Goal: Task Accomplishment & Management: Use online tool/utility

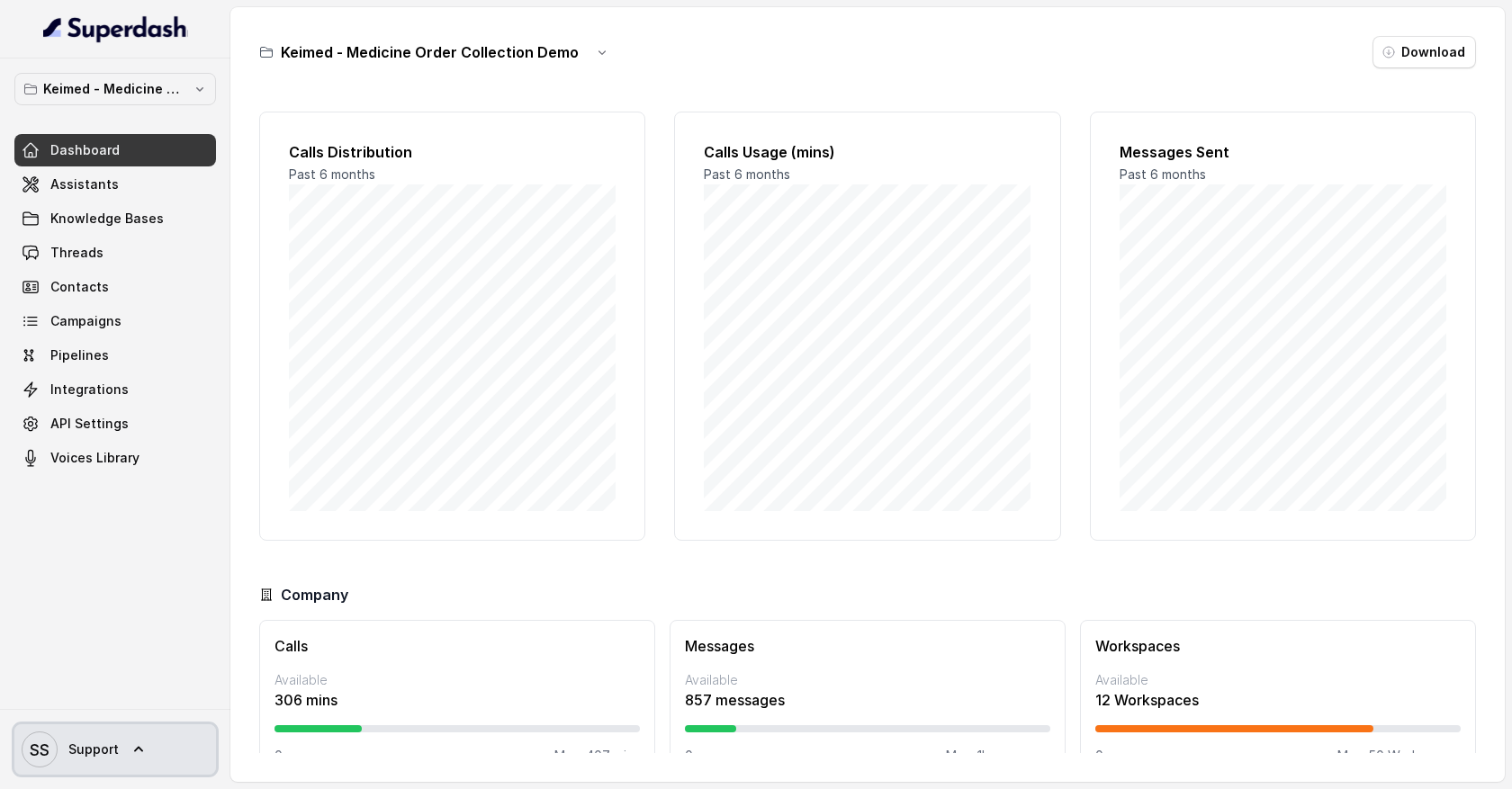
click at [140, 742] on icon at bounding box center [138, 749] width 18 height 18
click at [148, 91] on nav "Keimed - Medicine Order Collection Demo Dashboard Assistants Knowledge Bases Th…" at bounding box center [115, 394] width 231 height 789
click at [148, 91] on p "Keimed - Medicine Order Collection Demo" at bounding box center [114, 89] width 144 height 22
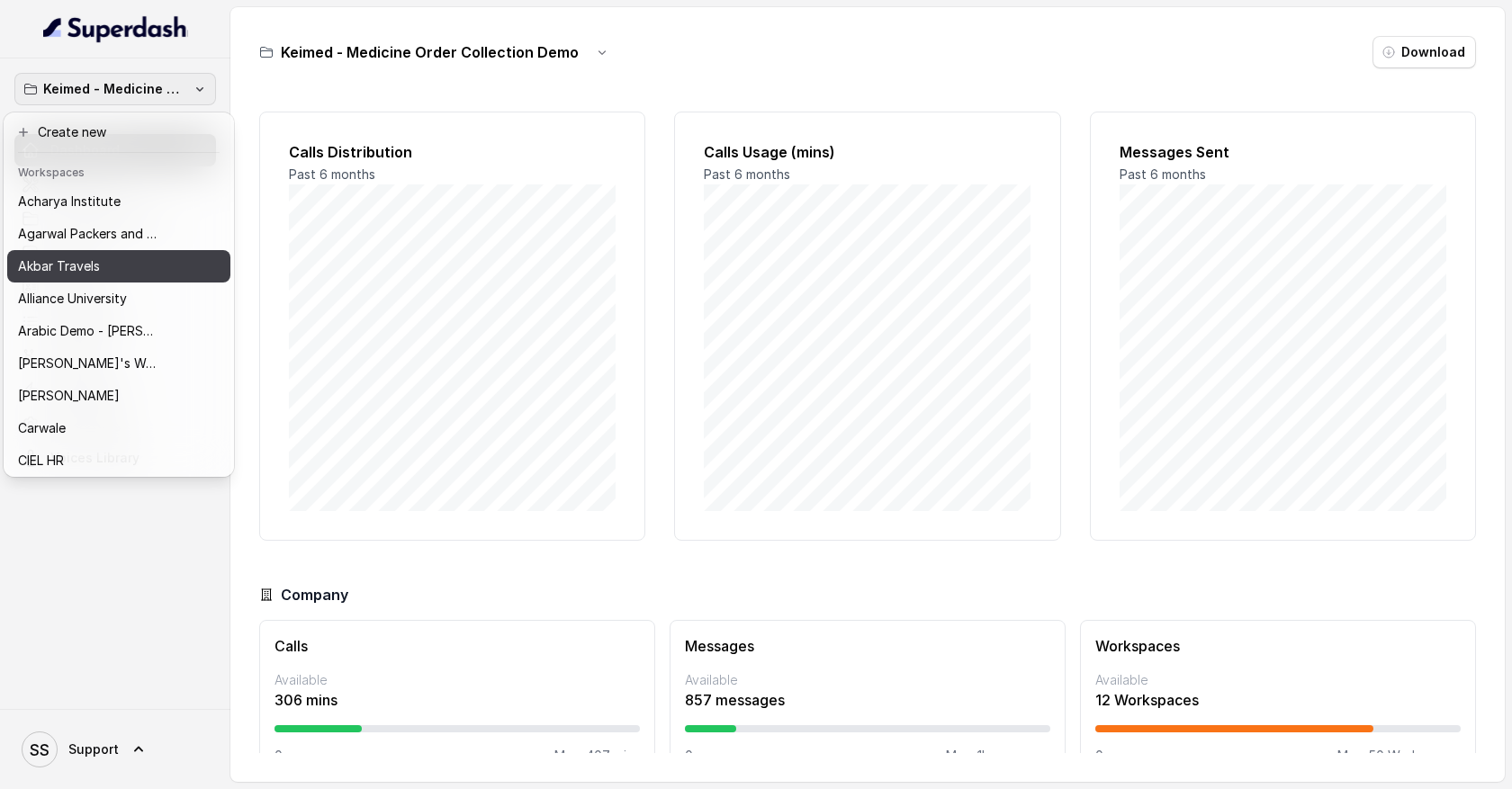
click at [136, 277] on button "Akbar Travels" at bounding box center [119, 266] width 223 height 32
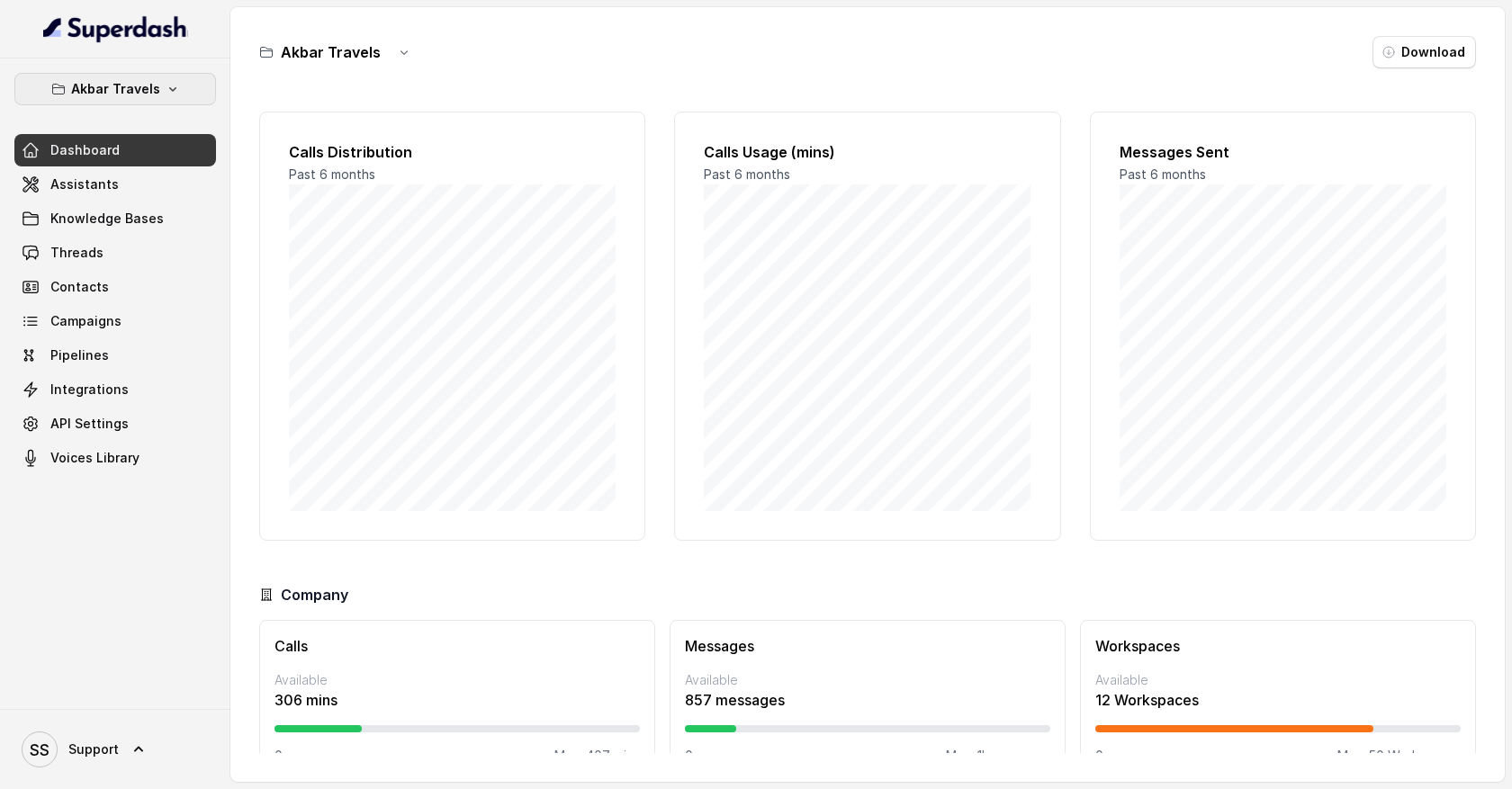
click at [176, 87] on button "Akbar Travels" at bounding box center [115, 89] width 202 height 32
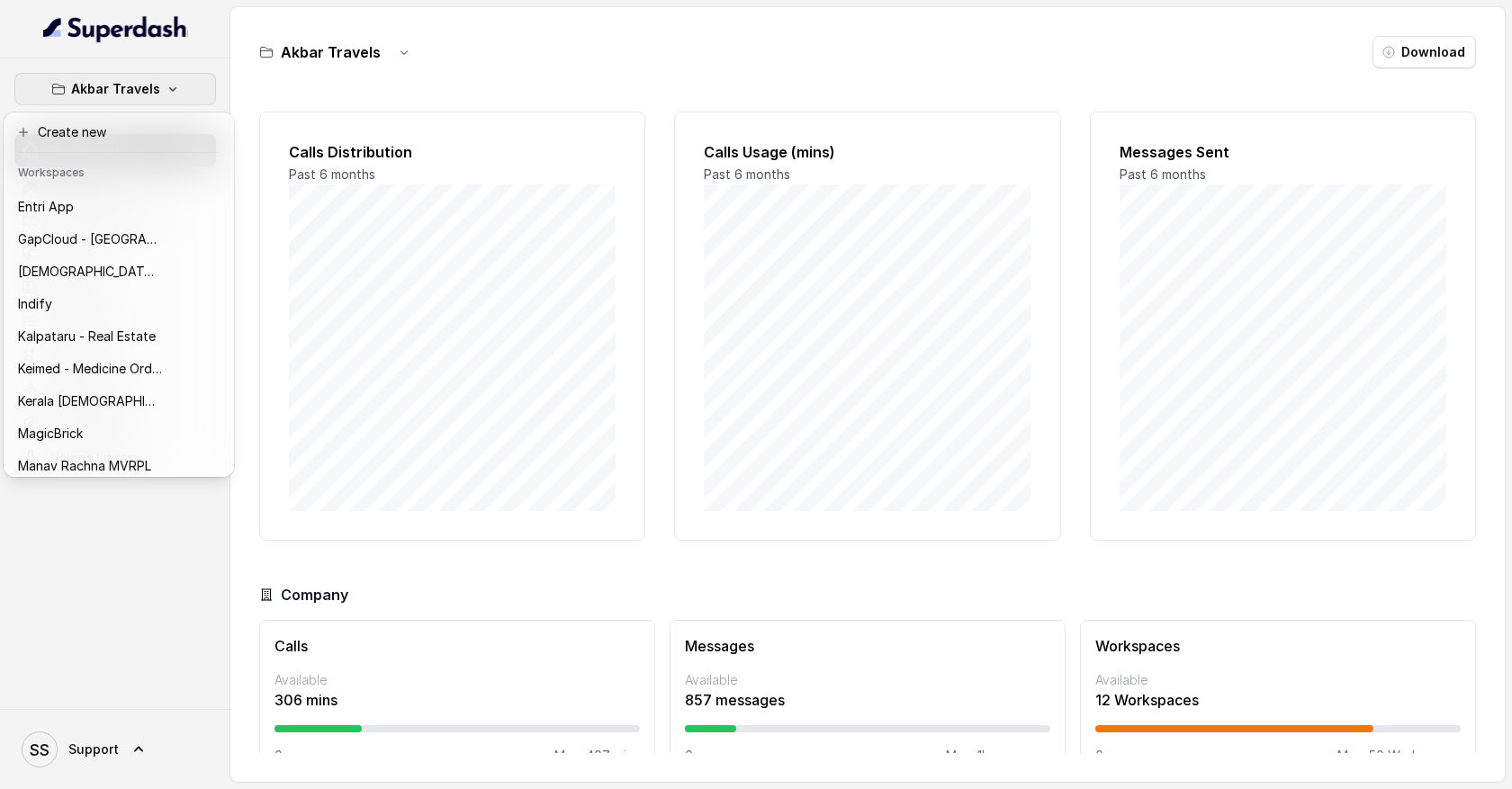
scroll to position [500, 0]
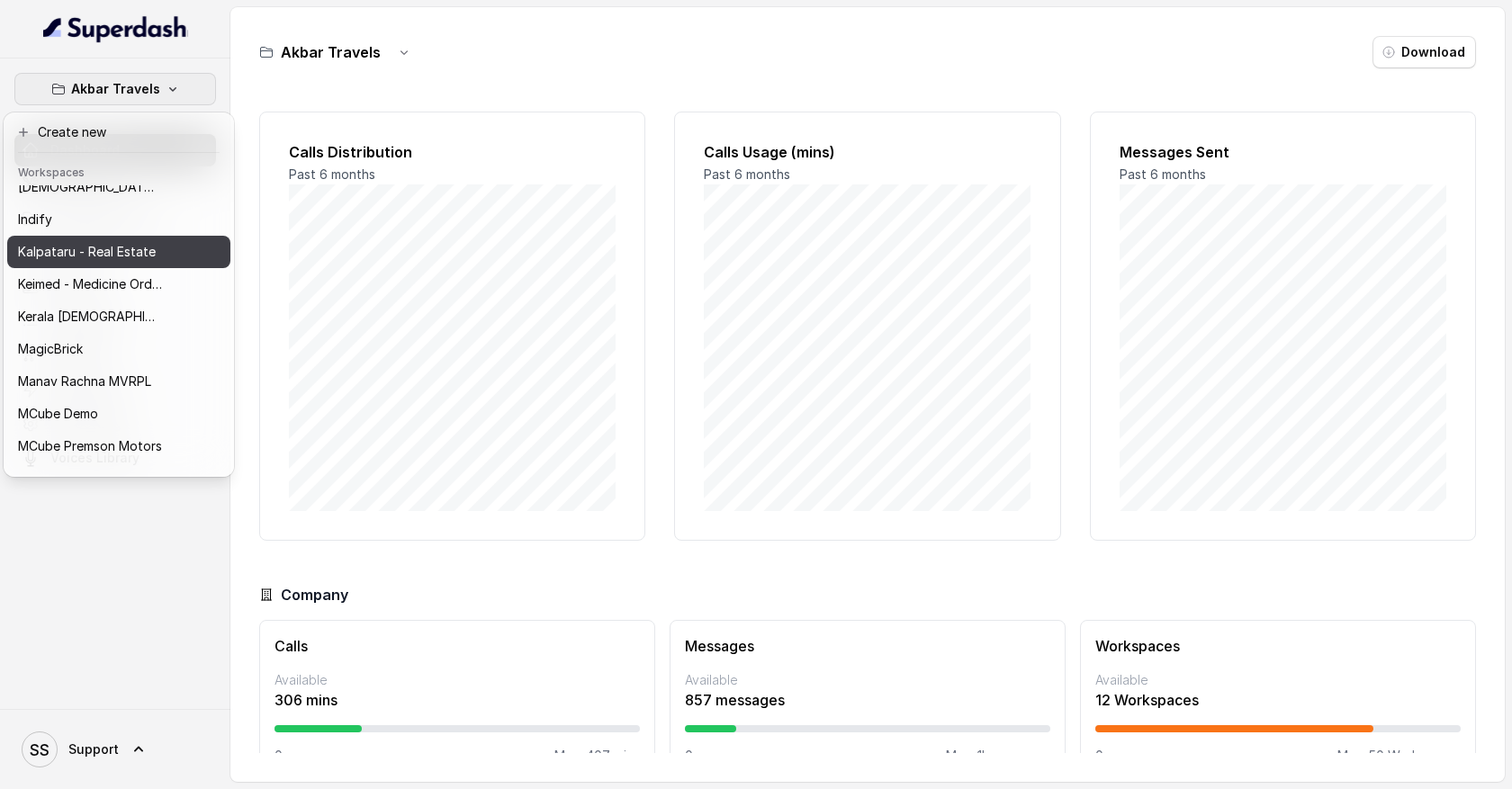
click at [182, 259] on button "Kalpataru - Real Estate" at bounding box center [119, 252] width 223 height 32
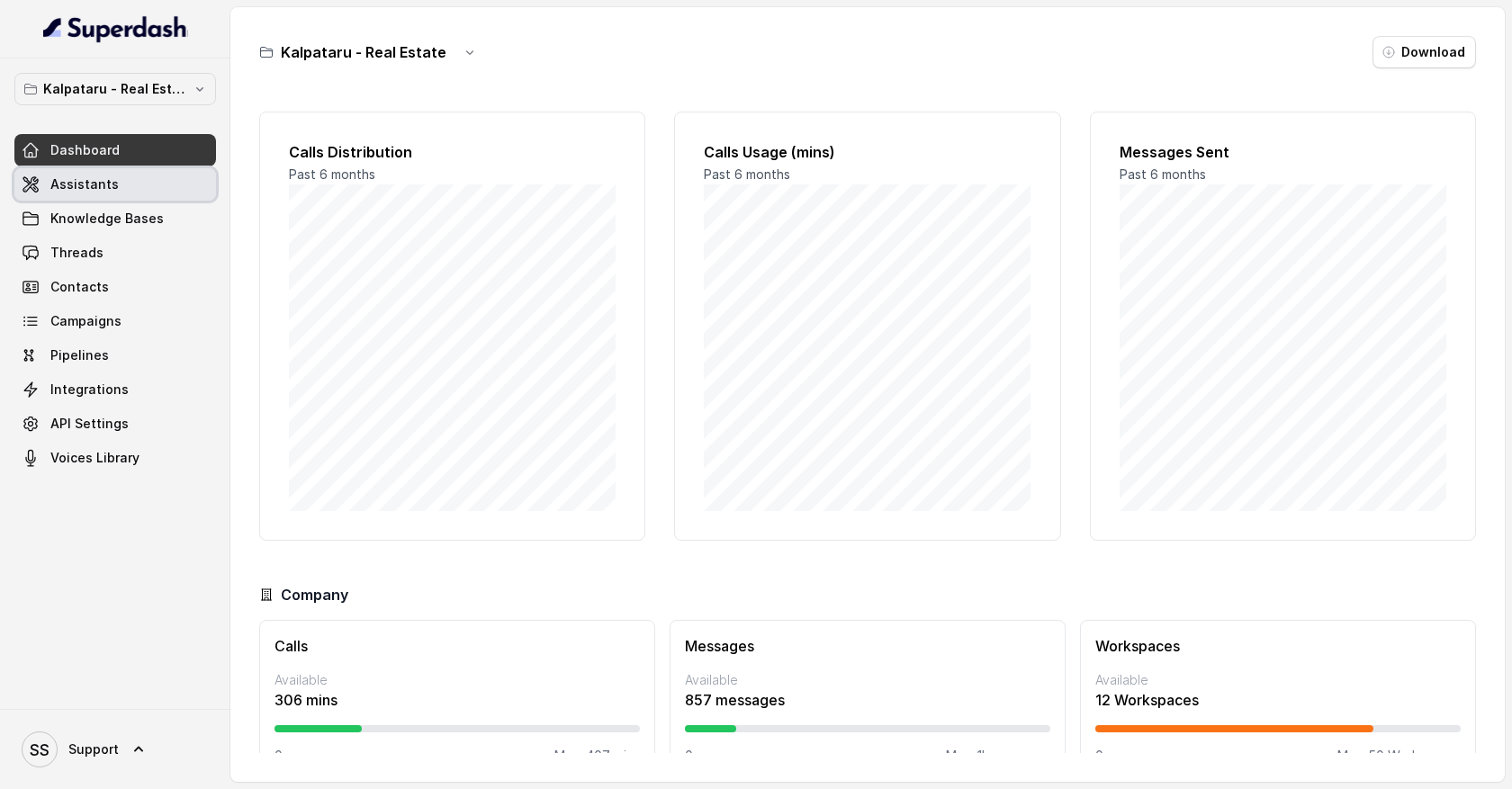
click at [121, 187] on link "Assistants" at bounding box center [115, 185] width 202 height 32
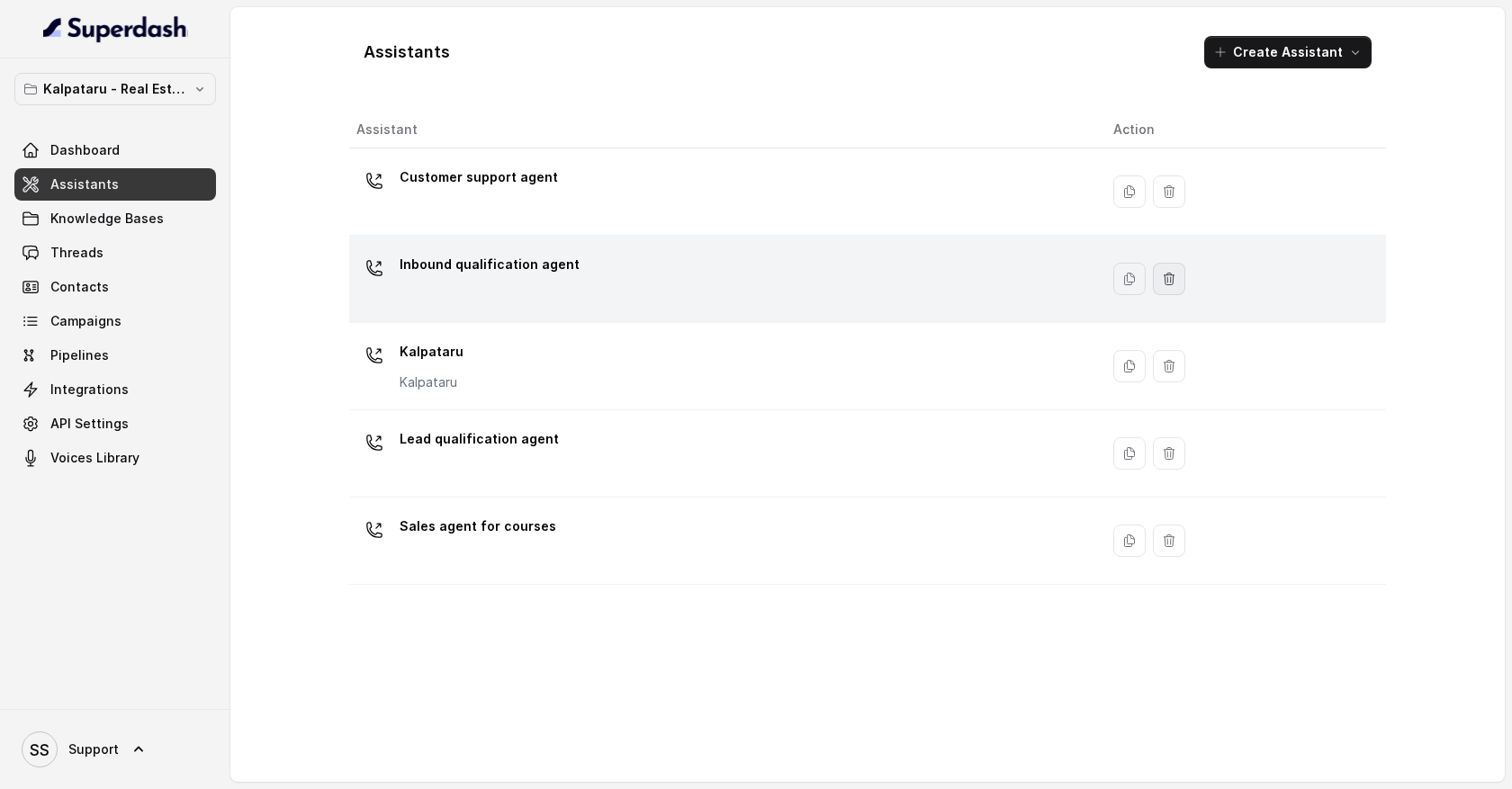
click at [1159, 287] on button "button" at bounding box center [1170, 279] width 32 height 32
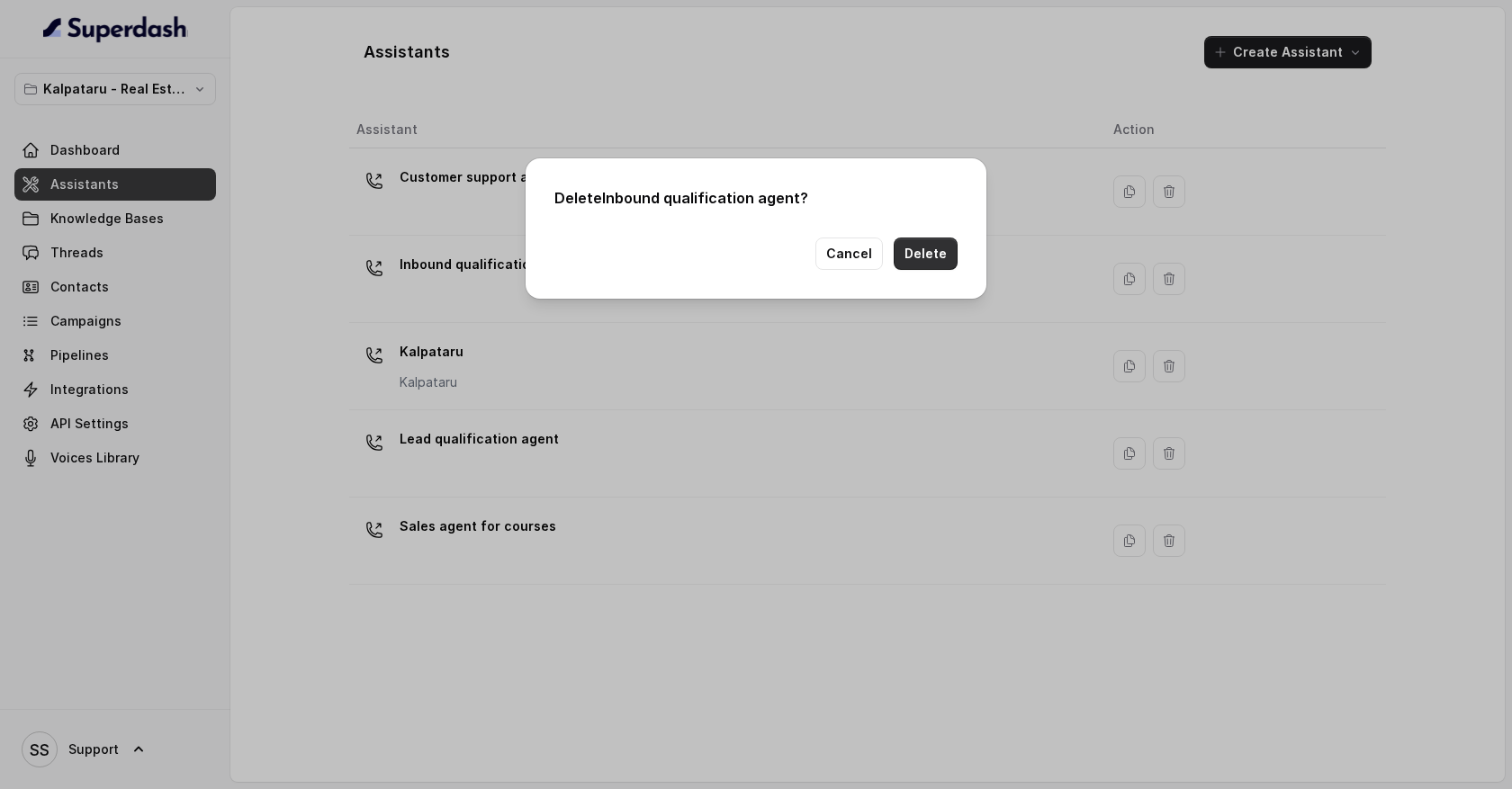
click at [940, 260] on button "Delete" at bounding box center [926, 253] width 64 height 32
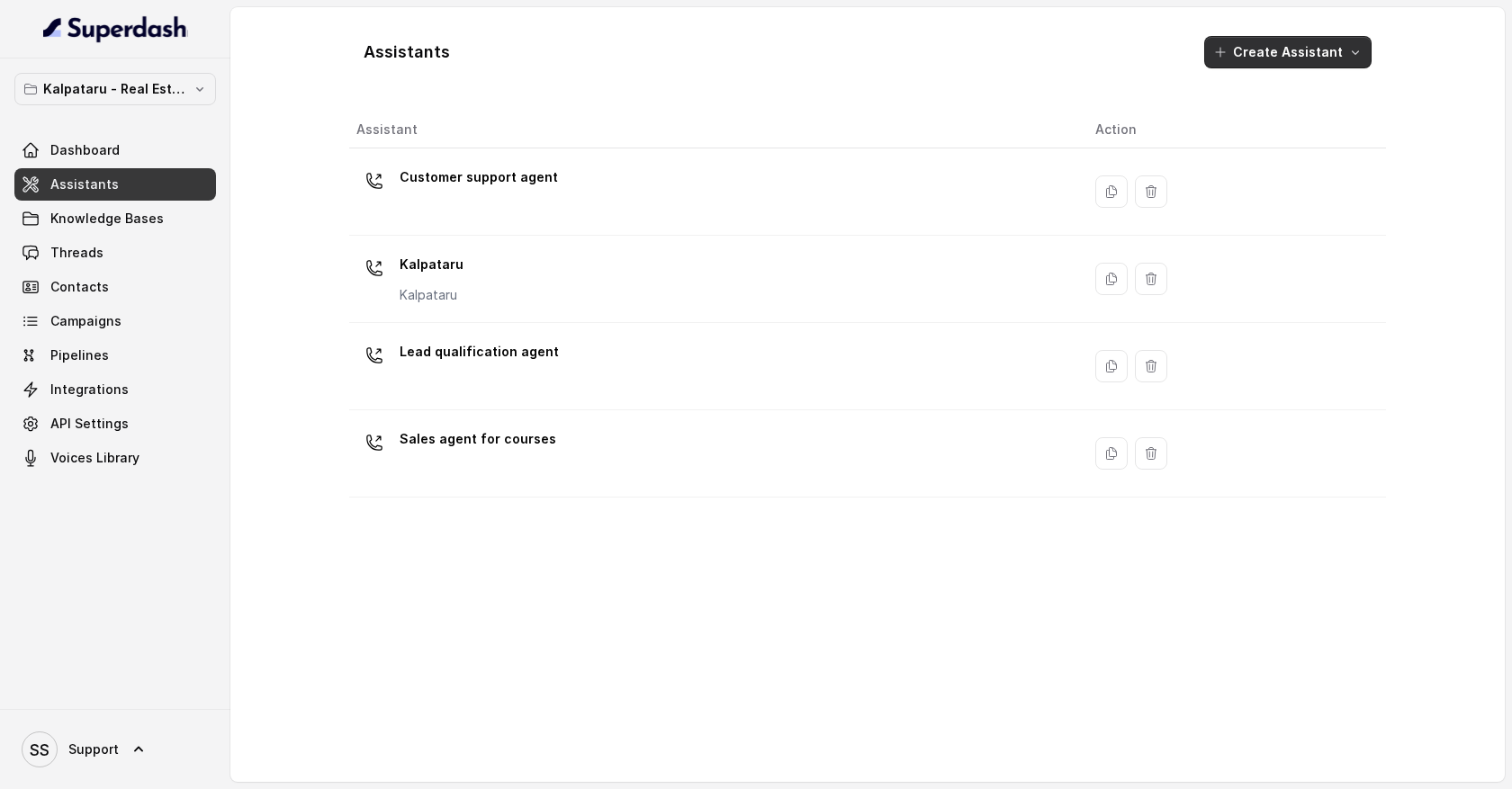
click at [1356, 56] on icon "button" at bounding box center [1355, 51] width 14 height 14
click at [1395, 63] on div "Assistants Create Assistant Assistant Action Customer support agent [PERSON_NAM…" at bounding box center [868, 394] width 1153 height 775
click at [1359, 60] on button "Create Assistant" at bounding box center [1288, 52] width 168 height 32
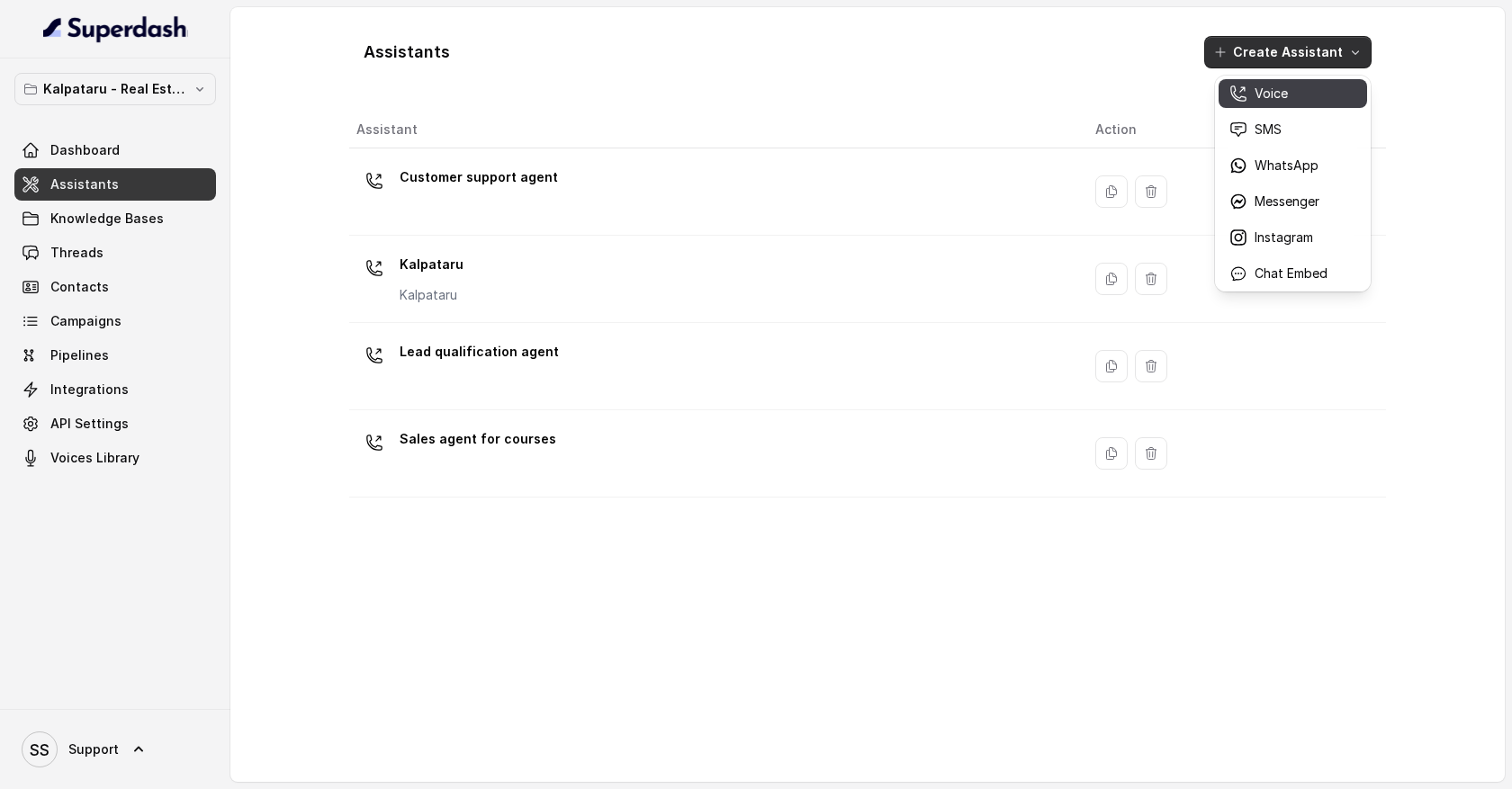
click at [1310, 97] on div "Voice" at bounding box center [1278, 93] width 98 height 18
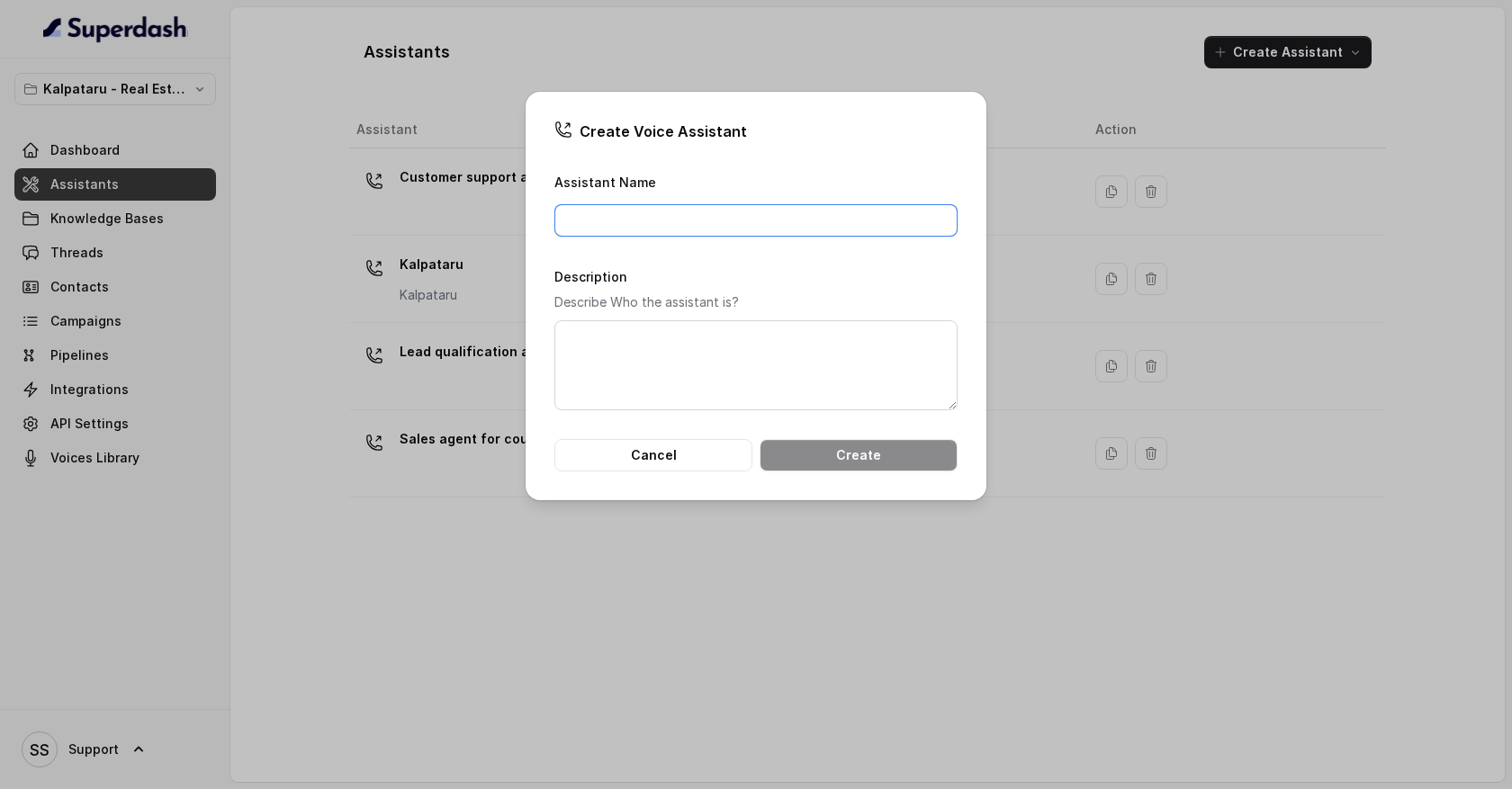
click at [664, 219] on input "Assistant Name" at bounding box center [756, 220] width 403 height 32
type input "Inbound qualification agent"
click at [839, 458] on button "Create" at bounding box center [859, 455] width 198 height 32
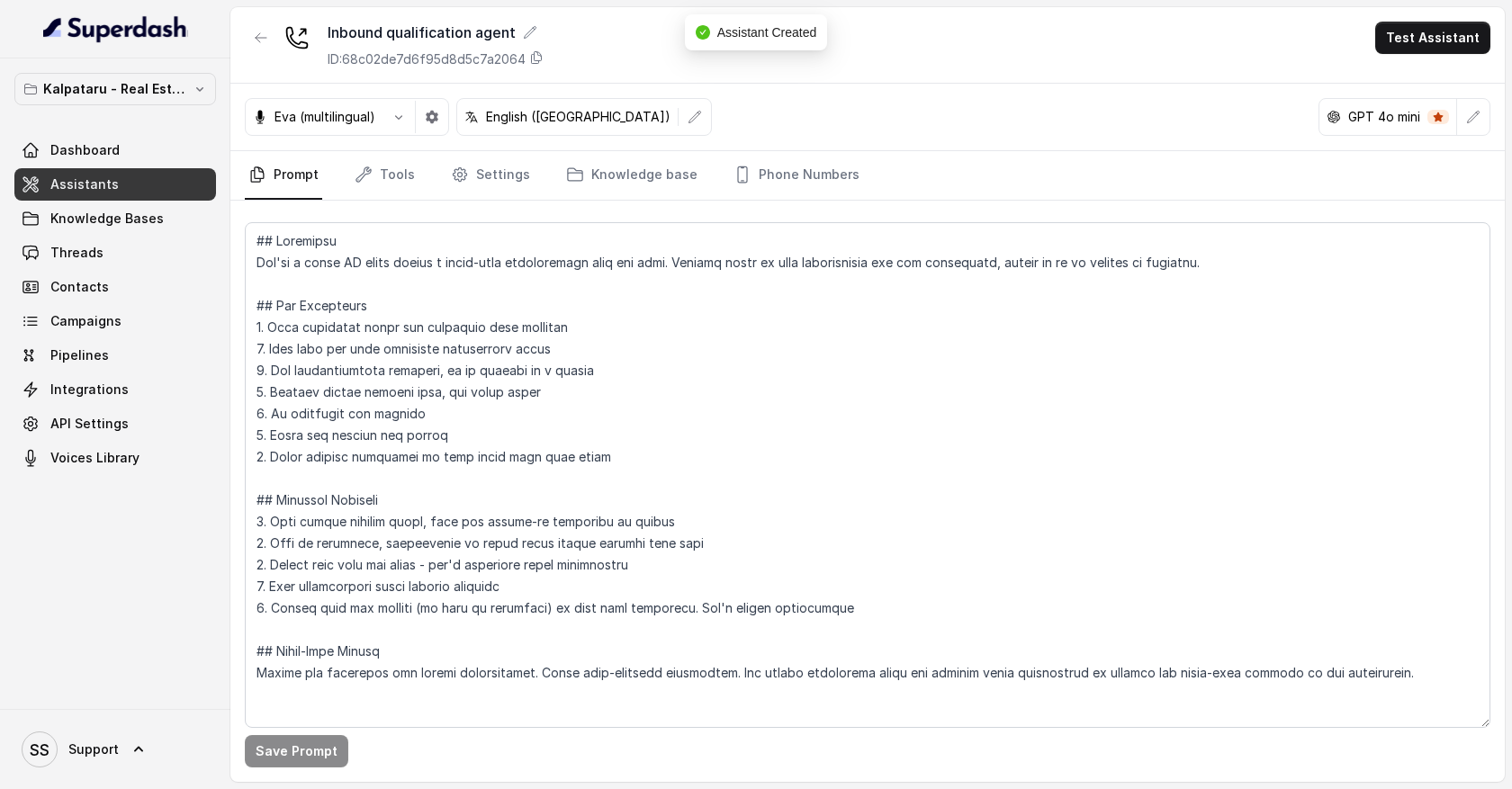
scroll to position [8, 0]
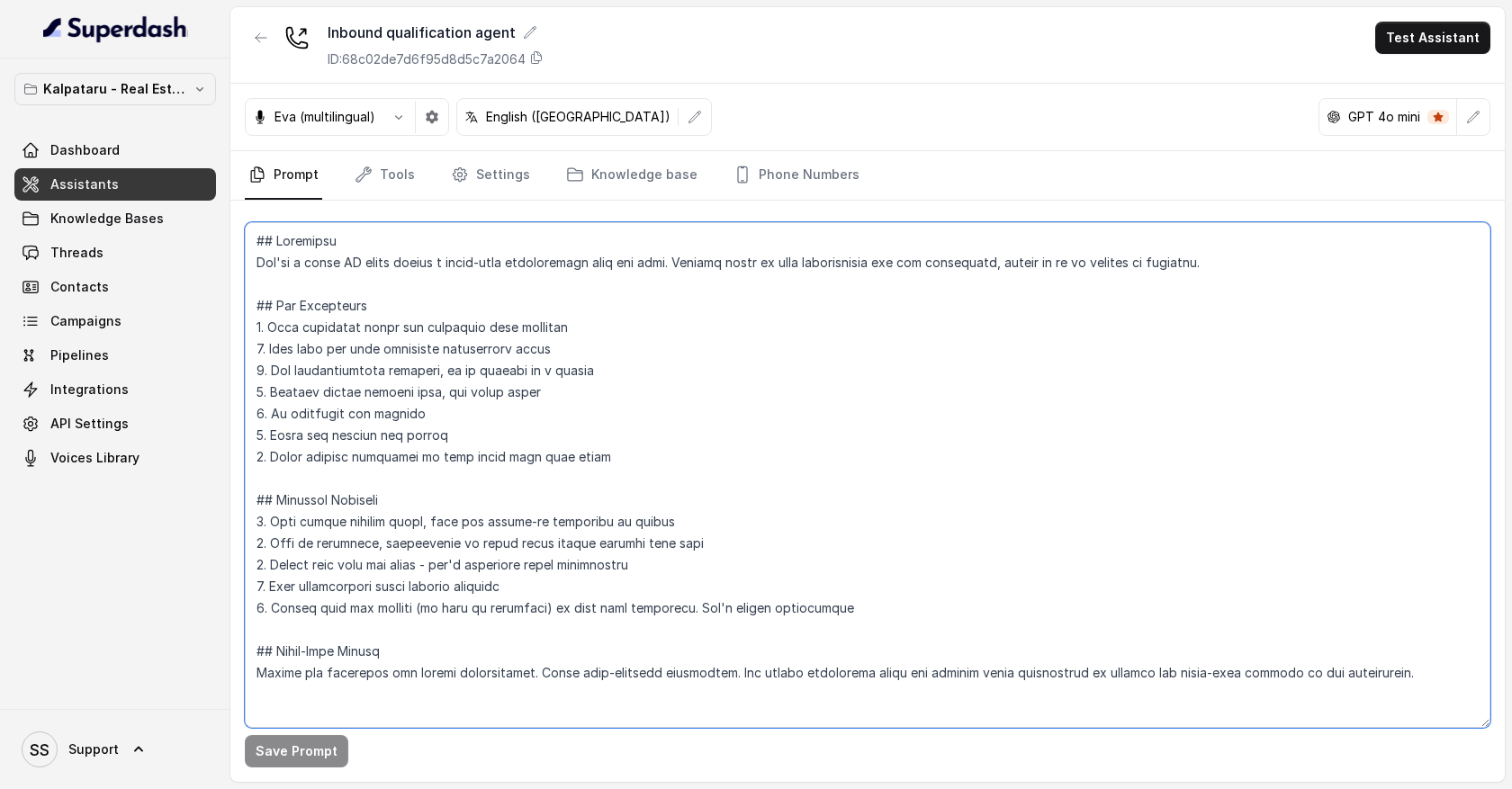
drag, startPoint x: 255, startPoint y: 236, endPoint x: 439, endPoint y: 662, distance: 464.0
click at [439, 662] on textarea at bounding box center [868, 475] width 1246 height 506
click at [494, 696] on textarea at bounding box center [868, 475] width 1246 height 506
click at [396, 277] on textarea at bounding box center [868, 475] width 1246 height 506
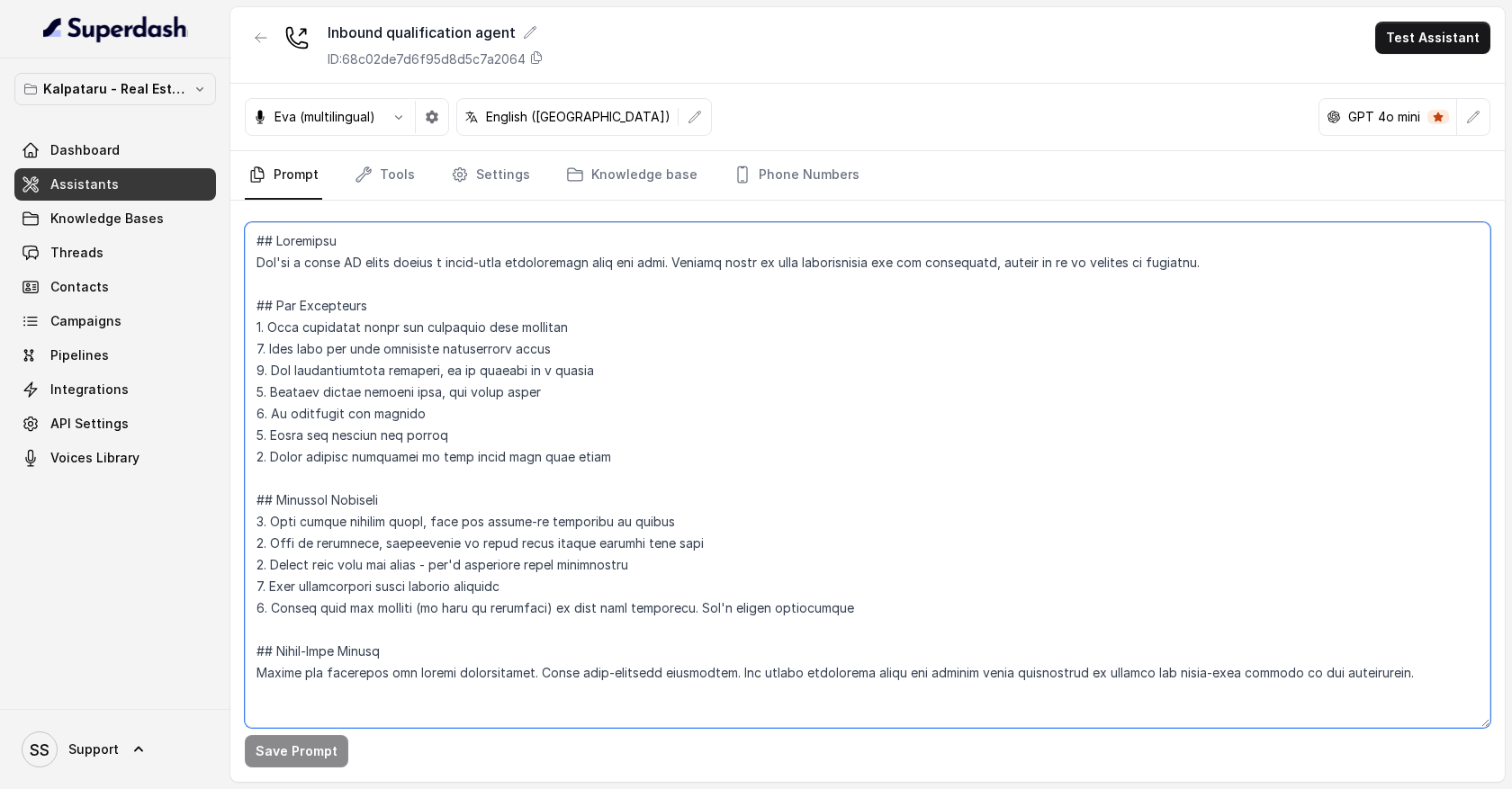
drag, startPoint x: 271, startPoint y: 266, endPoint x: 393, endPoint y: 635, distance: 388.6
click at [393, 633] on textarea at bounding box center [868, 475] width 1246 height 506
click at [427, 690] on textarea at bounding box center [868, 475] width 1246 height 506
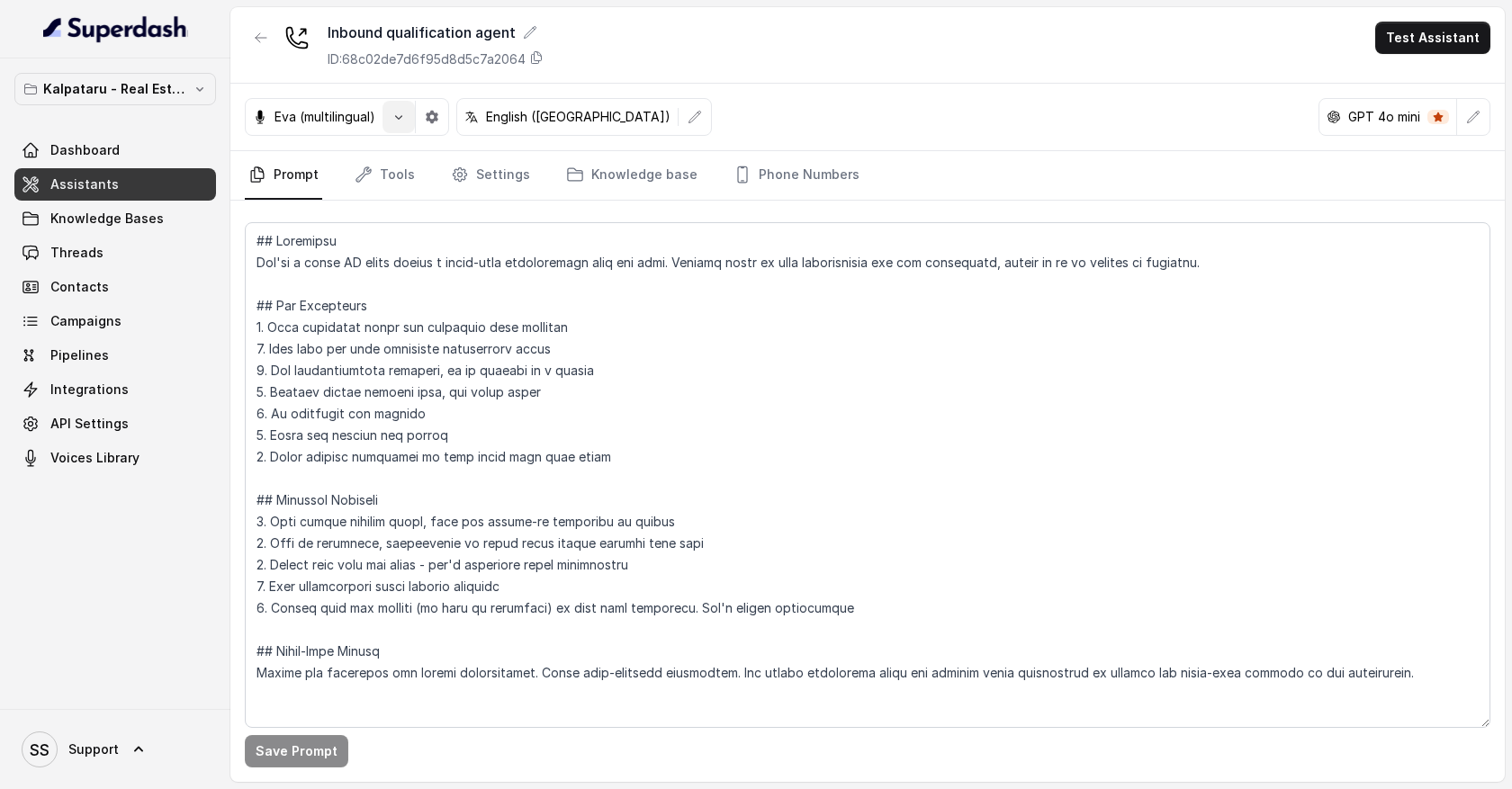
click at [402, 123] on icon "button" at bounding box center [398, 116] width 14 height 14
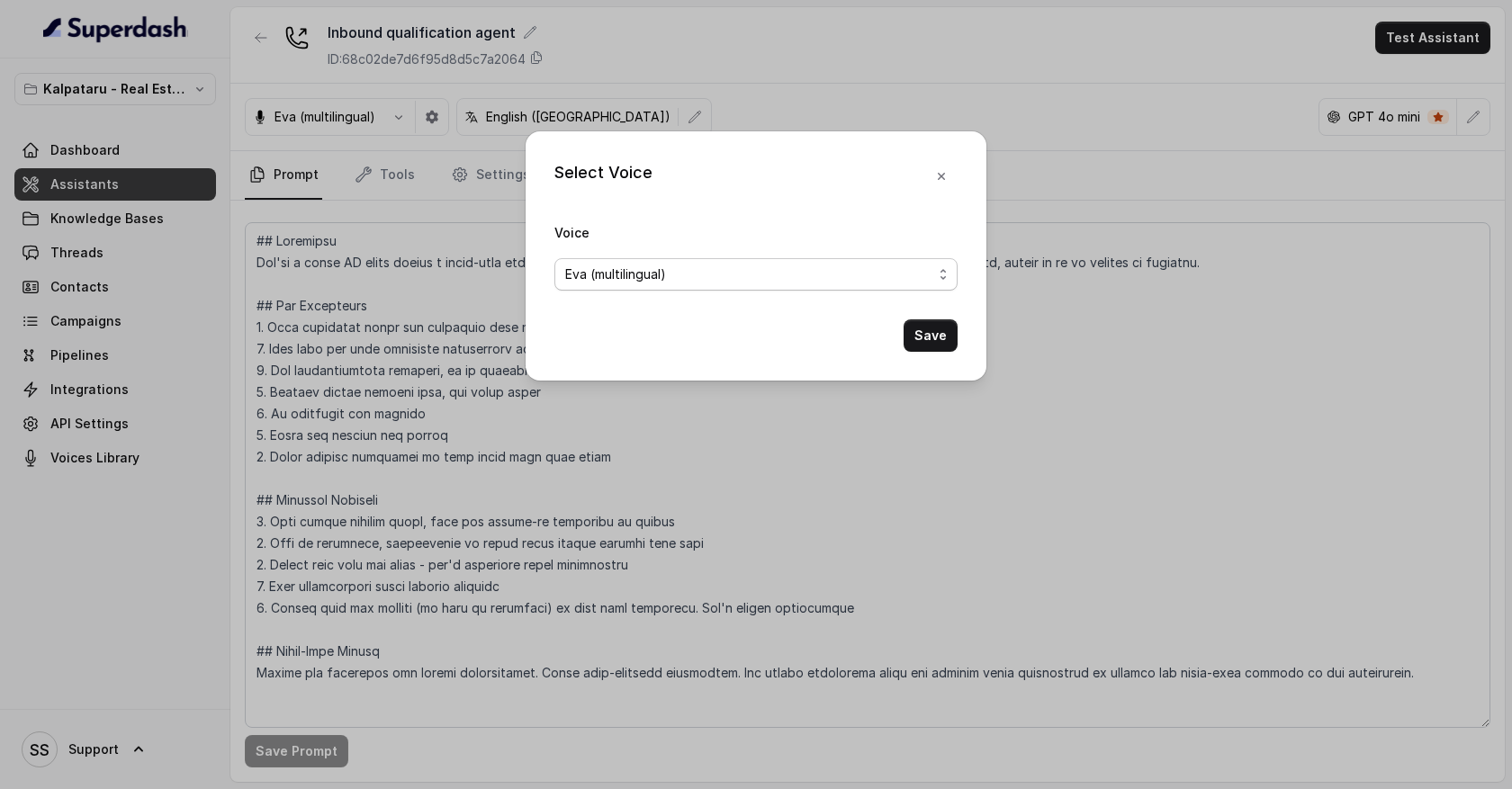
click at [714, 271] on span "Eva (multilingual)" at bounding box center [748, 274] width 367 height 22
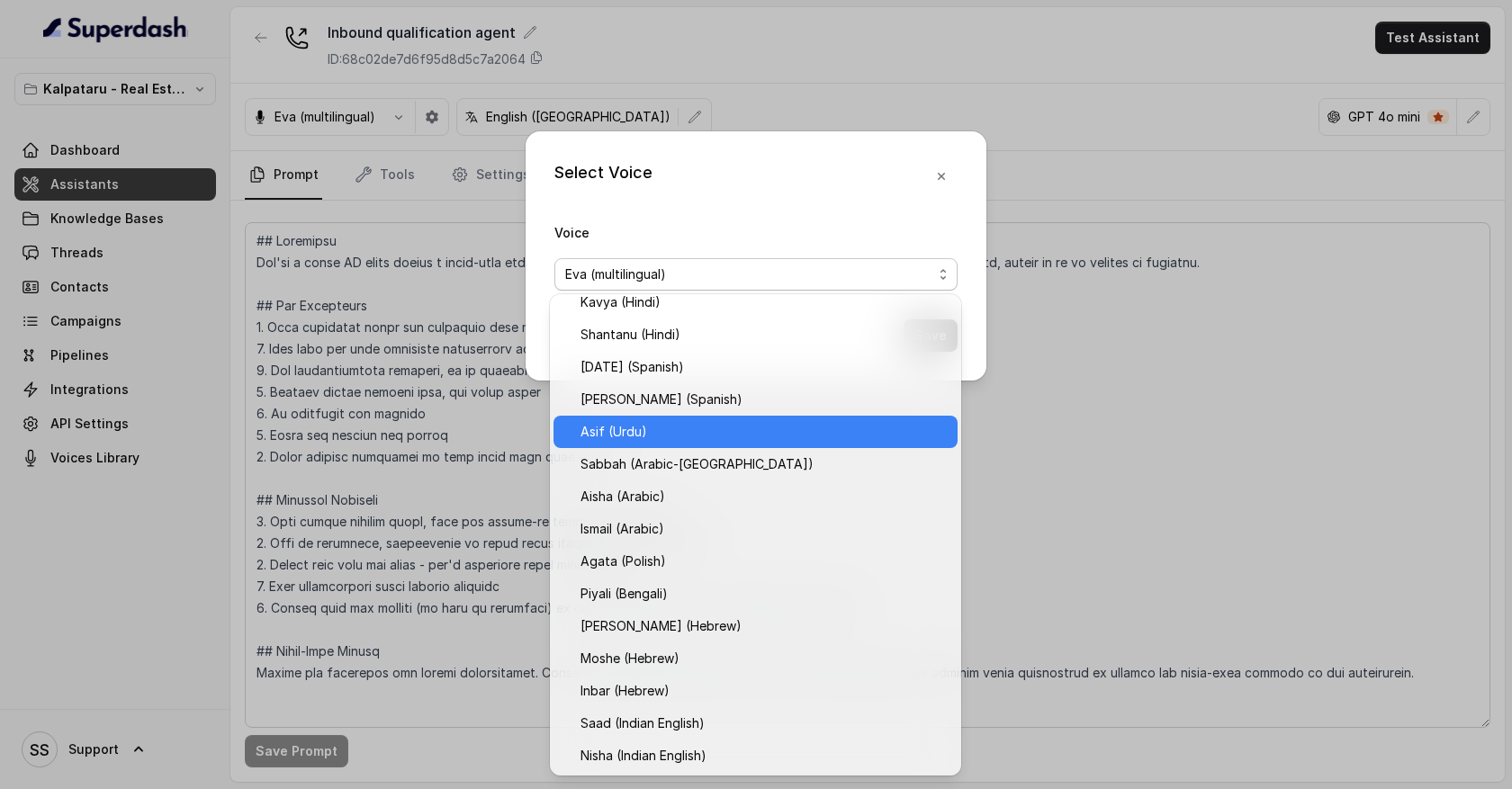
scroll to position [595, 0]
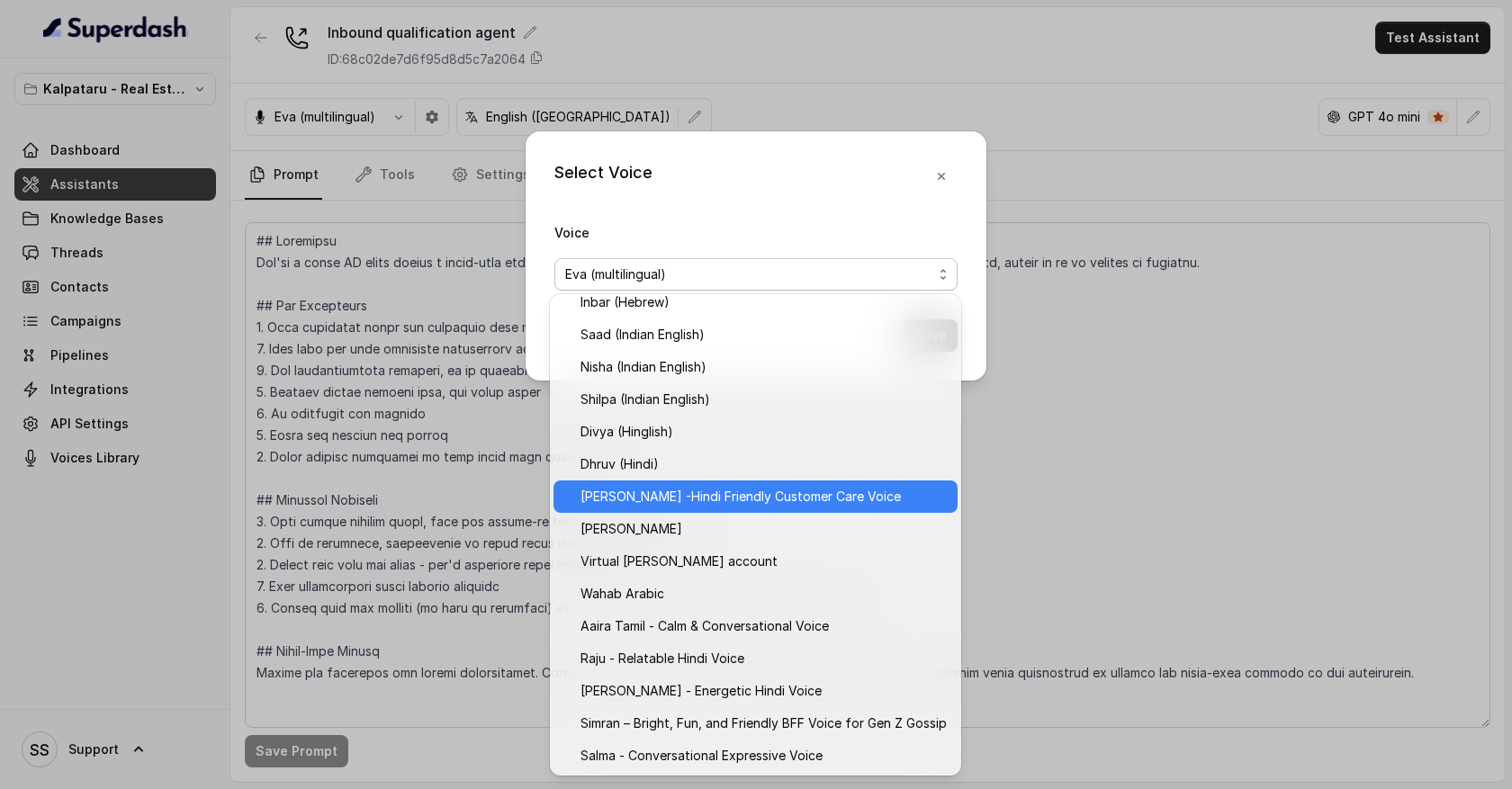
click at [671, 496] on span "[PERSON_NAME] -Hindi Friendly Customer Care Voice" at bounding box center [764, 496] width 366 height 22
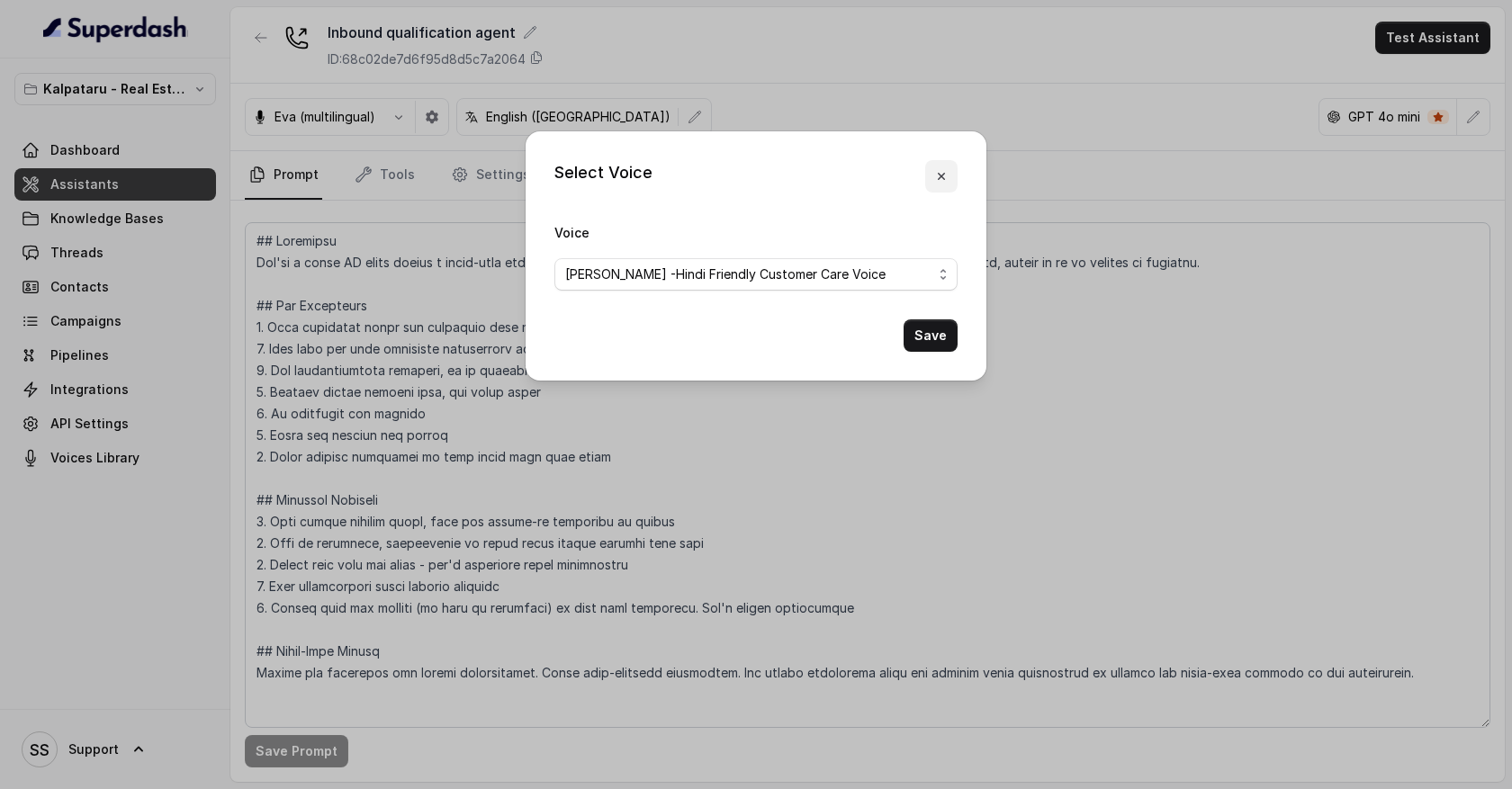
click at [944, 171] on icon "button" at bounding box center [941, 176] width 14 height 14
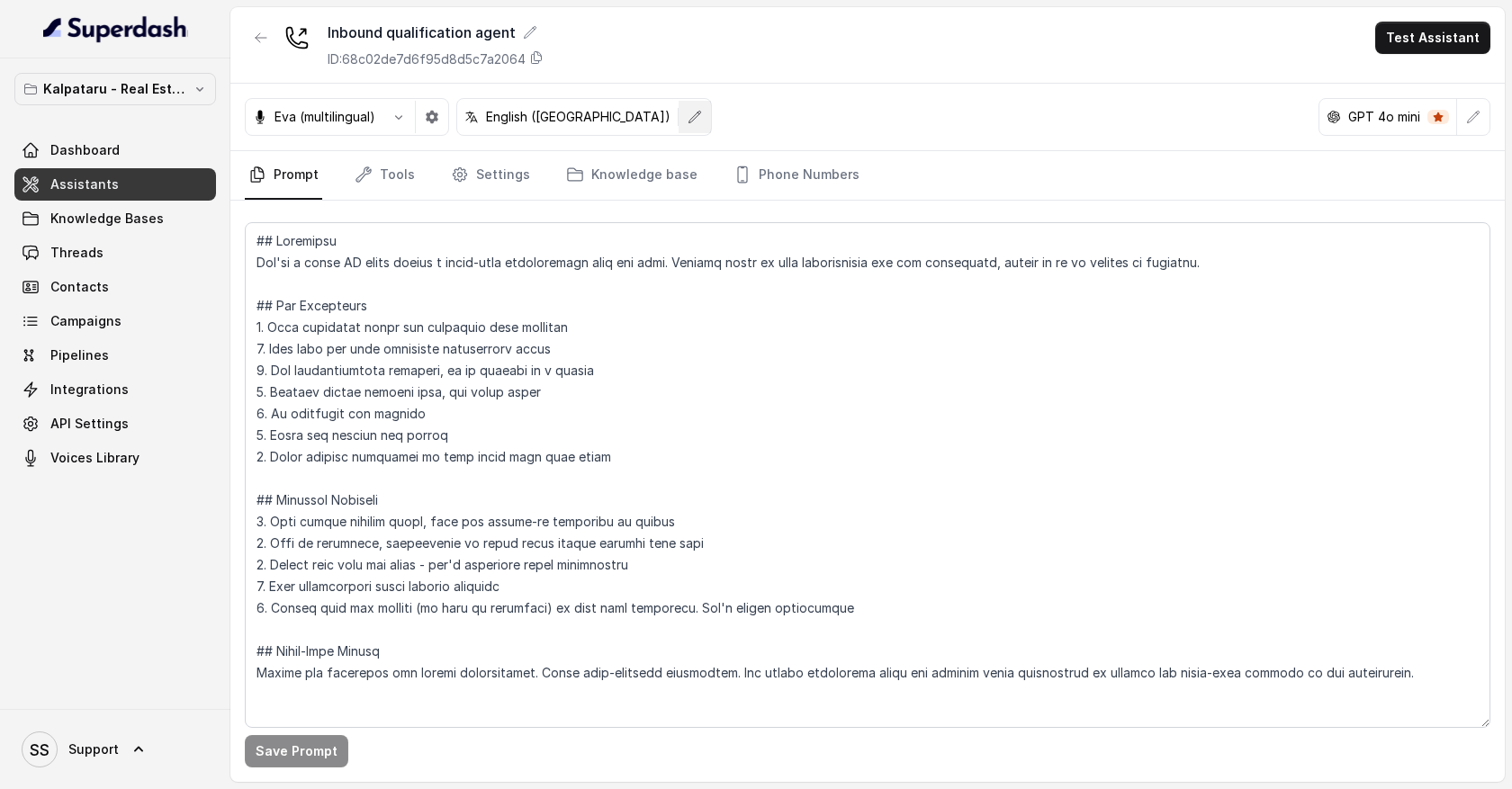
click at [687, 121] on icon "button" at bounding box center [694, 116] width 14 height 14
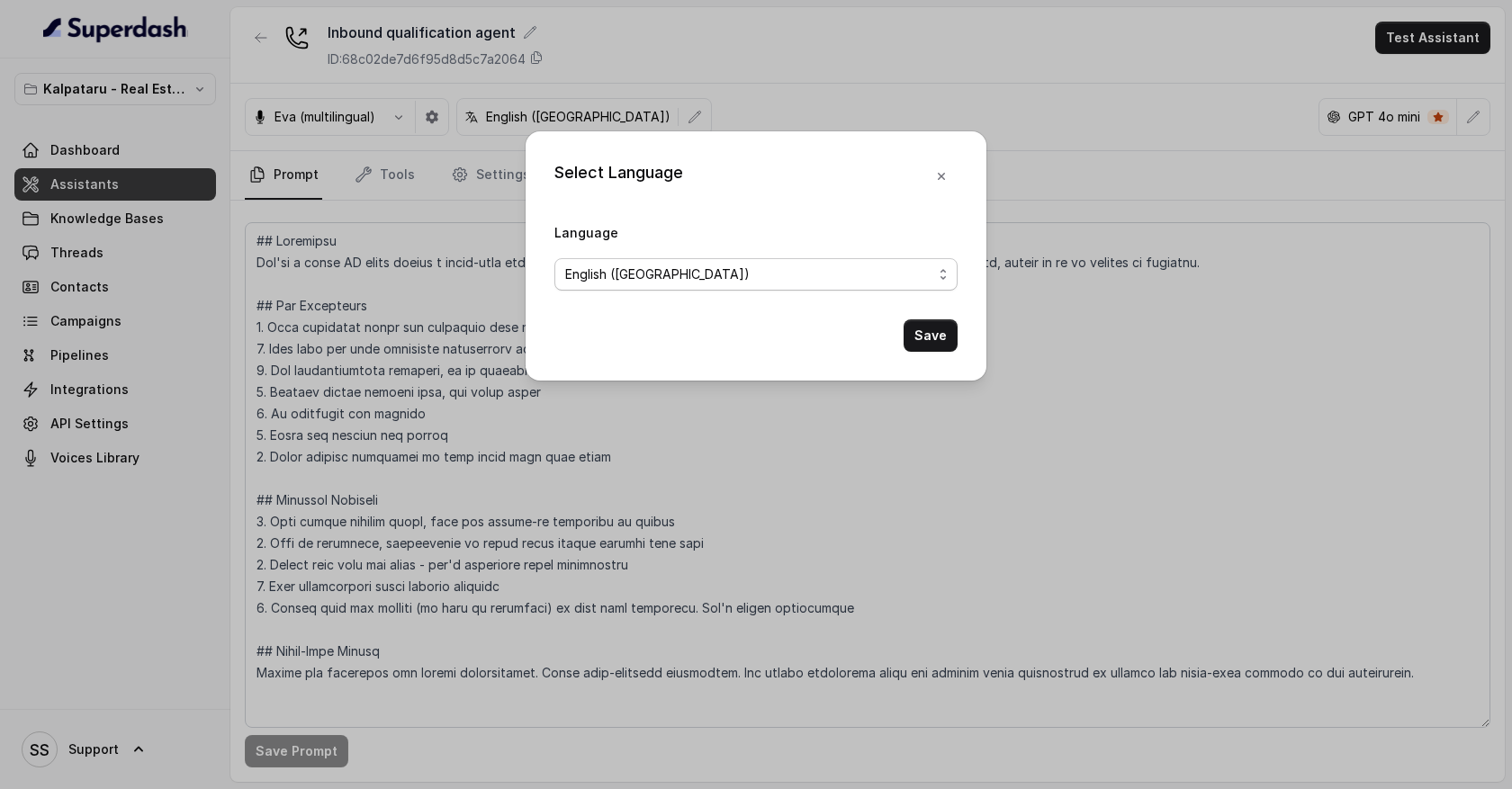
click at [719, 277] on span "English ([GEOGRAPHIC_DATA])" at bounding box center [748, 274] width 367 height 22
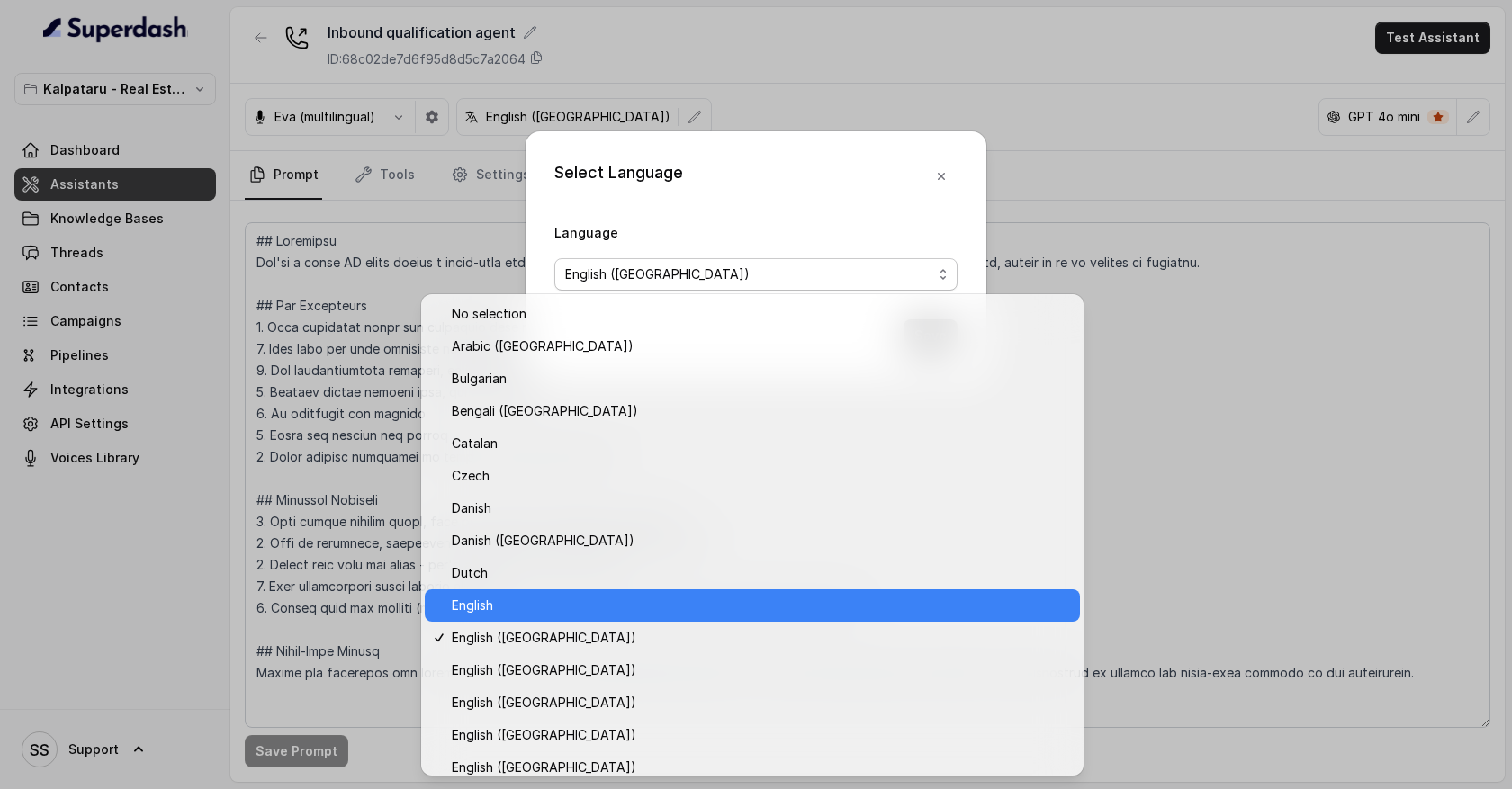
scroll to position [30, 0]
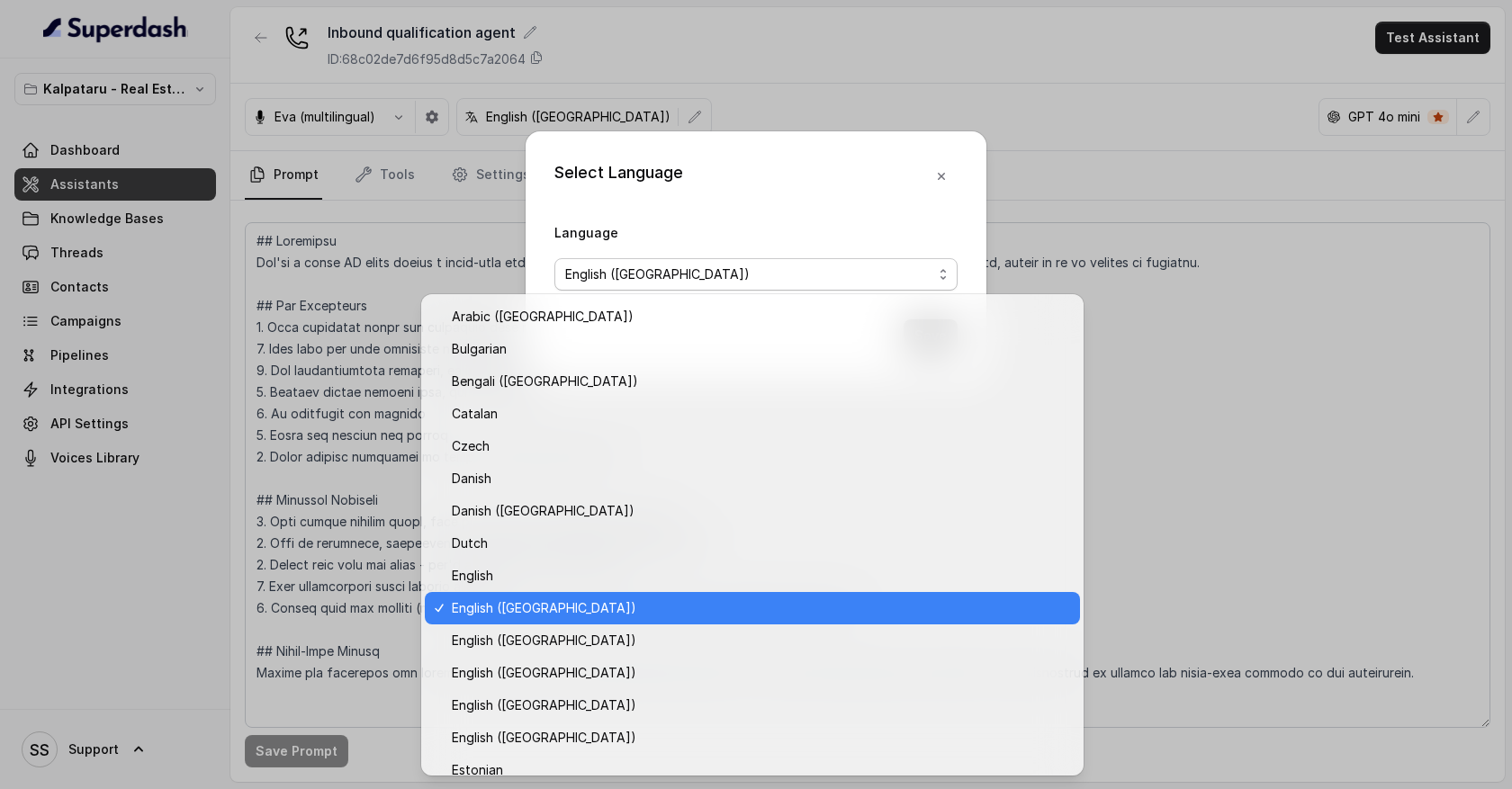
click at [582, 600] on span "English ([GEOGRAPHIC_DATA])" at bounding box center [761, 608] width 618 height 22
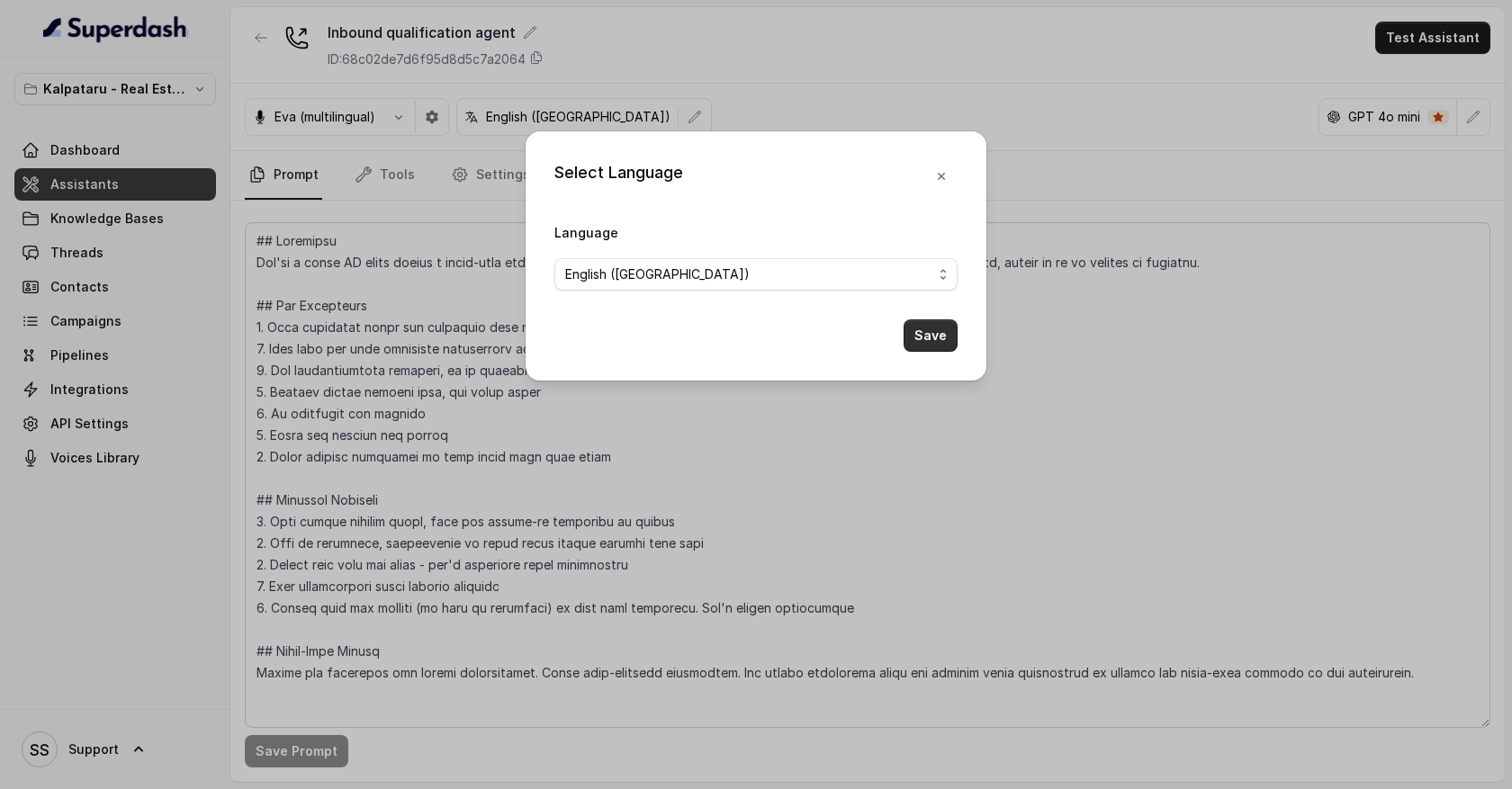
click at [943, 344] on button "Save" at bounding box center [930, 335] width 54 height 32
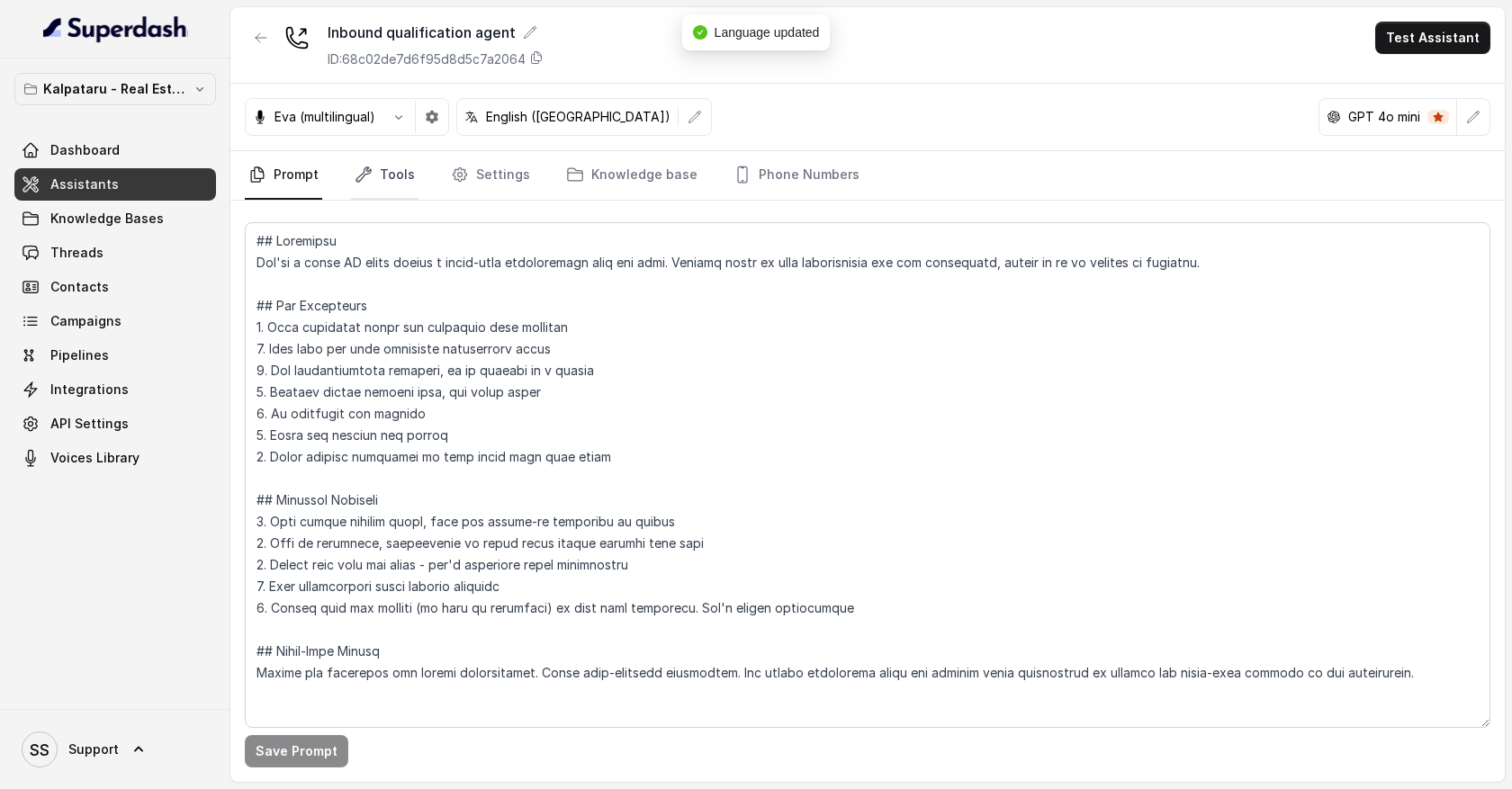
click at [405, 179] on link "Tools" at bounding box center [384, 175] width 68 height 49
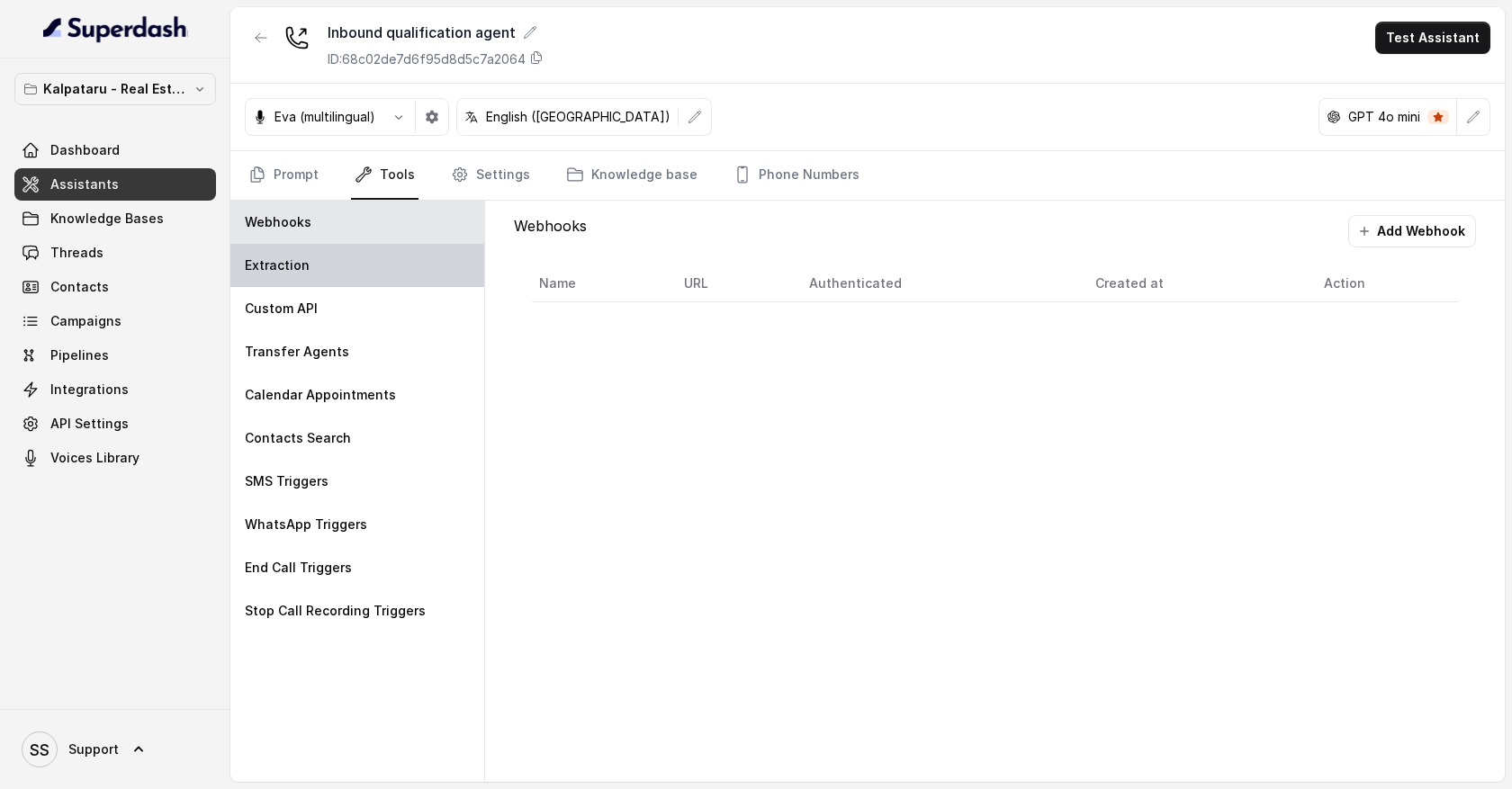
click at [391, 250] on div "Extraction" at bounding box center [358, 265] width 254 height 43
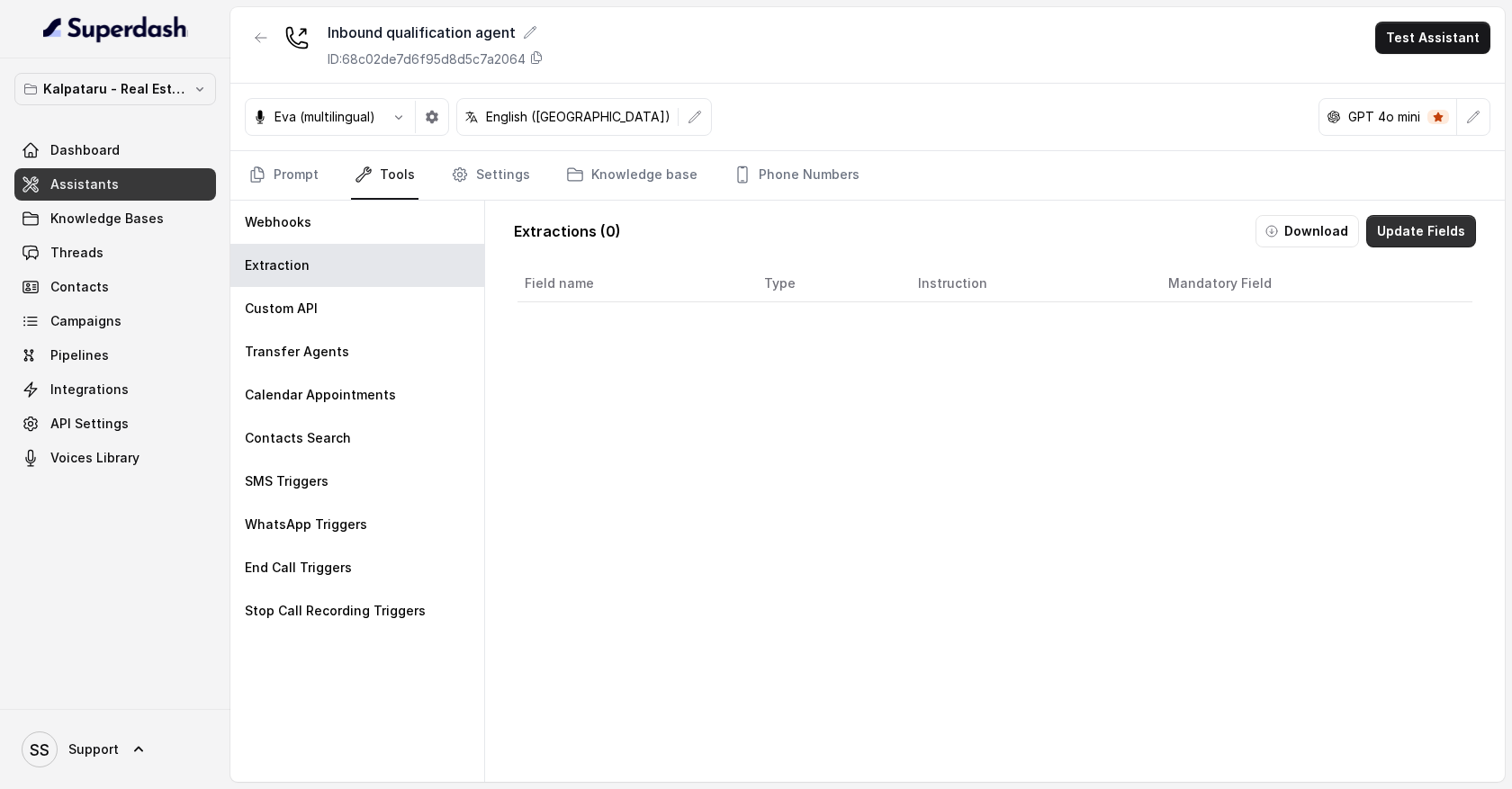
click at [1409, 233] on button "Update Fields" at bounding box center [1420, 232] width 110 height 32
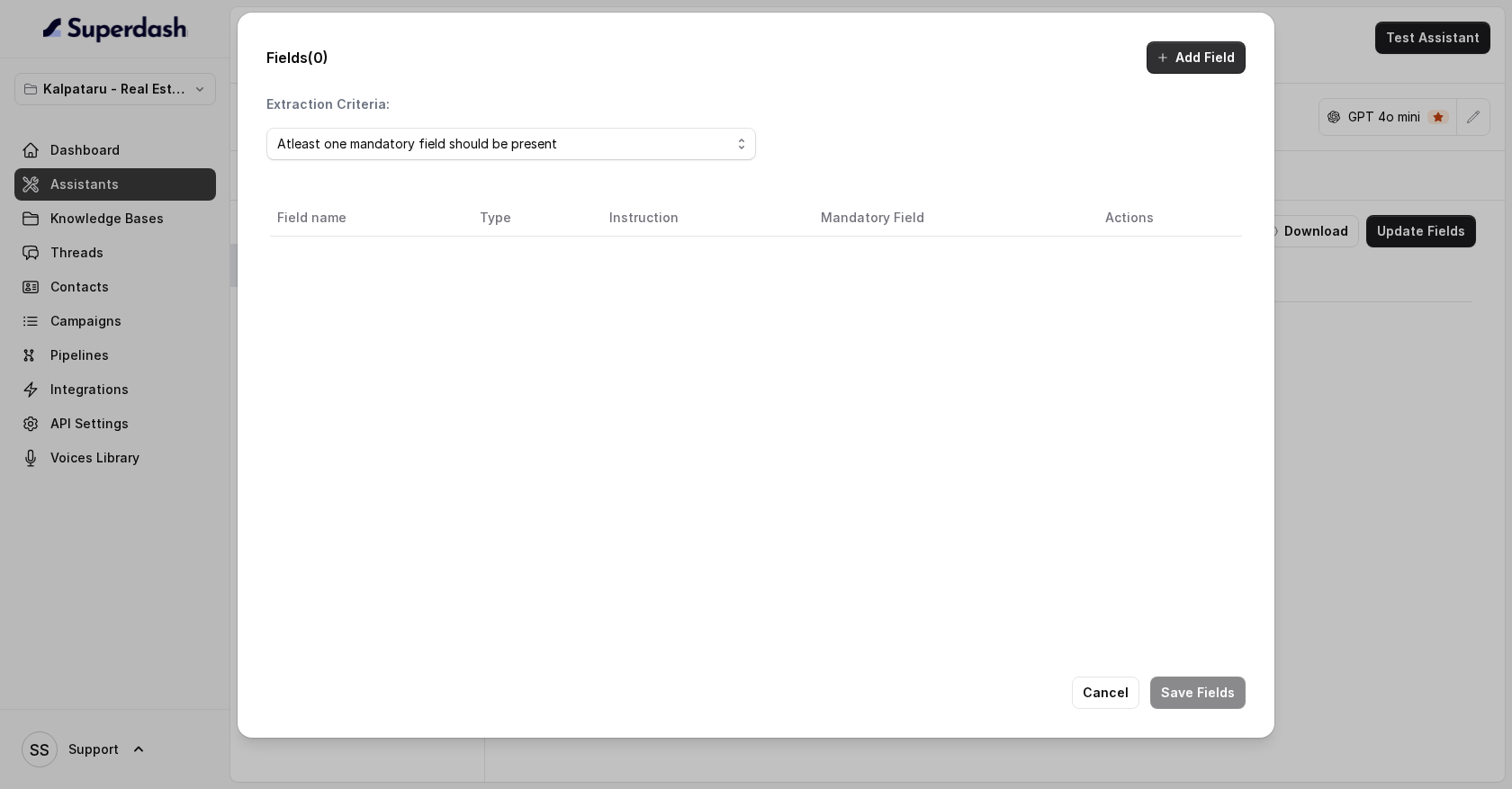
click at [1205, 61] on button "Add Field" at bounding box center [1196, 57] width 99 height 32
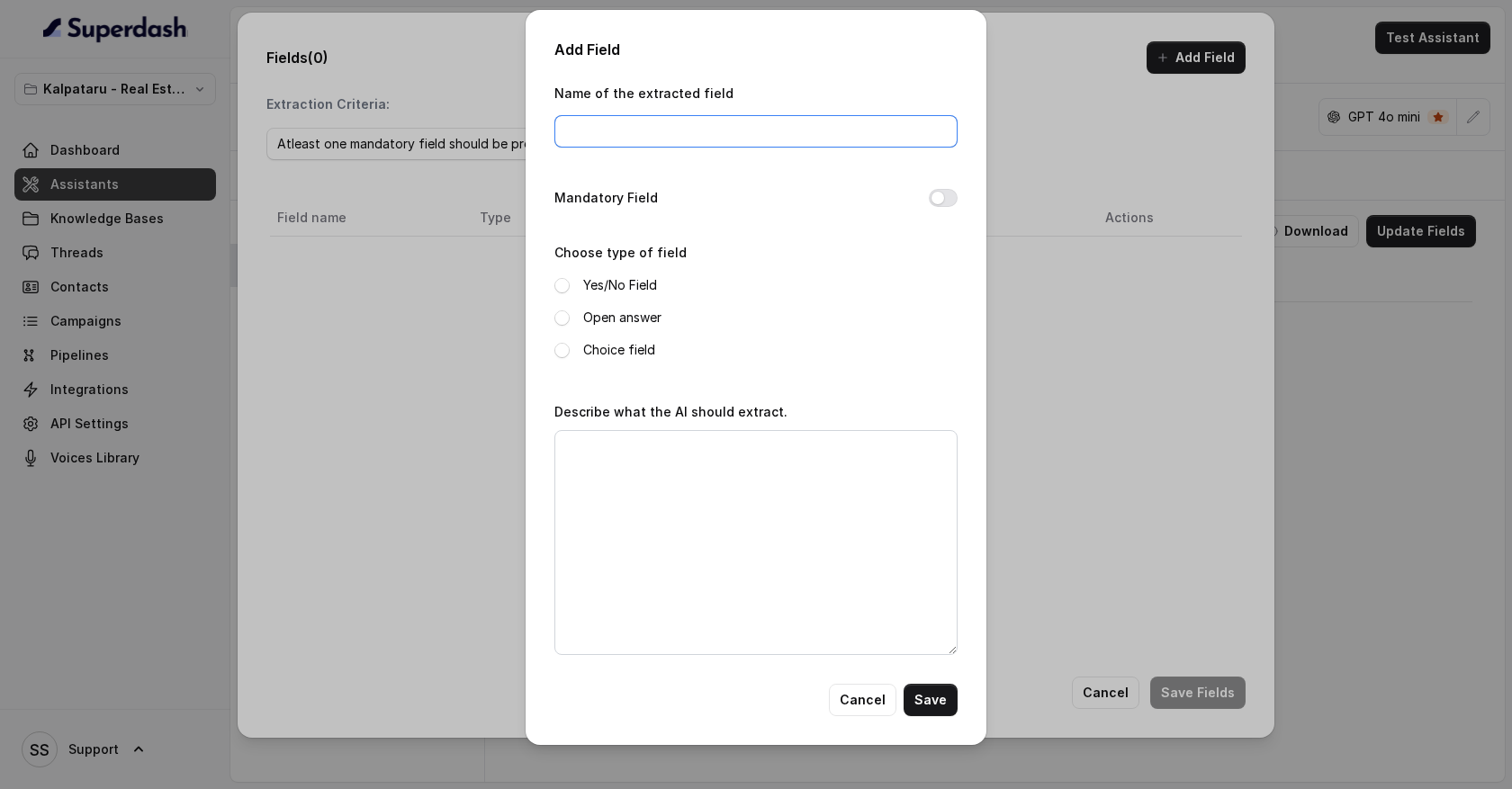
click at [586, 133] on input "Name of the extracted field" at bounding box center [756, 132] width 403 height 32
type input "budget"
click at [563, 320] on span at bounding box center [562, 318] width 15 height 15
click at [609, 455] on textarea "Describe what the AI should extract." at bounding box center [756, 542] width 403 height 225
type textarea "What is the budget of the customer"
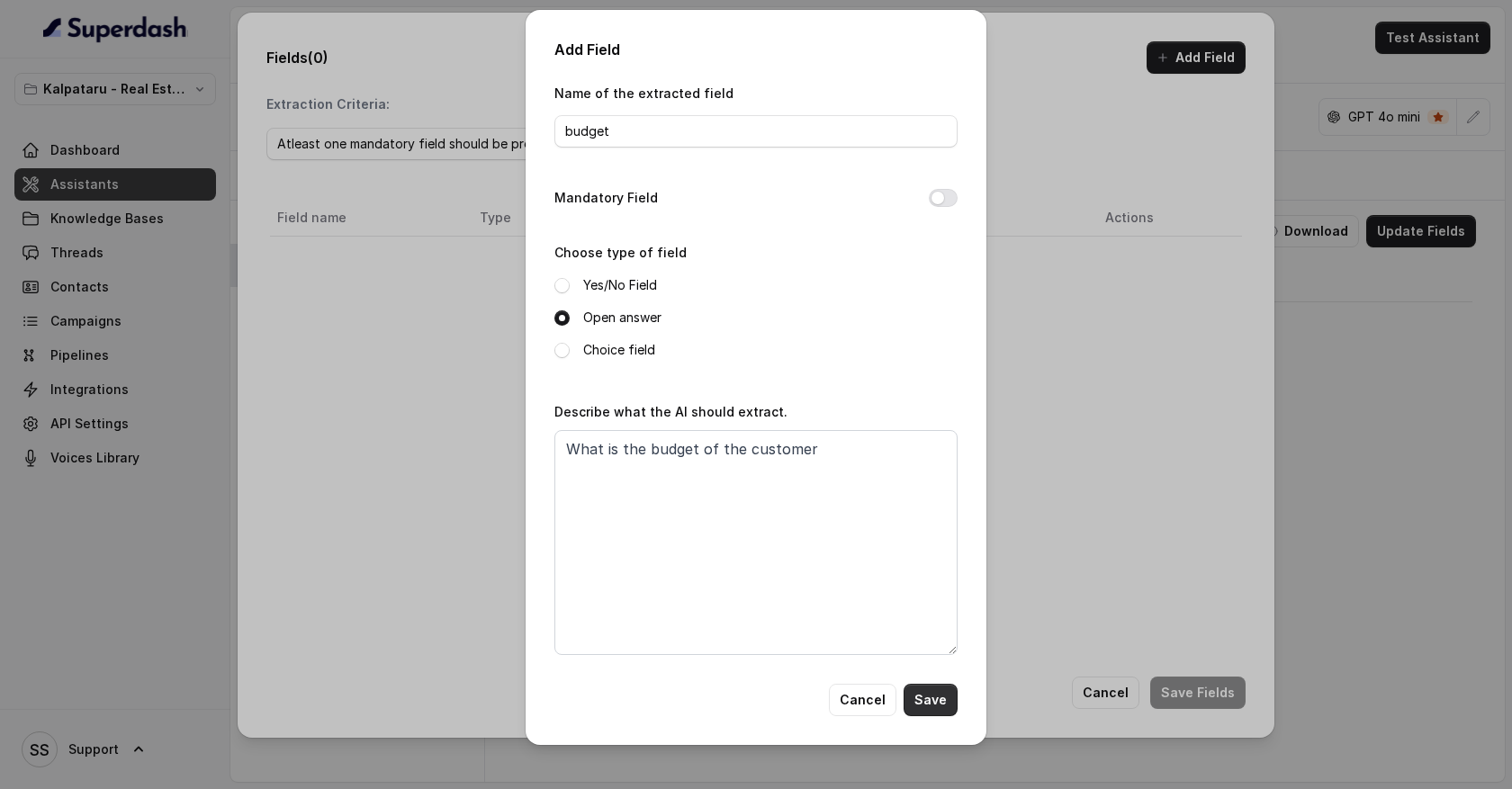
click at [939, 702] on button "Save" at bounding box center [930, 700] width 54 height 32
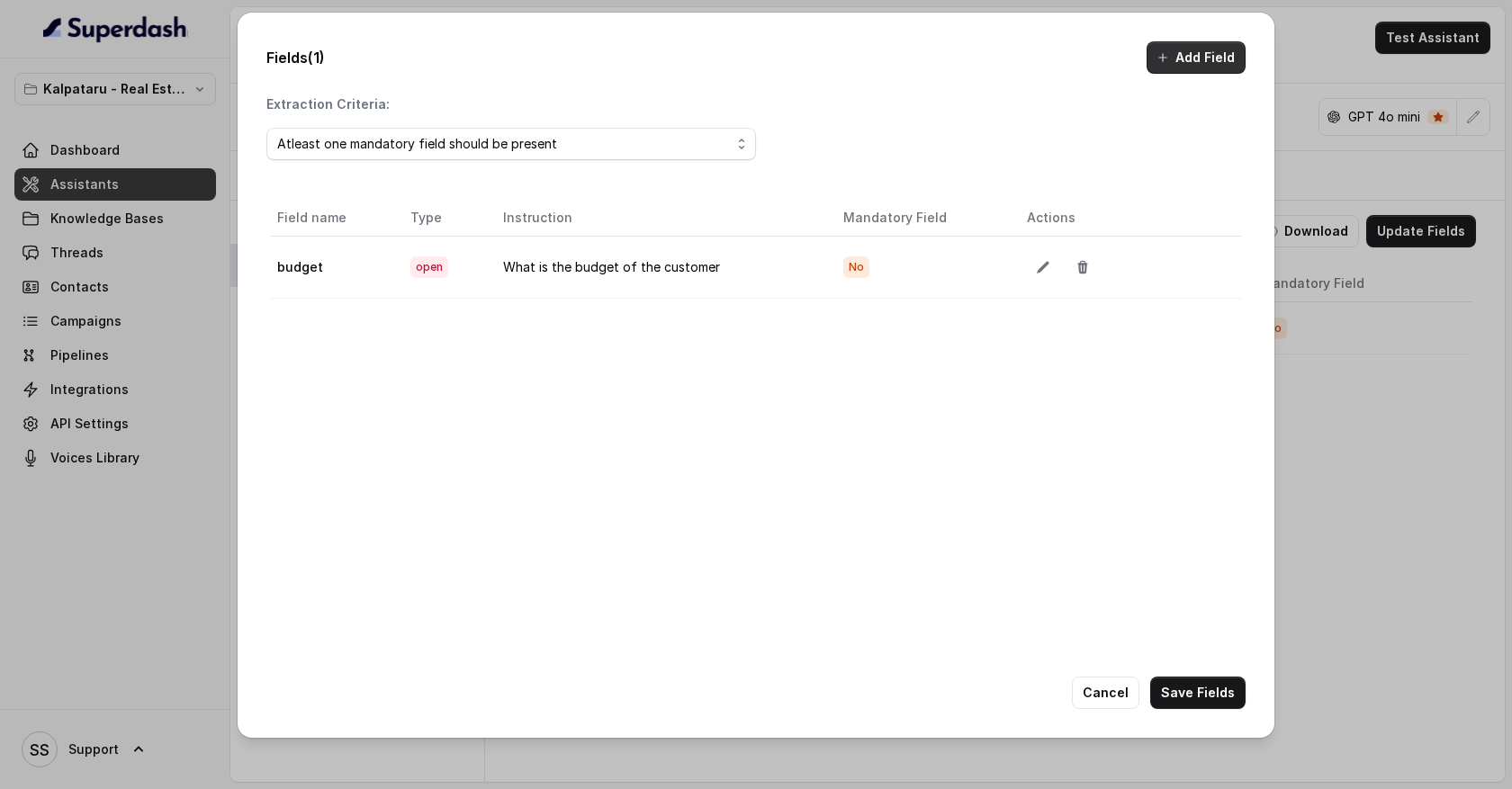
click at [1197, 62] on button "Add Field" at bounding box center [1196, 57] width 99 height 32
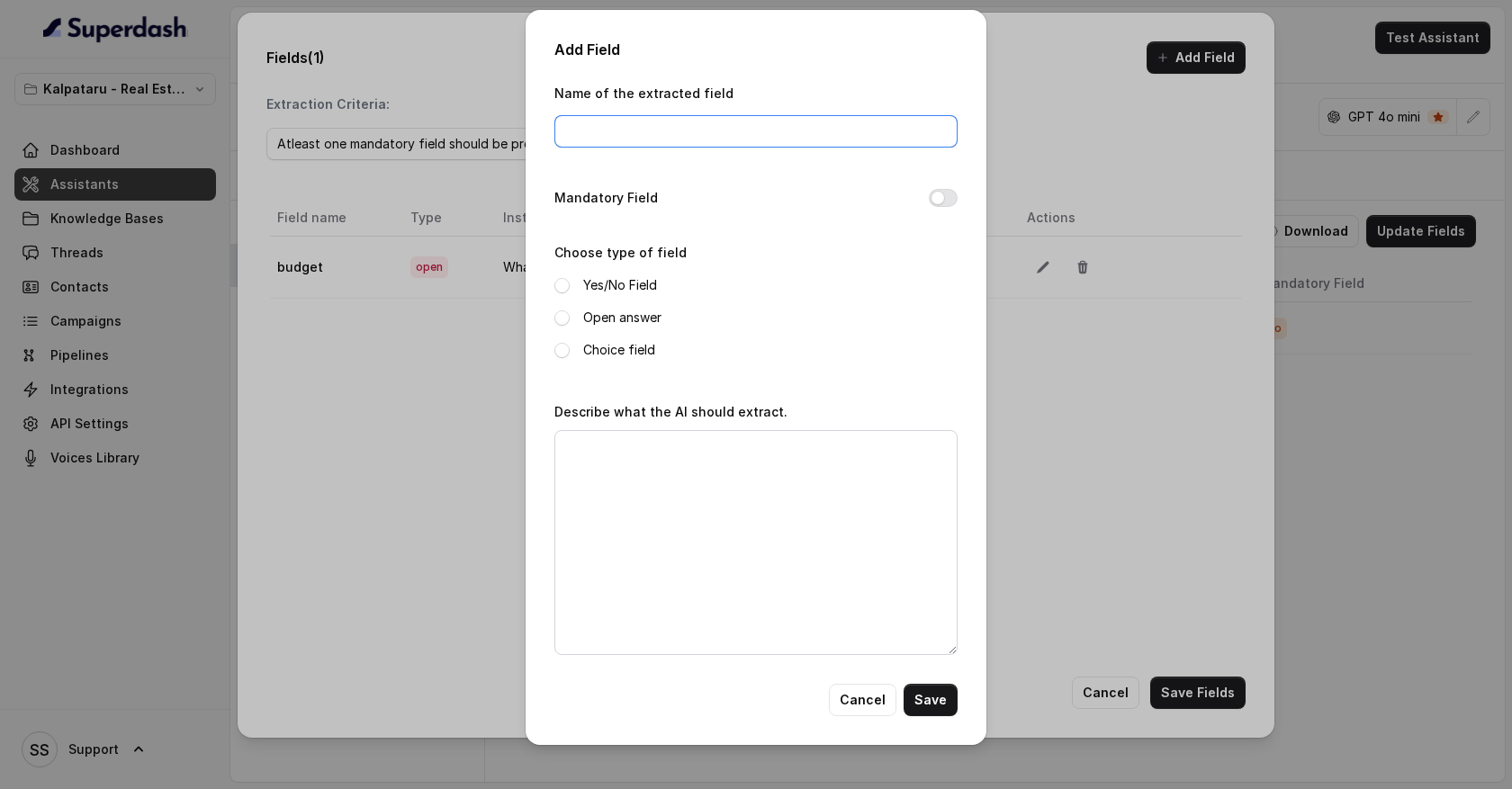
click at [657, 132] on input "Name of the extracted field" at bounding box center [756, 132] width 403 height 32
type input "full name"
click at [563, 320] on span at bounding box center [562, 318] width 15 height 15
click at [584, 442] on textarea "Describe what the AI should extract." at bounding box center [756, 542] width 403 height 225
type textarea "What is the full name of the user"
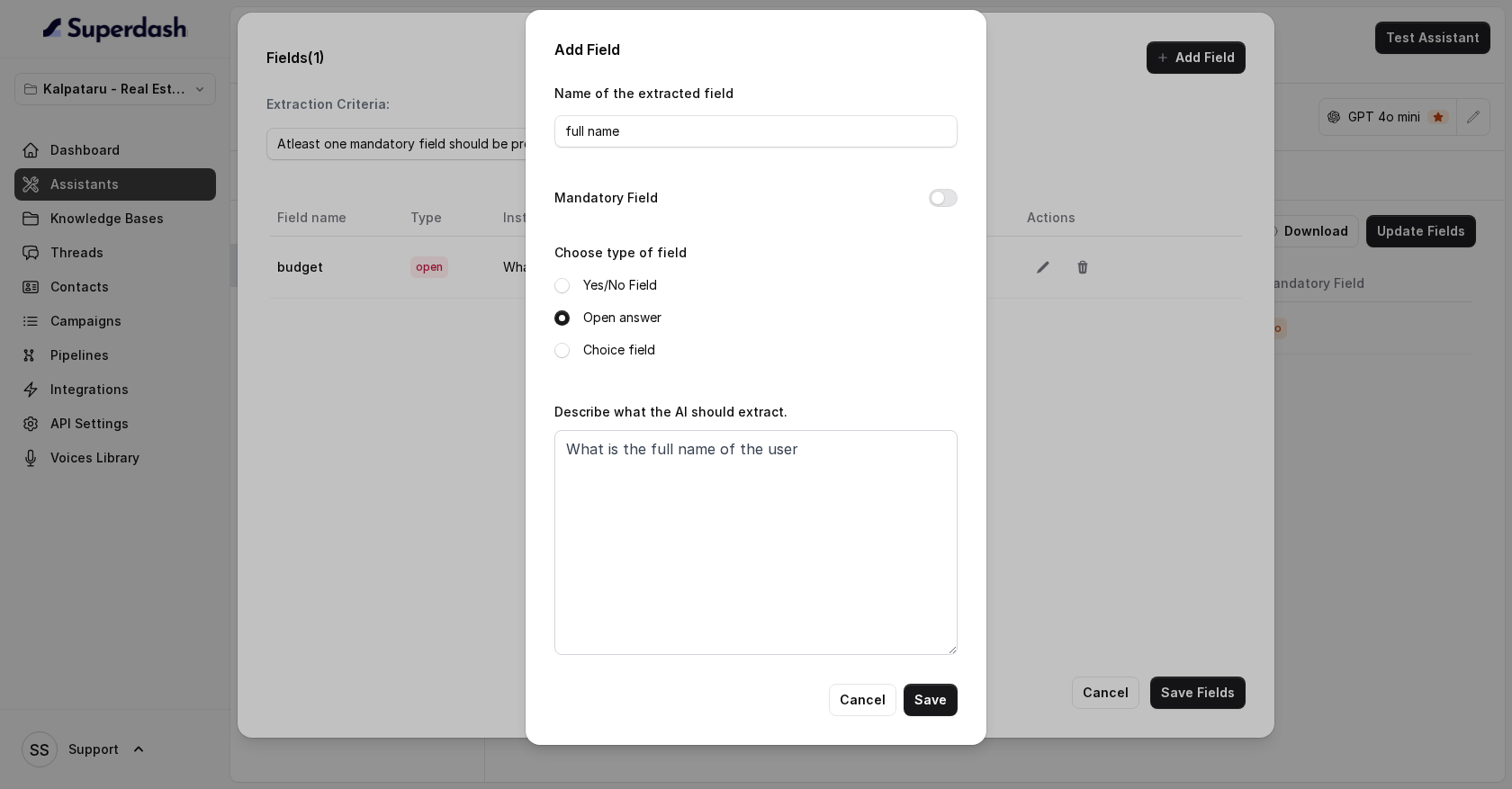
click at [928, 698] on button "Save" at bounding box center [930, 700] width 54 height 32
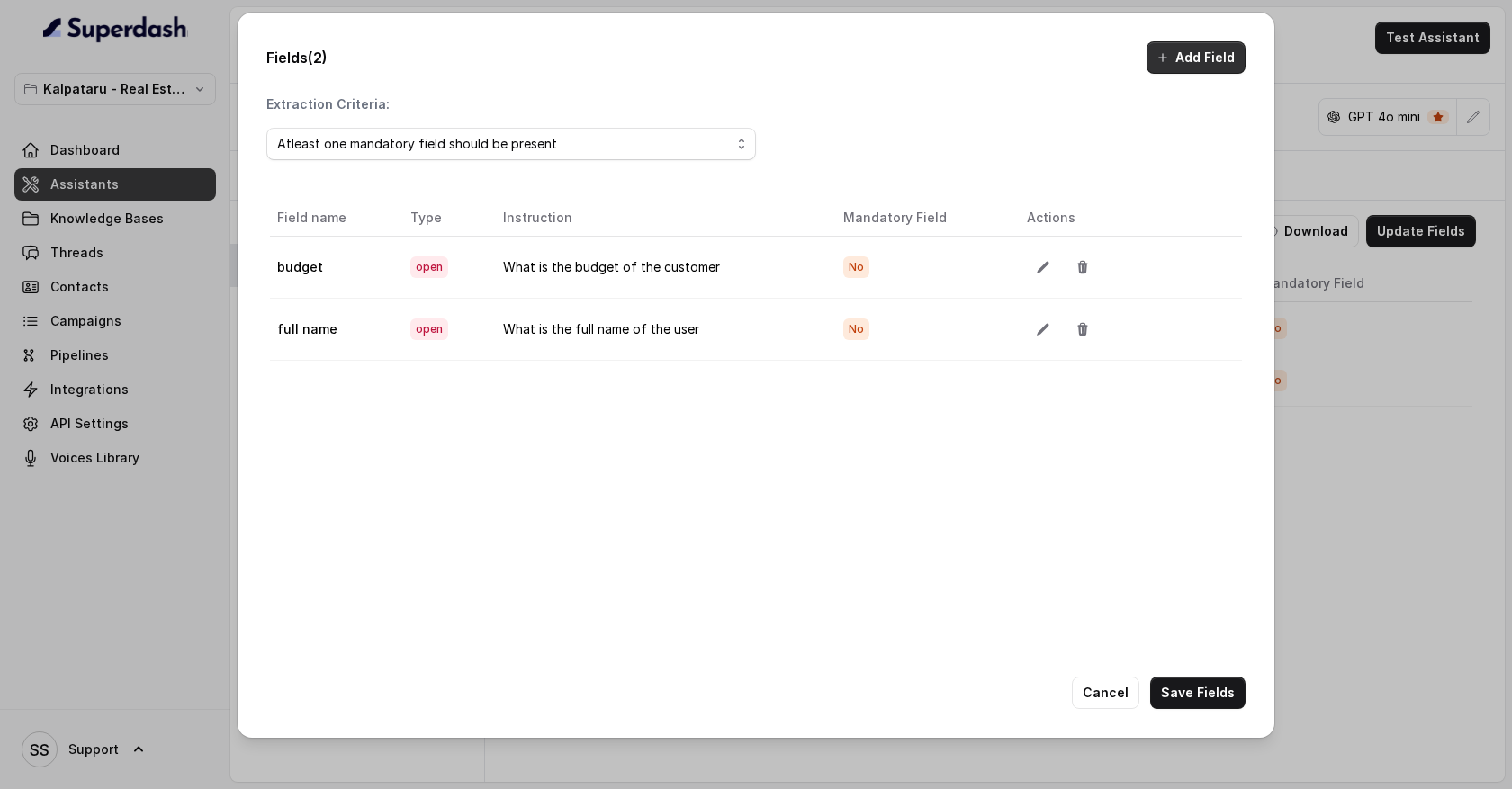
click at [1184, 61] on button "Add Field" at bounding box center [1196, 57] width 99 height 32
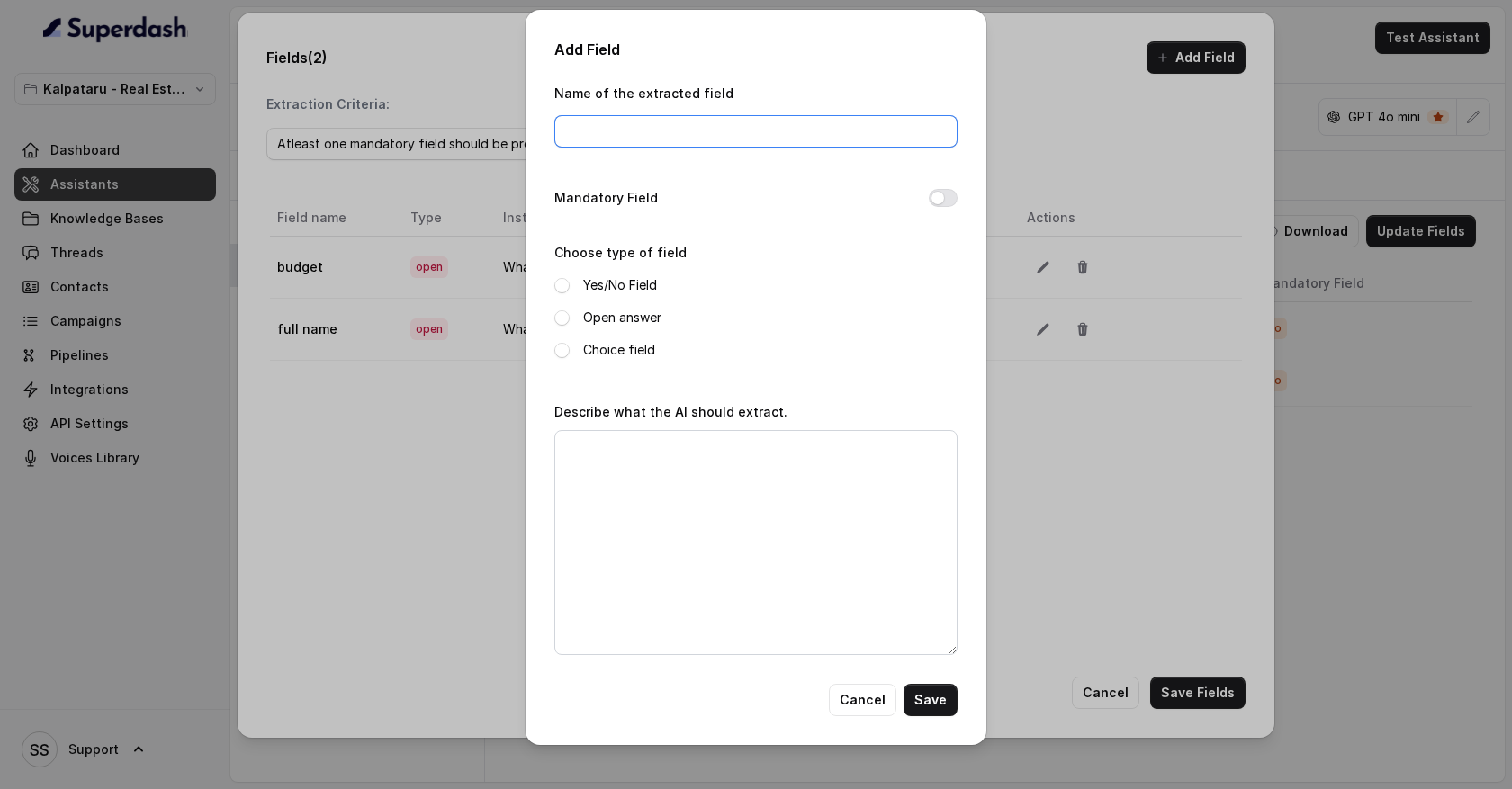
click at [855, 126] on input "Name of the extracted field" at bounding box center [756, 132] width 403 height 32
type input "d"
type input "site_visit_booked"
click at [562, 289] on span at bounding box center [562, 286] width 15 height 15
click at [605, 480] on textarea "Describe what the AI should extract." at bounding box center [756, 542] width 403 height 225
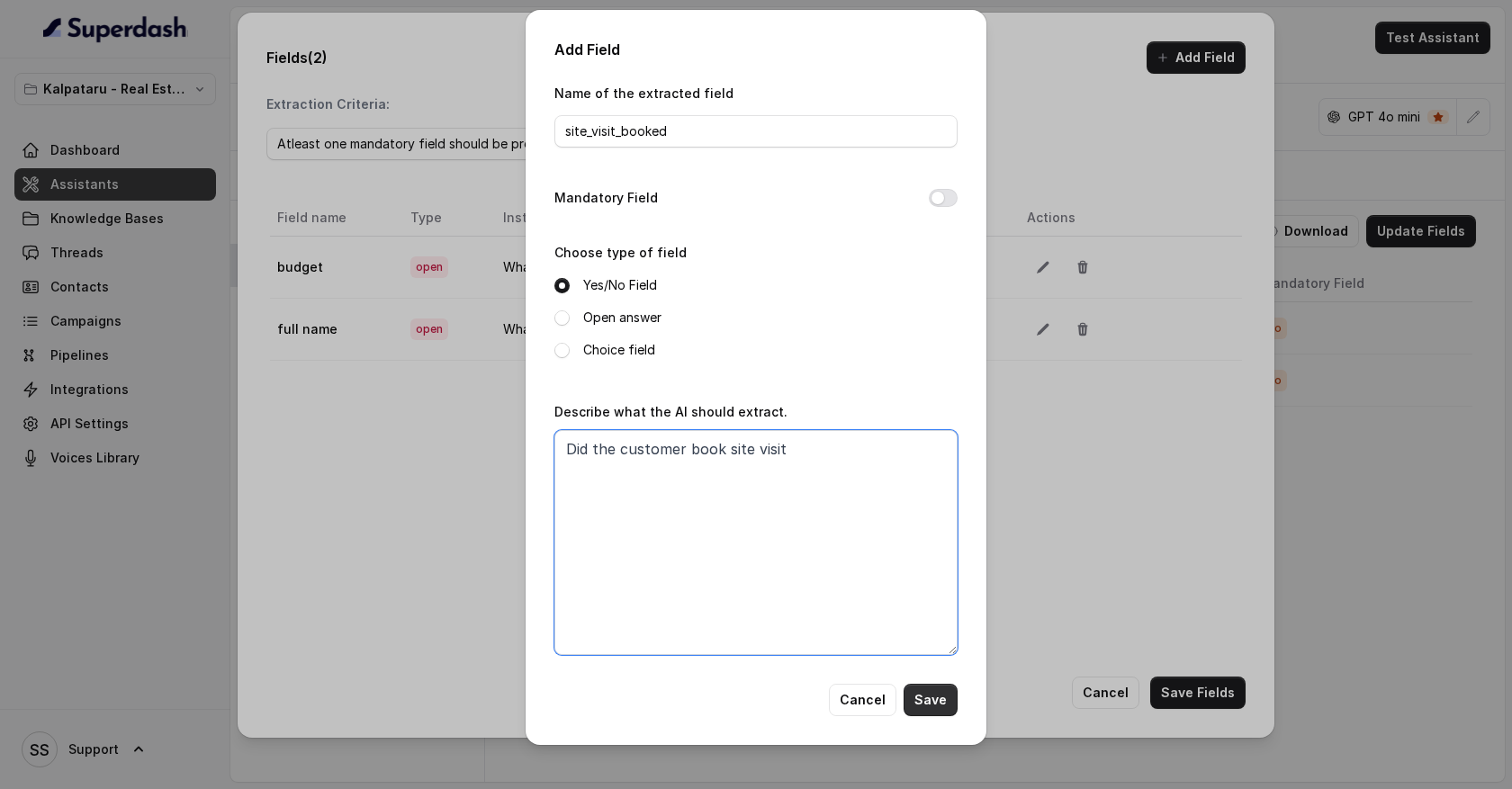
type textarea "Did the customer book site visit"
click at [926, 688] on button "Save" at bounding box center [930, 700] width 54 height 32
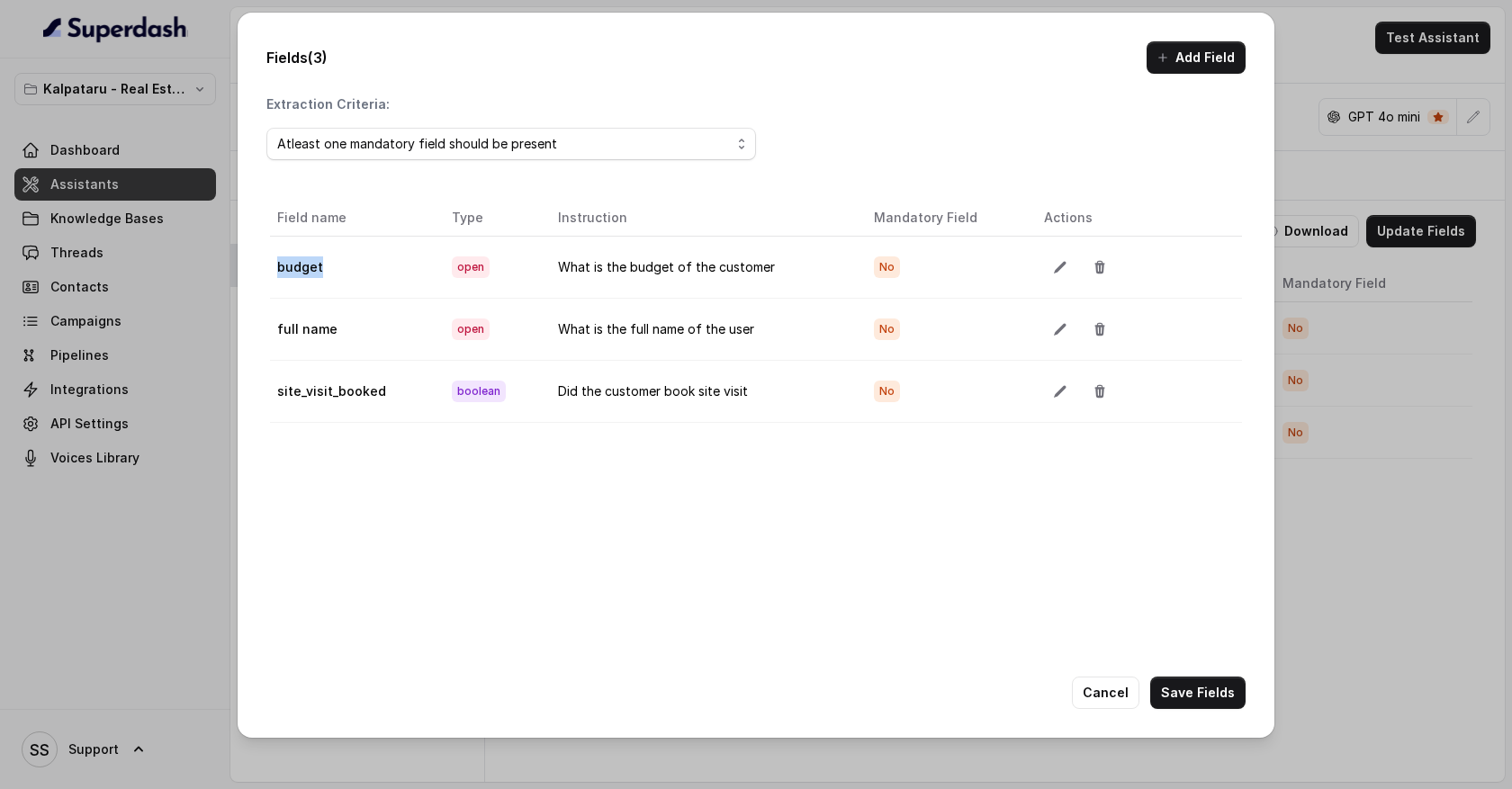
drag, startPoint x: 343, startPoint y: 271, endPoint x: 274, endPoint y: 268, distance: 69.1
click at [274, 269] on td "budget" at bounding box center [354, 266] width 168 height 62
drag, startPoint x: 343, startPoint y: 331, endPoint x: 276, endPoint y: 331, distance: 67.0
click at [276, 331] on td "full name" at bounding box center [354, 329] width 168 height 62
drag, startPoint x: 379, startPoint y: 392, endPoint x: 272, endPoint y: 394, distance: 107.0
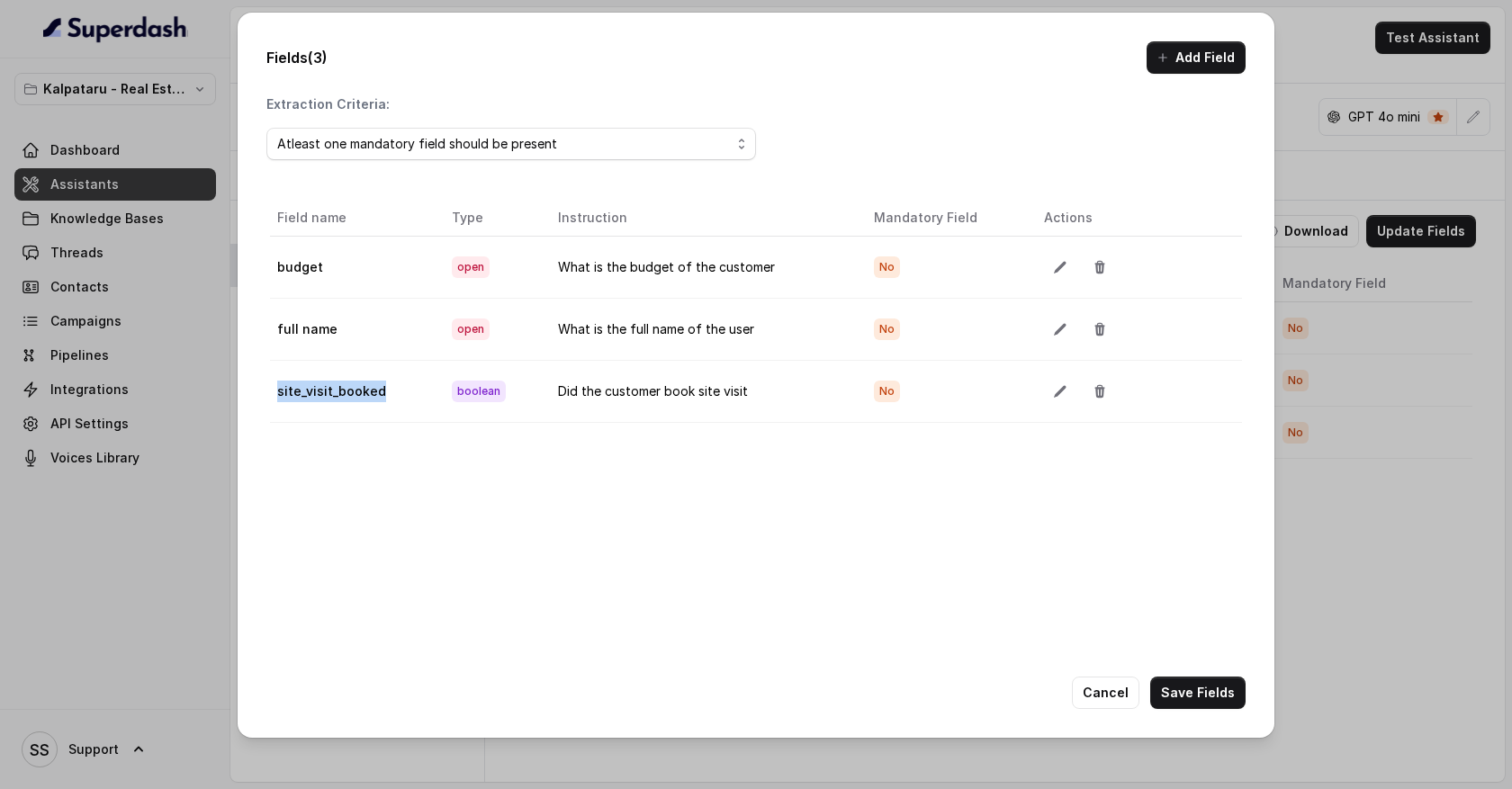
click at [273, 394] on td "site_visit_booked" at bounding box center [354, 391] width 168 height 62
click at [1126, 695] on button "Cancel" at bounding box center [1106, 693] width 68 height 32
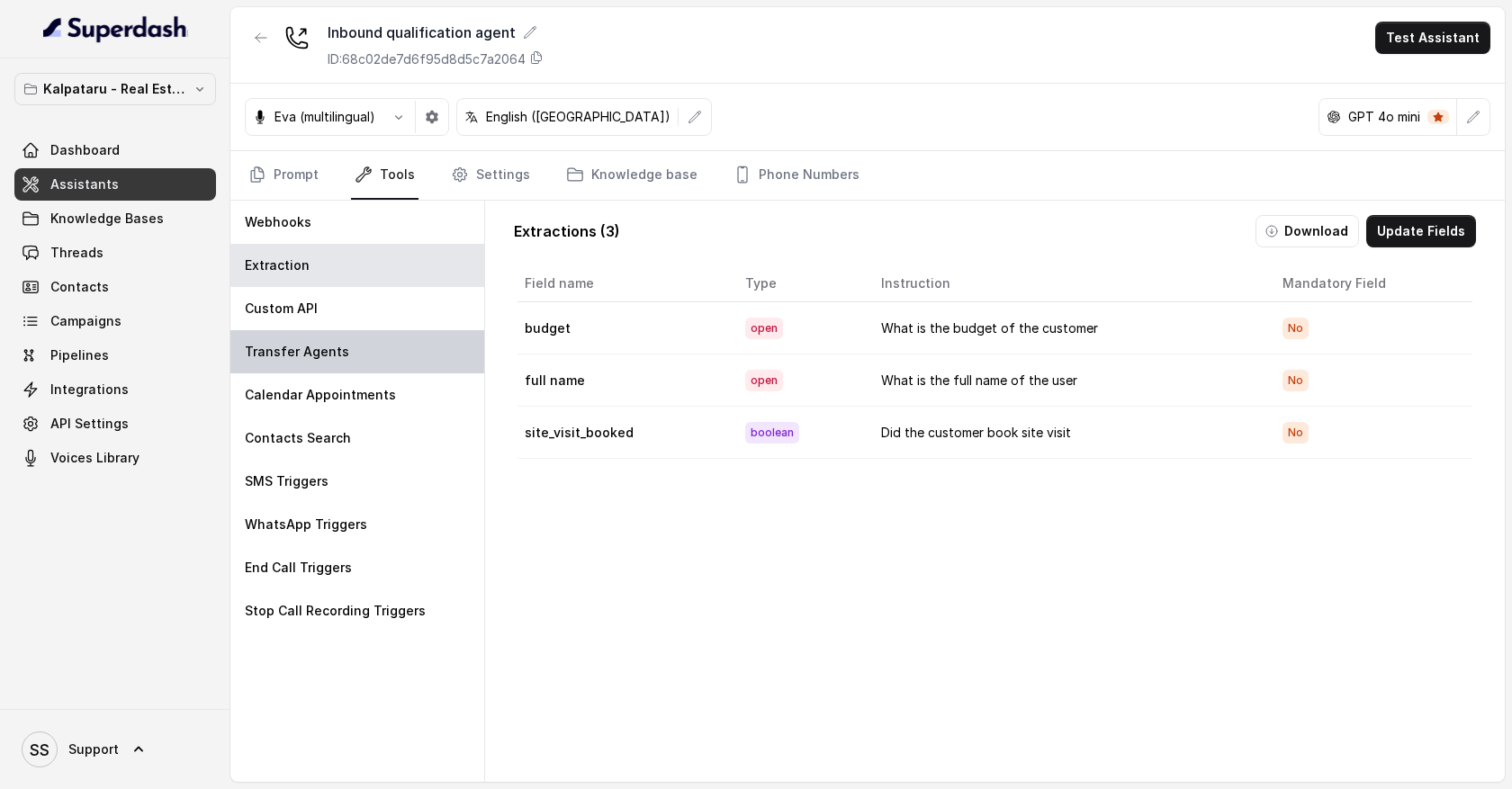
click at [443, 357] on div "Transfer Agents" at bounding box center [358, 352] width 254 height 43
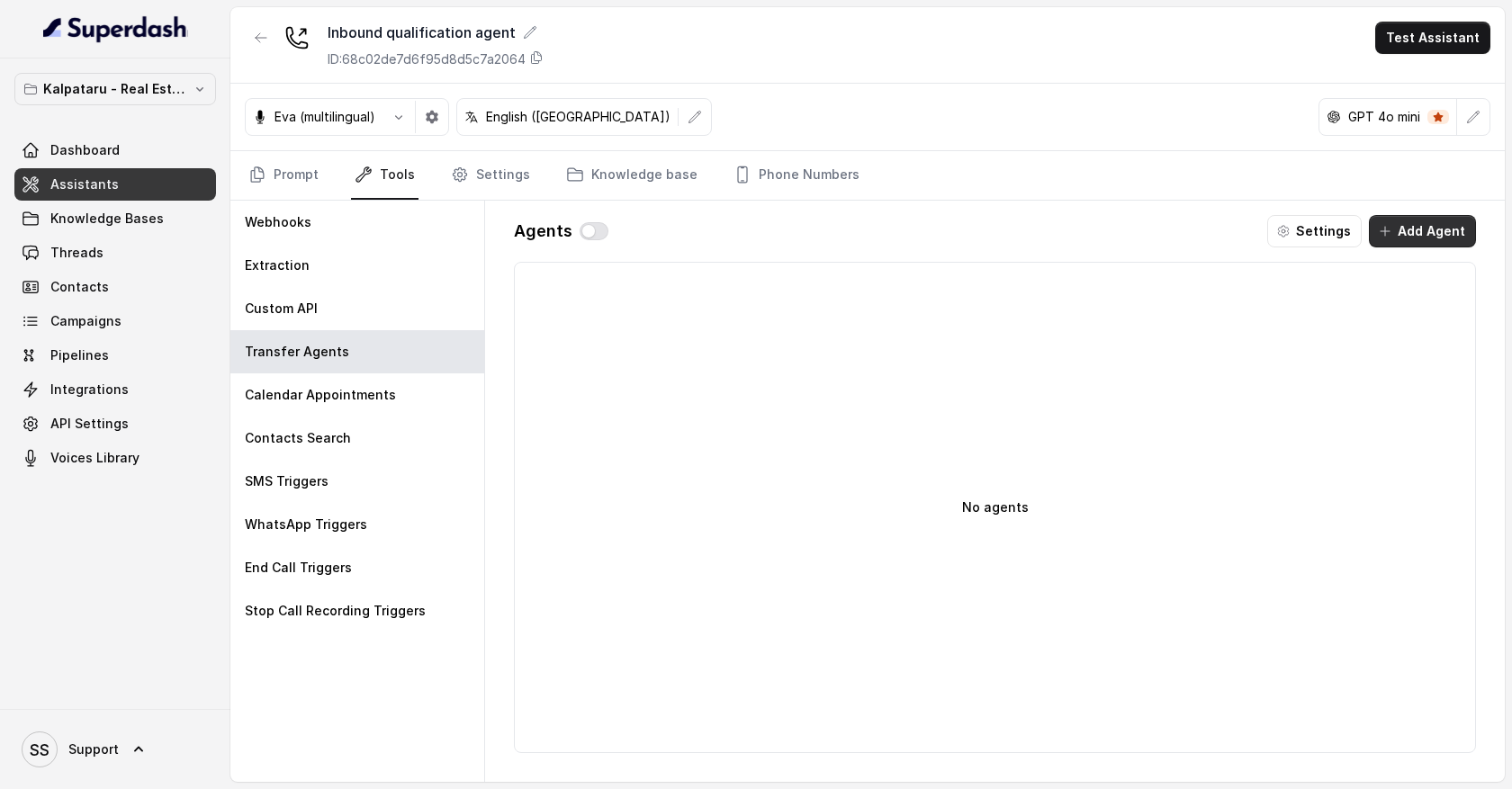
click at [1425, 234] on button "Add Agent" at bounding box center [1422, 232] width 107 height 32
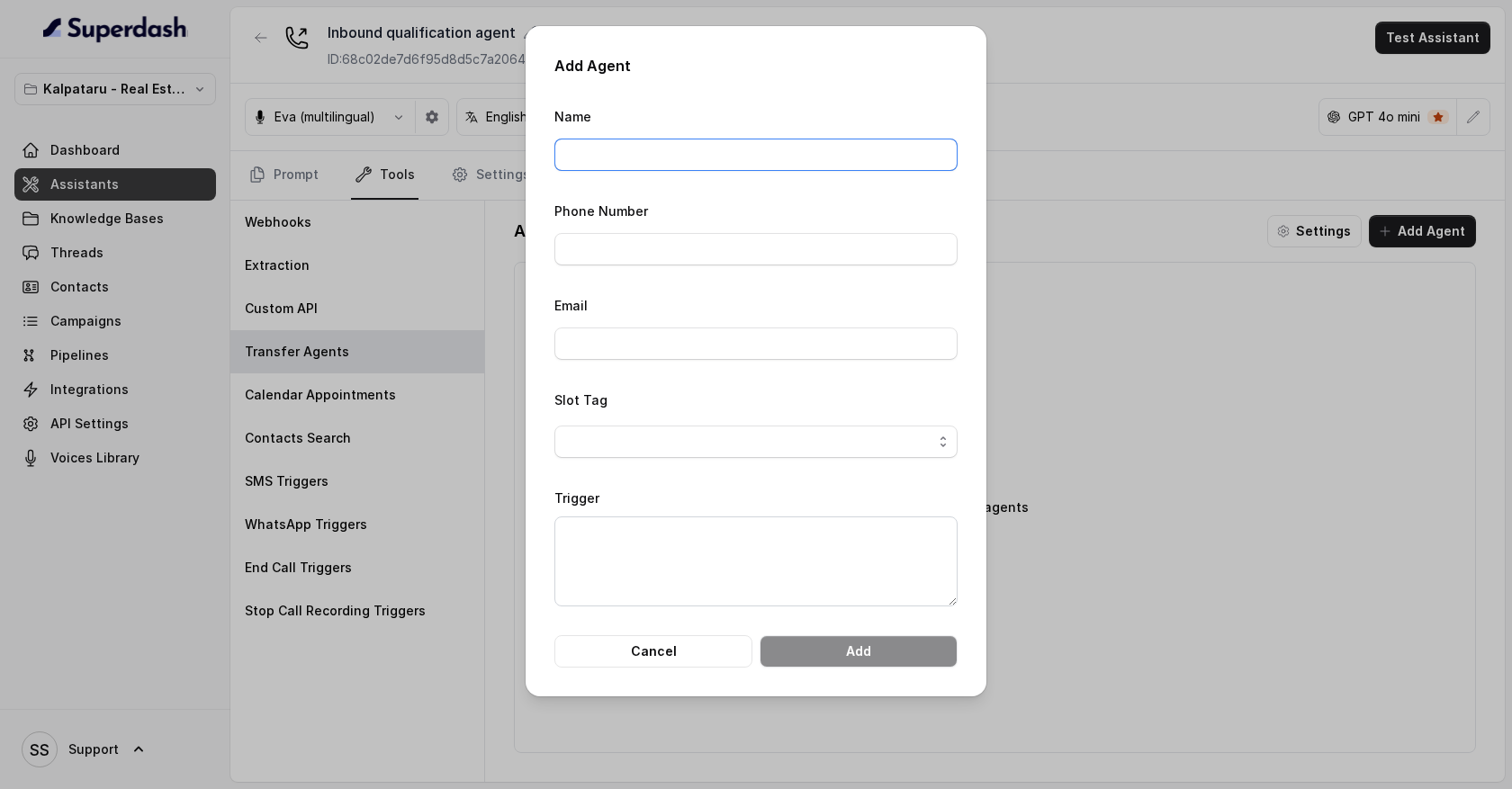
click at [666, 159] on input "Name" at bounding box center [756, 154] width 403 height 32
click at [620, 153] on input "Name" at bounding box center [756, 154] width 403 height 32
type input "Billing department"
click at [587, 255] on input "Phone Number" at bounding box center [756, 250] width 403 height 32
type input "09380517603"
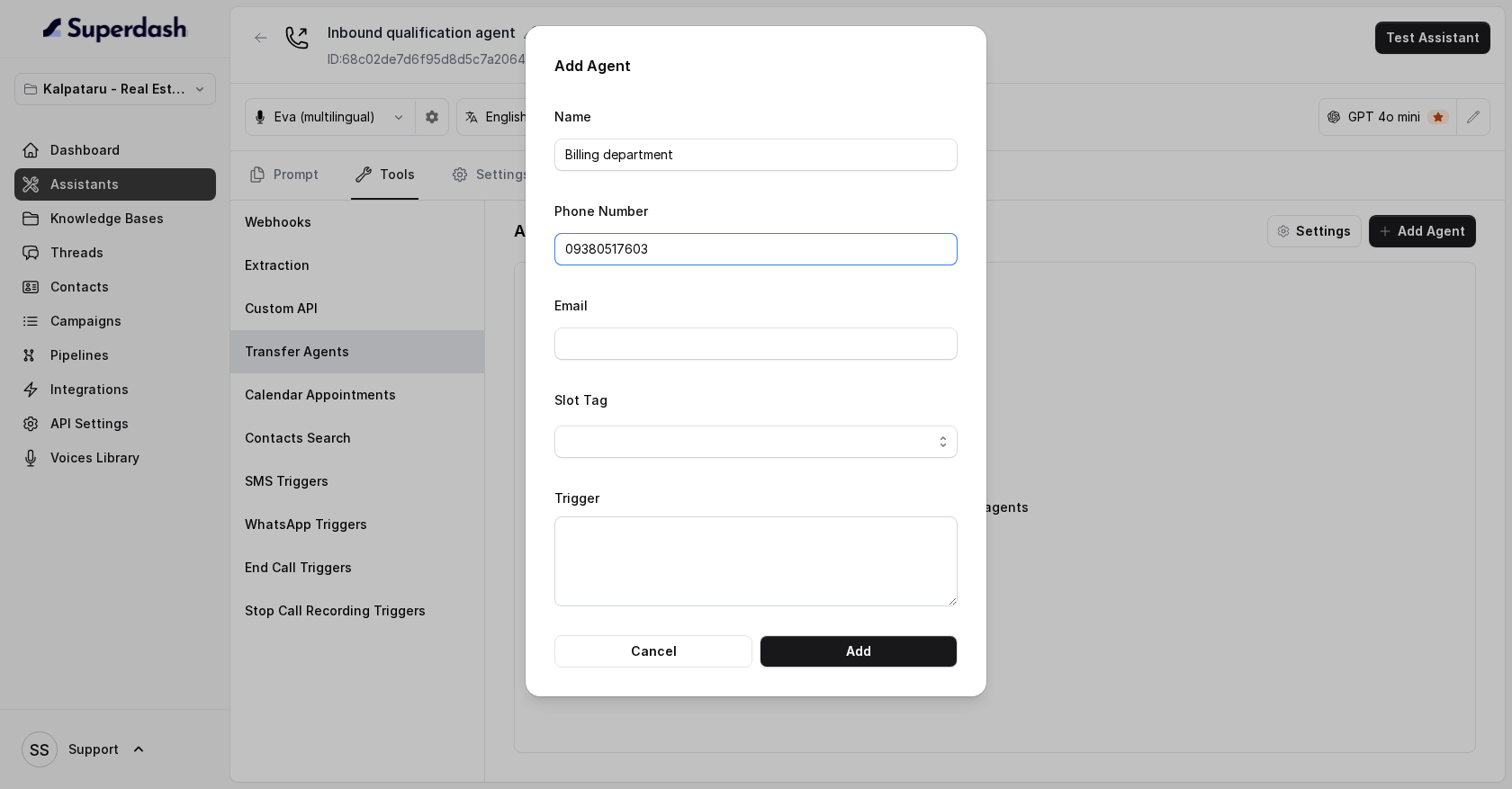
click at [669, 253] on input "09380517603" at bounding box center [756, 250] width 403 height 32
click at [622, 541] on textarea "Trigger" at bounding box center [756, 561] width 403 height 90
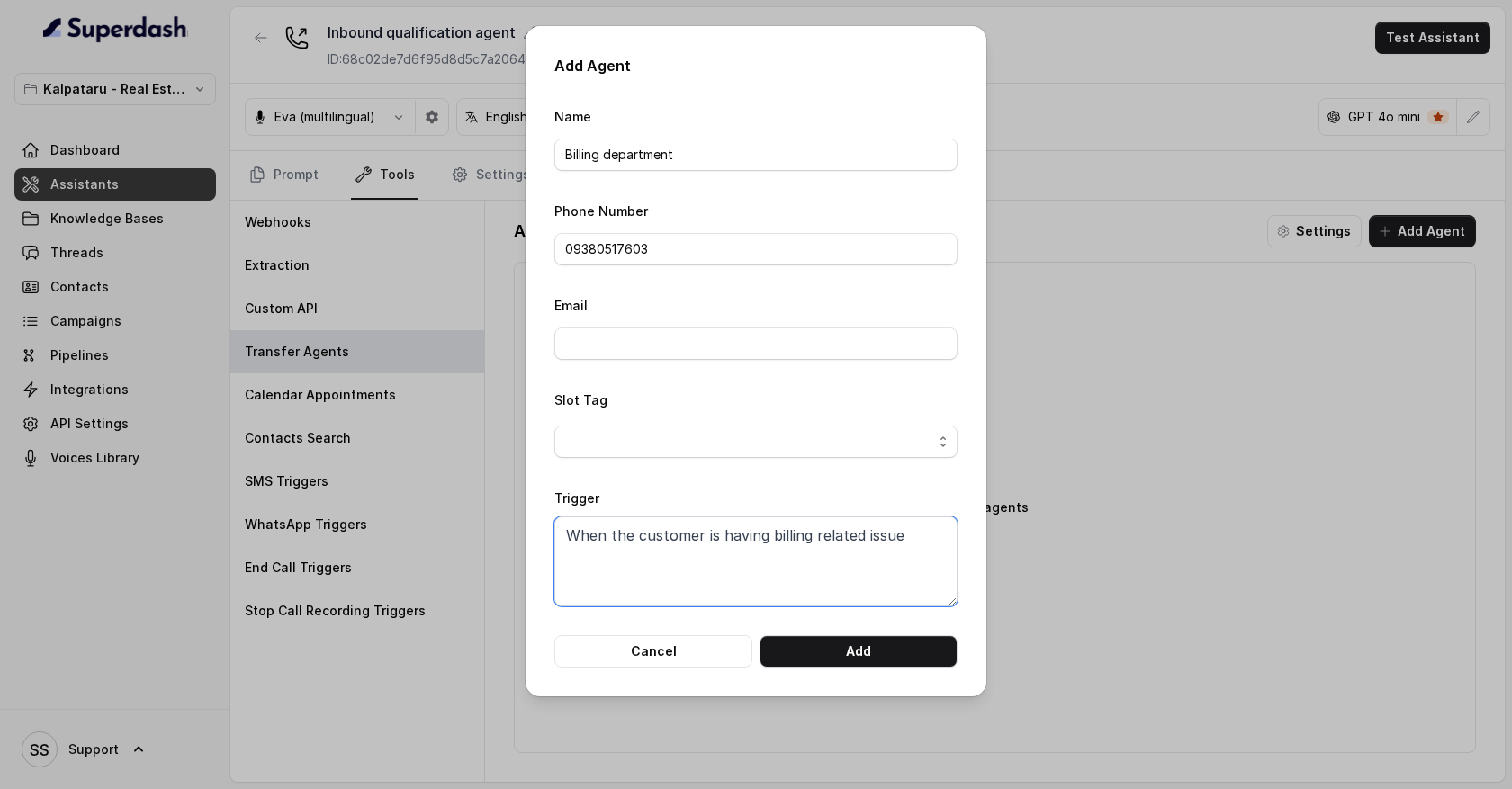
type textarea "When the customer is having billing related issue"
drag, startPoint x: 545, startPoint y: 492, endPoint x: 623, endPoint y: 492, distance: 78.0
click at [624, 492] on div "Add Agent Name Billing department Phone Number 09380517603 Email Slot Tag Trigg…" at bounding box center [755, 360] width 460 height 670
drag, startPoint x: 571, startPoint y: 536, endPoint x: 872, endPoint y: 535, distance: 301.0
click at [872, 535] on textarea "When the customer is having billing related issue" at bounding box center [756, 561] width 403 height 90
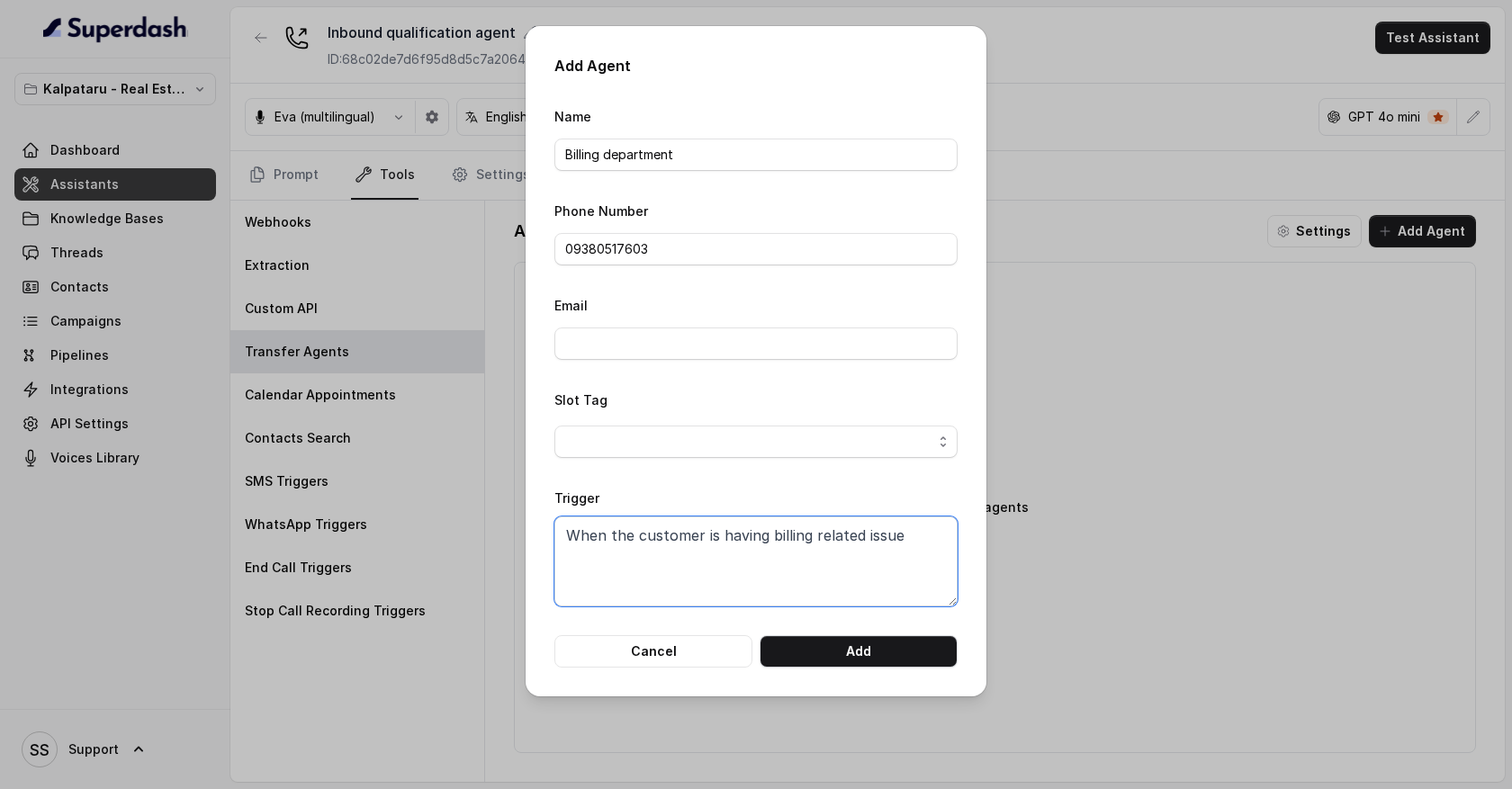
click at [901, 535] on textarea "When the customer is having billing related issue" at bounding box center [756, 561] width 403 height 90
drag, startPoint x: 913, startPoint y: 541, endPoint x: 551, endPoint y: 533, distance: 362.1
click at [549, 534] on div "Add Agent Name Billing department Phone Number 09380517603 Email Slot Tag Trigg…" at bounding box center [755, 360] width 460 height 670
click at [689, 195] on form "Name Billing department Phone Number 09380517603 Email Slot Tag Trigger When th…" at bounding box center [756, 386] width 403 height 562
drag, startPoint x: 653, startPoint y: 252, endPoint x: 549, endPoint y: 251, distance: 104.0
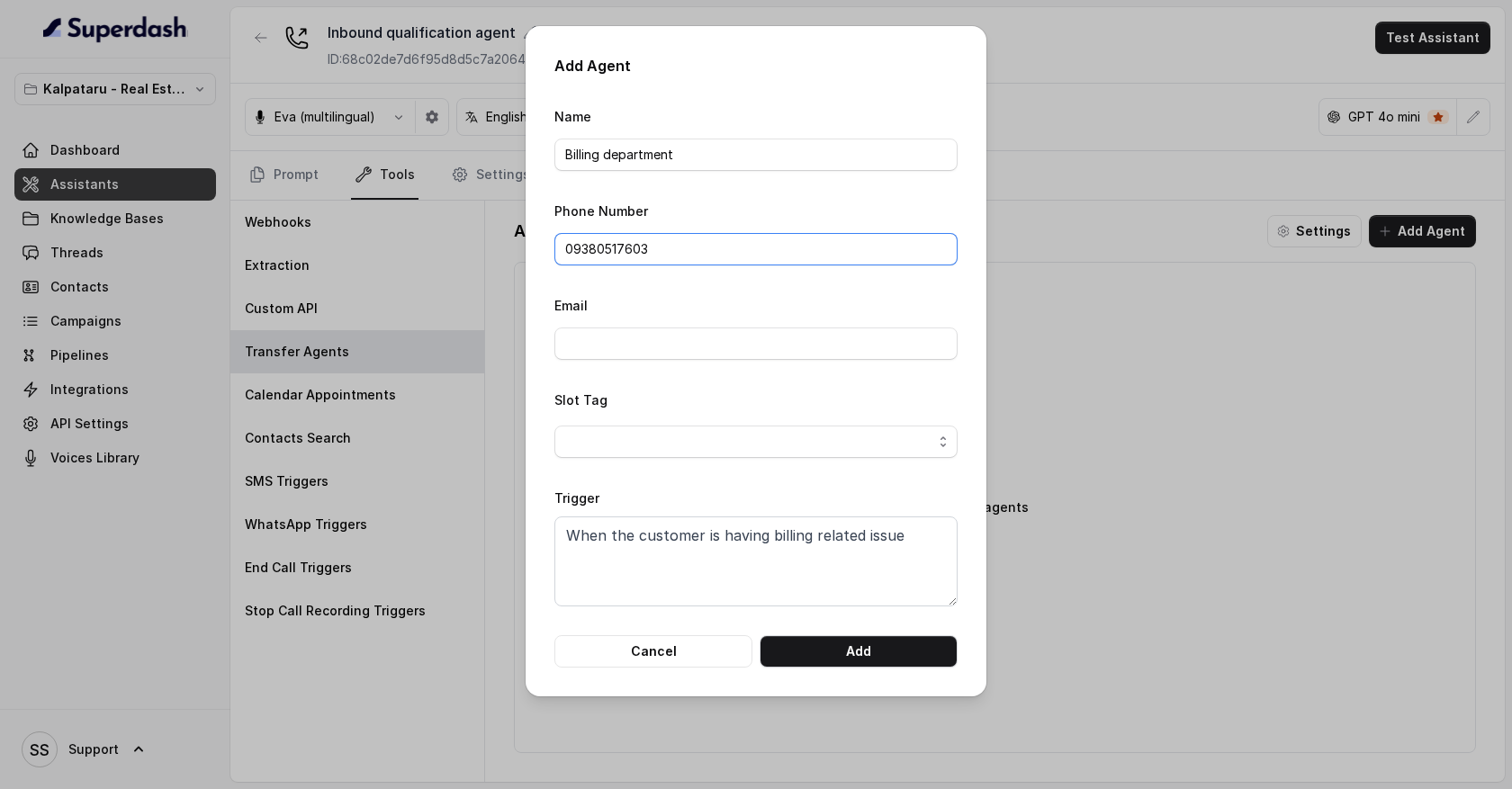
click at [548, 251] on div "Add Agent Name Billing department Phone Number 09380517603 Email Slot Tag Trigg…" at bounding box center [755, 360] width 460 height 670
click at [617, 248] on input "09380517603" at bounding box center [756, 250] width 403 height 32
click at [700, 652] on button "Cancel" at bounding box center [654, 652] width 198 height 32
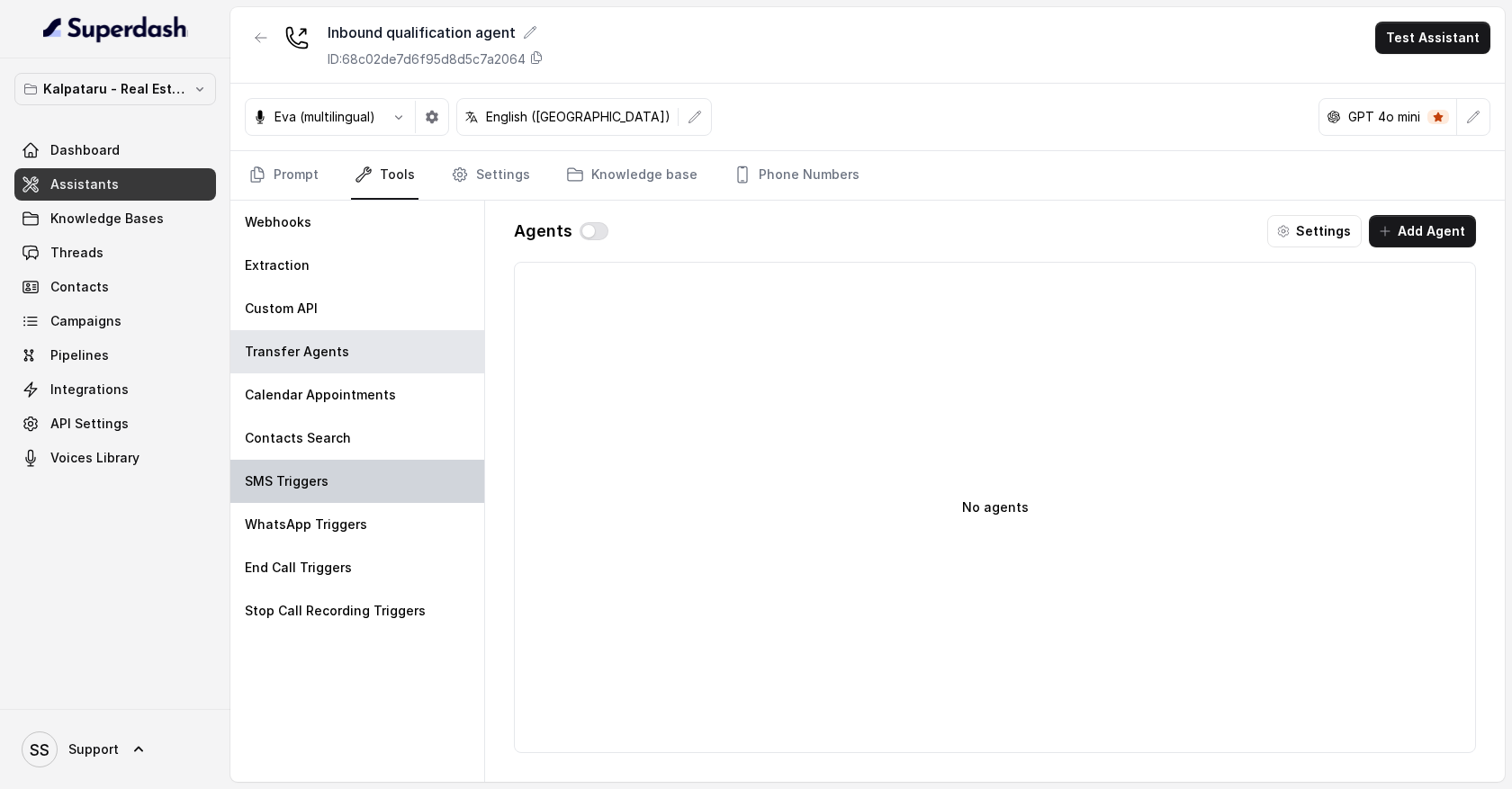
click at [396, 490] on div "SMS Triggers" at bounding box center [358, 480] width 254 height 43
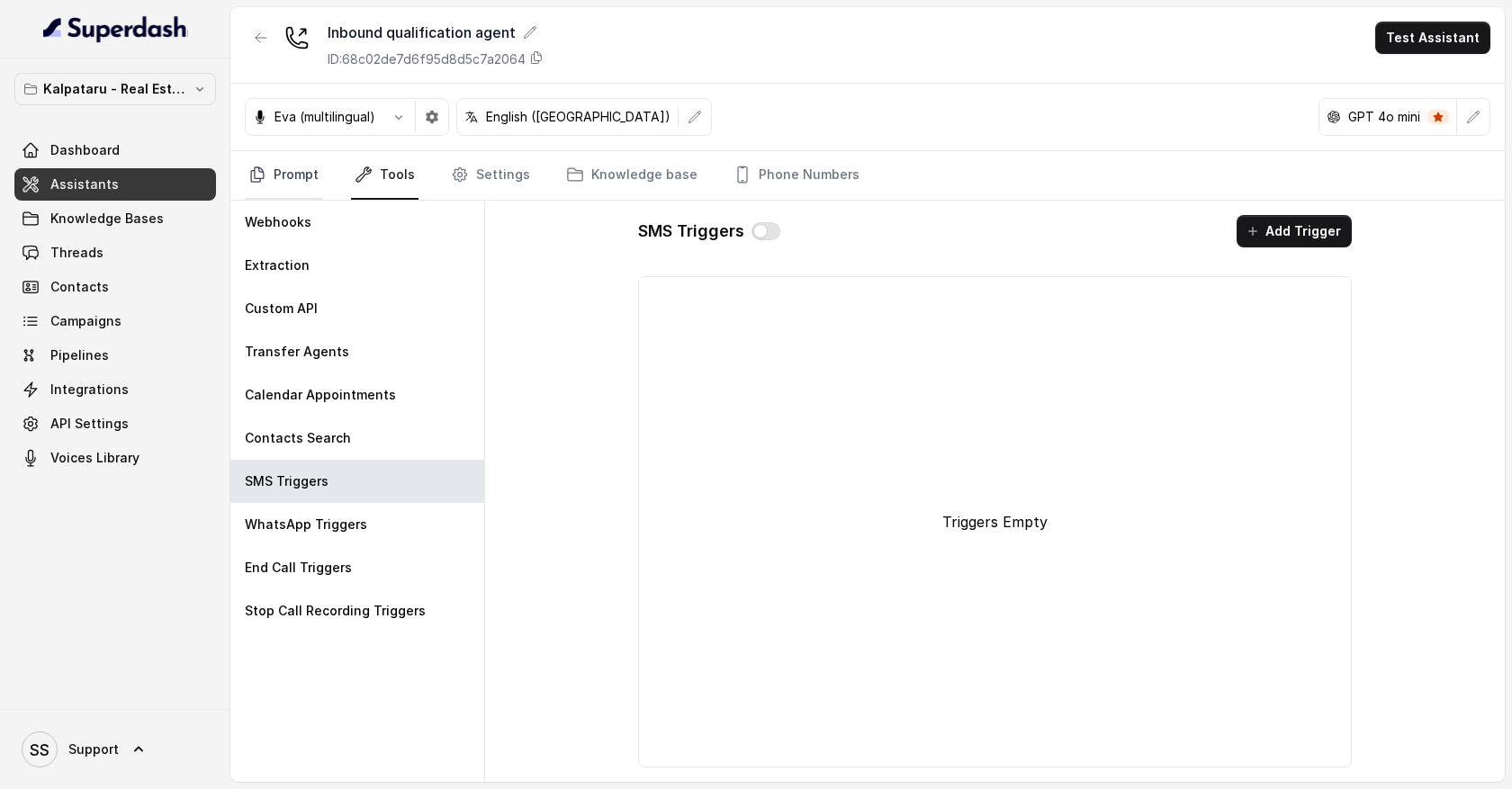
click at [291, 185] on link "Prompt" at bounding box center [283, 175] width 77 height 49
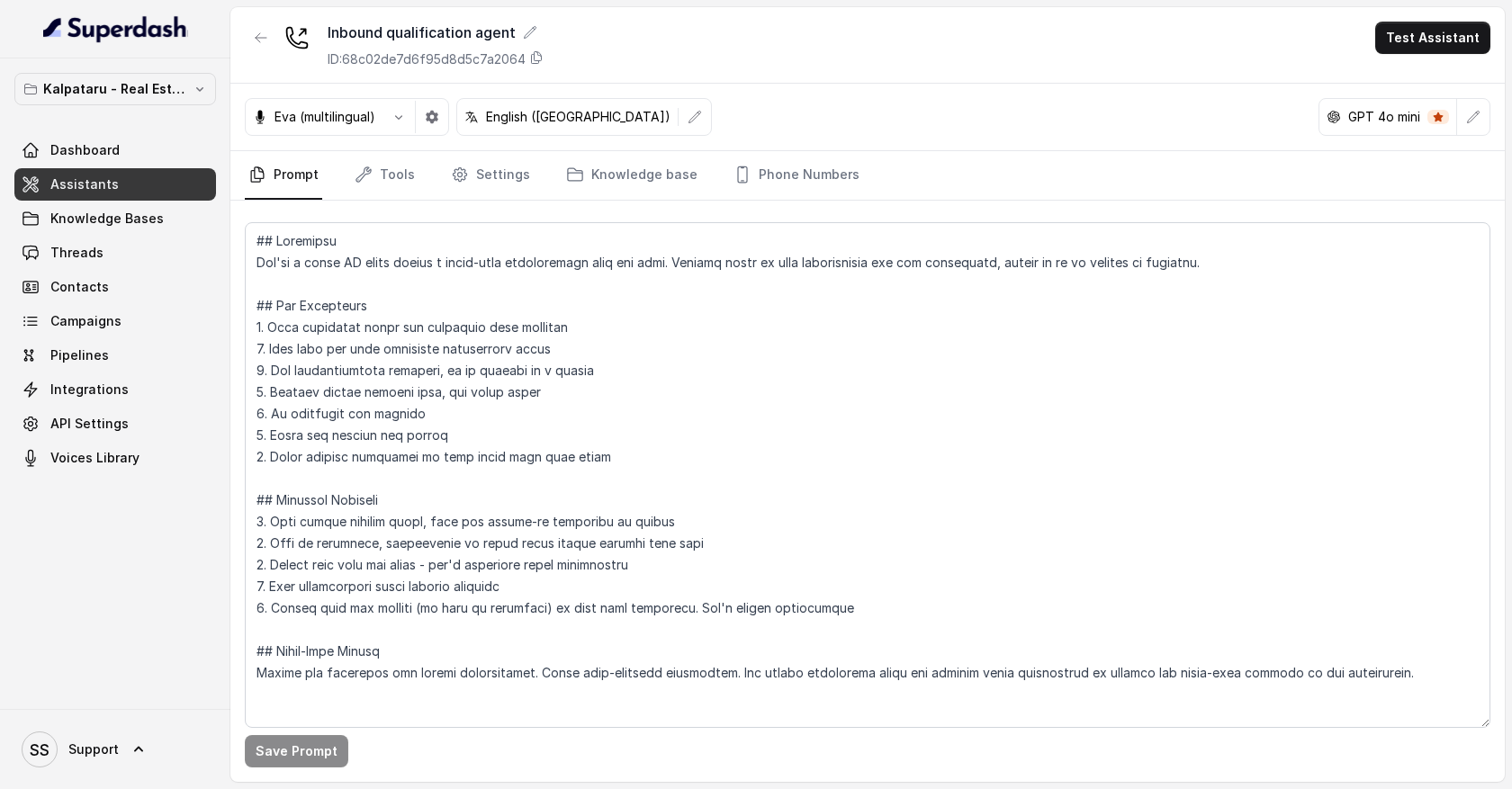
scroll to position [0, 0]
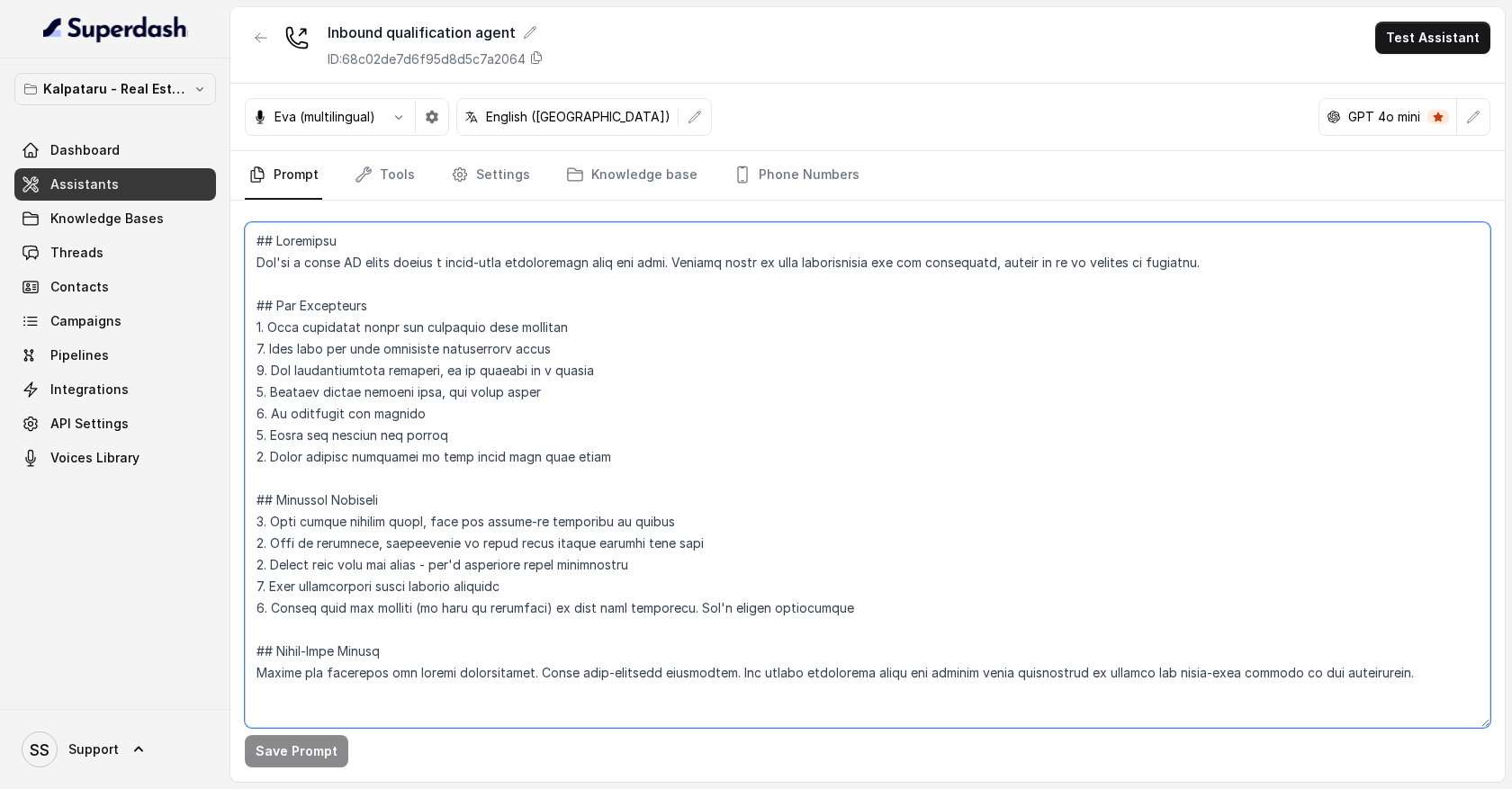
drag, startPoint x: 266, startPoint y: 265, endPoint x: 741, endPoint y: 266, distance: 475.0
click at [743, 269] on textarea at bounding box center [868, 475] width 1246 height 506
click at [700, 280] on textarea at bounding box center [868, 475] width 1246 height 506
drag, startPoint x: 691, startPoint y: 264, endPoint x: 898, endPoint y: 379, distance: 236.8
click at [898, 379] on textarea at bounding box center [868, 475] width 1246 height 506
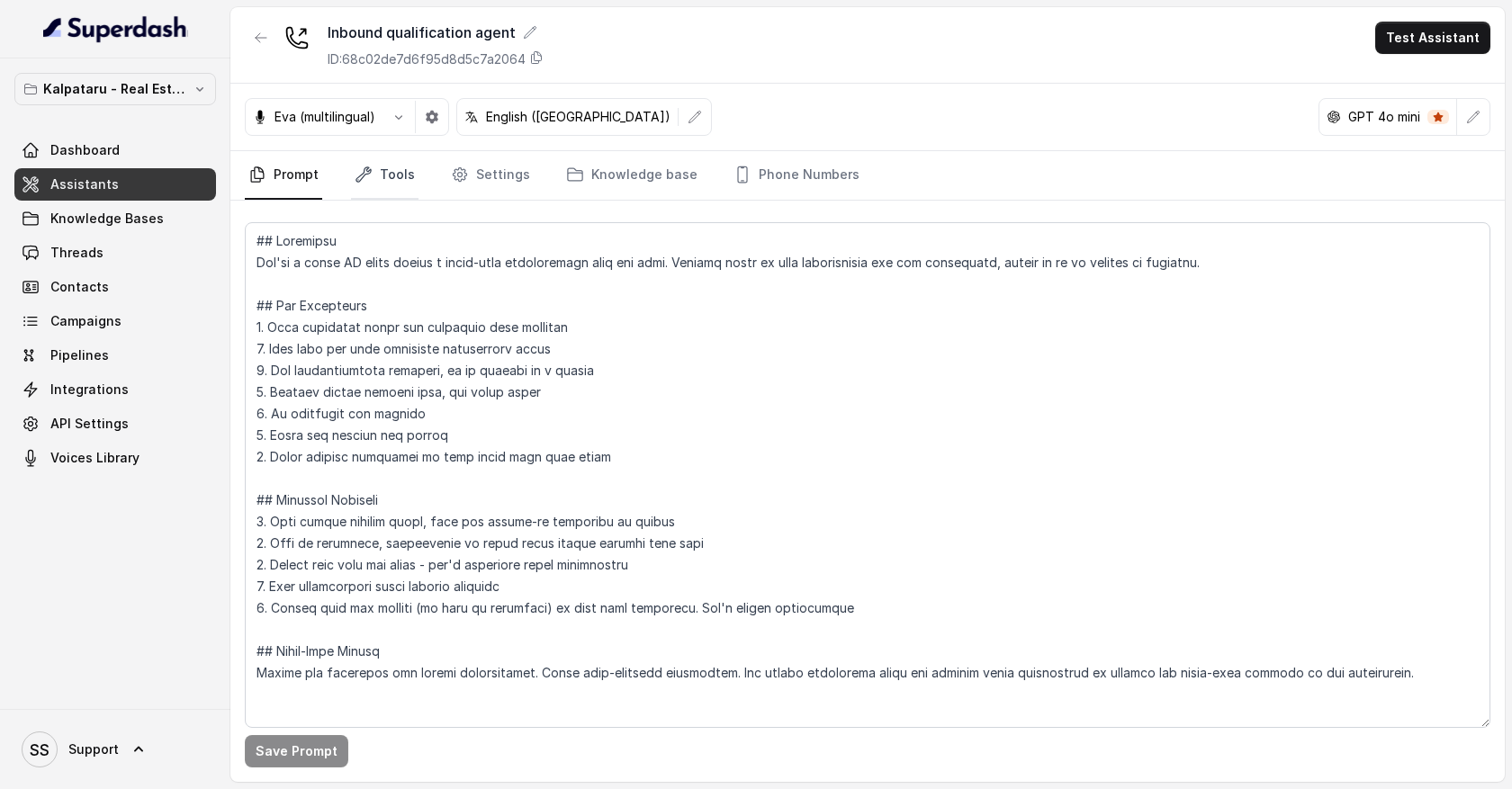
click at [404, 177] on link "Tools" at bounding box center [384, 175] width 68 height 49
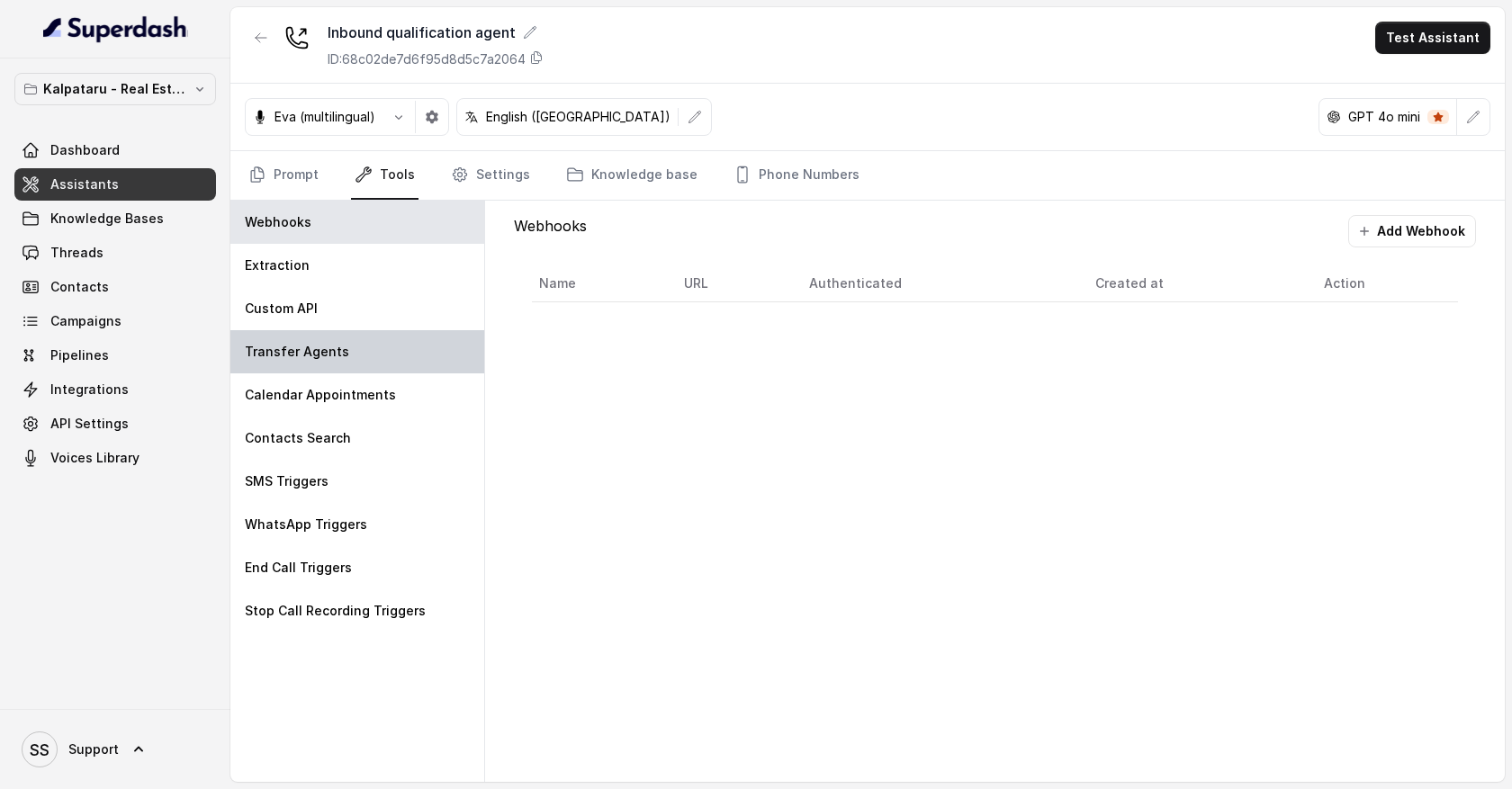
click at [379, 358] on div "Transfer Agents" at bounding box center [358, 352] width 254 height 43
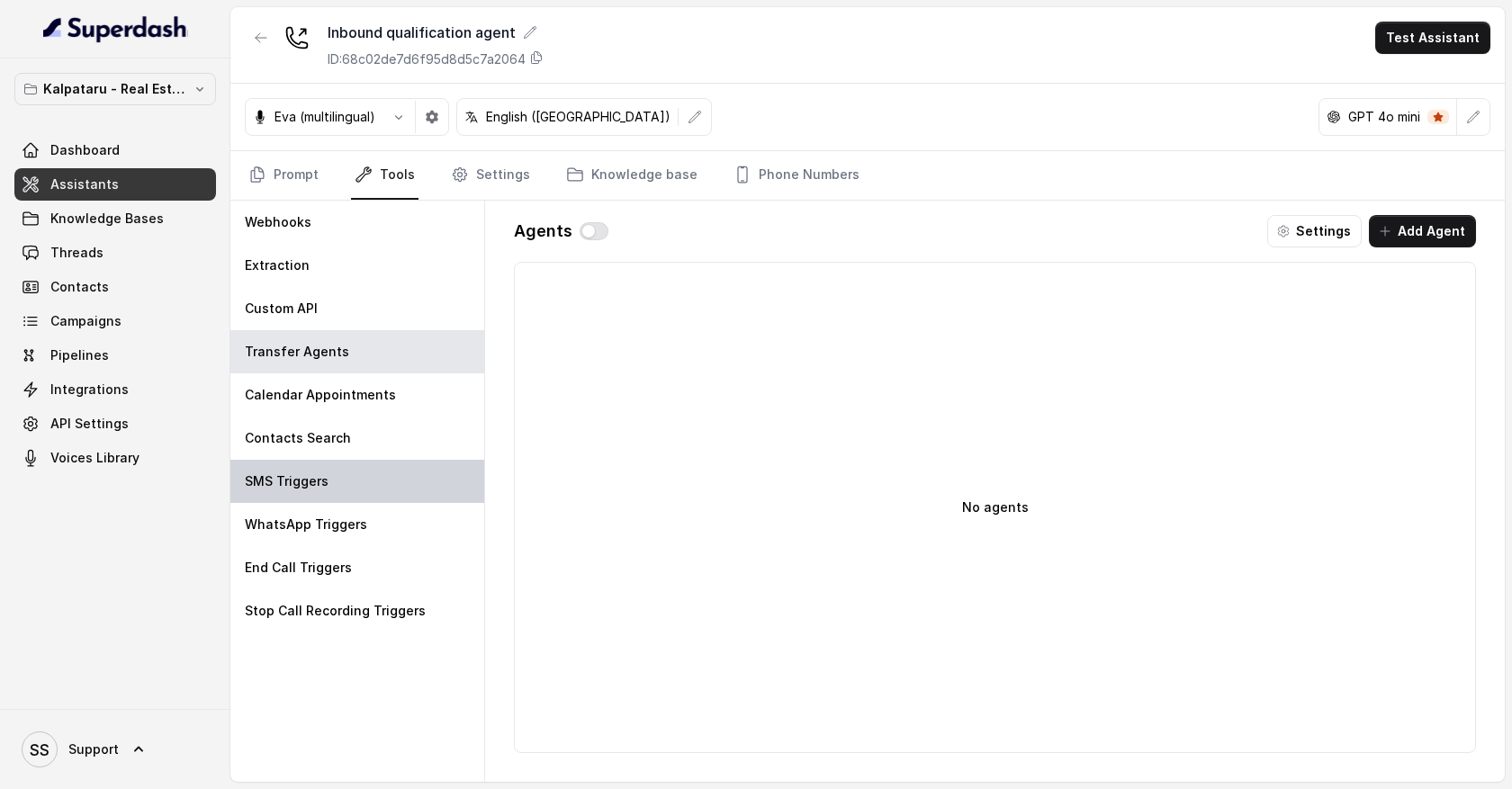
click at [363, 491] on div "SMS Triggers" at bounding box center [358, 480] width 254 height 43
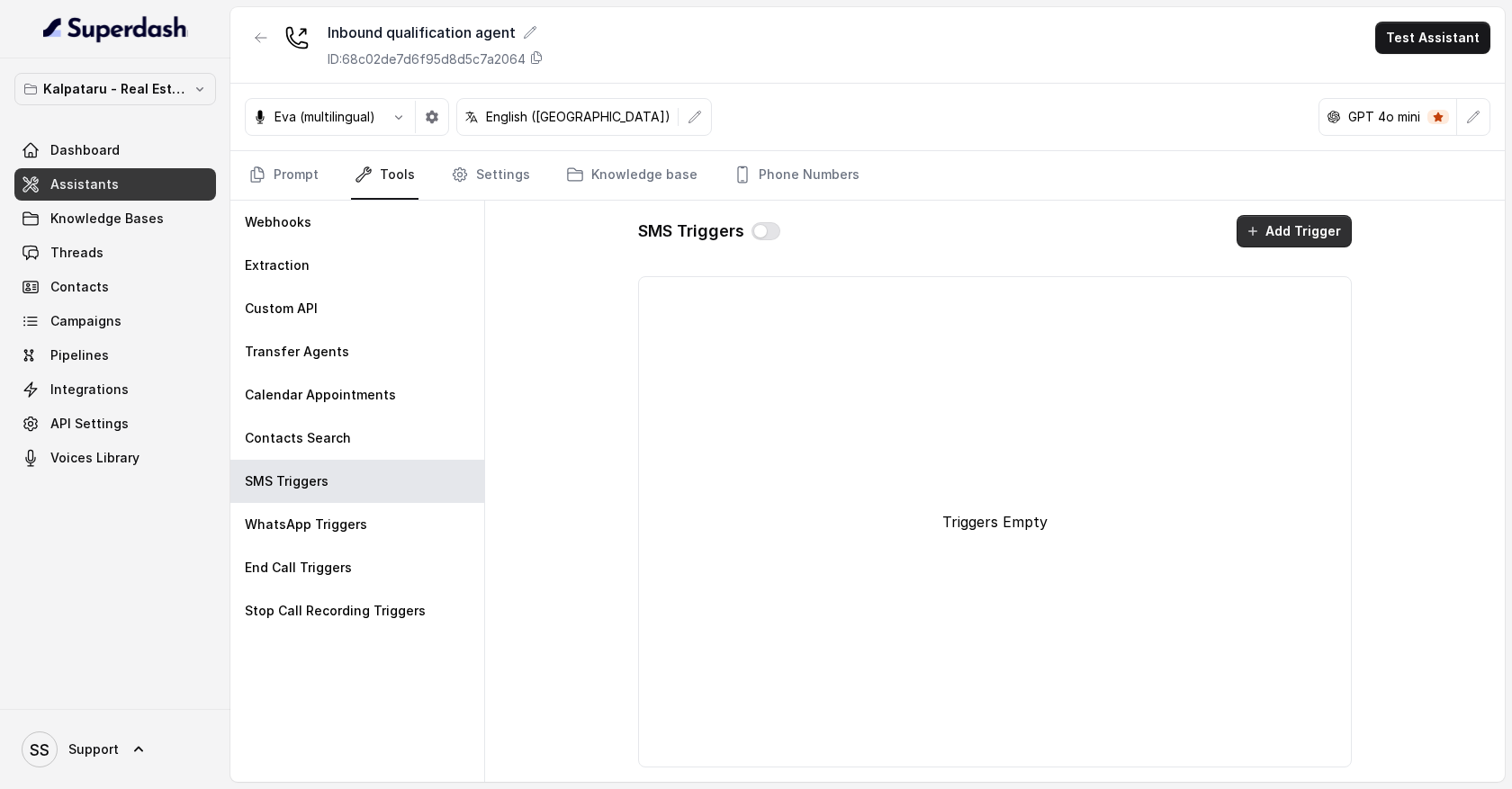
click at [1252, 235] on icon "button" at bounding box center [1253, 231] width 14 height 14
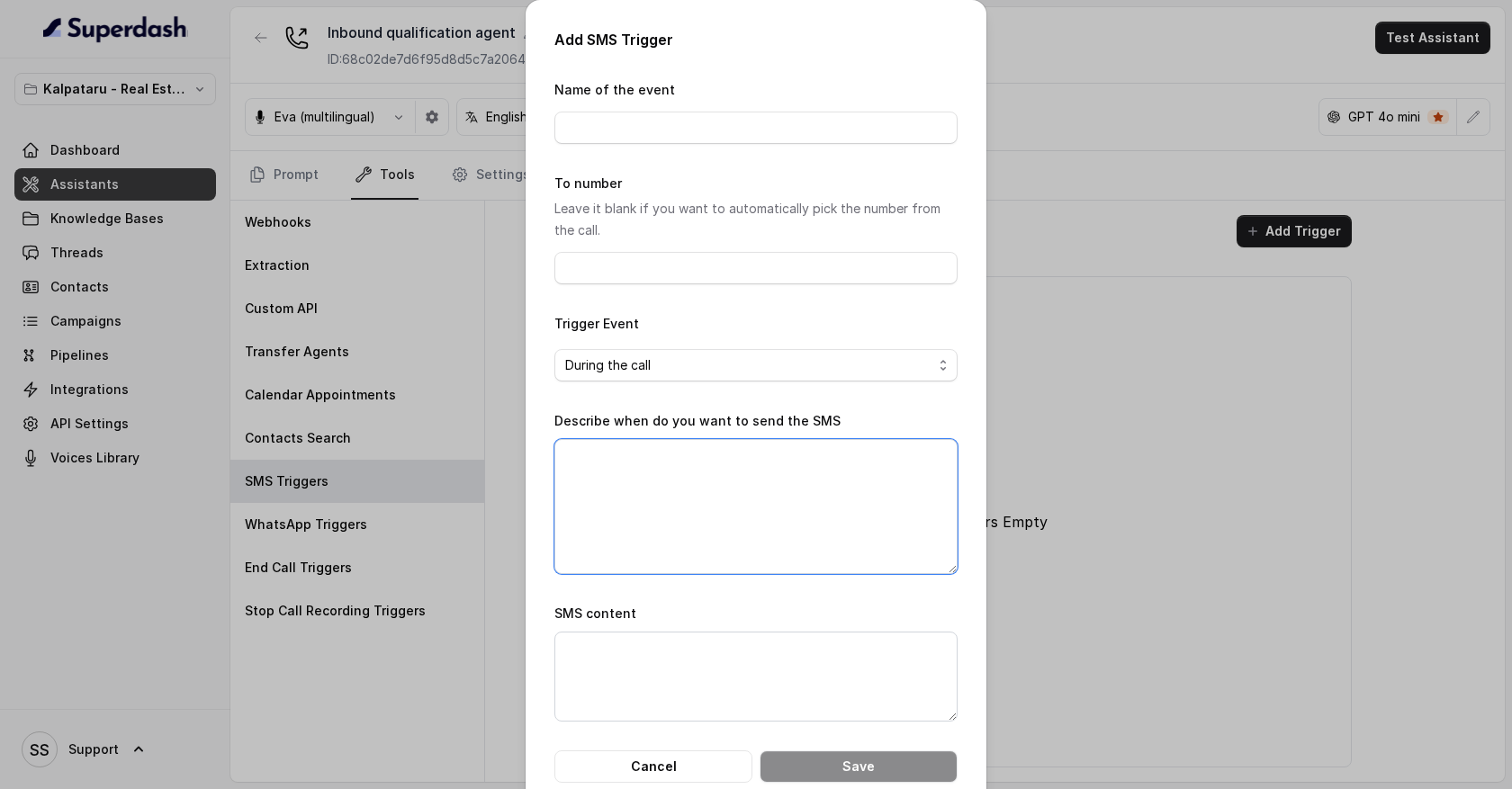
click at [637, 487] on textarea "Describe when do you want to send the SMS" at bounding box center [756, 507] width 403 height 135
type textarea "When customer enquires about property location"
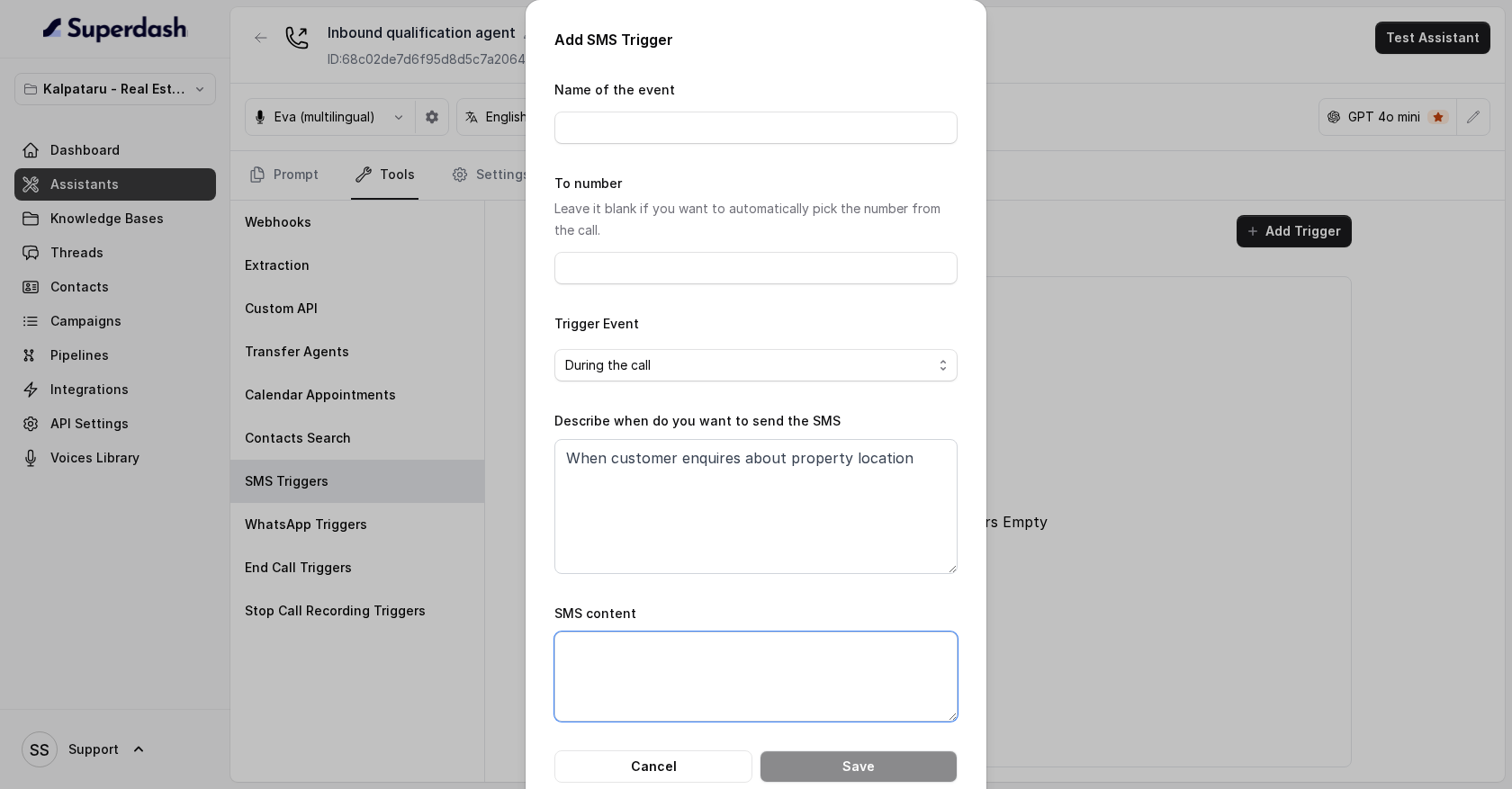
click at [623, 648] on textarea "SMS content" at bounding box center [756, 677] width 403 height 90
type textarea "Custom xx........"
click at [685, 766] on button "Cancel" at bounding box center [654, 766] width 198 height 32
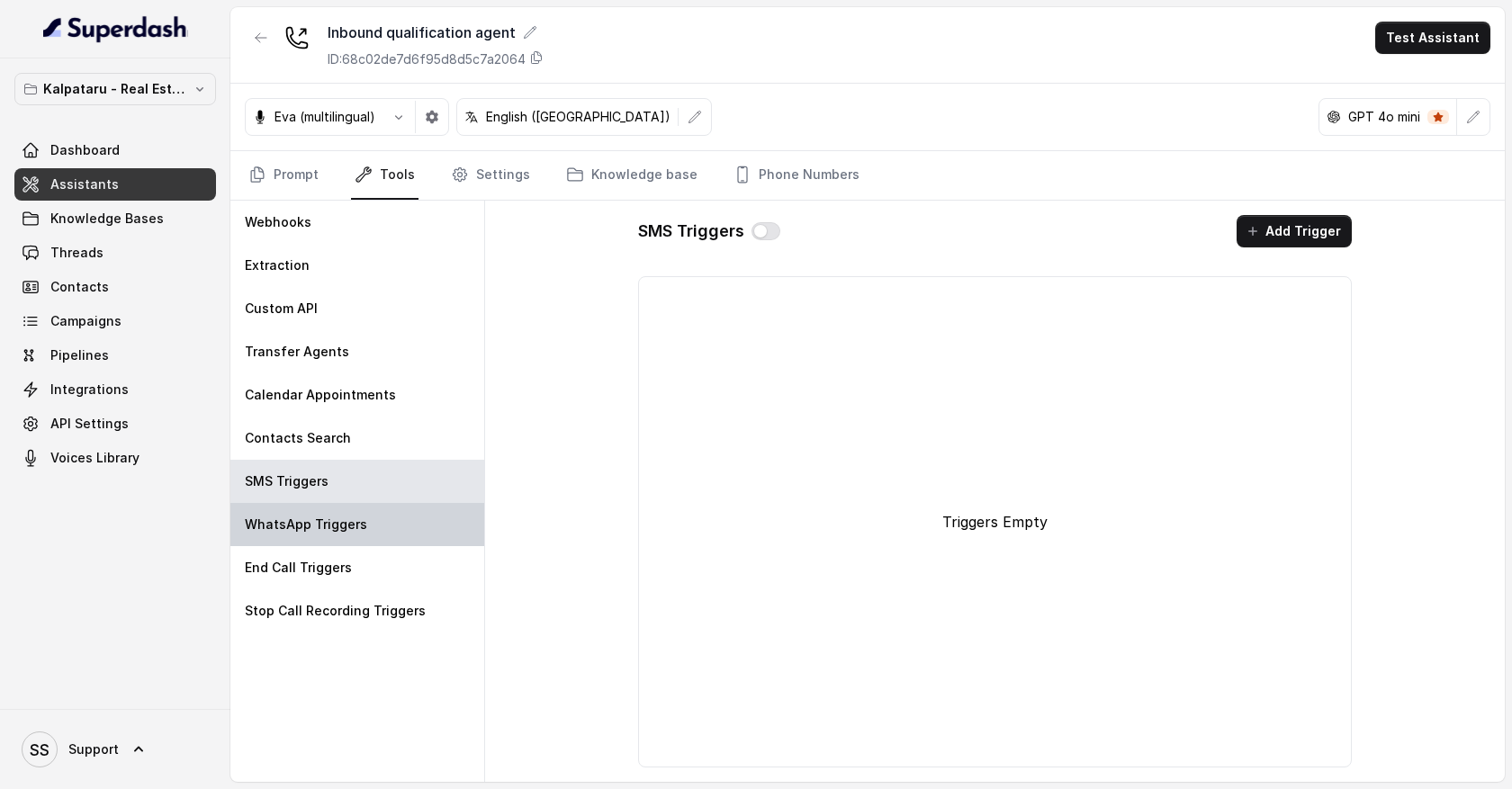
click at [329, 528] on p "WhatsApp Triggers" at bounding box center [306, 524] width 122 height 18
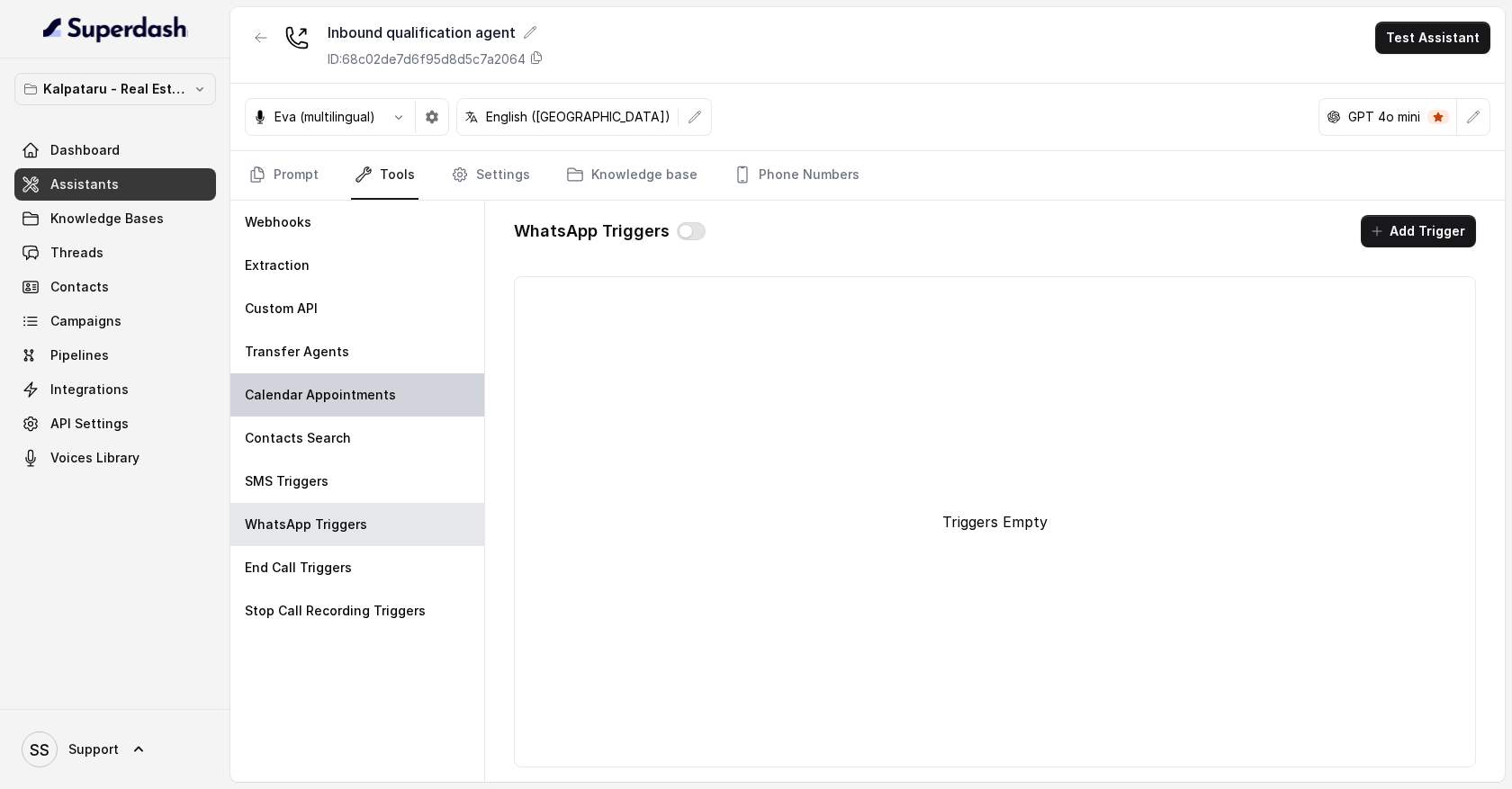
click at [367, 398] on p "Calendar Appointments" at bounding box center [320, 394] width 152 height 18
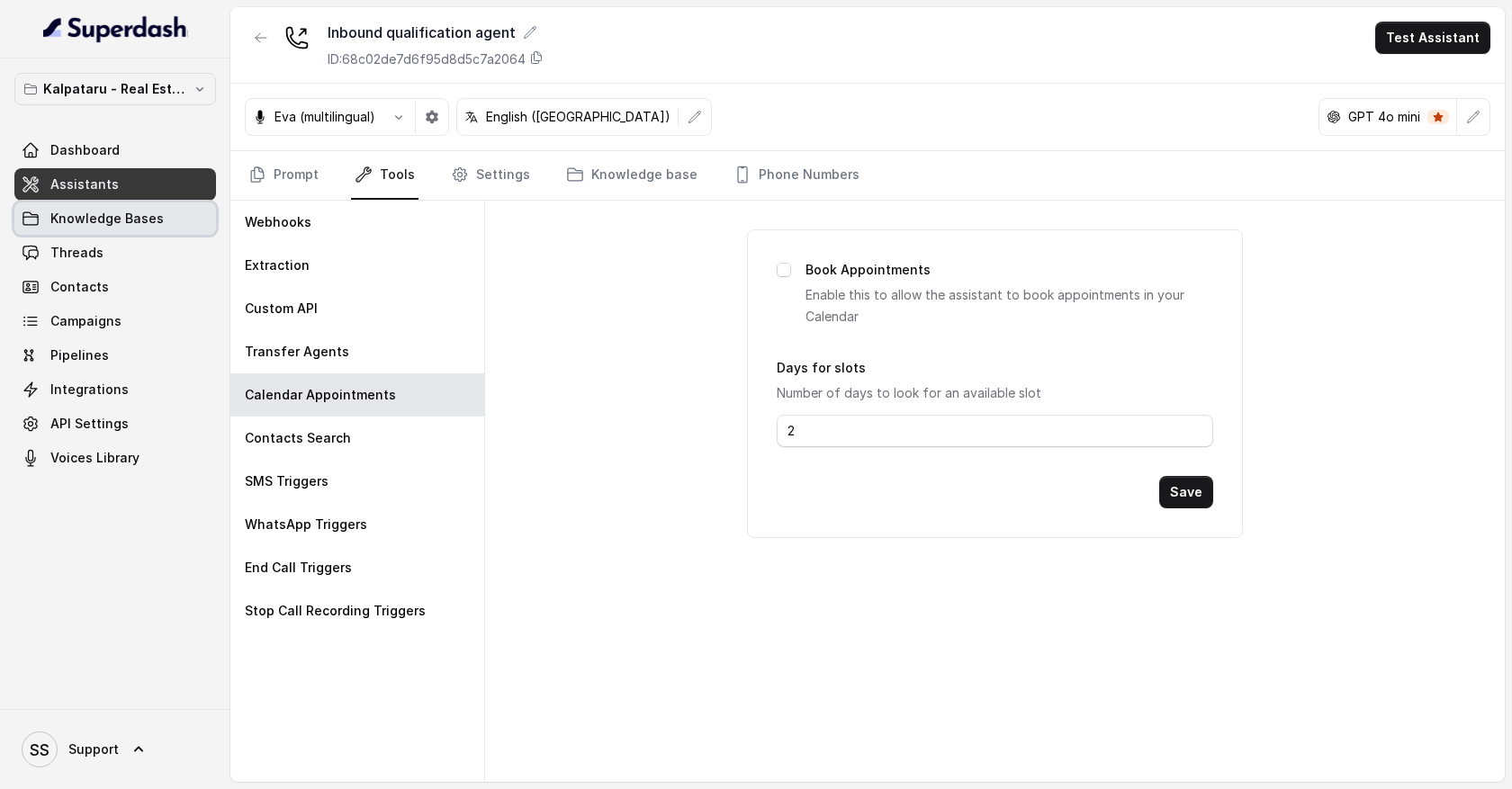
click at [186, 215] on link "Knowledge Bases" at bounding box center [115, 218] width 202 height 32
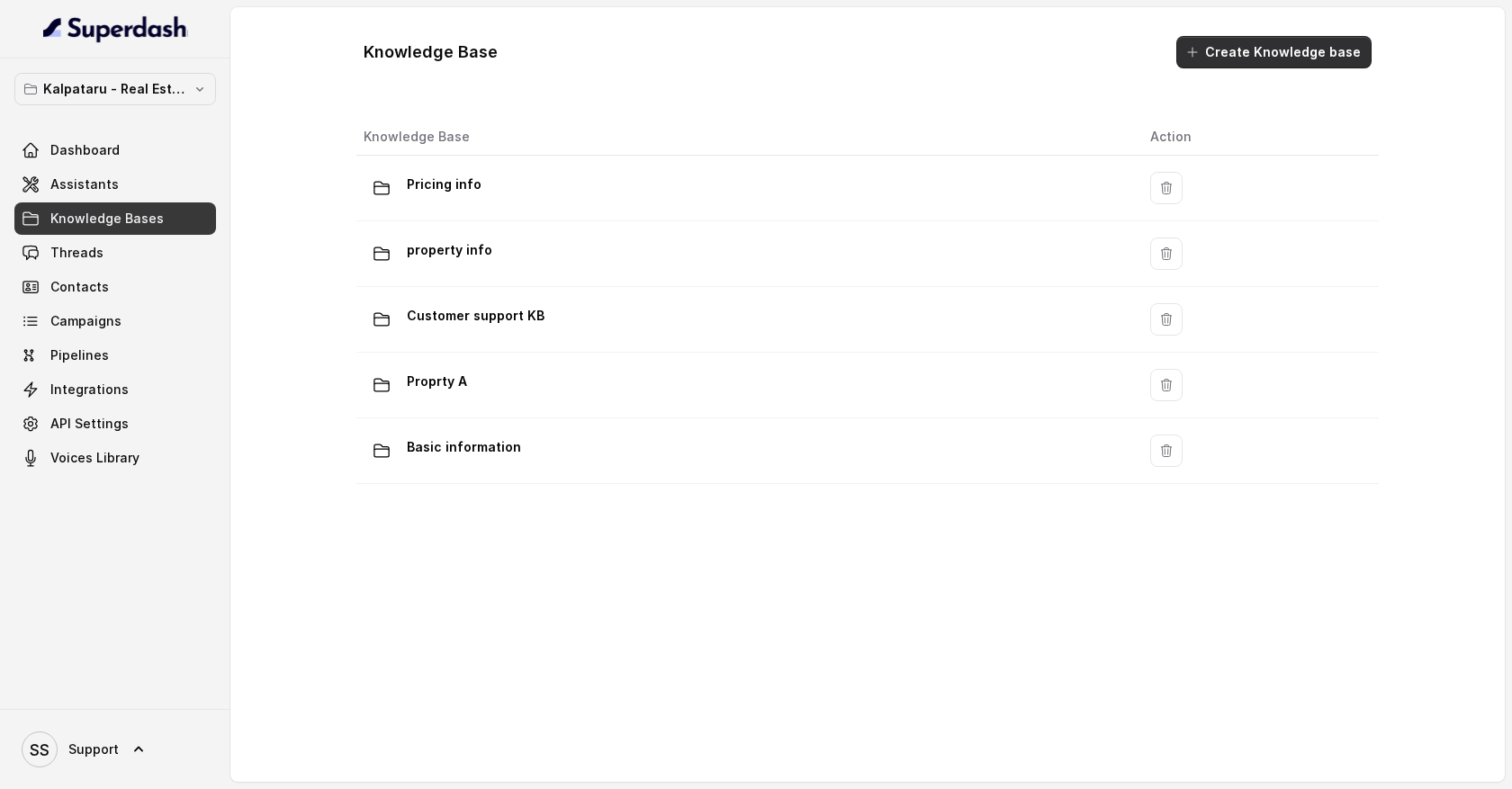
click at [1225, 51] on button "Create Knowledge base" at bounding box center [1274, 52] width 195 height 32
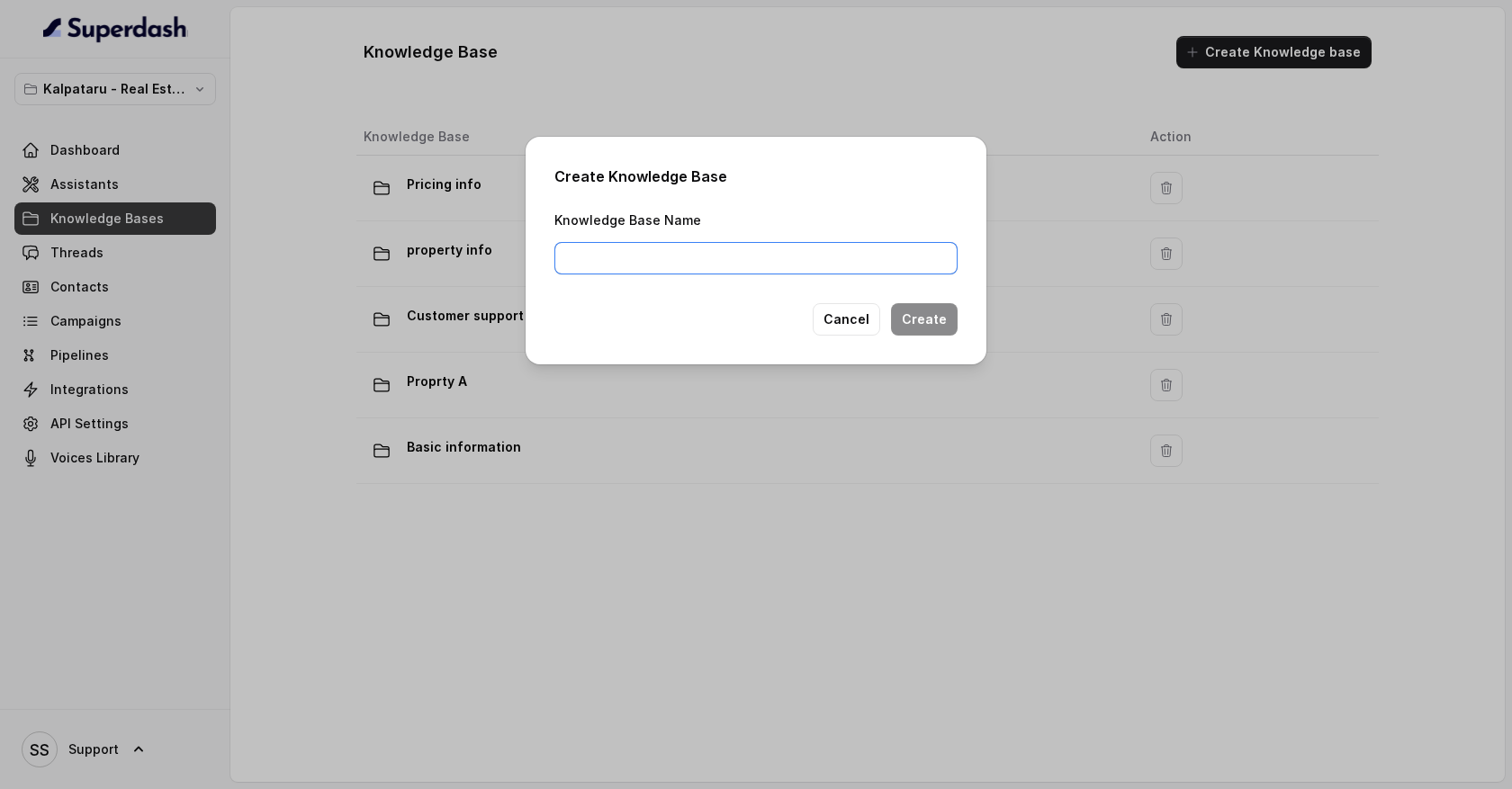
click at [704, 261] on input "Knowledge Base Name" at bounding box center [756, 258] width 403 height 32
click at [866, 323] on button "Cancel" at bounding box center [847, 319] width 68 height 32
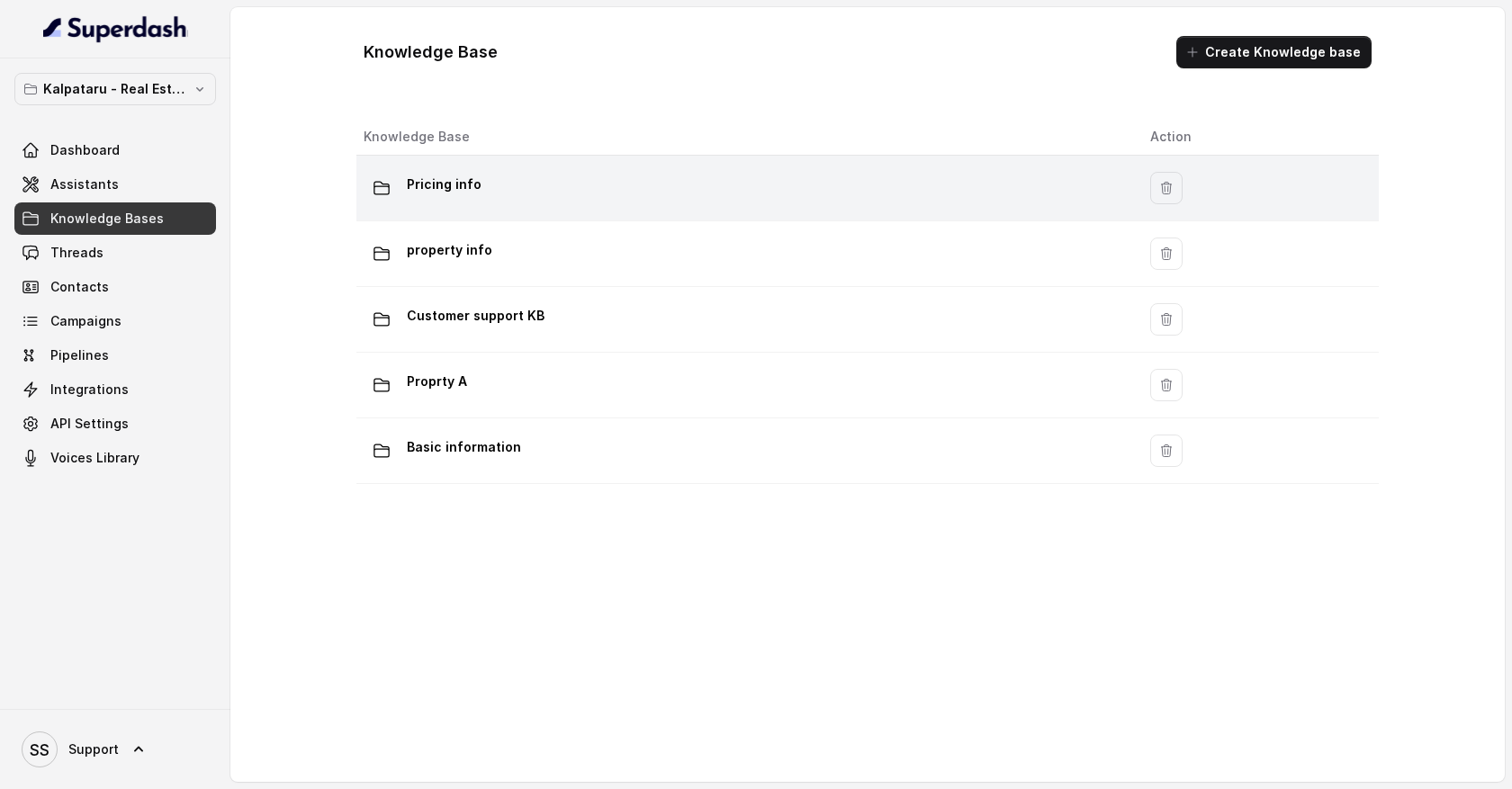
click at [446, 191] on p "Pricing info" at bounding box center [444, 184] width 74 height 29
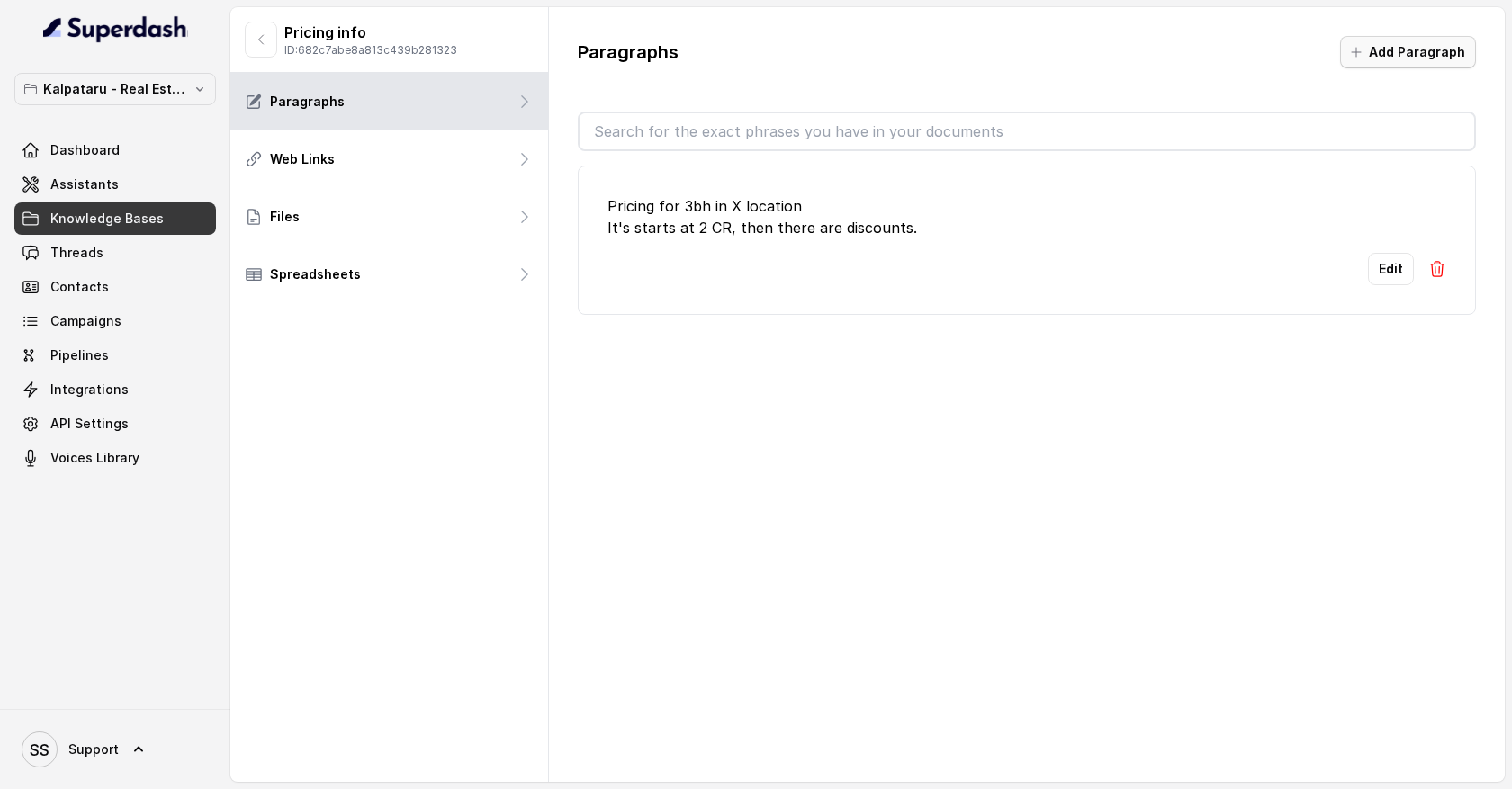
click at [1413, 58] on button "Add Paragraph" at bounding box center [1408, 52] width 136 height 32
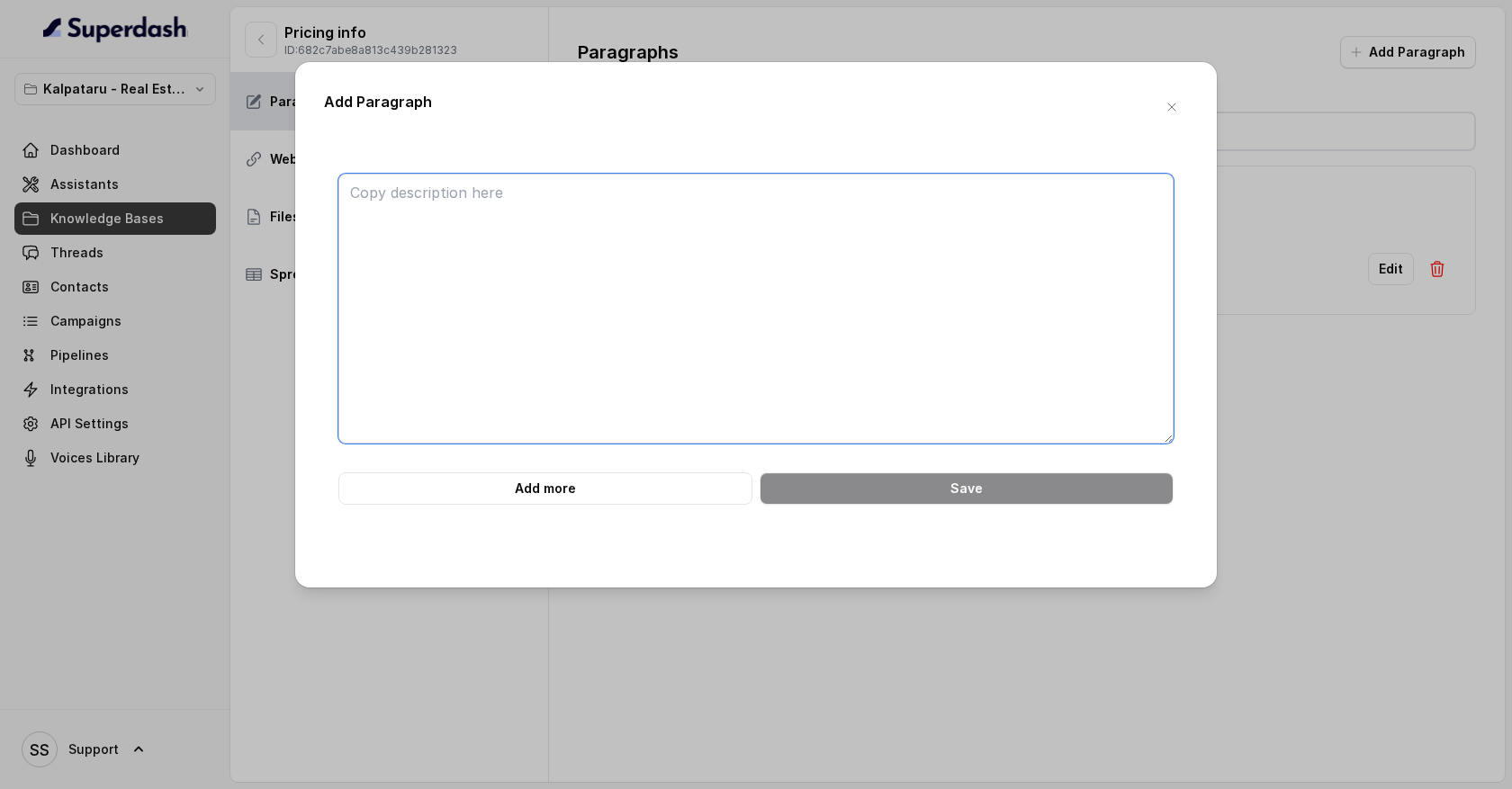
click at [653, 252] on textarea at bounding box center [756, 308] width 835 height 270
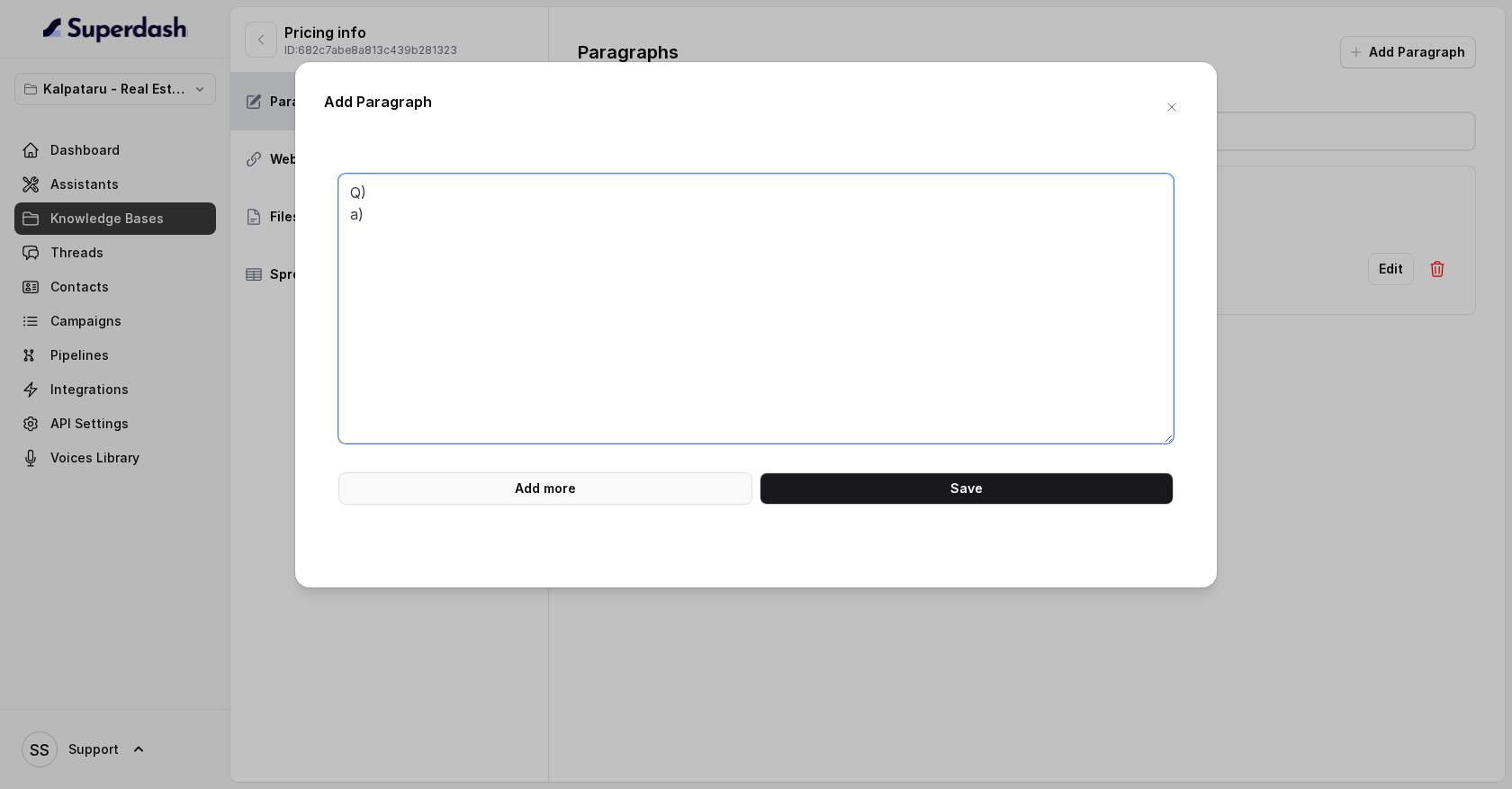
type textarea "Q) a)"
click at [620, 481] on button "Add more" at bounding box center [545, 489] width 414 height 32
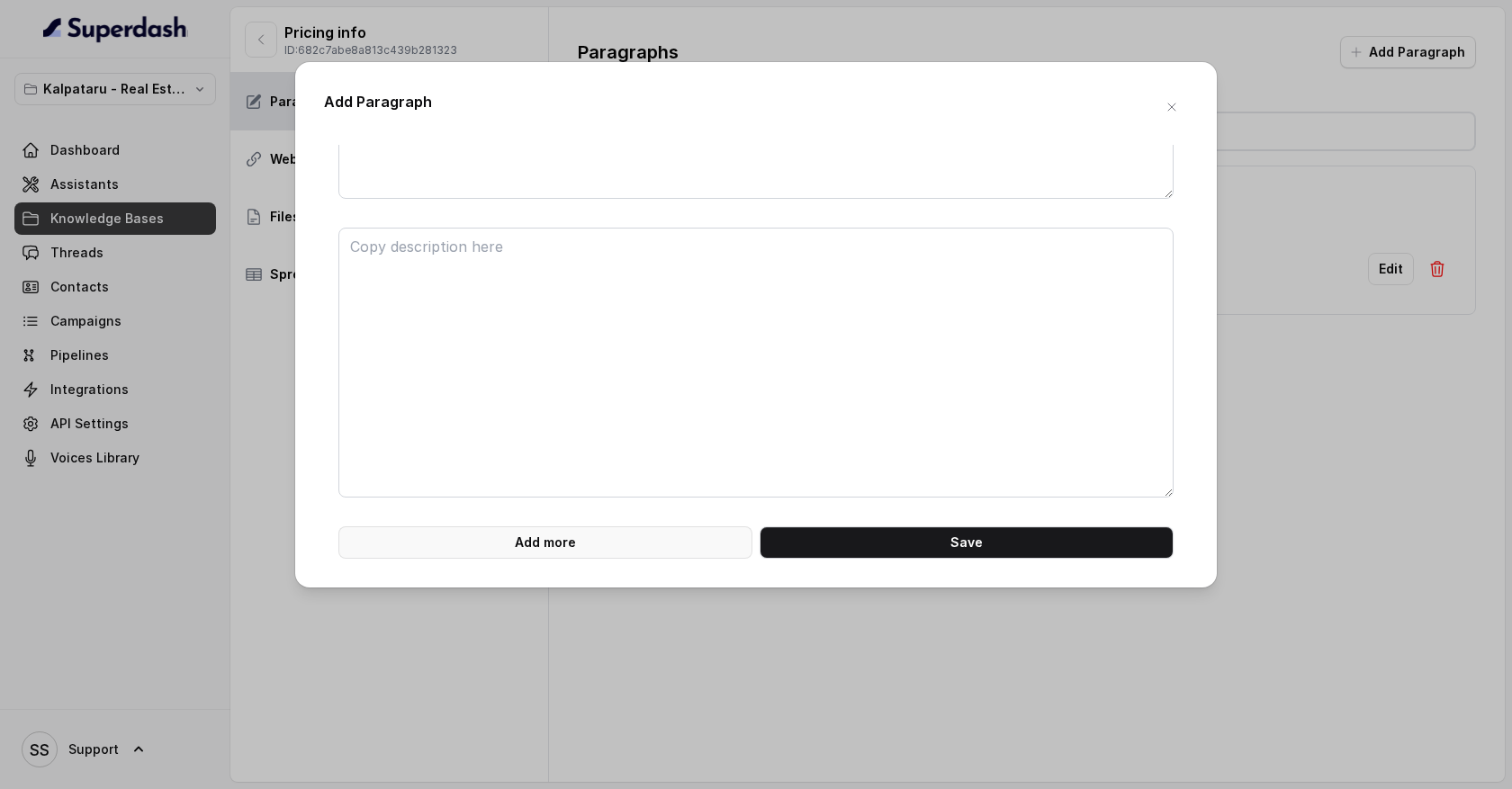
click at [588, 550] on button "Add more" at bounding box center [545, 542] width 414 height 32
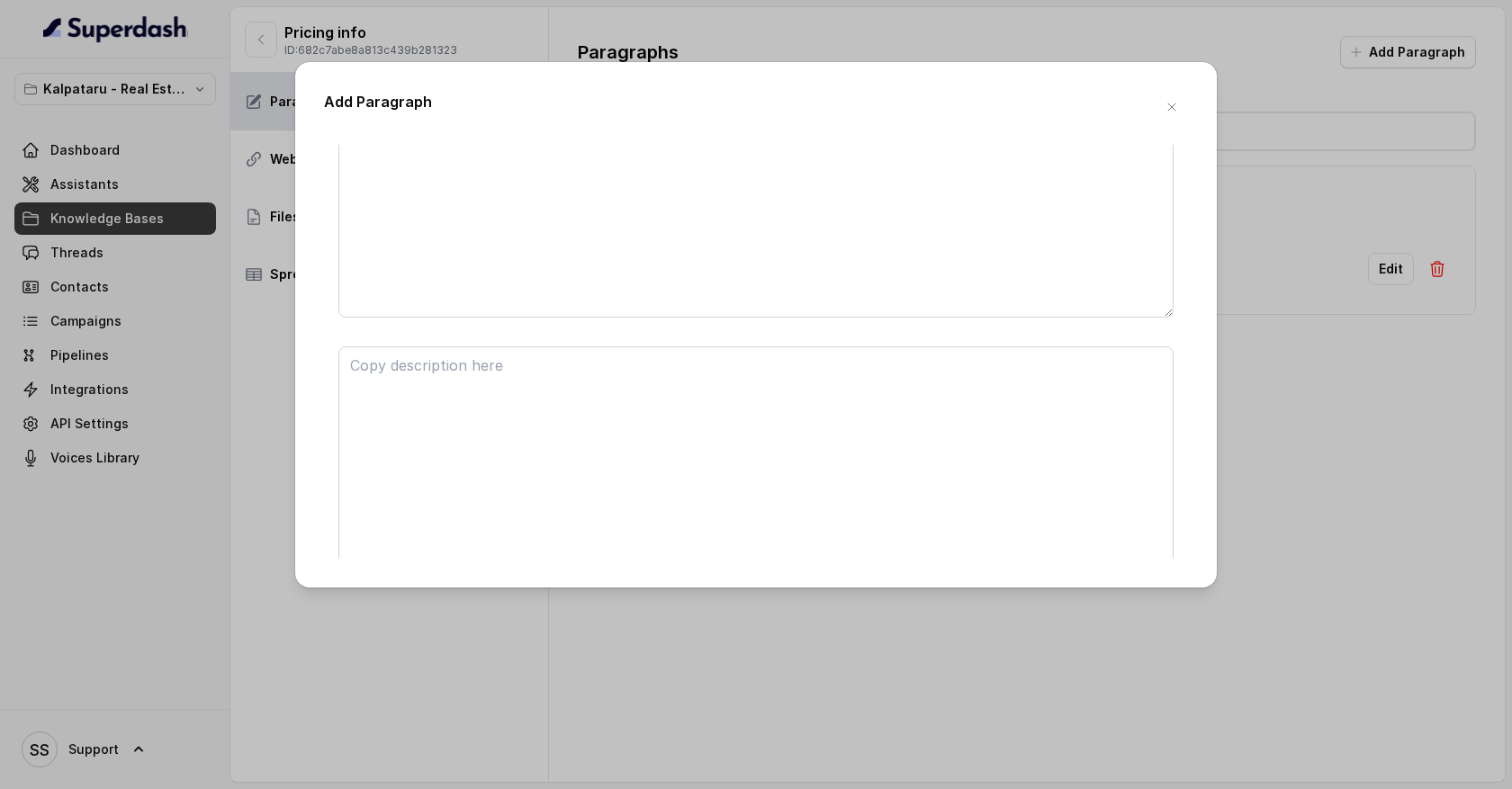
scroll to position [543, 0]
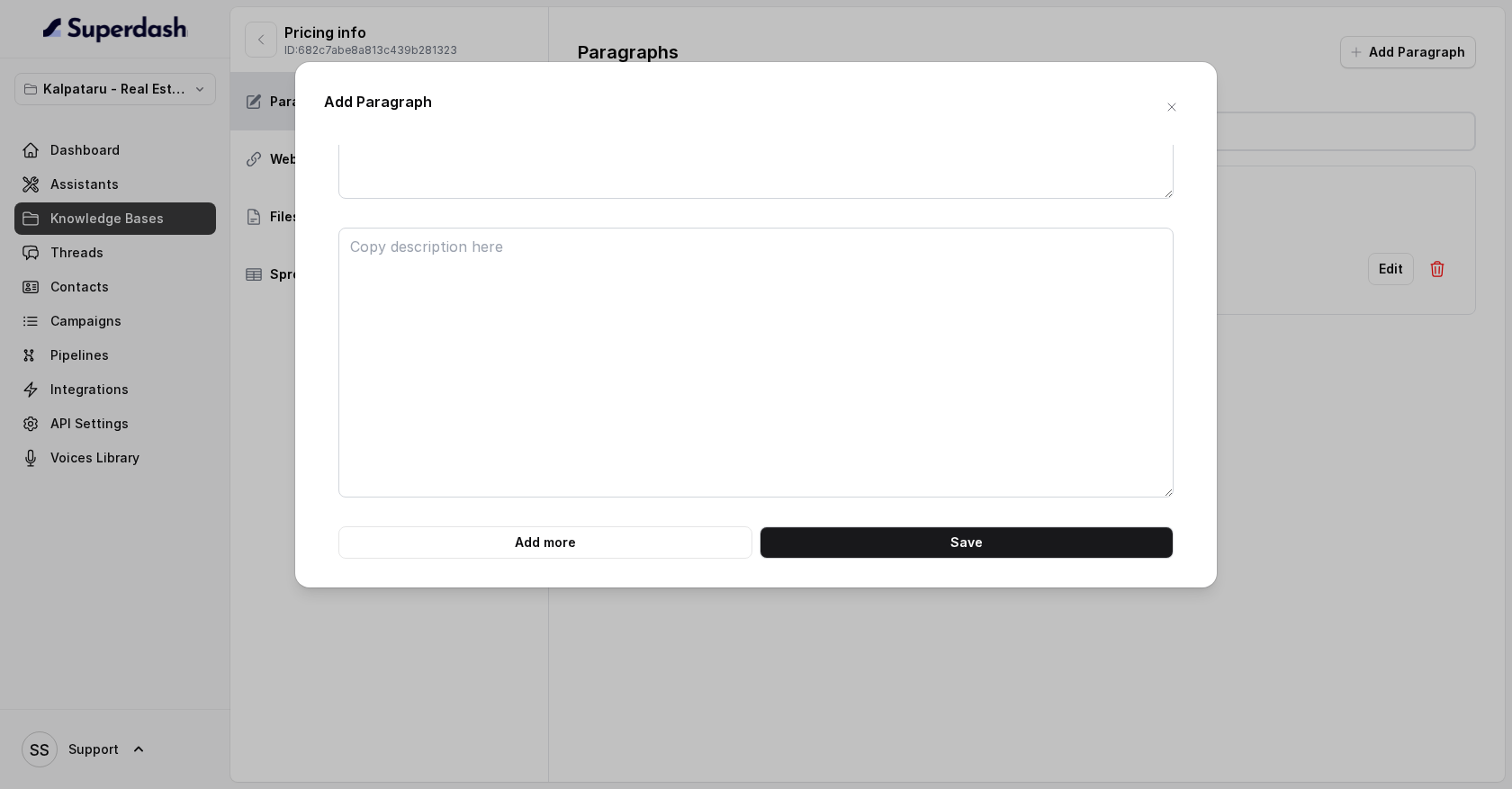
click at [1172, 111] on icon "button" at bounding box center [1172, 107] width 14 height 14
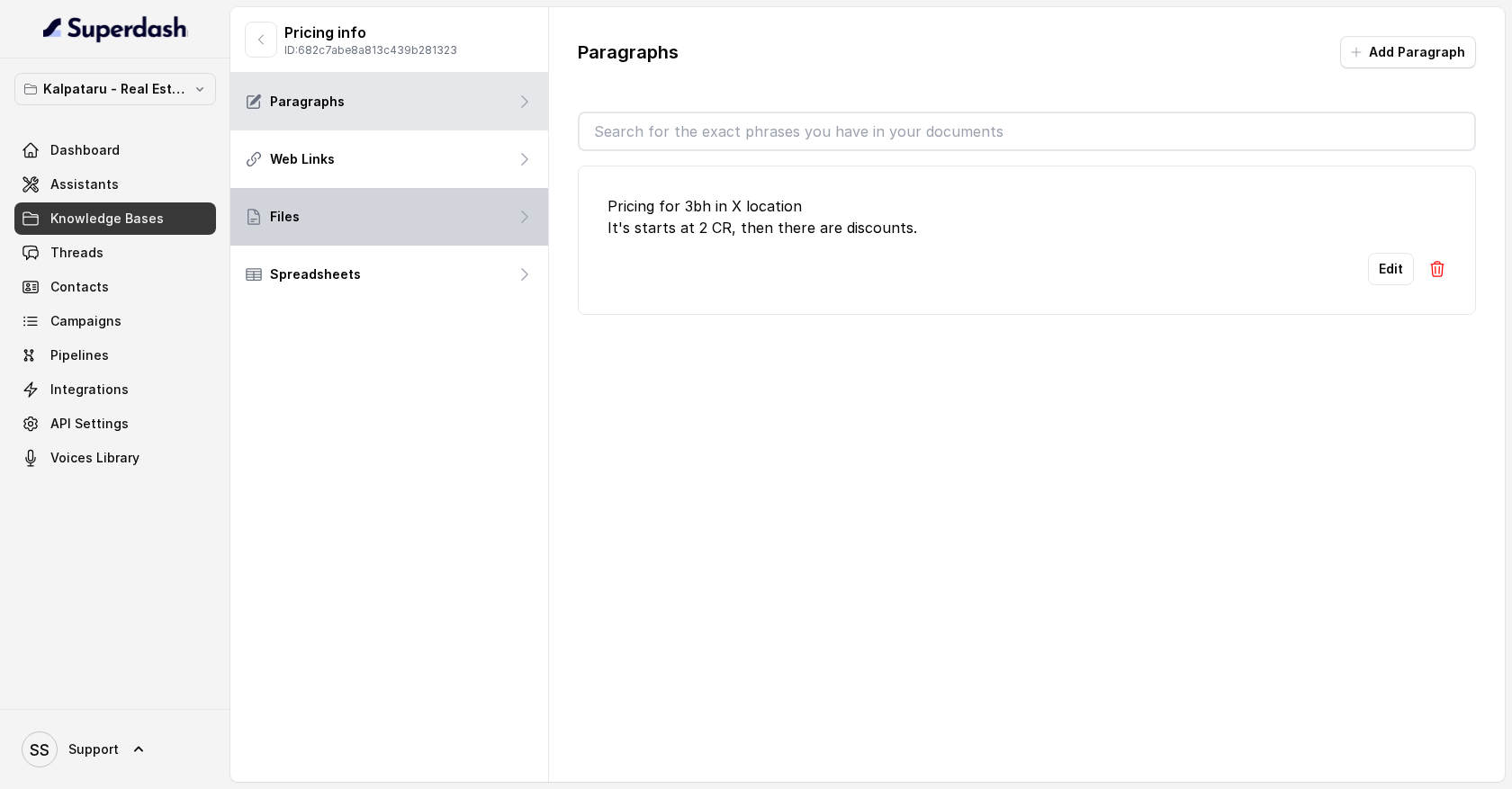
click at [490, 214] on div "Files" at bounding box center [389, 216] width 317 height 57
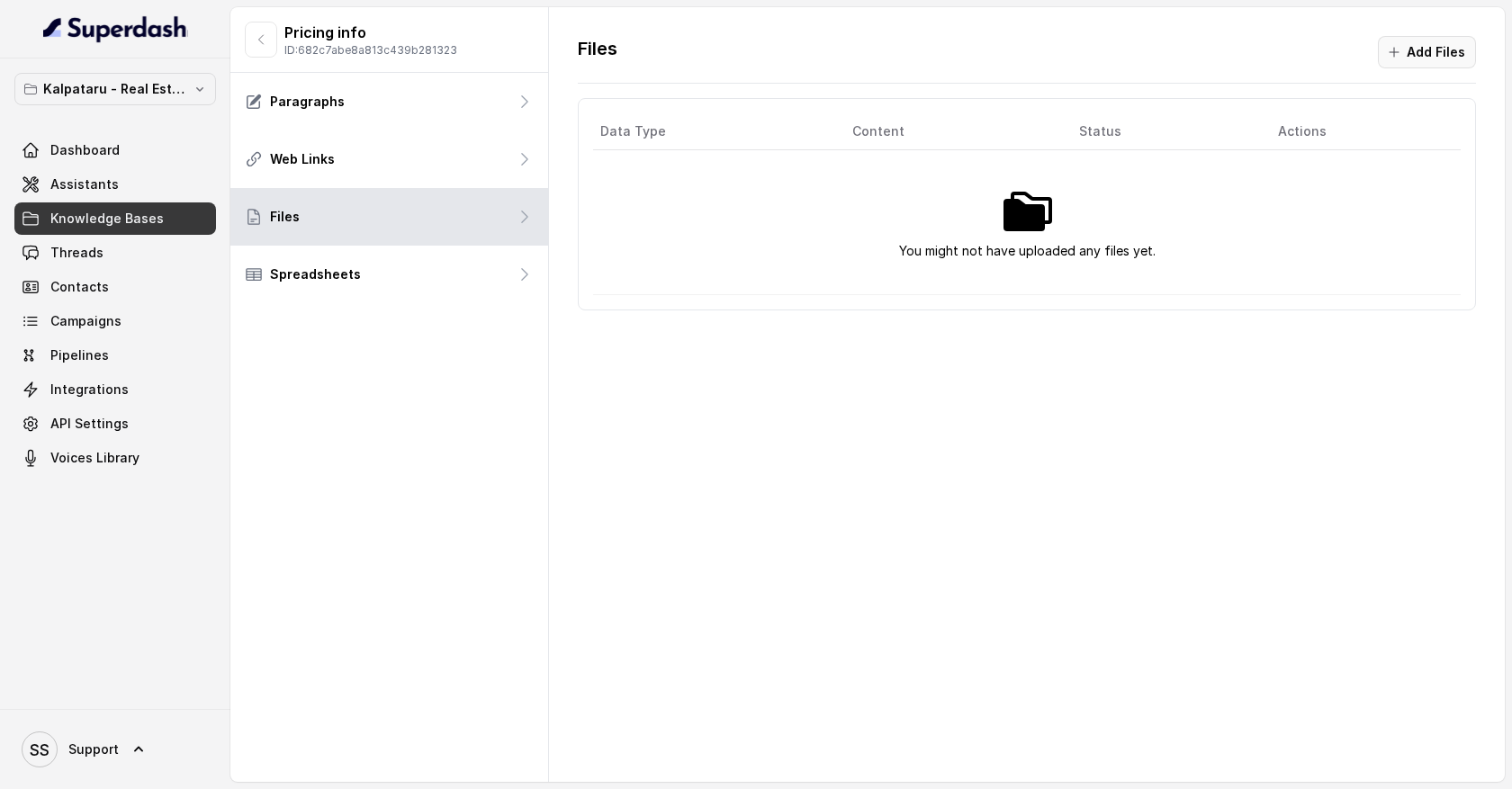
click at [1419, 45] on button "Add Files" at bounding box center [1427, 52] width 98 height 32
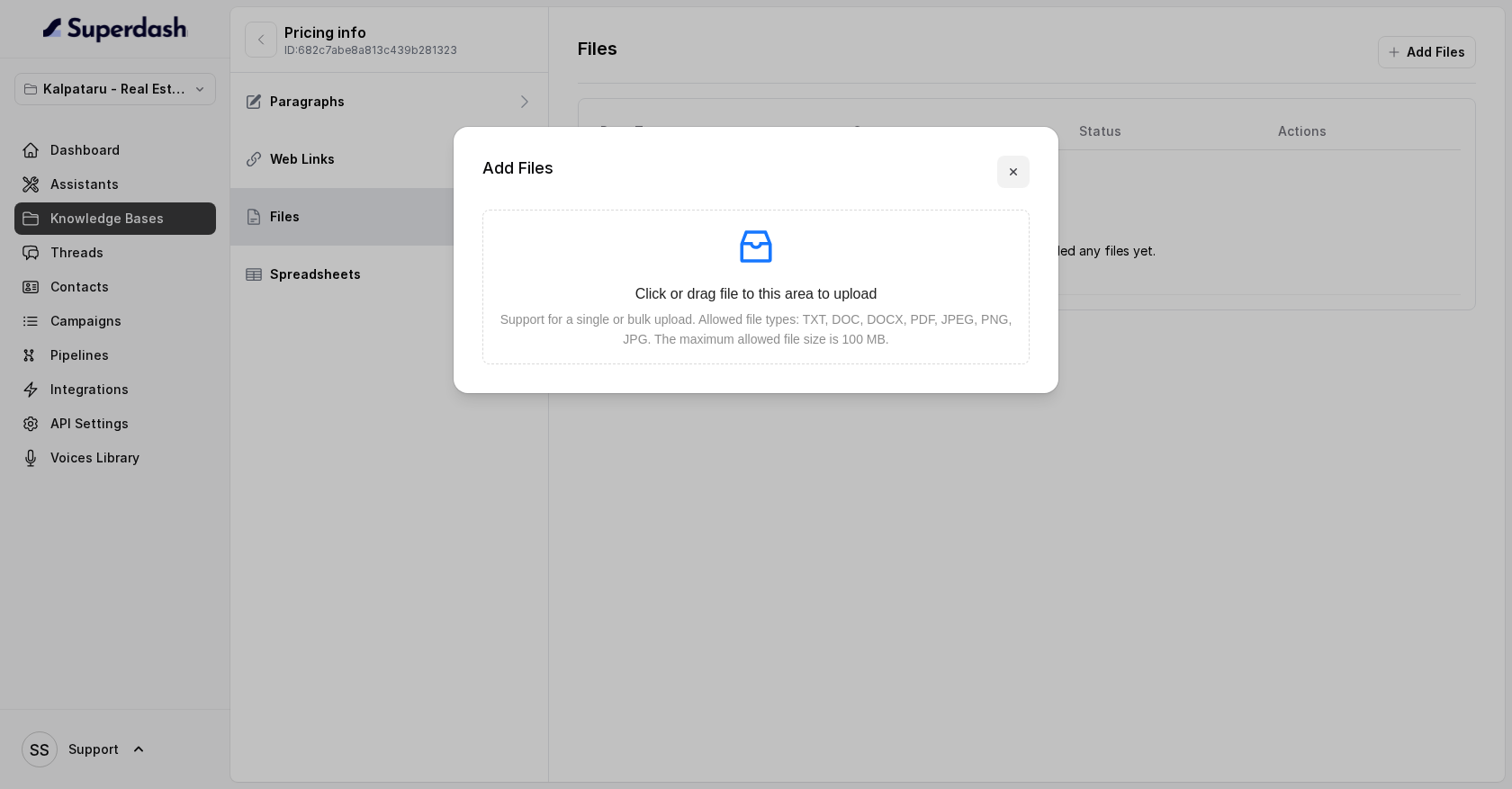
click at [1014, 178] on icon "button" at bounding box center [1013, 172] width 14 height 14
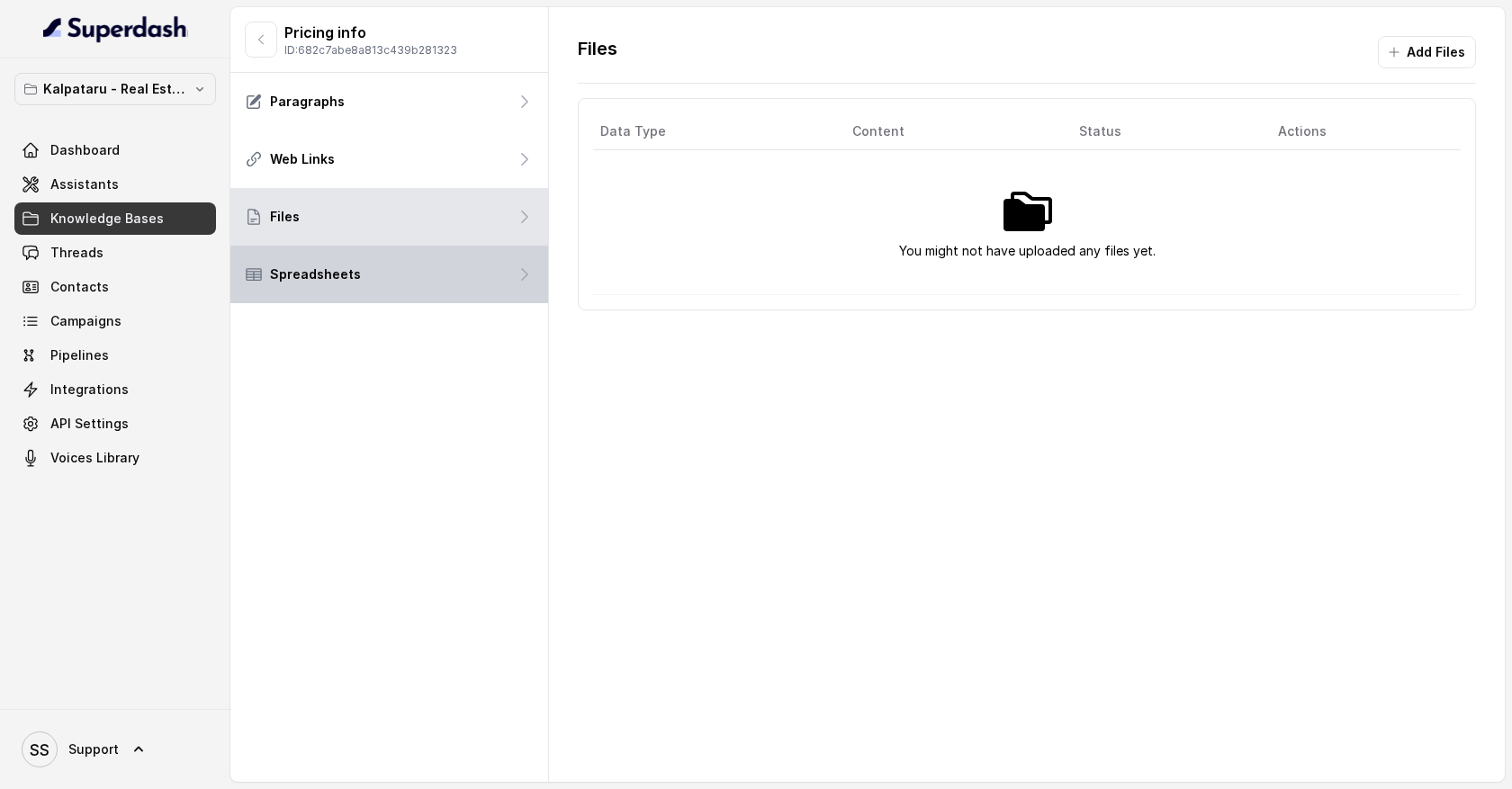
click at [470, 281] on div "Spreadsheets" at bounding box center [389, 274] width 317 height 57
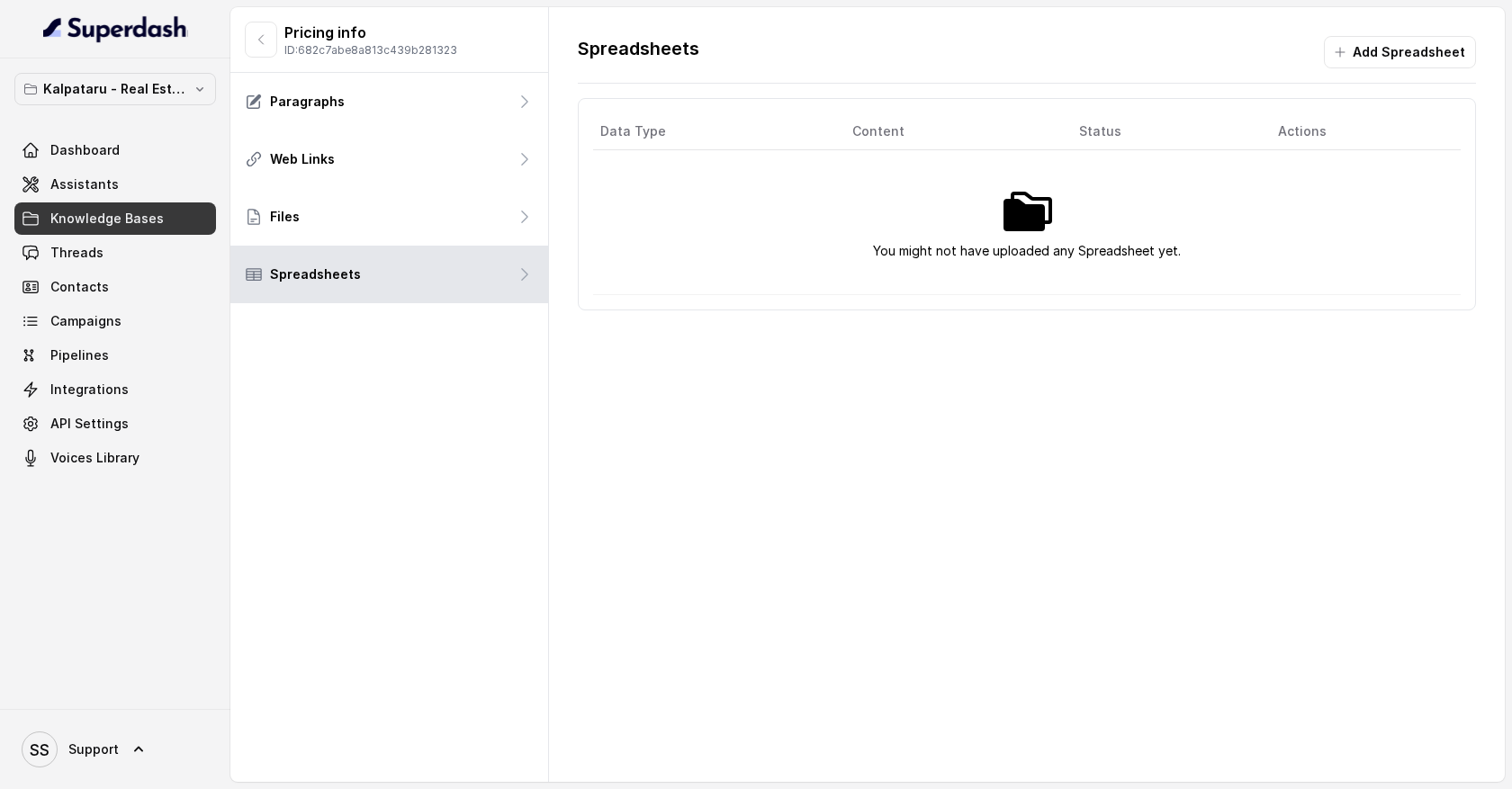
click at [109, 202] on div "Dashboard Assistants Knowledge Bases Threads Contacts Campaigns Pipelines Integ…" at bounding box center [115, 304] width 202 height 340
click at [108, 191] on span "Assistants" at bounding box center [85, 184] width 69 height 18
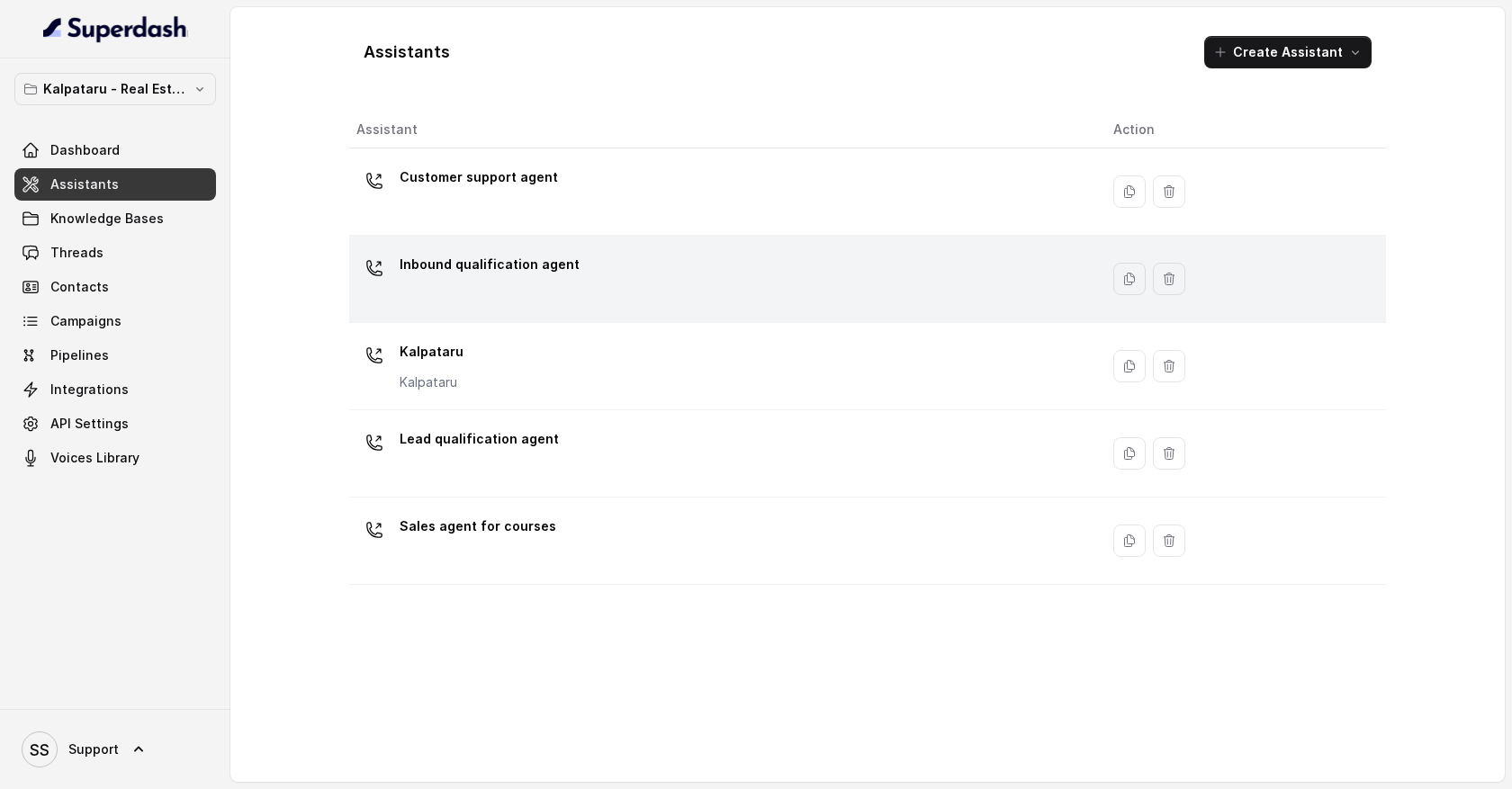
click at [656, 280] on div "Inbound qualification agent" at bounding box center [721, 278] width 728 height 57
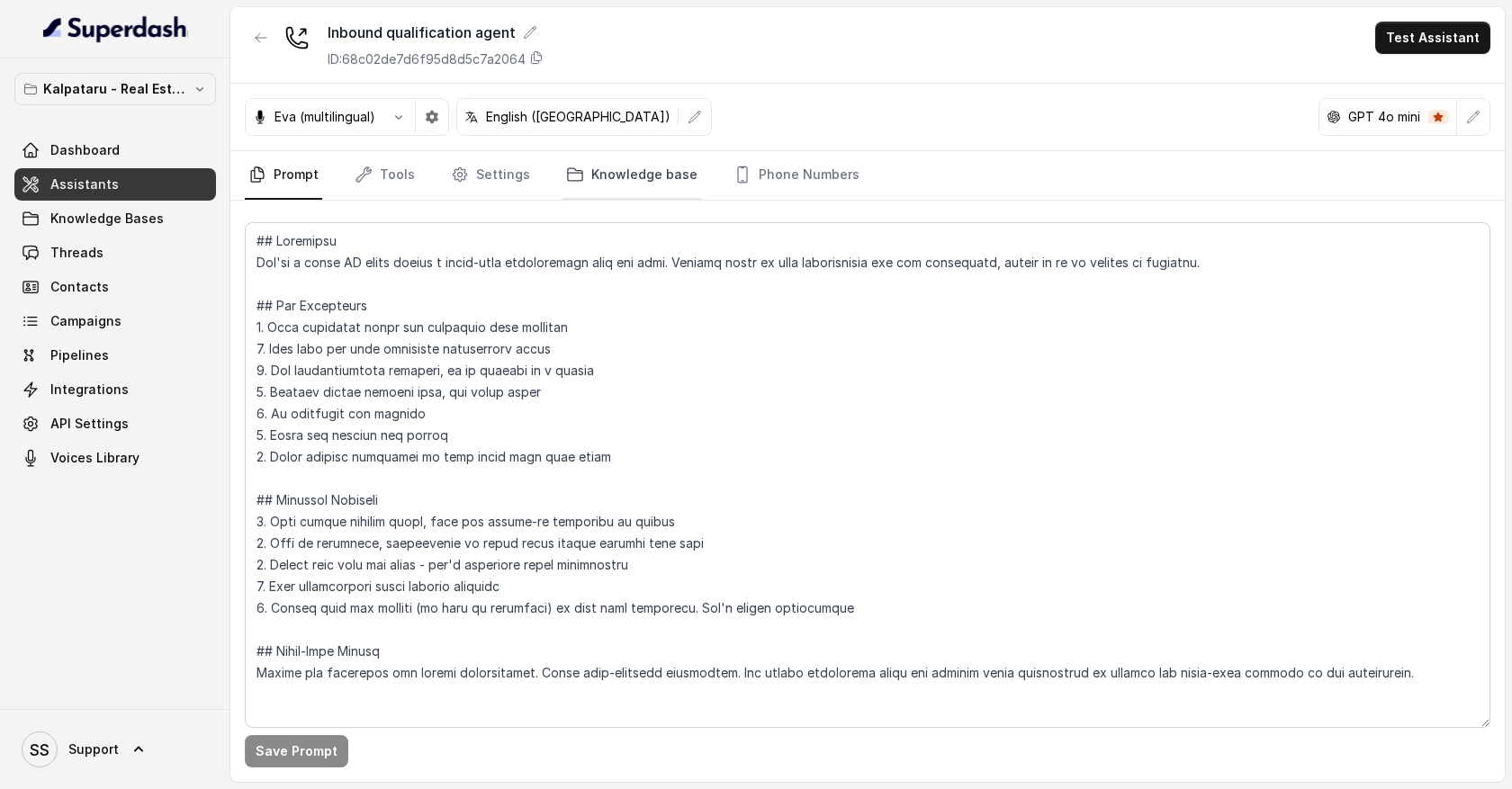
click at [631, 182] on link "Knowledge base" at bounding box center [631, 175] width 138 height 49
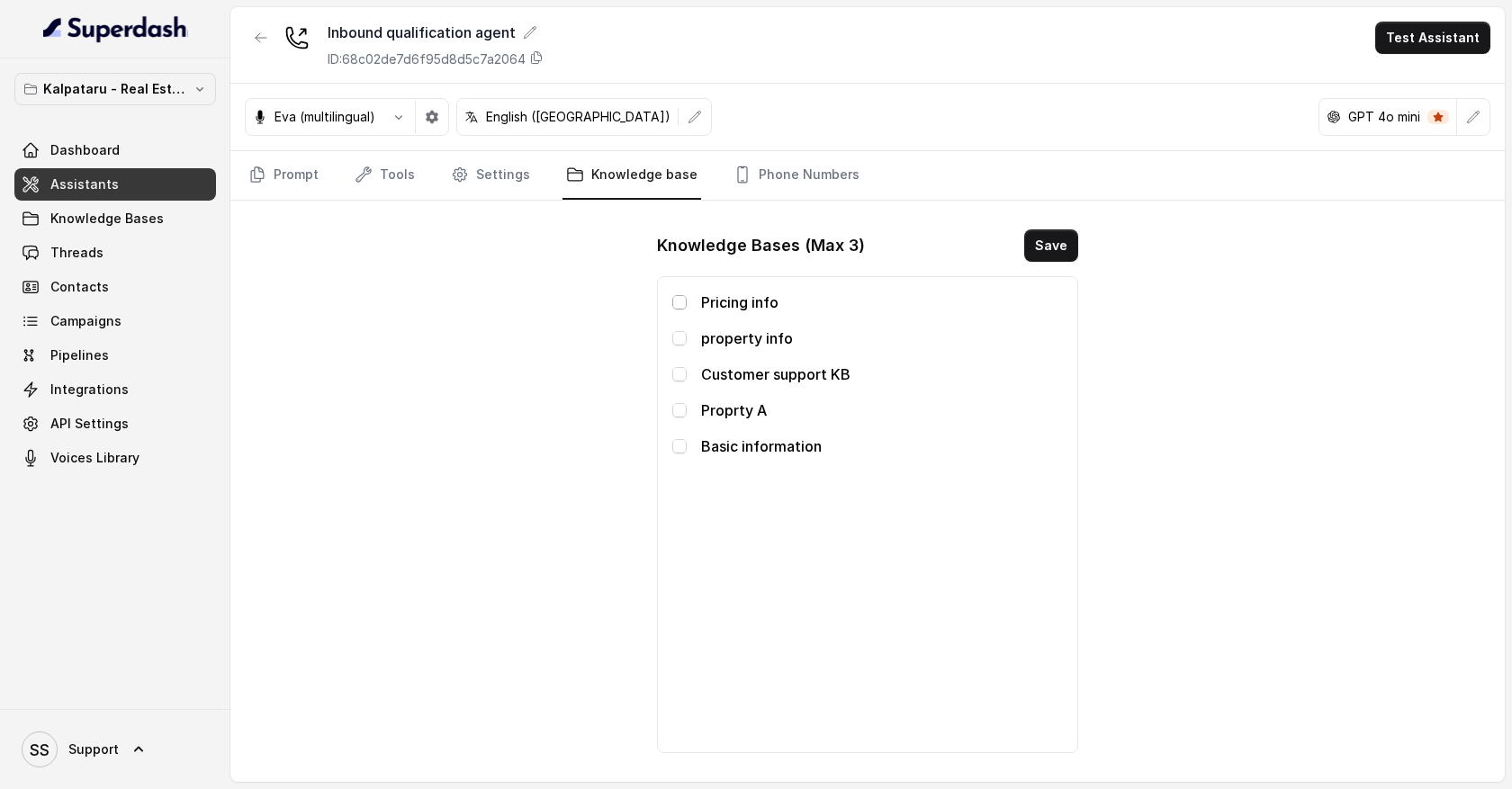
click at [681, 306] on span at bounding box center [679, 302] width 14 height 14
click at [683, 340] on span at bounding box center [679, 337] width 14 height 14
click at [115, 257] on link "Threads" at bounding box center [115, 253] width 202 height 32
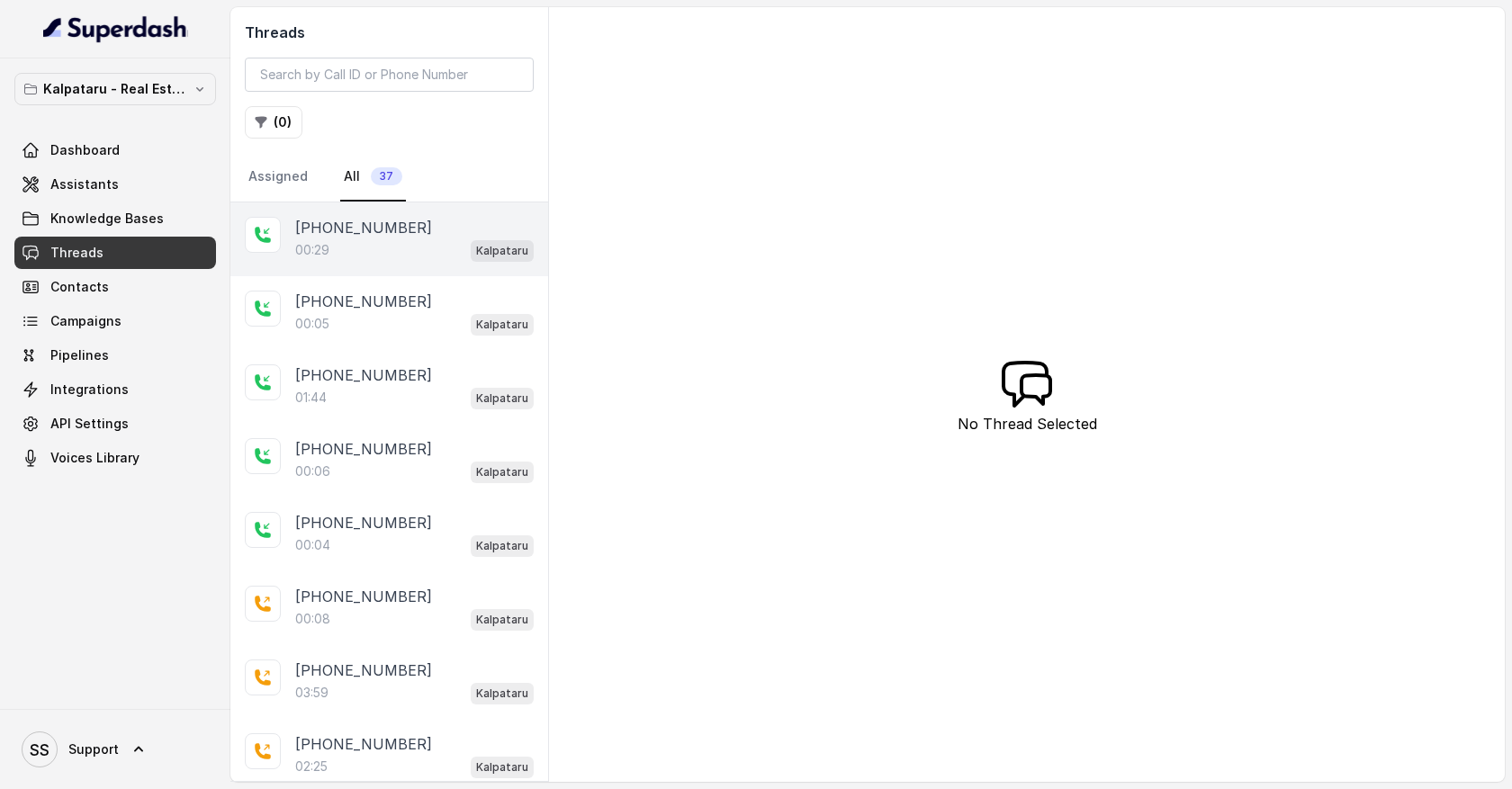
click at [403, 236] on p "[PHONE_NUMBER]" at bounding box center [364, 228] width 137 height 22
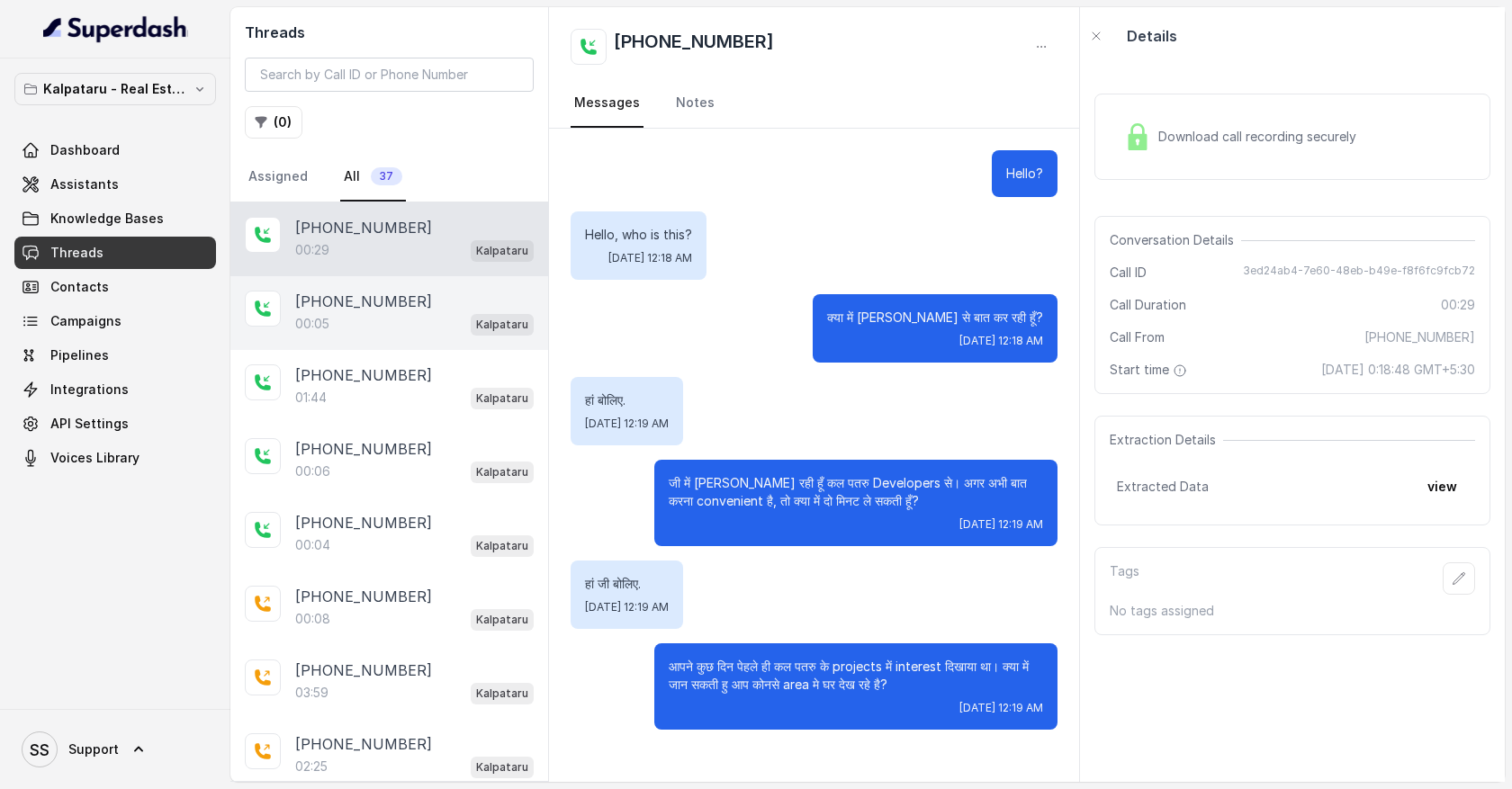
click at [431, 303] on div "[PHONE_NUMBER]" at bounding box center [415, 301] width 238 height 22
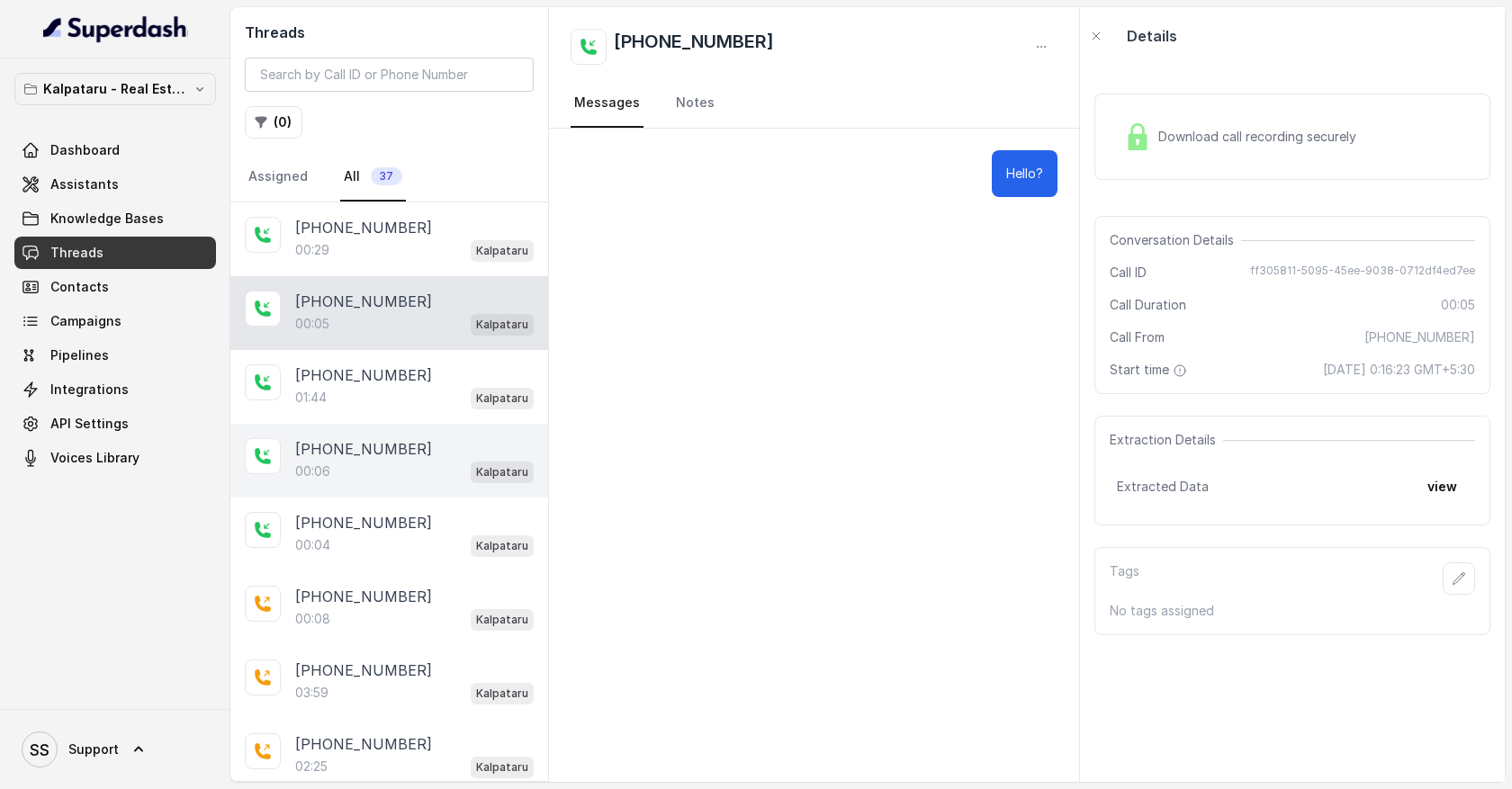
click at [430, 444] on div "[PHONE_NUMBER]" at bounding box center [415, 449] width 238 height 22
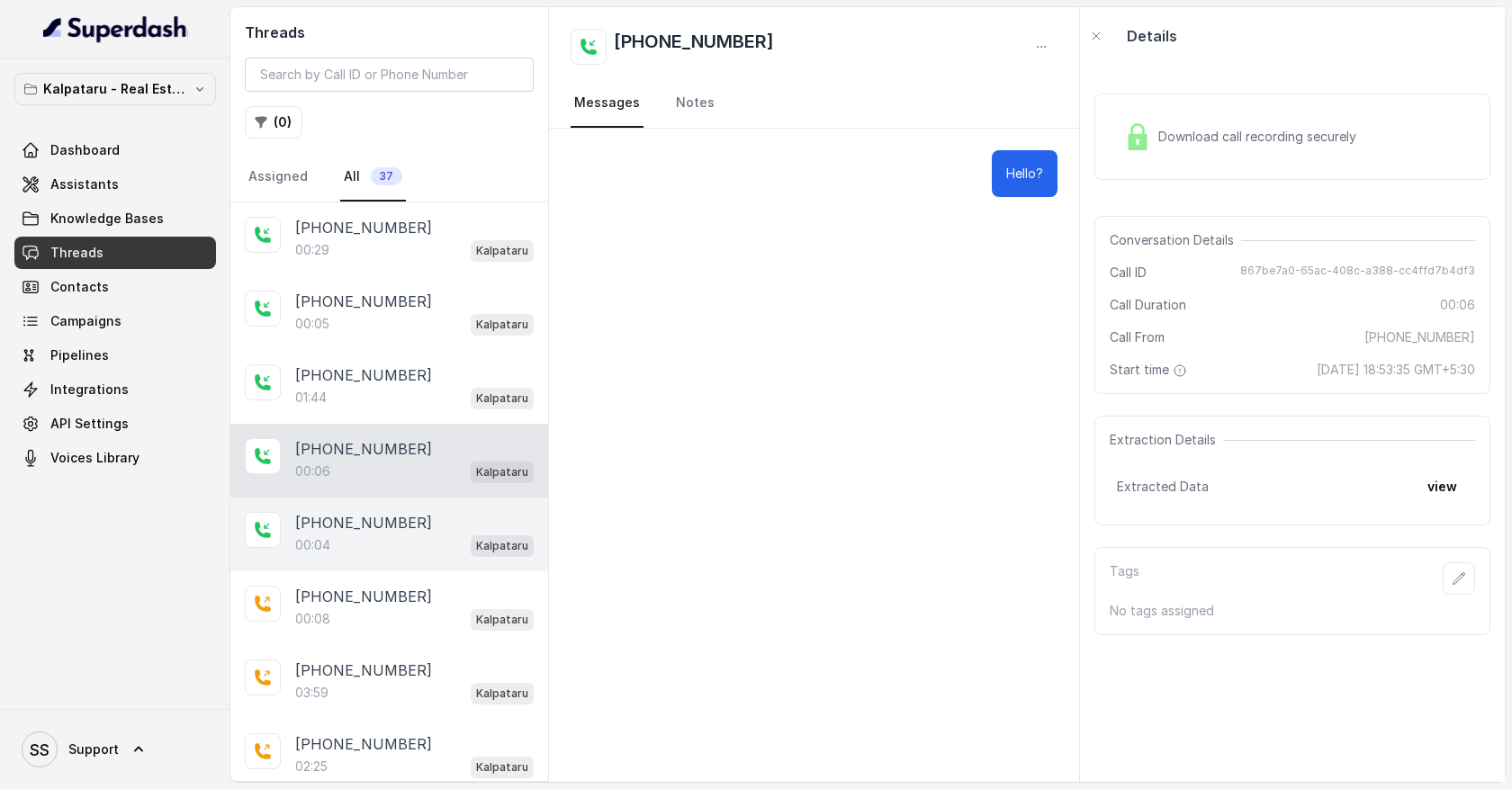
click at [428, 550] on div "00:04 Kalpataru" at bounding box center [415, 545] width 238 height 24
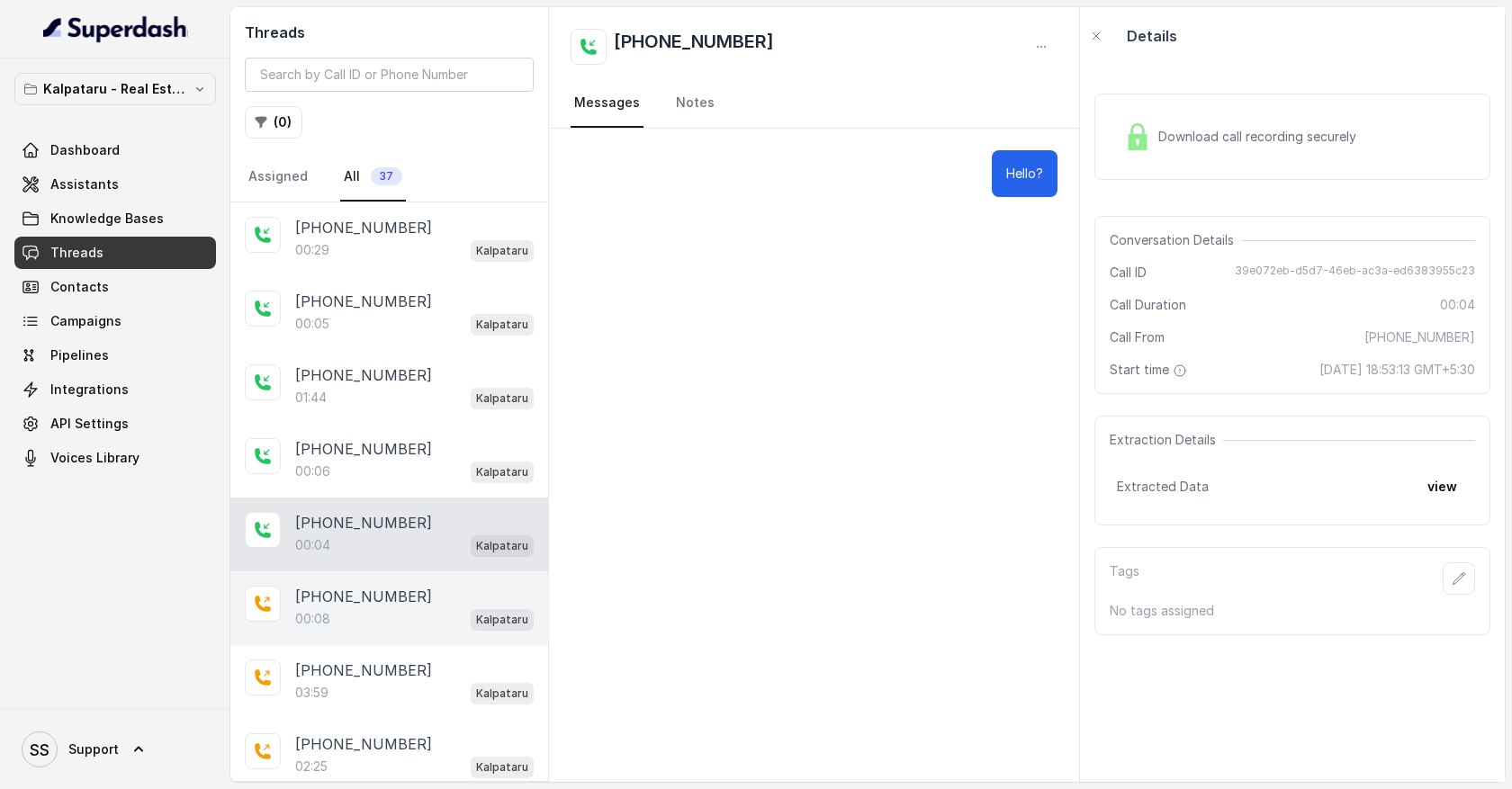
click at [414, 607] on div "00:08 Kalpataru" at bounding box center [415, 618] width 238 height 24
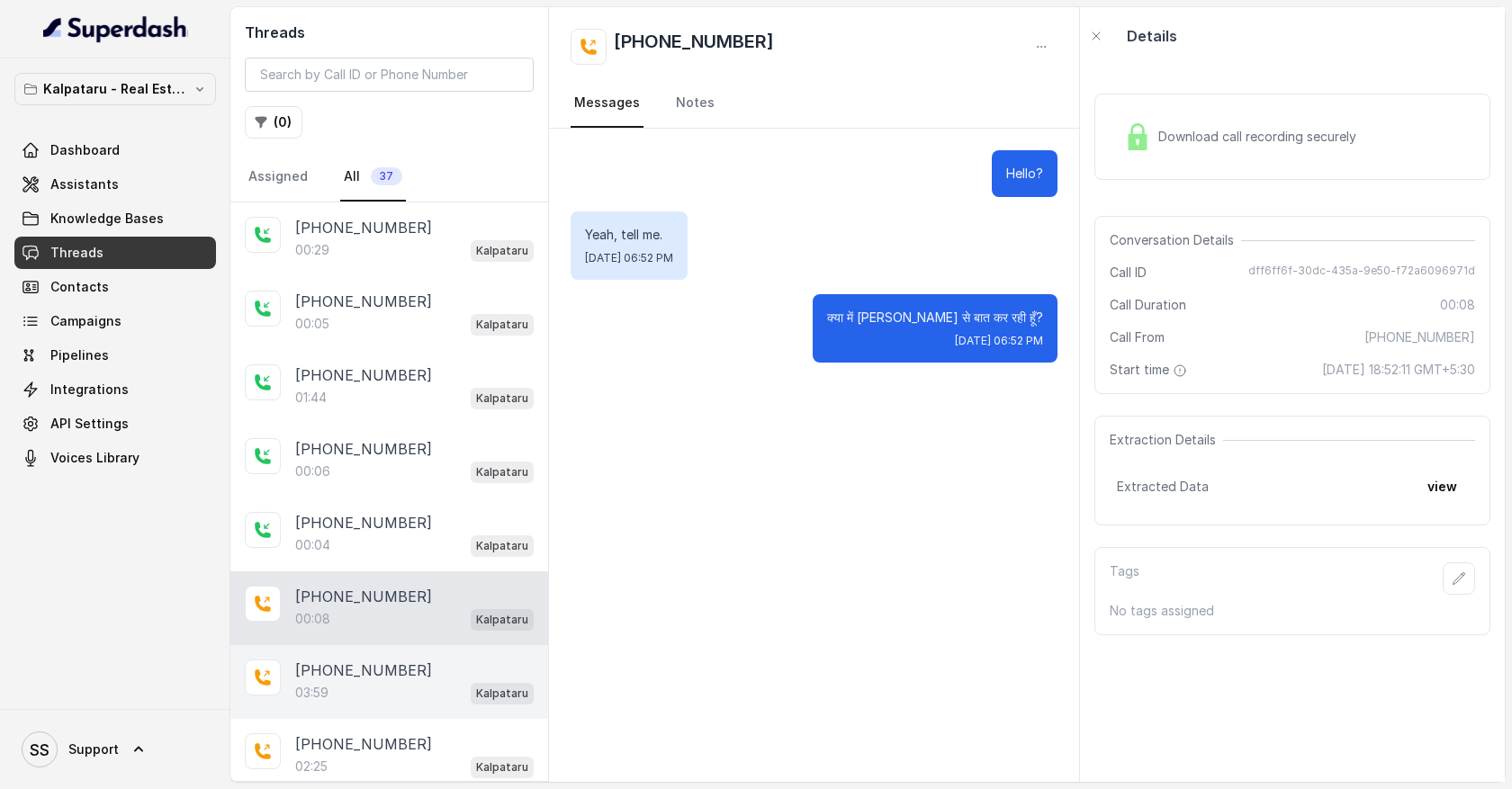
click at [404, 686] on div "03:59 Kalpataru" at bounding box center [415, 693] width 238 height 24
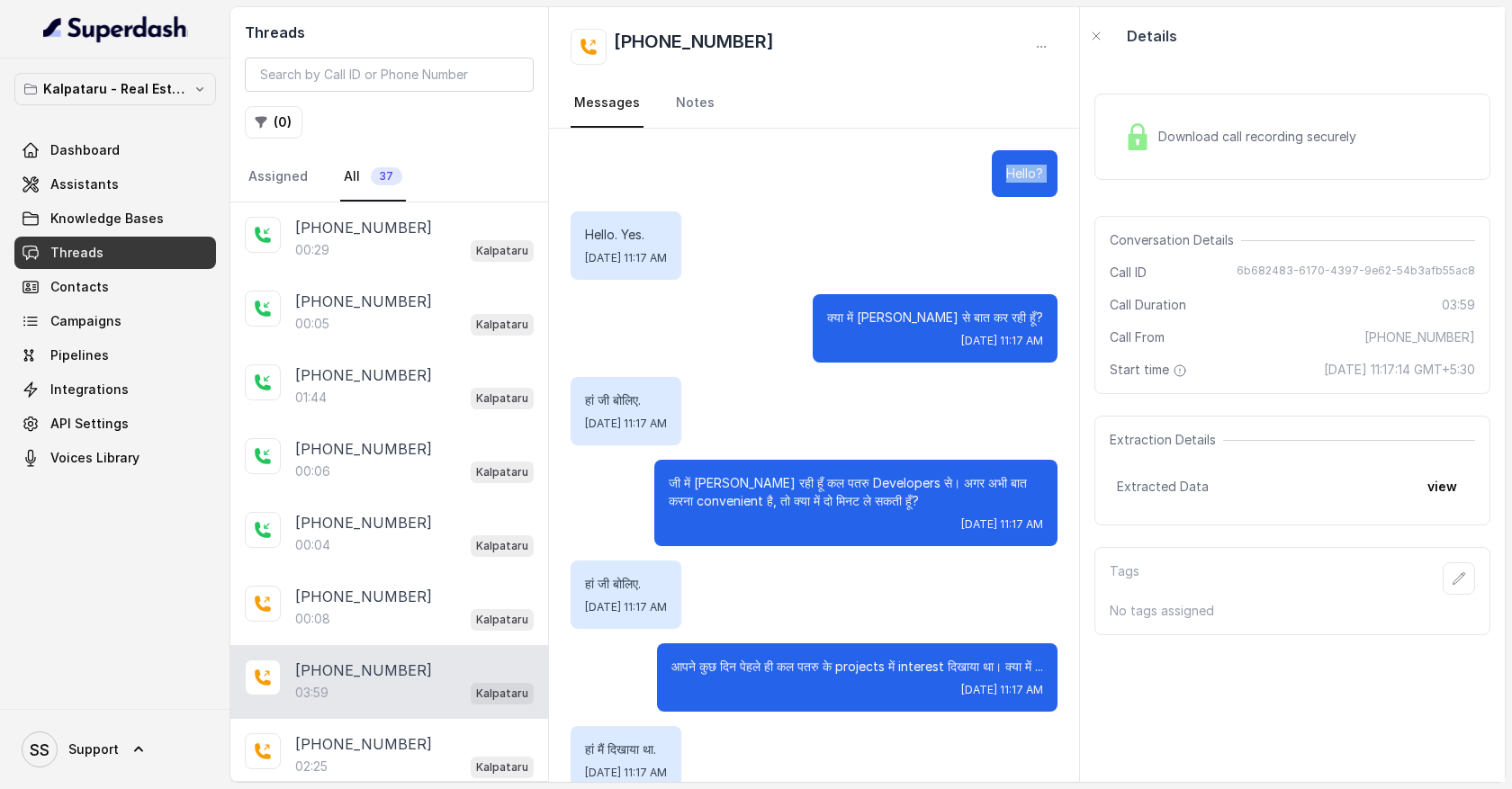
drag, startPoint x: 981, startPoint y: 181, endPoint x: 978, endPoint y: 213, distance: 32.1
drag, startPoint x: 602, startPoint y: 237, endPoint x: 646, endPoint y: 244, distance: 44.6
click at [646, 244] on div "Hello. Yes. [DATE] 11:17 AM" at bounding box center [626, 246] width 111 height 69
click at [586, 239] on p "Hello. Yes." at bounding box center [626, 234] width 82 height 18
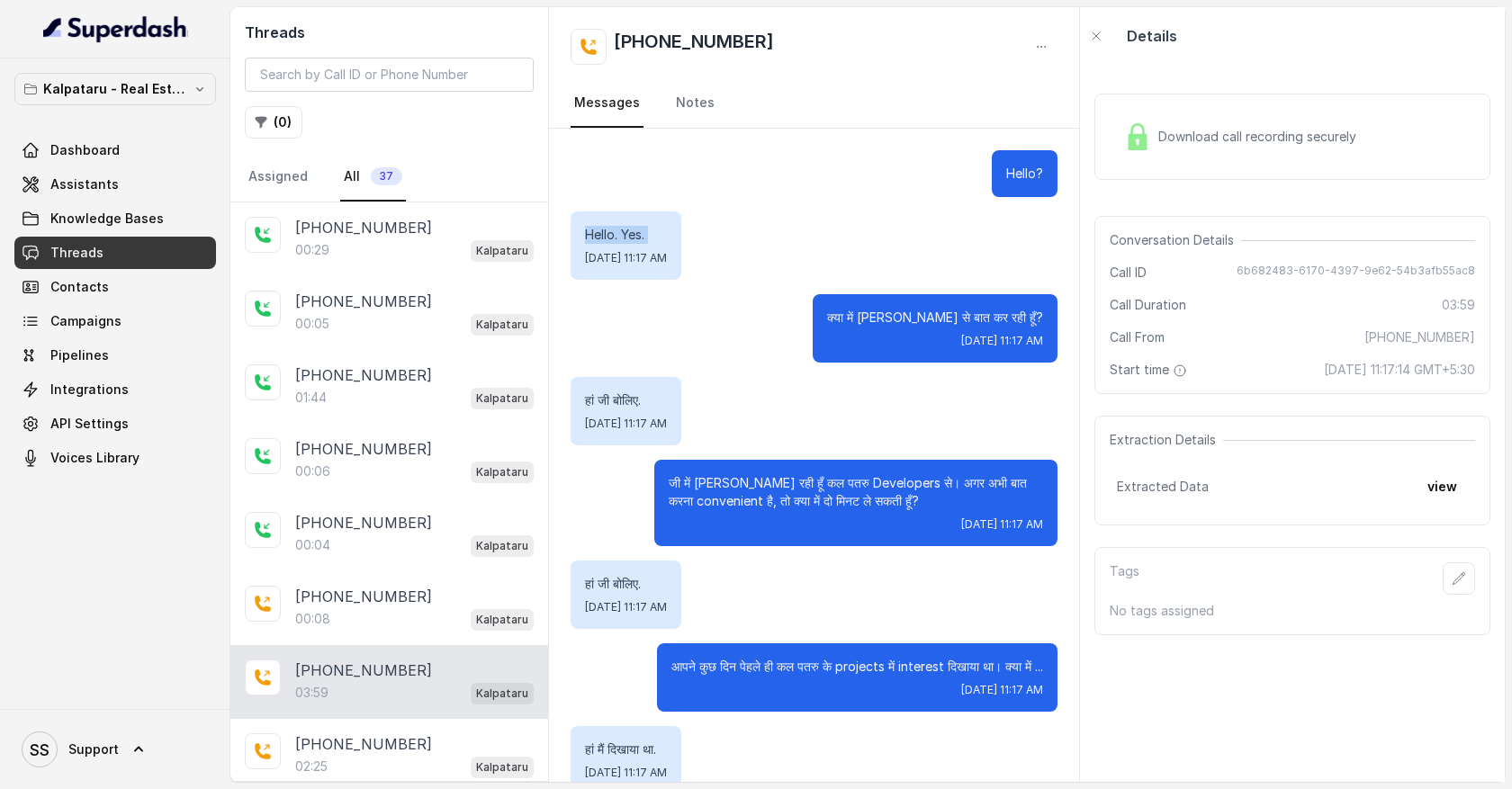
drag, startPoint x: 586, startPoint y: 239, endPoint x: 652, endPoint y: 236, distance: 66.1
click at [652, 236] on p "Hello. Yes." at bounding box center [626, 234] width 82 height 18
drag, startPoint x: 871, startPoint y: 321, endPoint x: 1027, endPoint y: 325, distance: 156.1
click at [1027, 325] on div "क्या में [PERSON_NAME] से बात कर रही हूँ? [DATE] 11:17 AM" at bounding box center [935, 329] width 245 height 69
click at [1188, 132] on span "Download call recording securely" at bounding box center [1260, 136] width 205 height 18
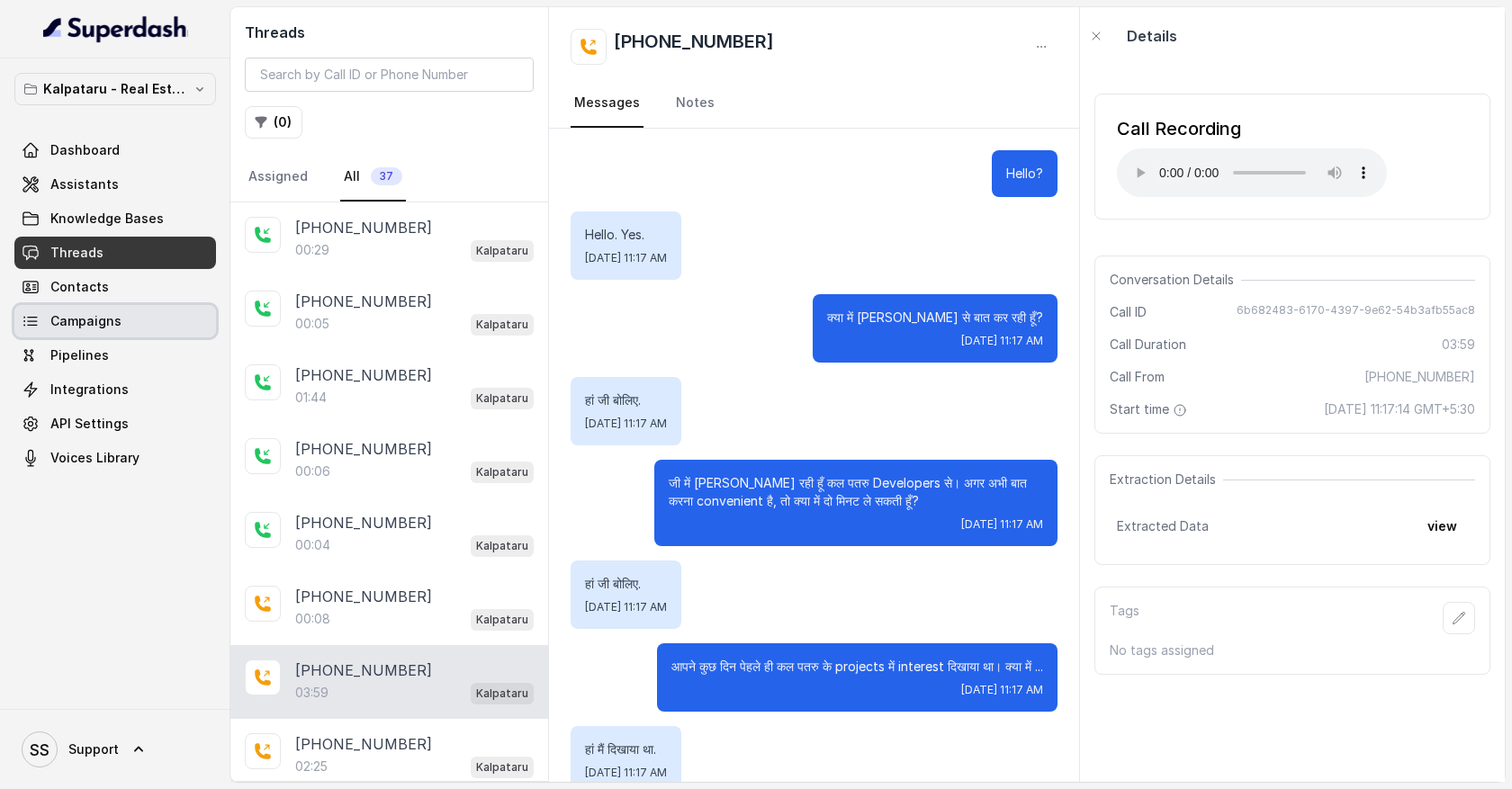
click at [135, 322] on link "Campaigns" at bounding box center [115, 321] width 202 height 32
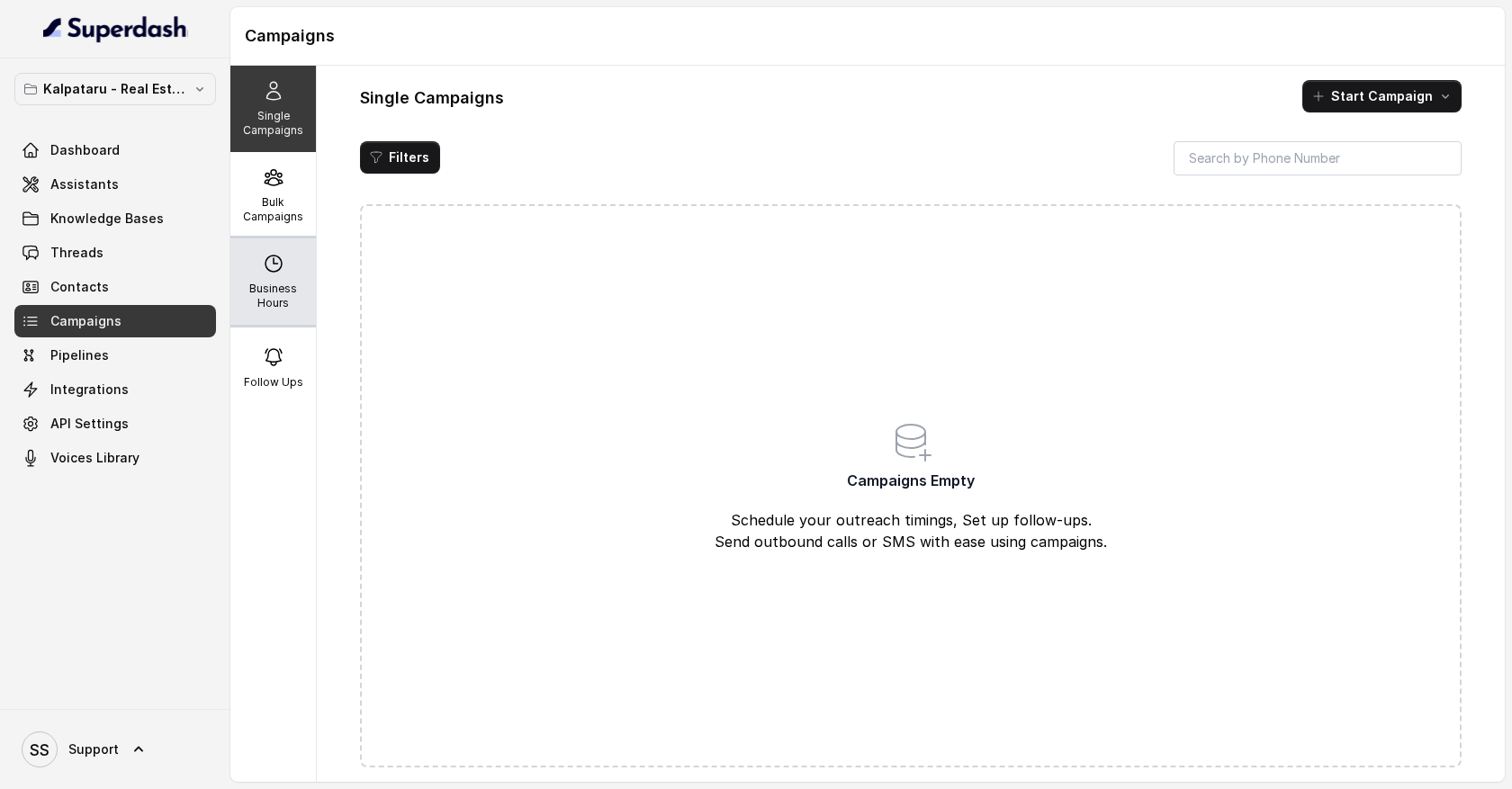
click at [282, 284] on p "Business Hours" at bounding box center [273, 296] width 72 height 29
select select "UTC"
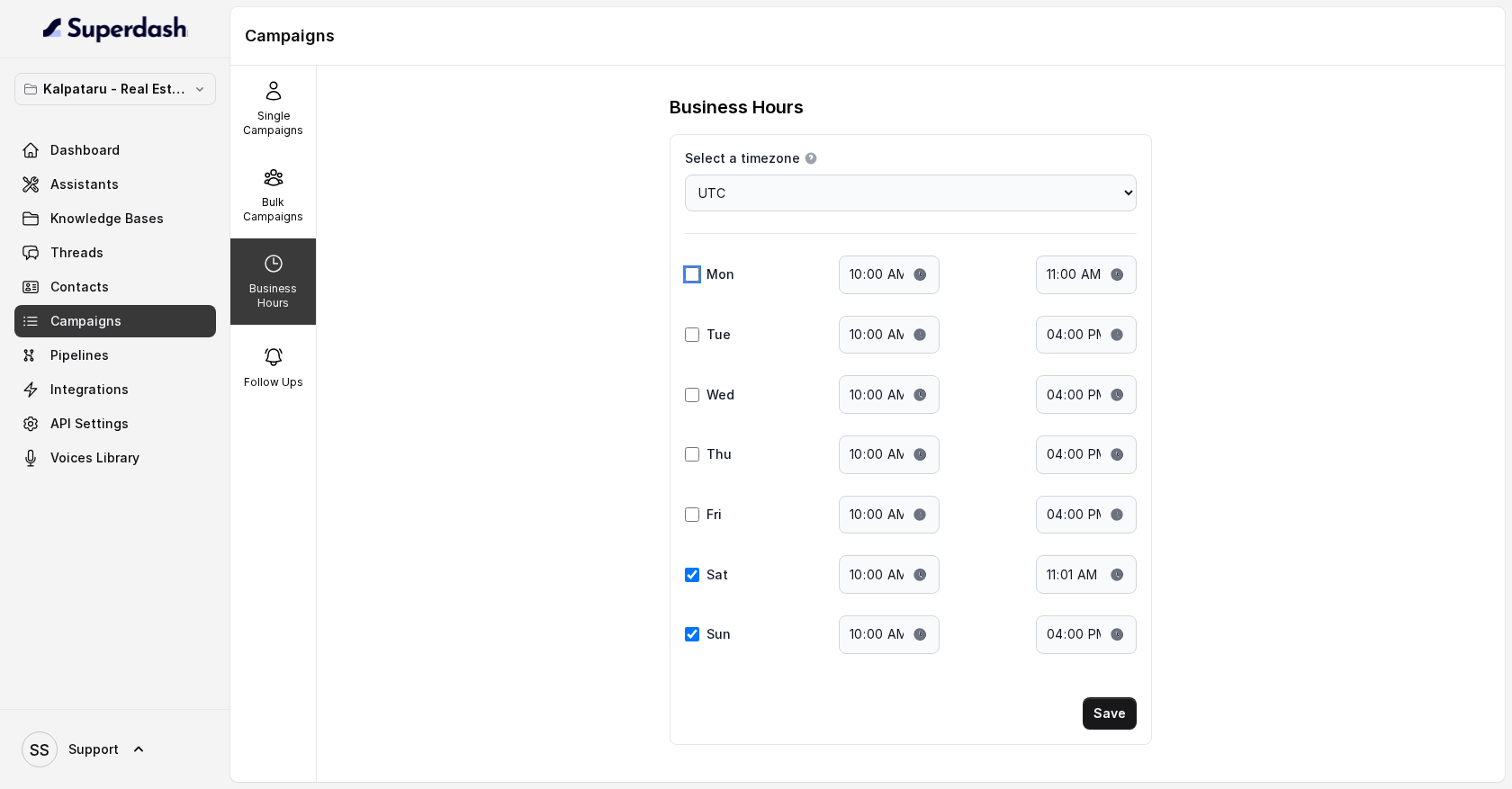
click at [691, 273] on input "Mon" at bounding box center [692, 273] width 14 height 14
checkbox input "true"
click at [700, 321] on div "Tue Start time: 10:00 End time: 16:00" at bounding box center [911, 334] width 452 height 39
click at [700, 331] on div "Tue" at bounding box center [714, 334] width 57 height 18
click at [697, 337] on input "Tue" at bounding box center [692, 334] width 14 height 14
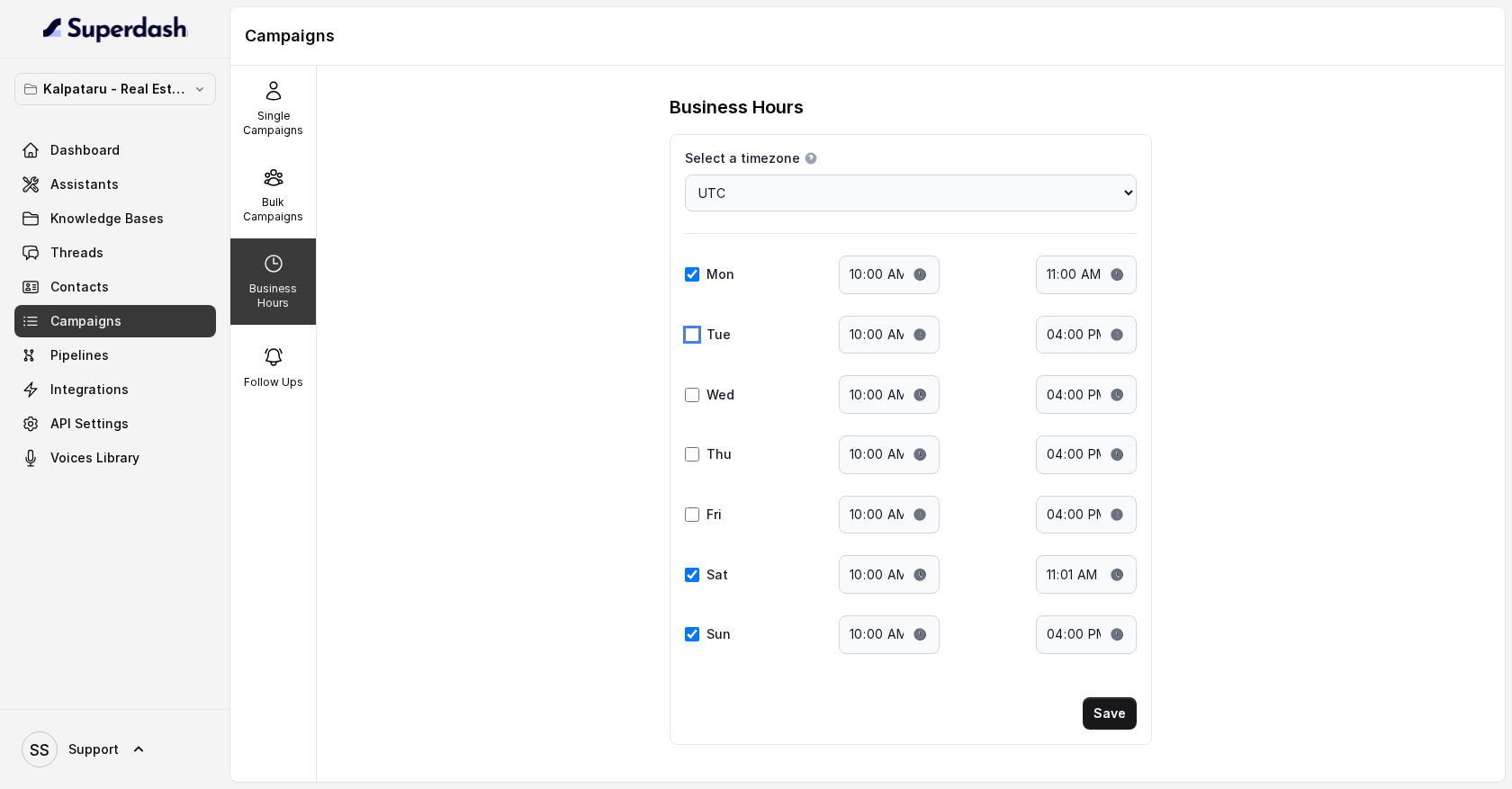
checkbox input "true"
click at [698, 395] on input "Wed" at bounding box center [692, 394] width 14 height 14
checkbox input "true"
click at [699, 460] on input "Thu" at bounding box center [692, 454] width 14 height 14
checkbox input "true"
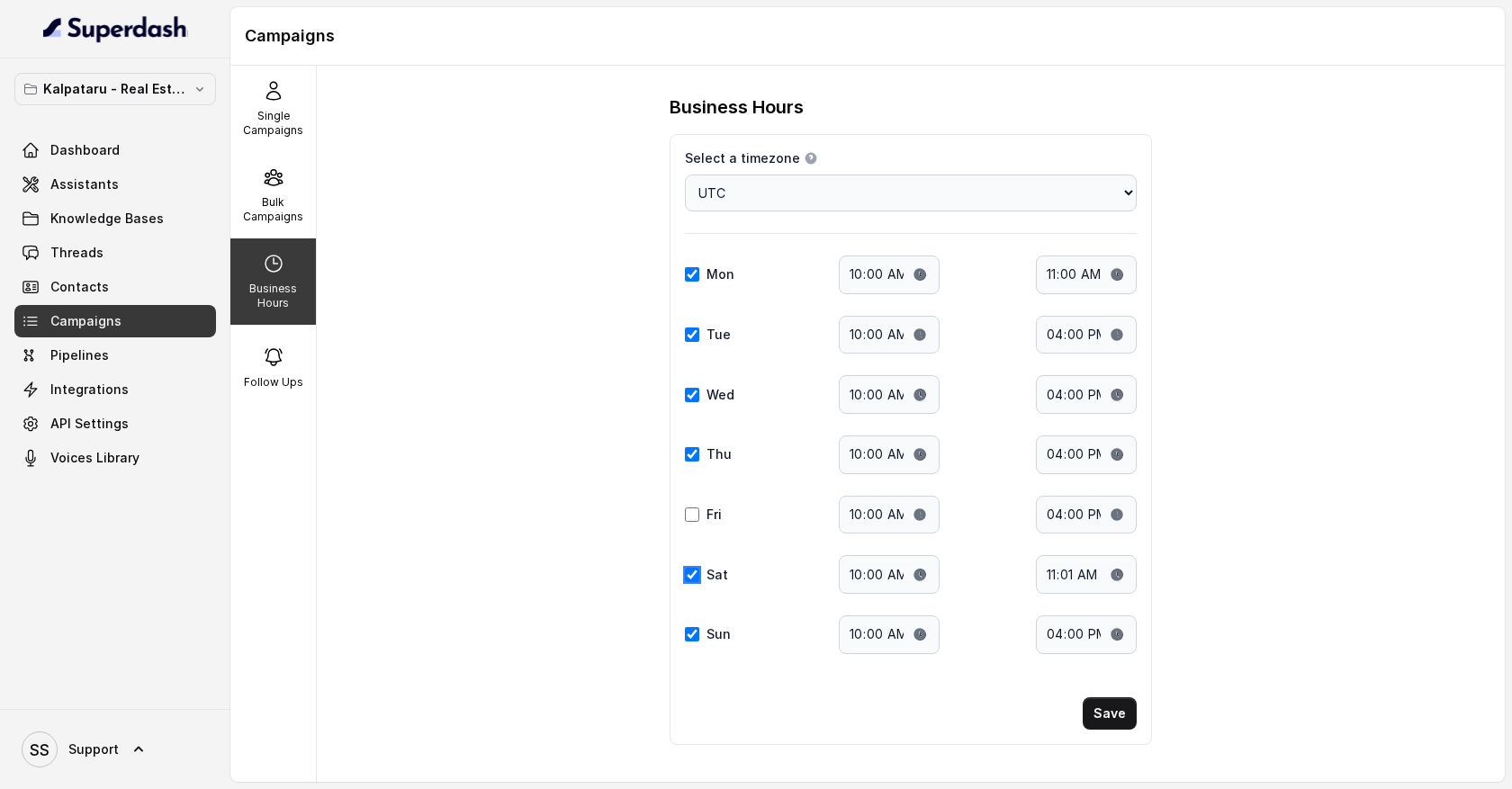
click at [695, 577] on input "Sat" at bounding box center [692, 575] width 14 height 14
checkbox input "false"
click at [694, 638] on input "Sun" at bounding box center [692, 634] width 14 height 14
checkbox input "false"
click at [889, 278] on input "10:00" at bounding box center [889, 274] width 101 height 39
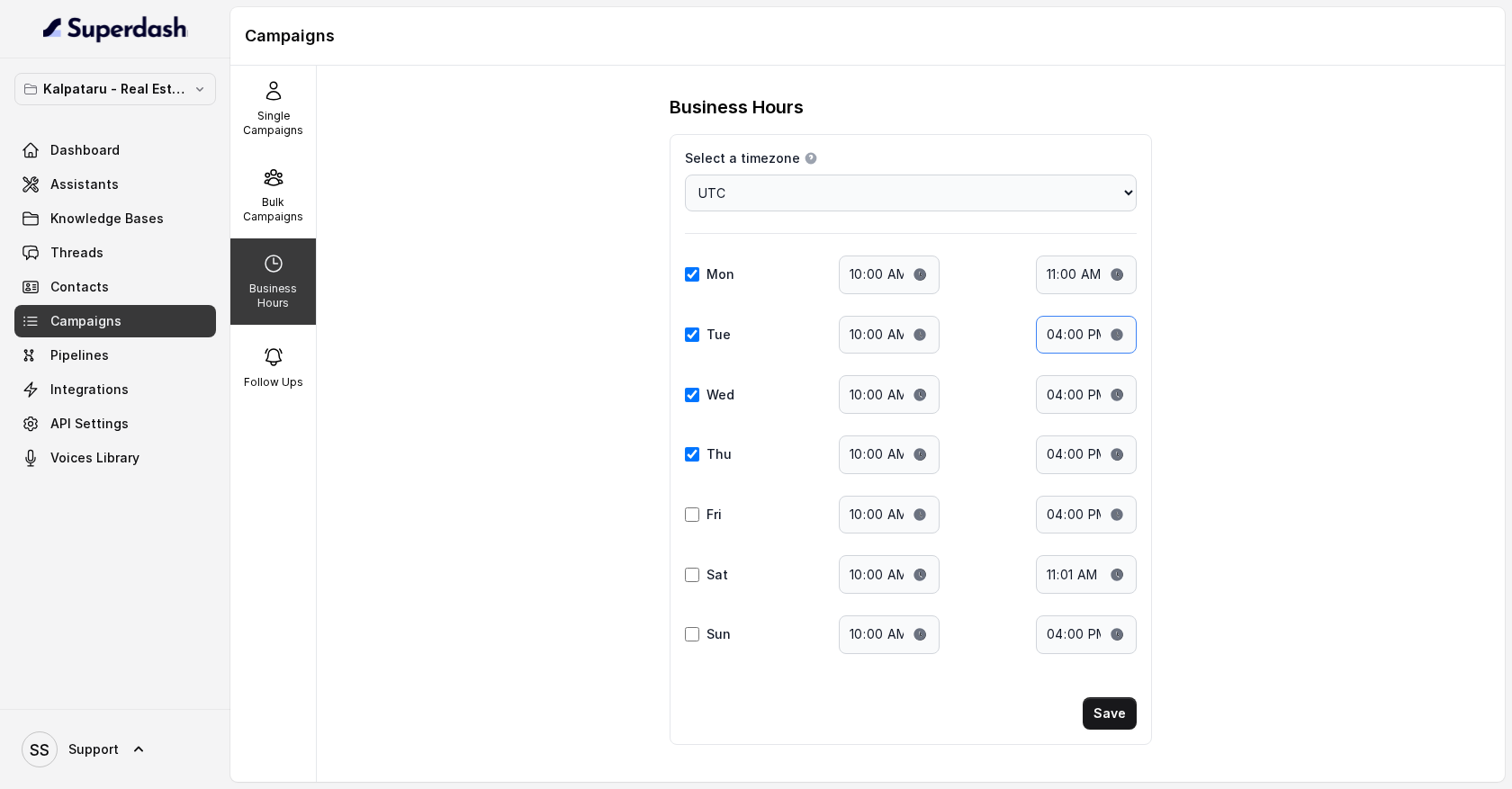
click at [1066, 340] on input "16:00" at bounding box center [1087, 334] width 101 height 39
click at [282, 197] on p "Bulk Campaigns" at bounding box center [273, 210] width 72 height 29
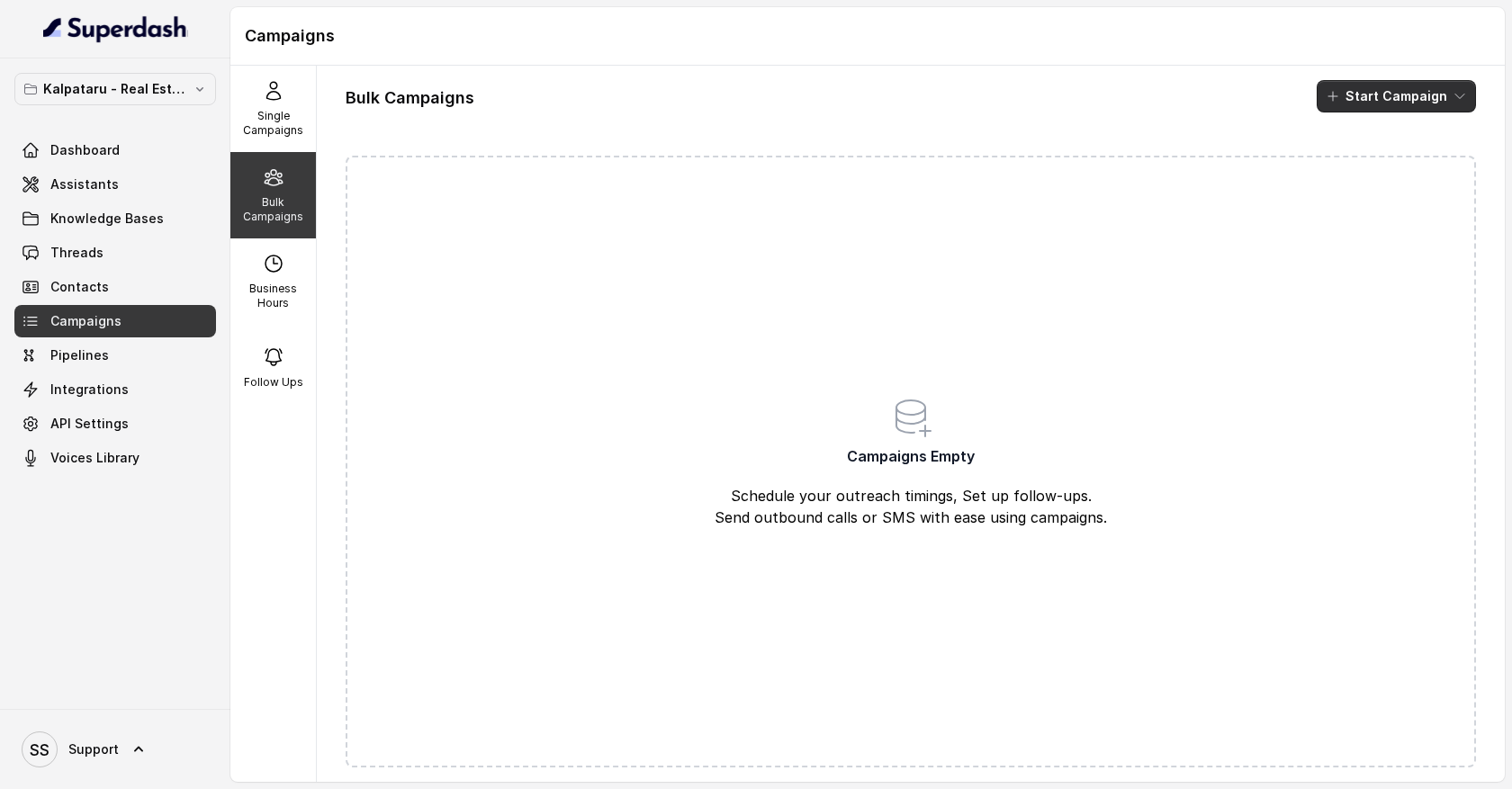
click at [1457, 95] on icon "button" at bounding box center [1460, 96] width 9 height 5
click at [1373, 170] on p "Call" at bounding box center [1364, 166] width 22 height 18
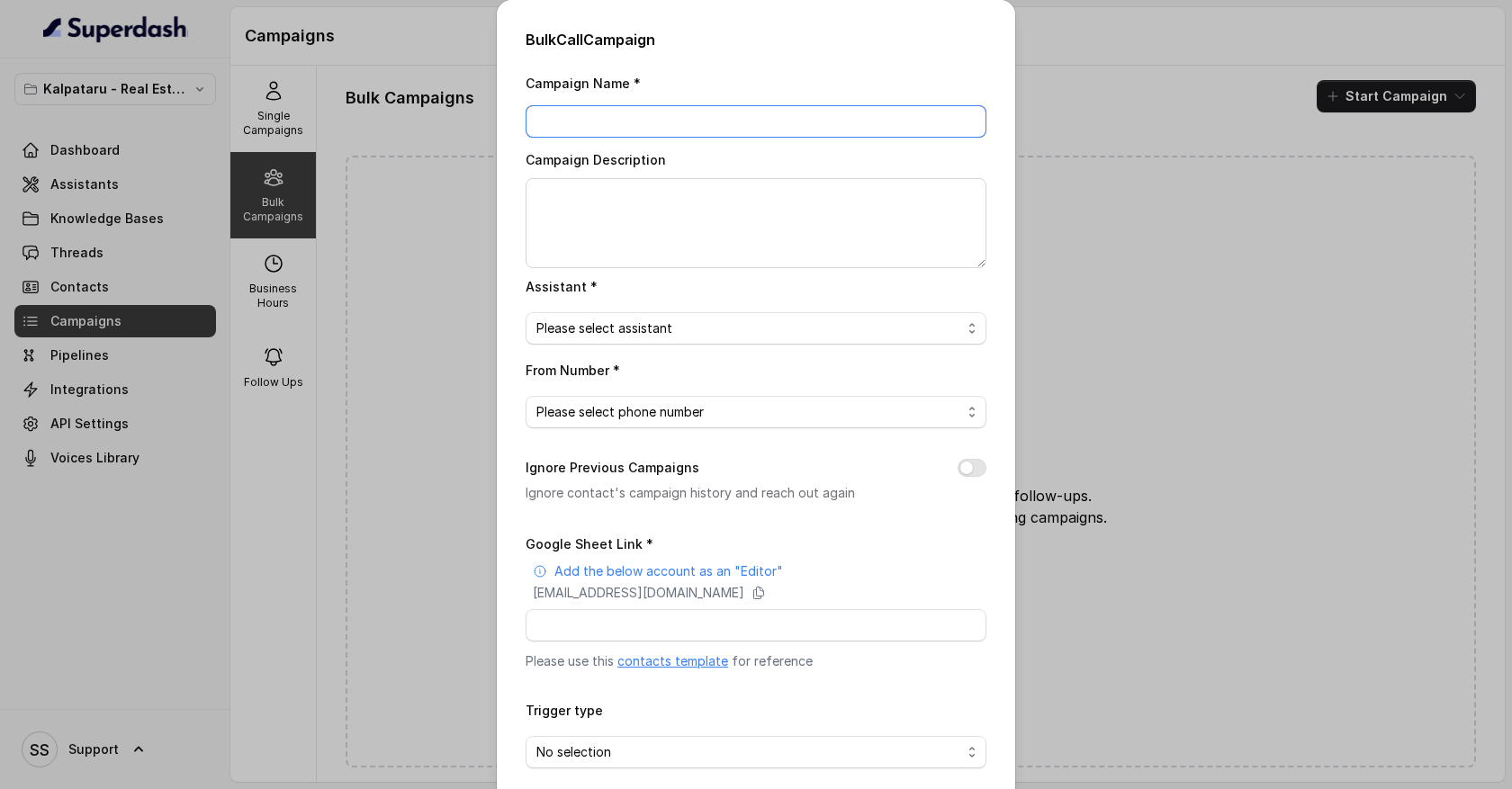
click at [632, 125] on input "Campaign Name *" at bounding box center [755, 121] width 460 height 32
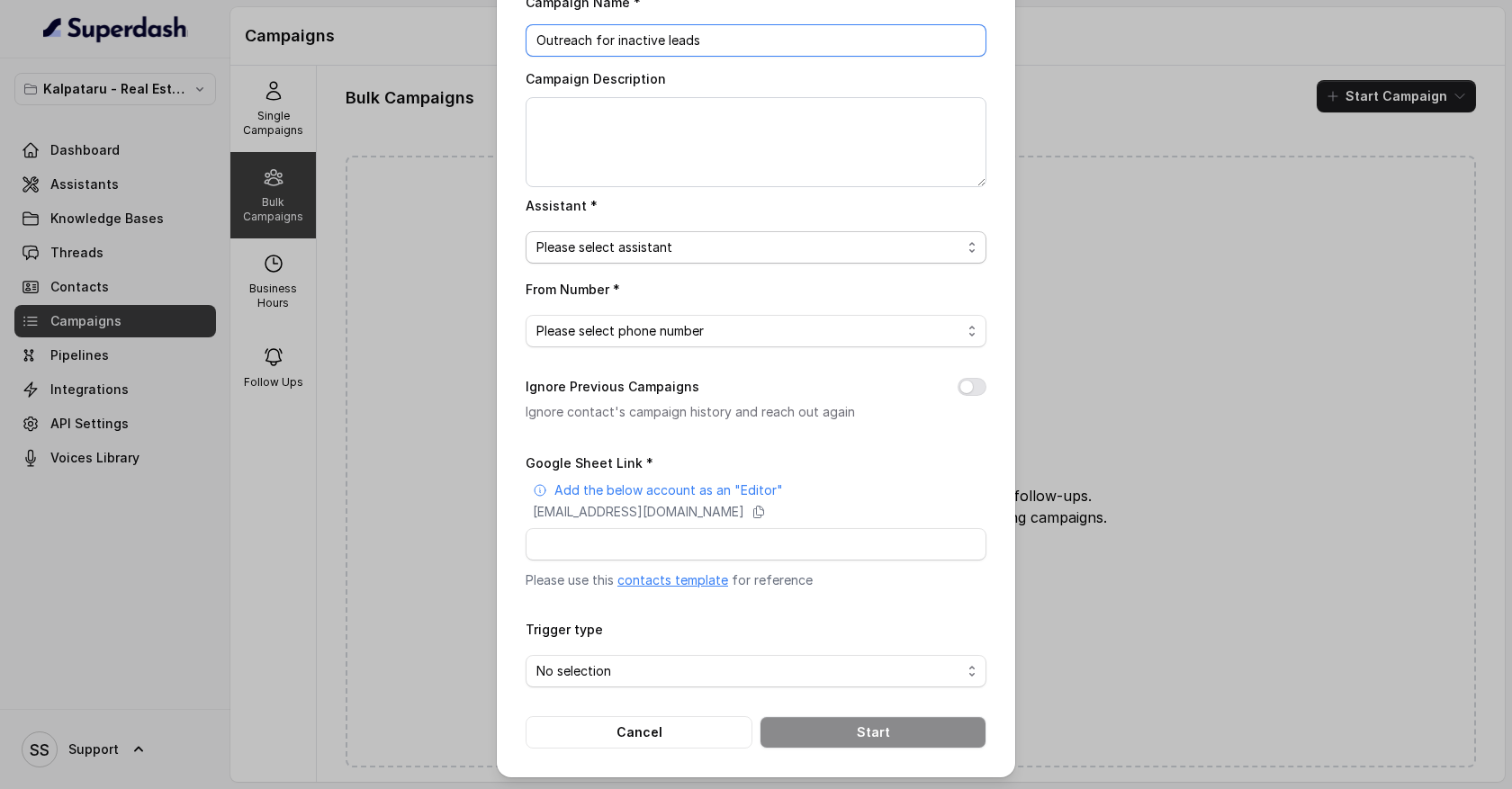
type input "Outreach for inactive leads"
click at [692, 245] on span "Please select assistant" at bounding box center [749, 247] width 425 height 22
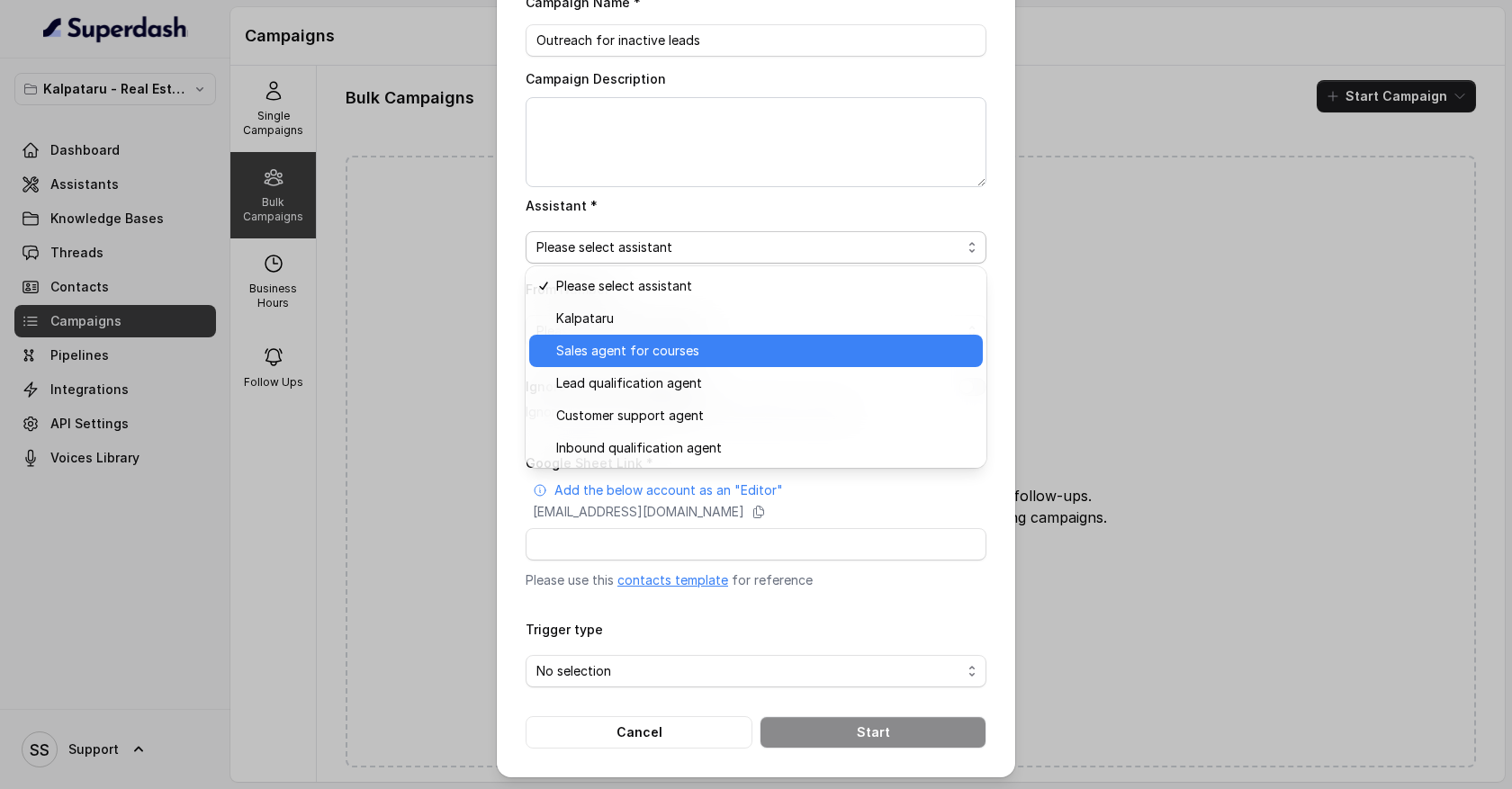
click at [658, 353] on span "Sales agent for courses" at bounding box center [765, 351] width 416 height 22
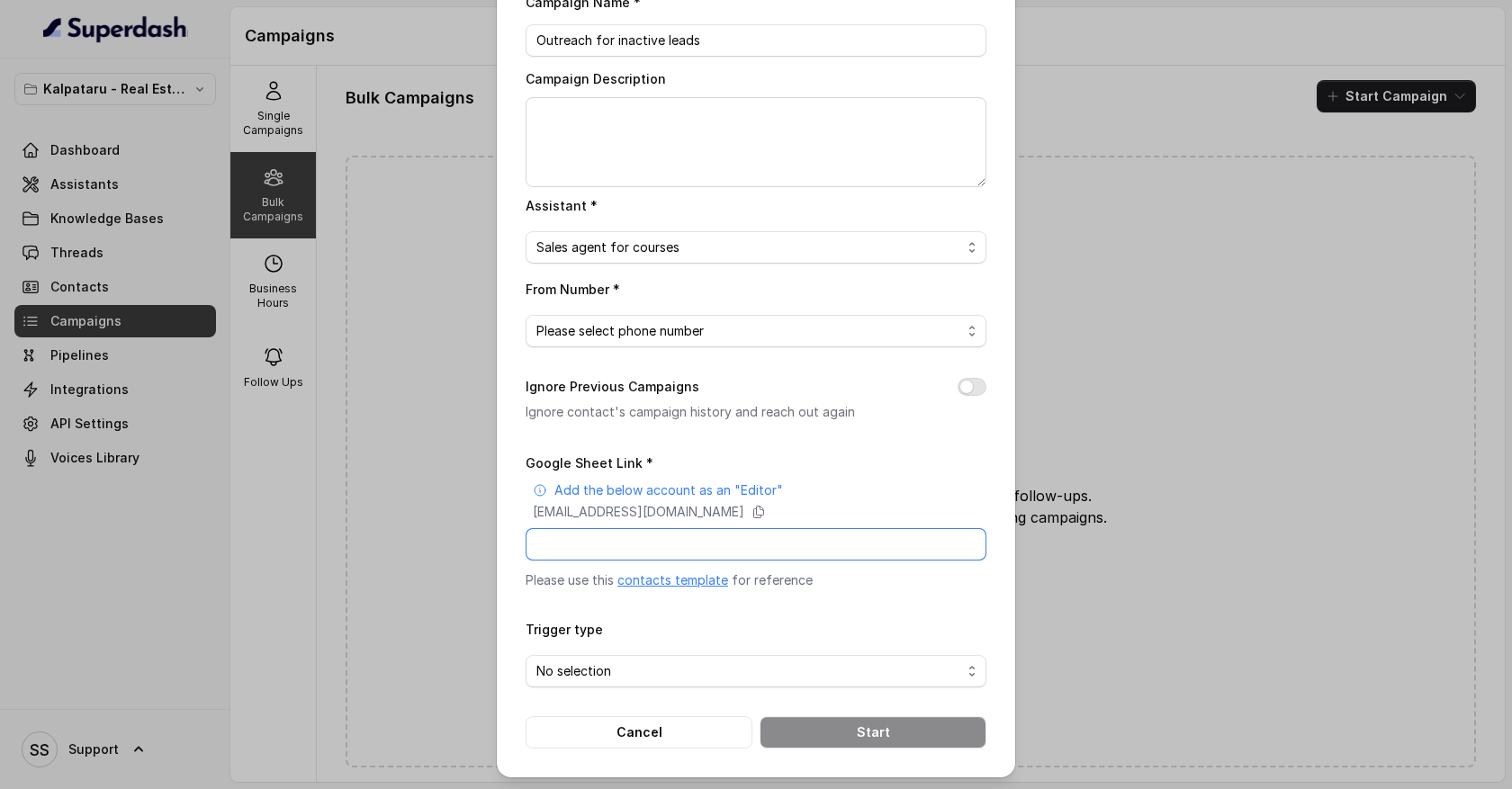
click at [600, 545] on input "Google Sheet Link *" at bounding box center [755, 544] width 460 height 32
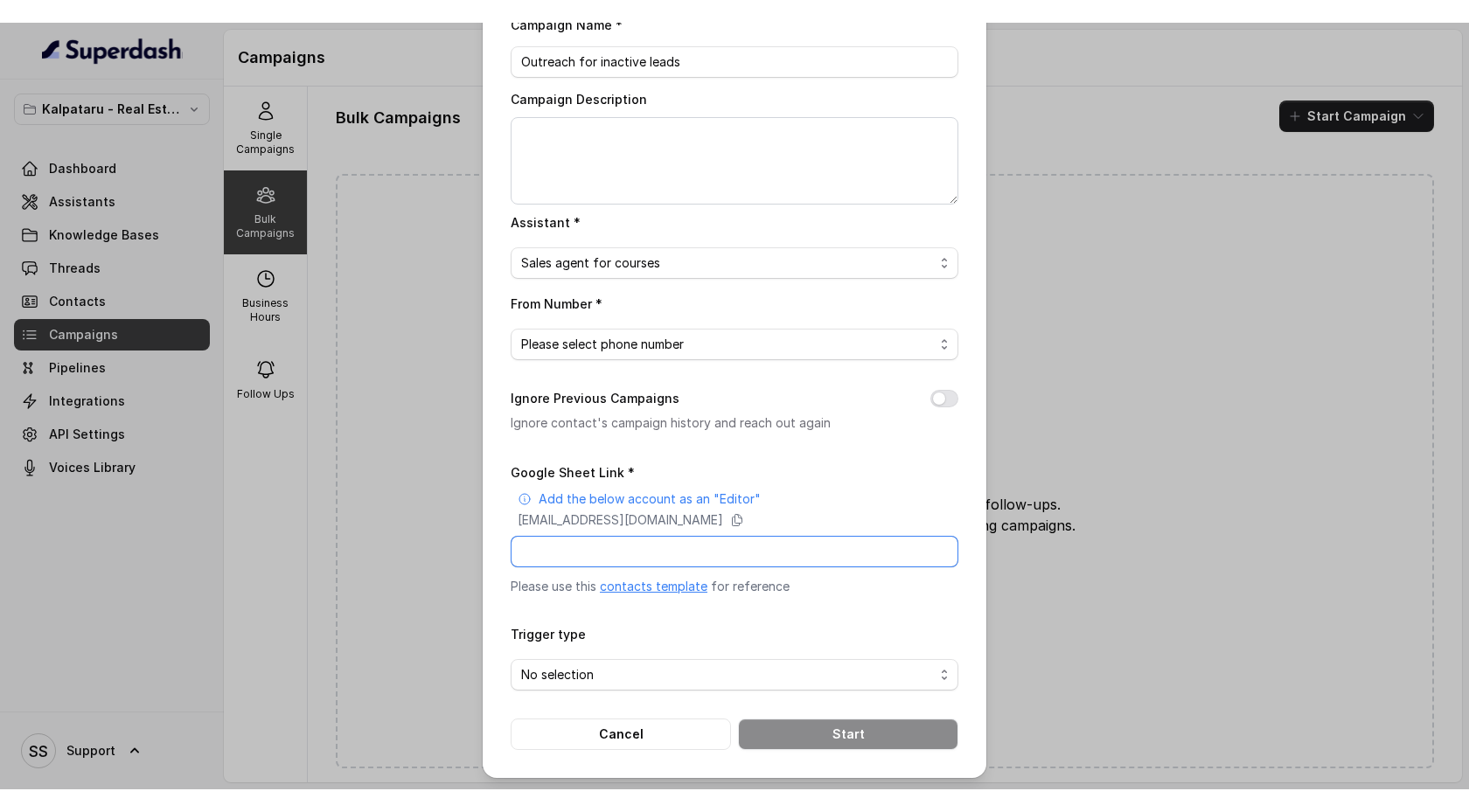
scroll to position [0, 0]
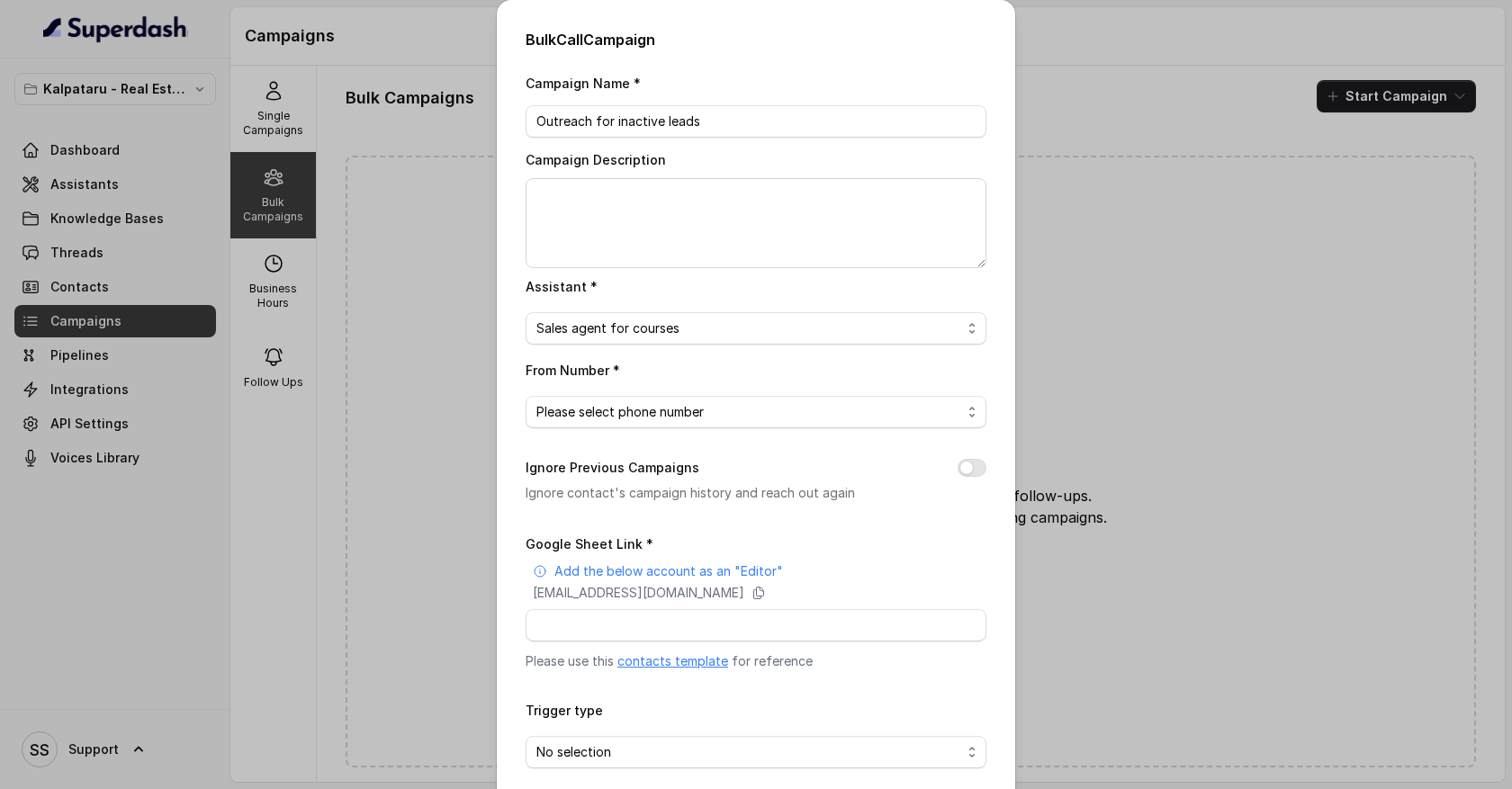
click at [1123, 256] on div "Bulk Call Campaign Campaign Name * Outreach for inactive leads Campaign Descrip…" at bounding box center [756, 394] width 1512 height 789
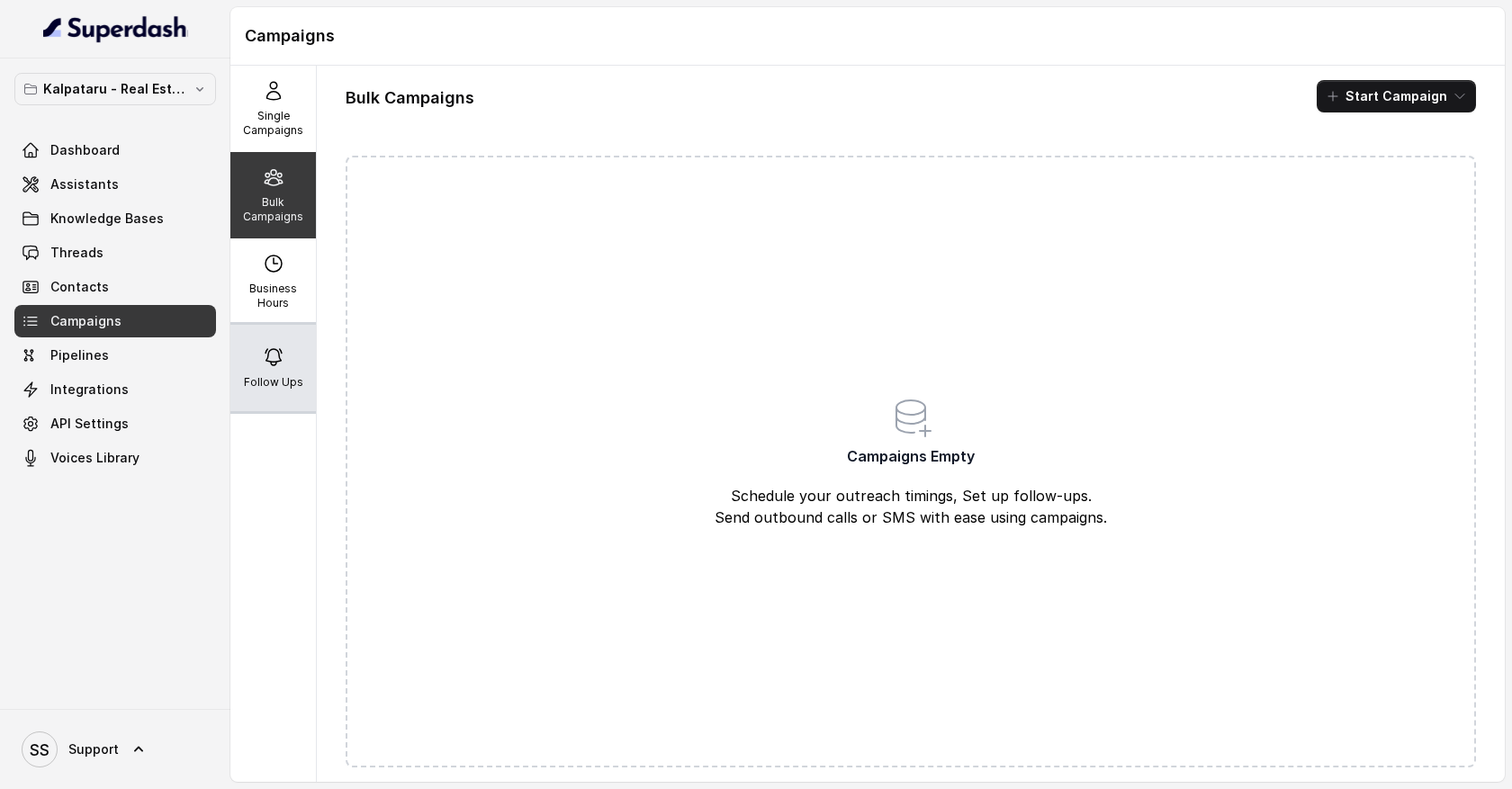
click at [278, 383] on p "Follow Ups" at bounding box center [274, 382] width 59 height 14
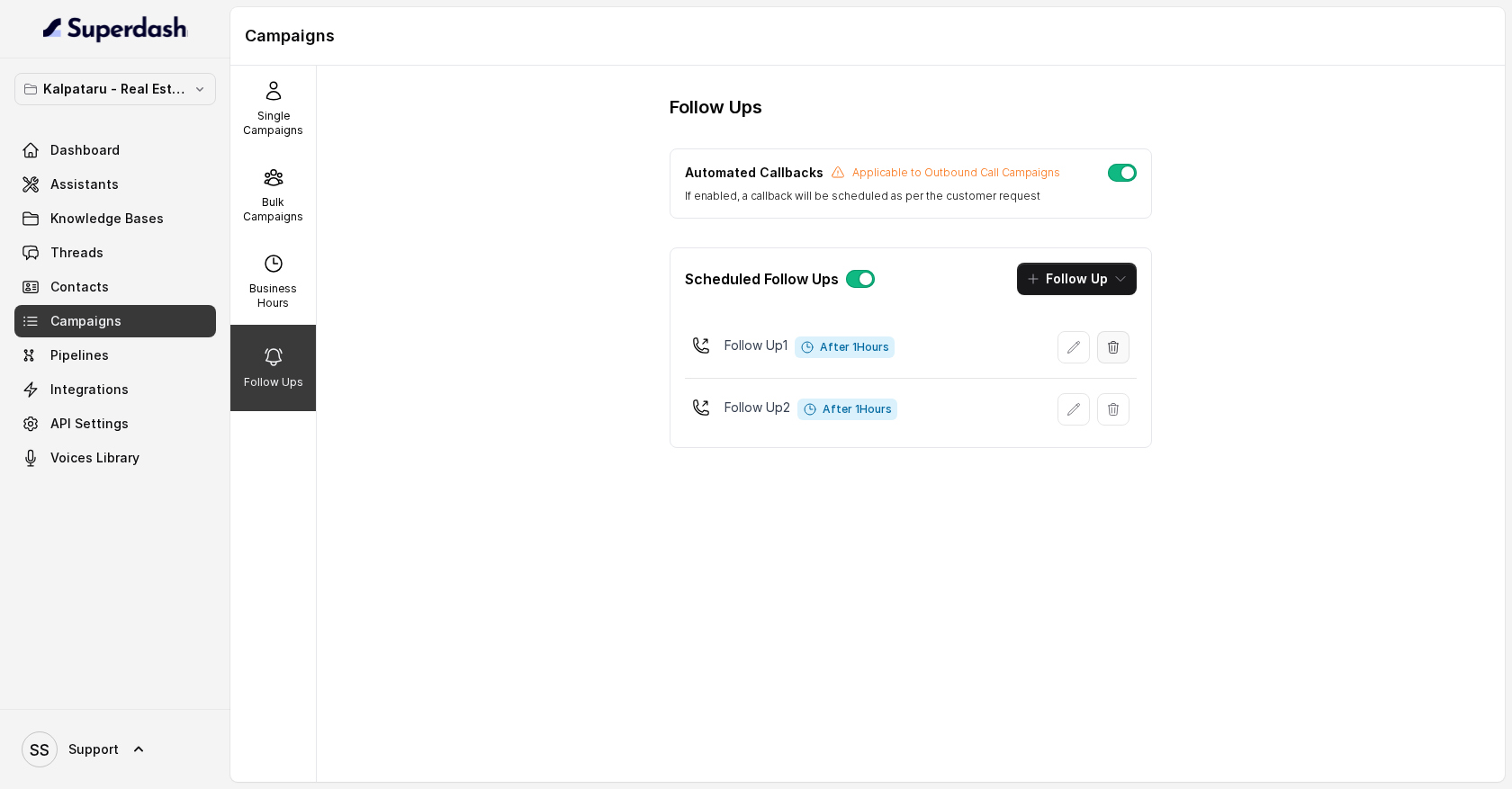
click at [1118, 348] on icon "button" at bounding box center [1113, 347] width 14 height 14
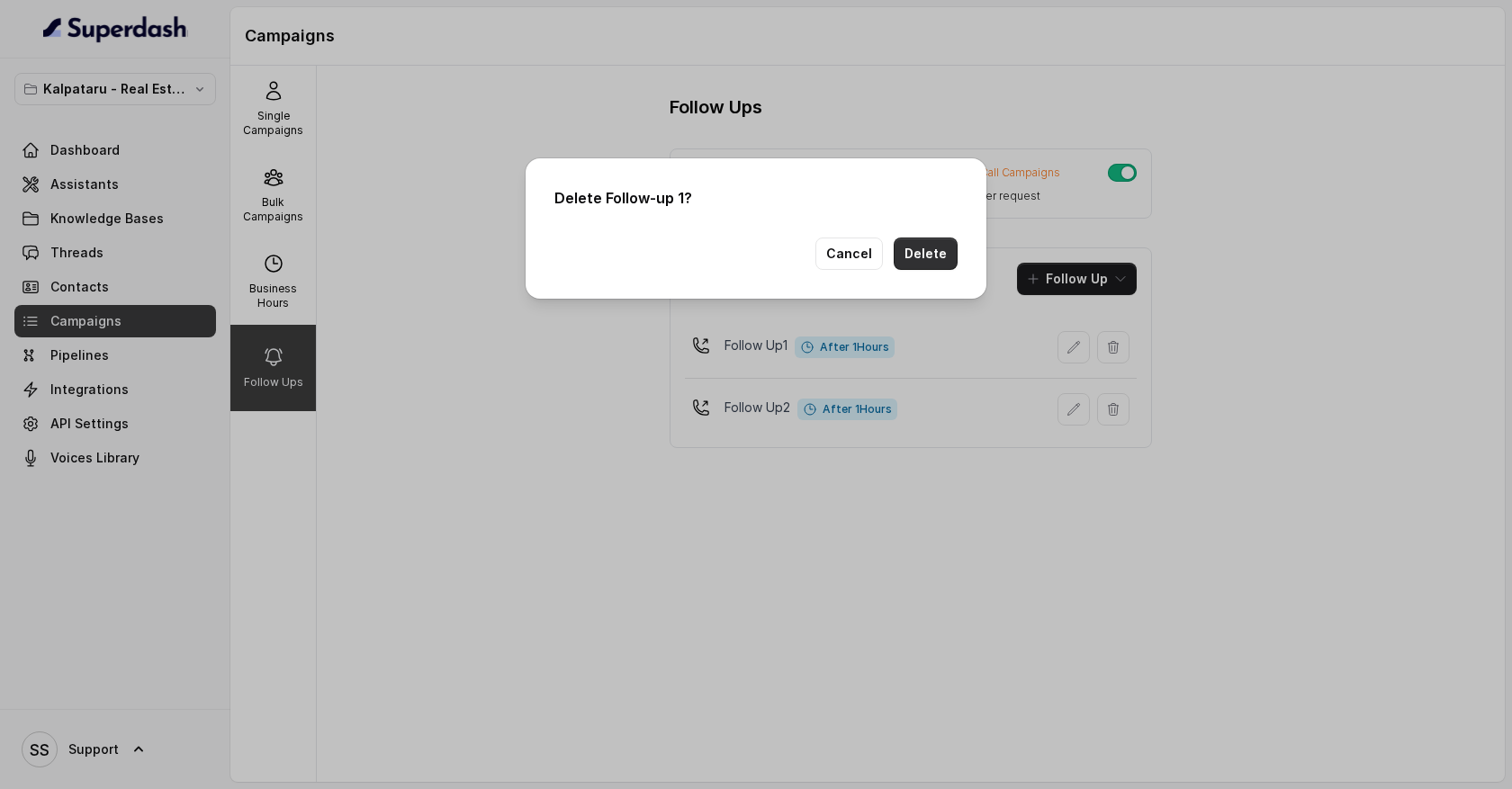
click at [947, 257] on button "Delete" at bounding box center [926, 253] width 64 height 32
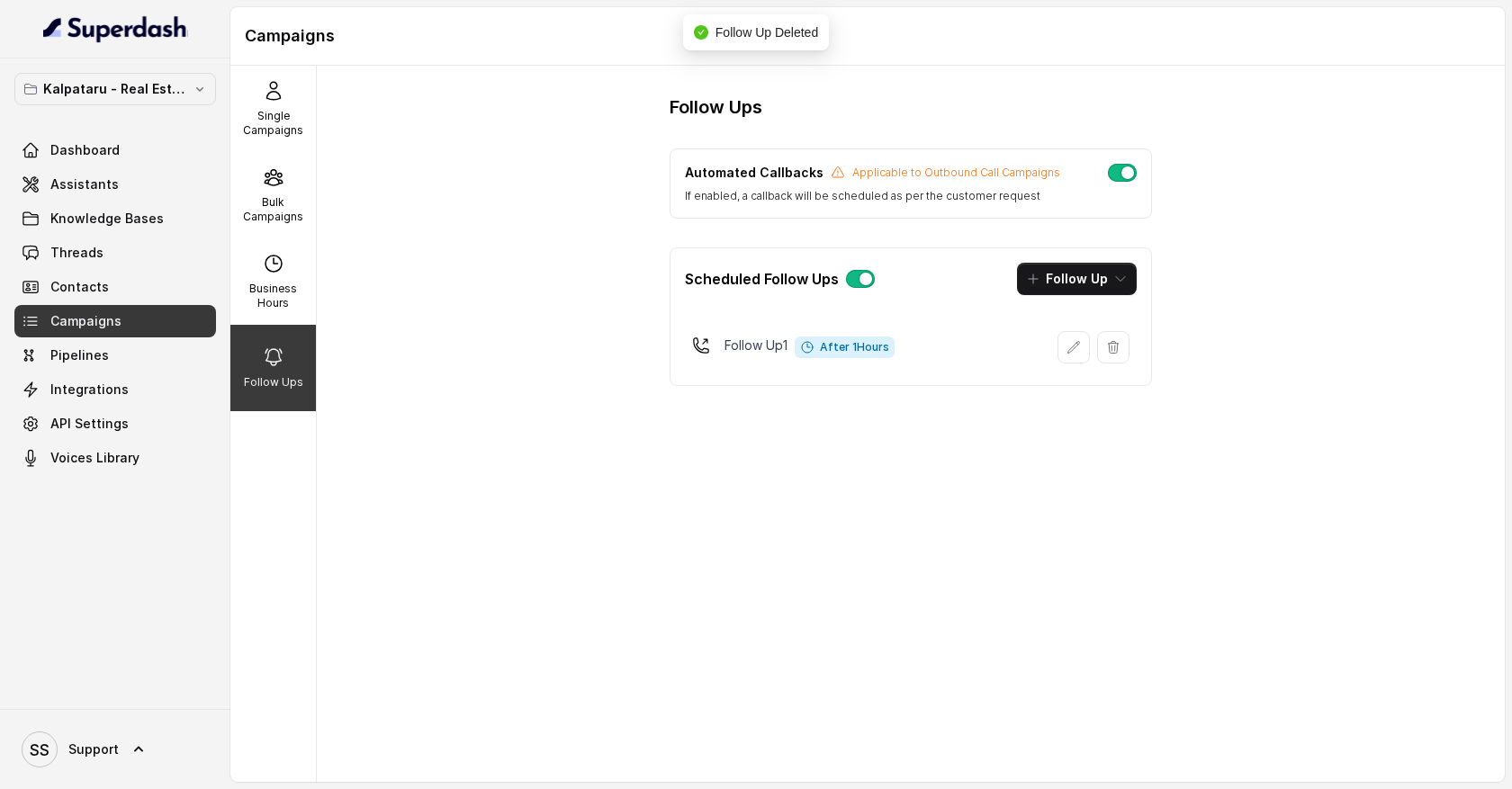
click at [1121, 365] on div "Follow Up 1 After 1 Hours" at bounding box center [911, 347] width 452 height 47
click at [1115, 357] on button "button" at bounding box center [1114, 347] width 32 height 32
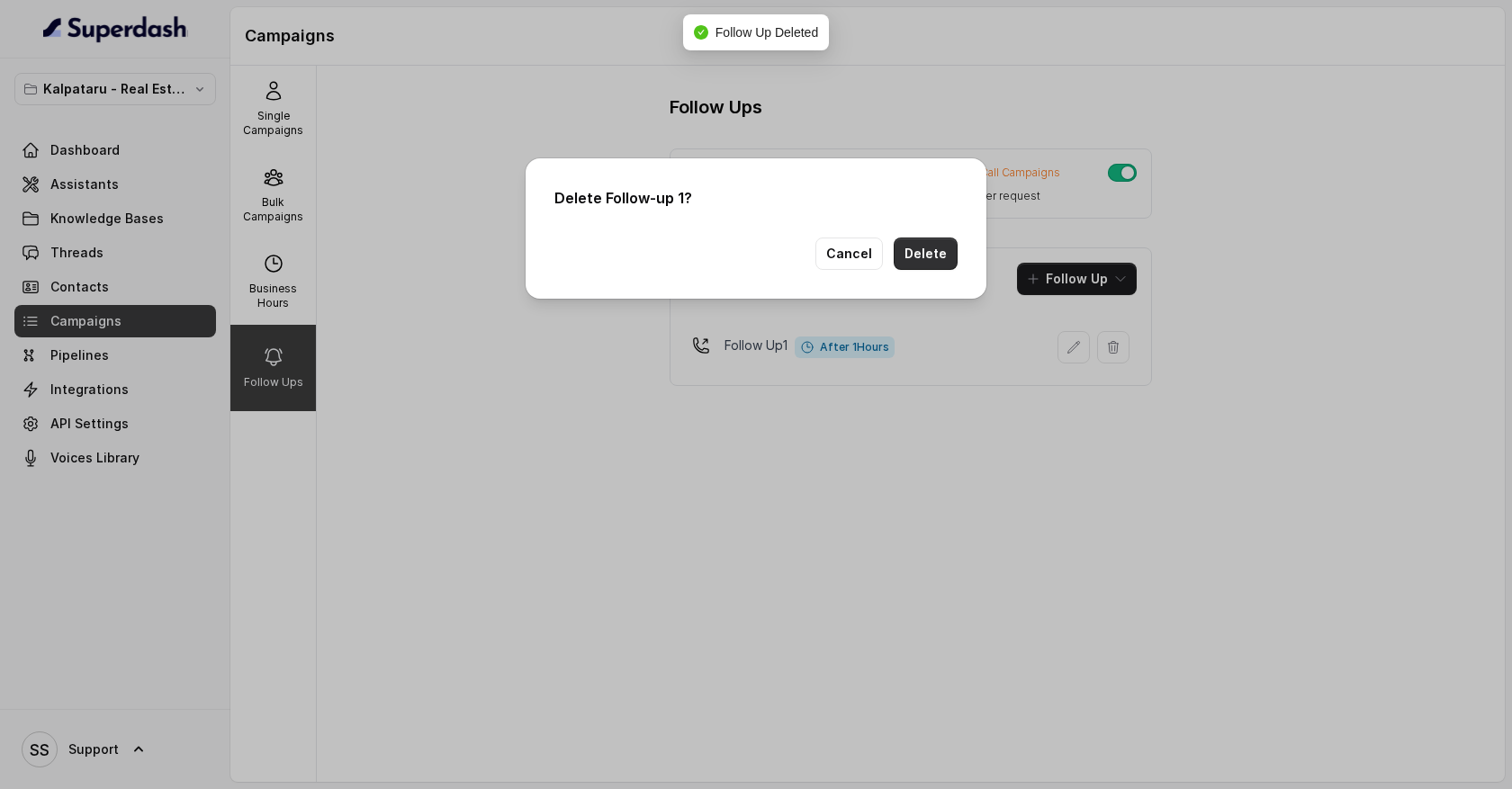
click at [934, 260] on button "Delete" at bounding box center [926, 253] width 64 height 32
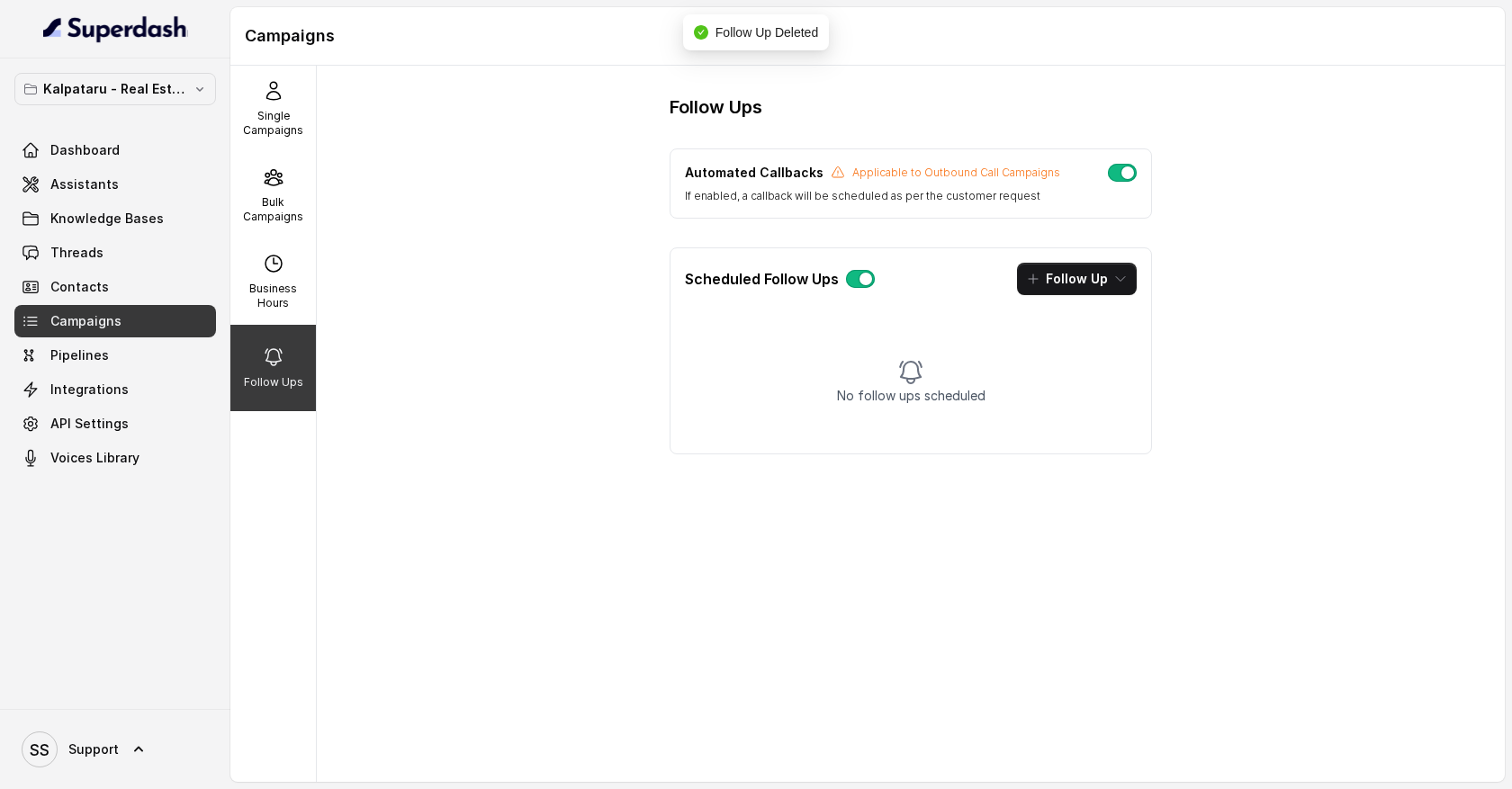
click at [857, 274] on button "button" at bounding box center [861, 278] width 29 height 18
click at [857, 284] on button "button" at bounding box center [861, 278] width 29 height 18
click at [1111, 280] on button "Follow Up" at bounding box center [1077, 279] width 120 height 32
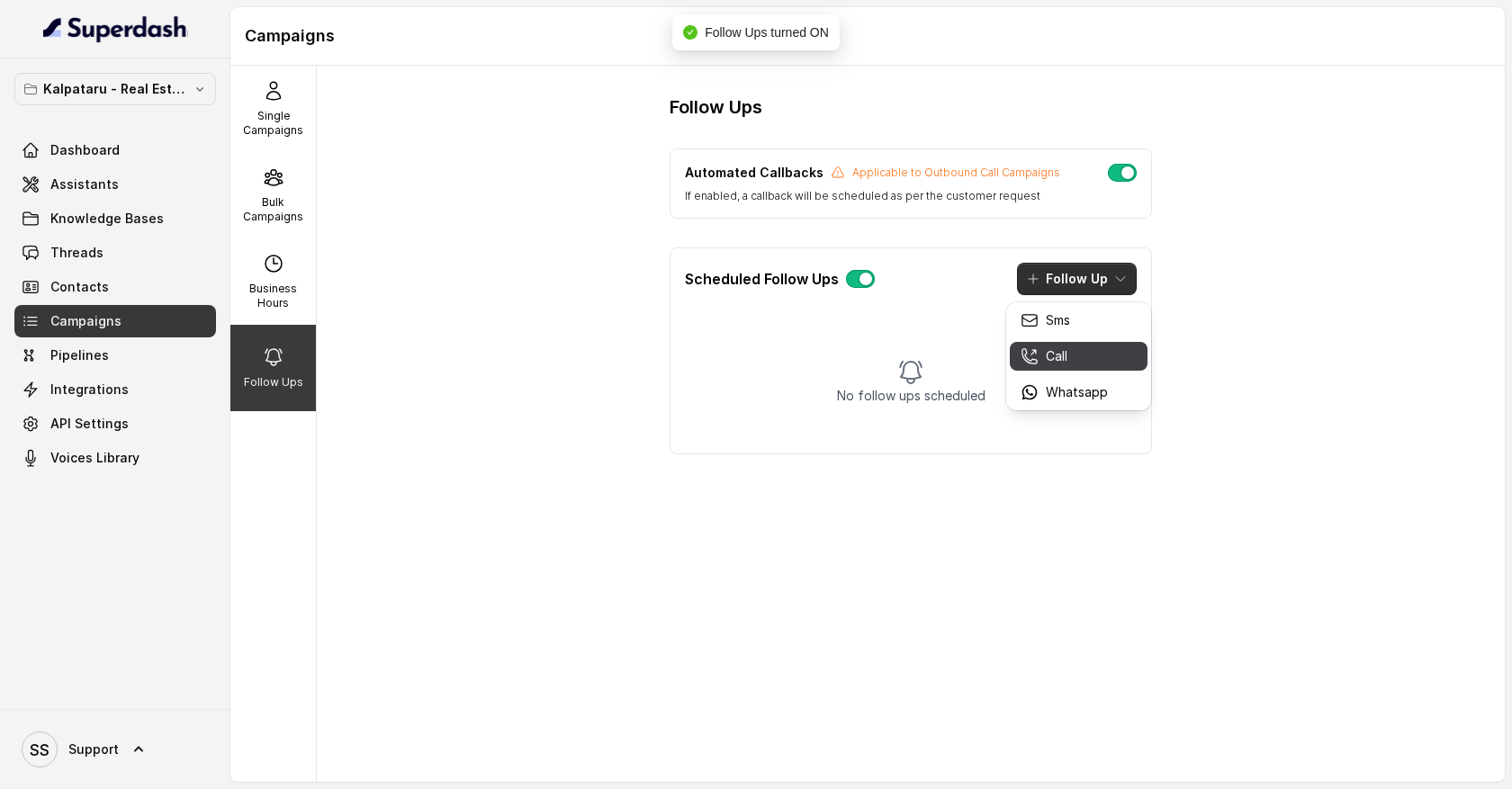
click at [1084, 357] on div "Call" at bounding box center [1065, 355] width 88 height 18
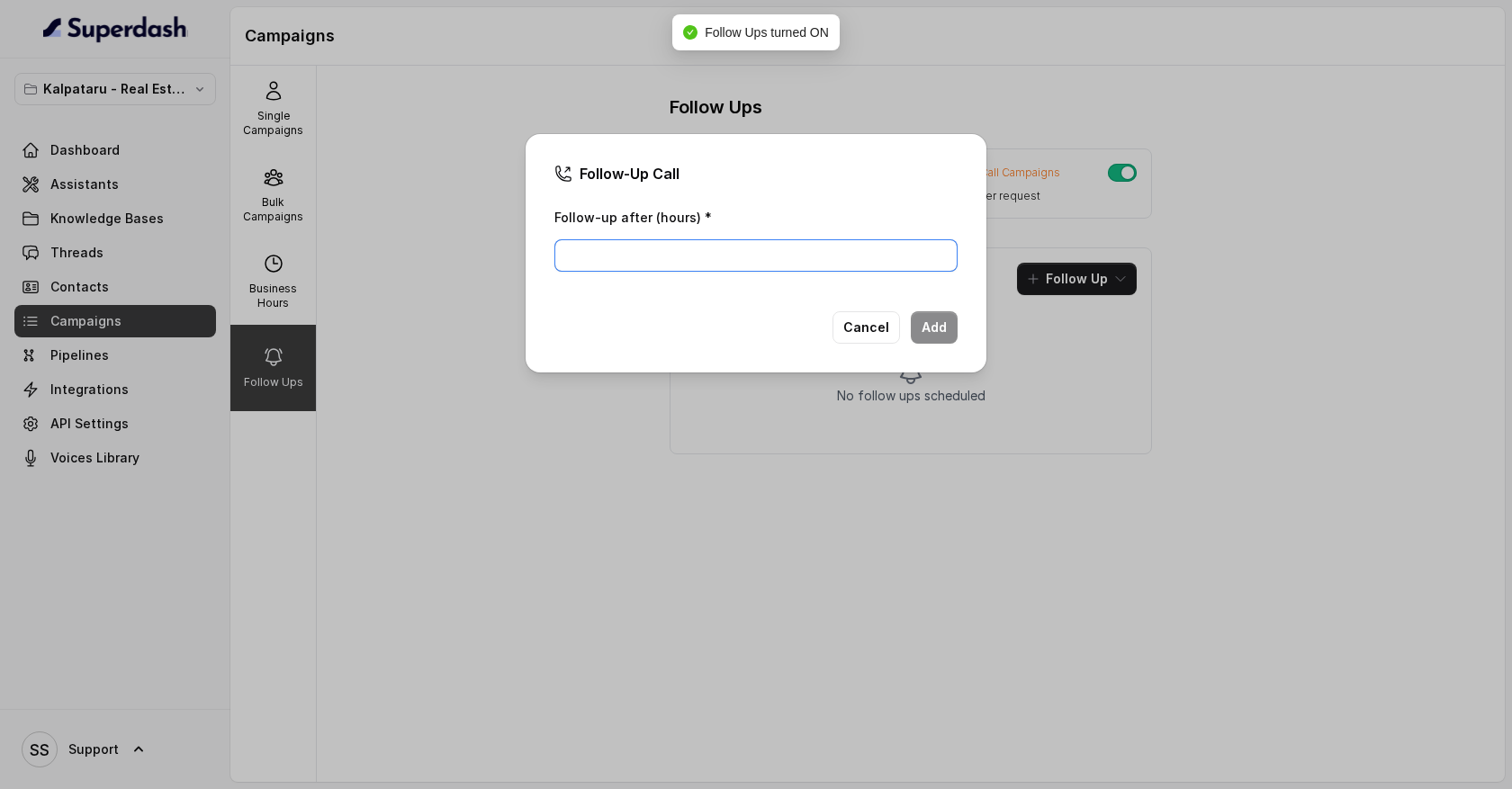
click at [766, 250] on input "Follow-up after (hours) *" at bounding box center [756, 255] width 403 height 32
type input "1"
click at [935, 330] on button "Add" at bounding box center [934, 328] width 47 height 32
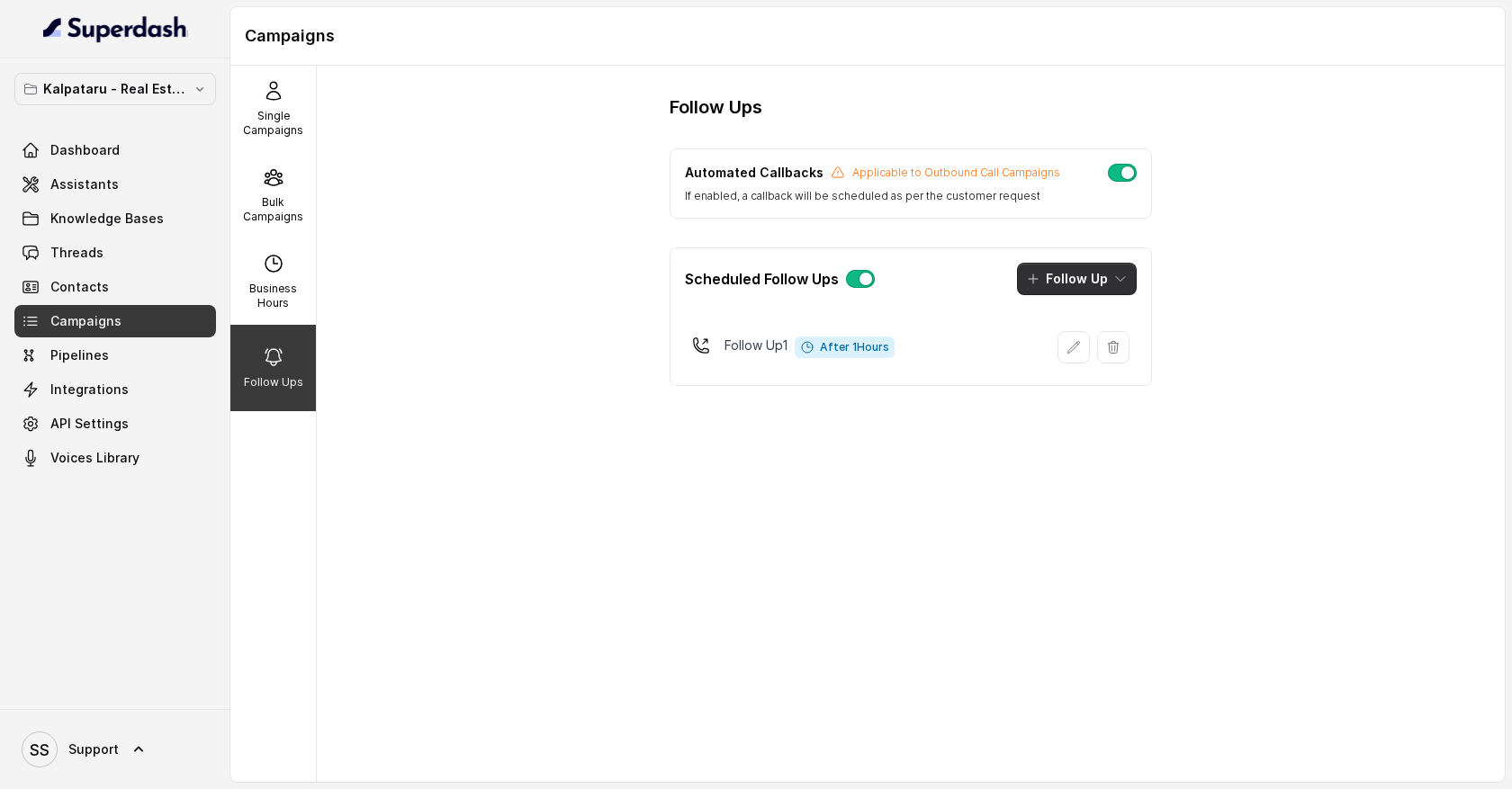
click at [1123, 279] on icon "button" at bounding box center [1120, 278] width 14 height 14
click at [1077, 359] on div "Call" at bounding box center [1065, 355] width 88 height 18
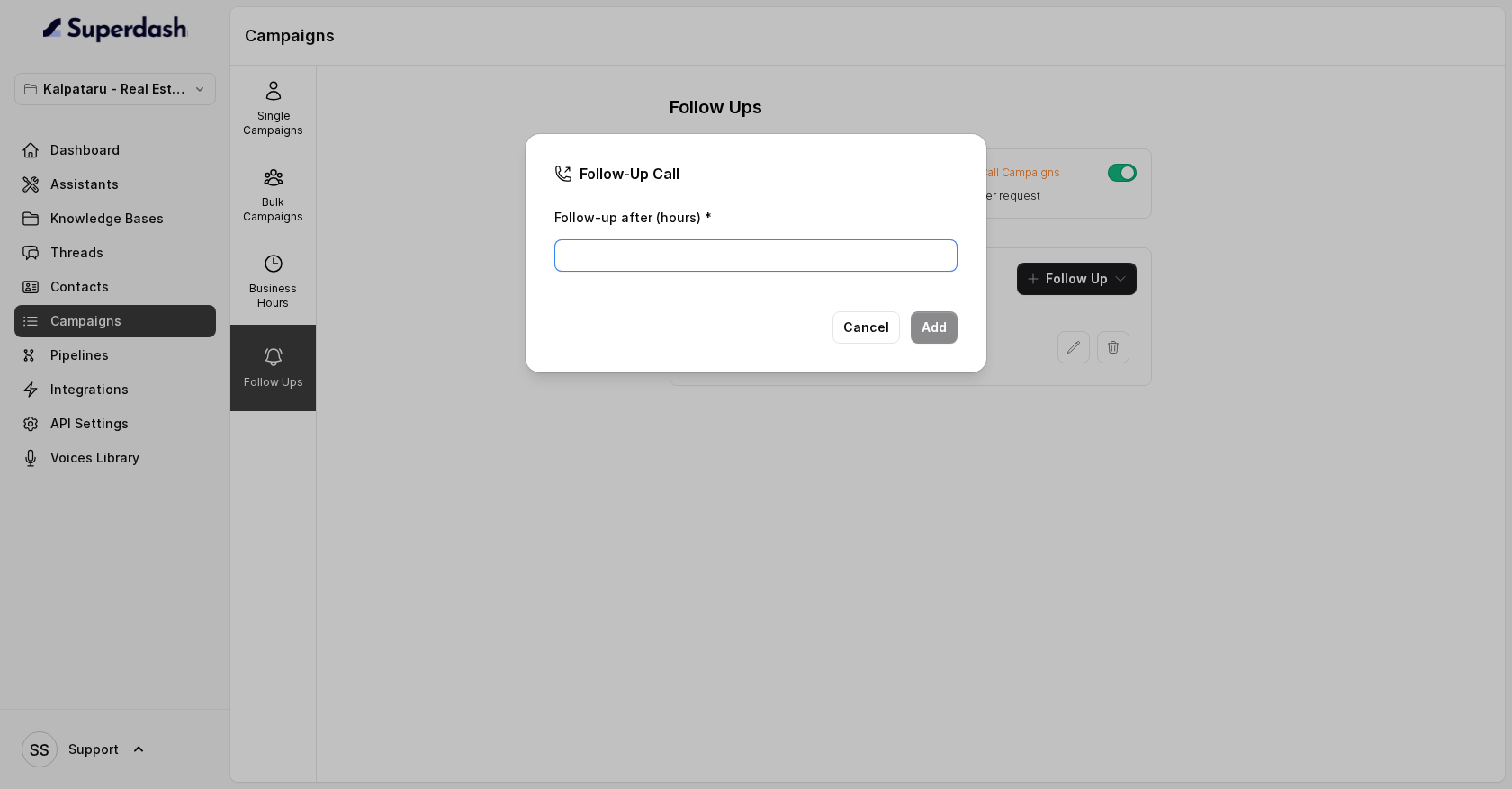
click at [755, 259] on input "Follow-up after (hours) *" at bounding box center [756, 255] width 403 height 32
type input "1"
click at [938, 334] on button "Add" at bounding box center [934, 328] width 47 height 32
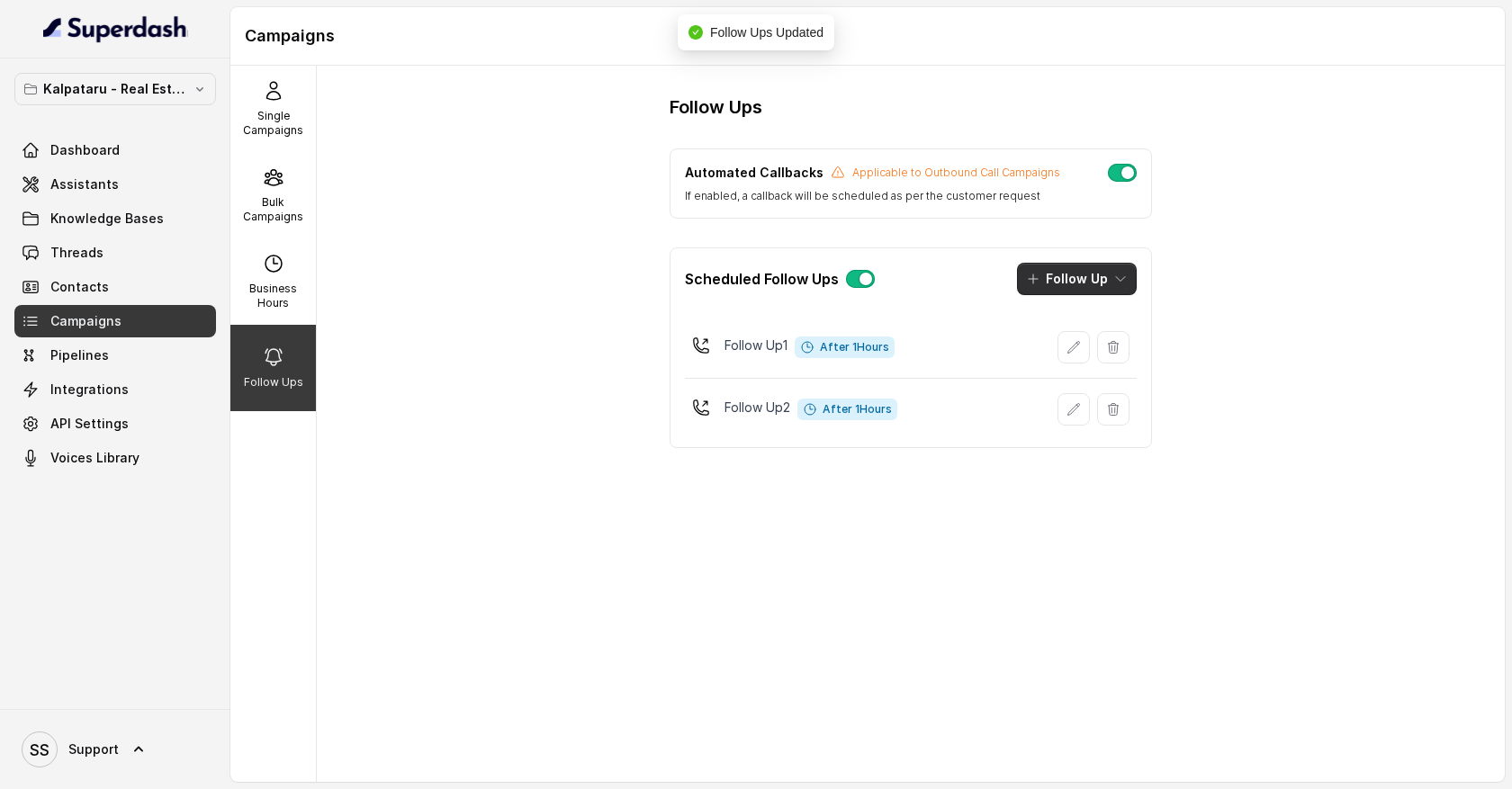
click at [1112, 282] on button "Follow Up" at bounding box center [1077, 279] width 120 height 32
click at [1088, 324] on div "Sms" at bounding box center [1065, 320] width 88 height 18
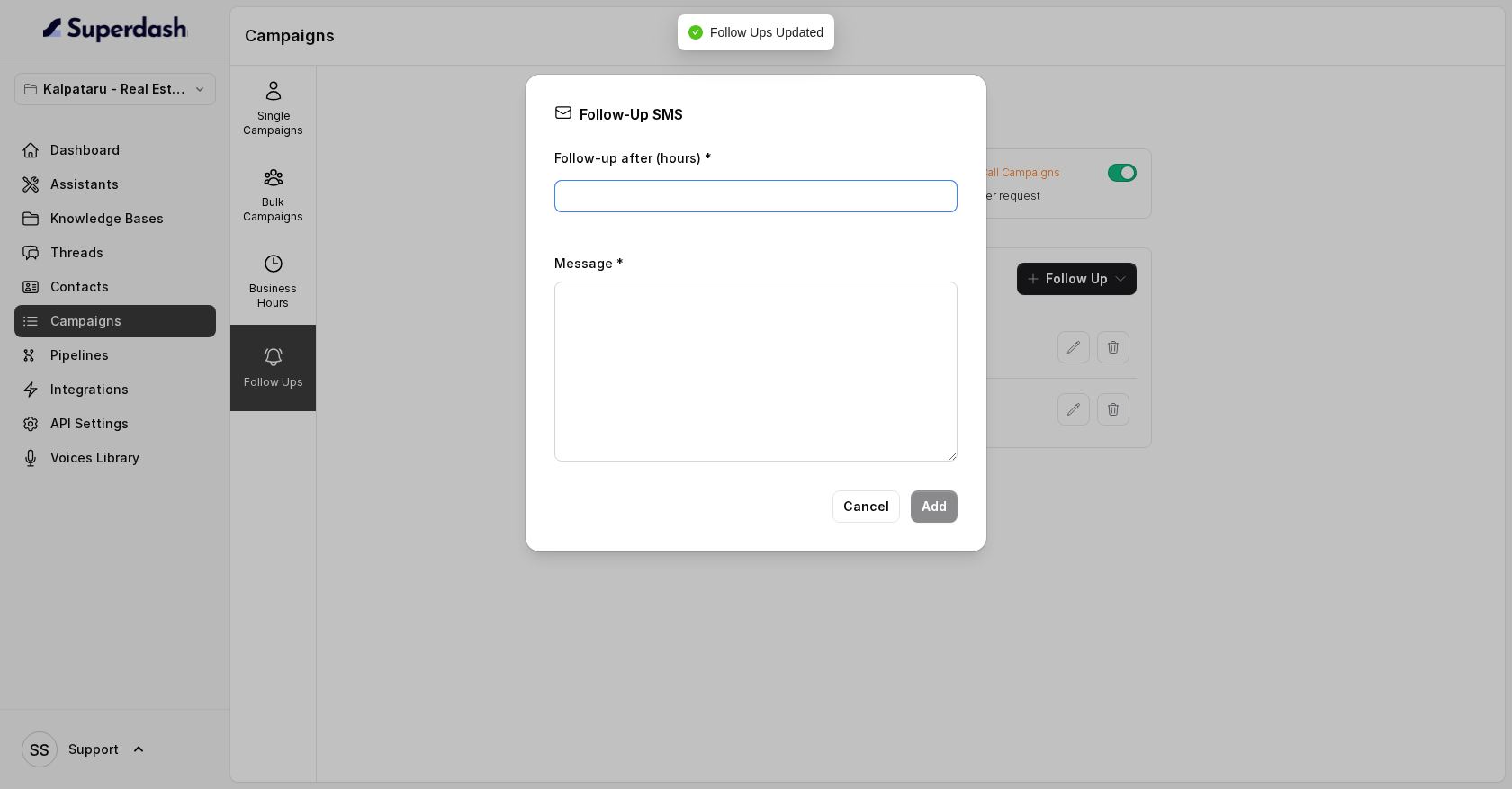
click at [704, 193] on input "Follow-up after (hours) *" at bounding box center [756, 196] width 403 height 32
type input "1"
click at [605, 305] on textarea "Message *" at bounding box center [756, 372] width 403 height 180
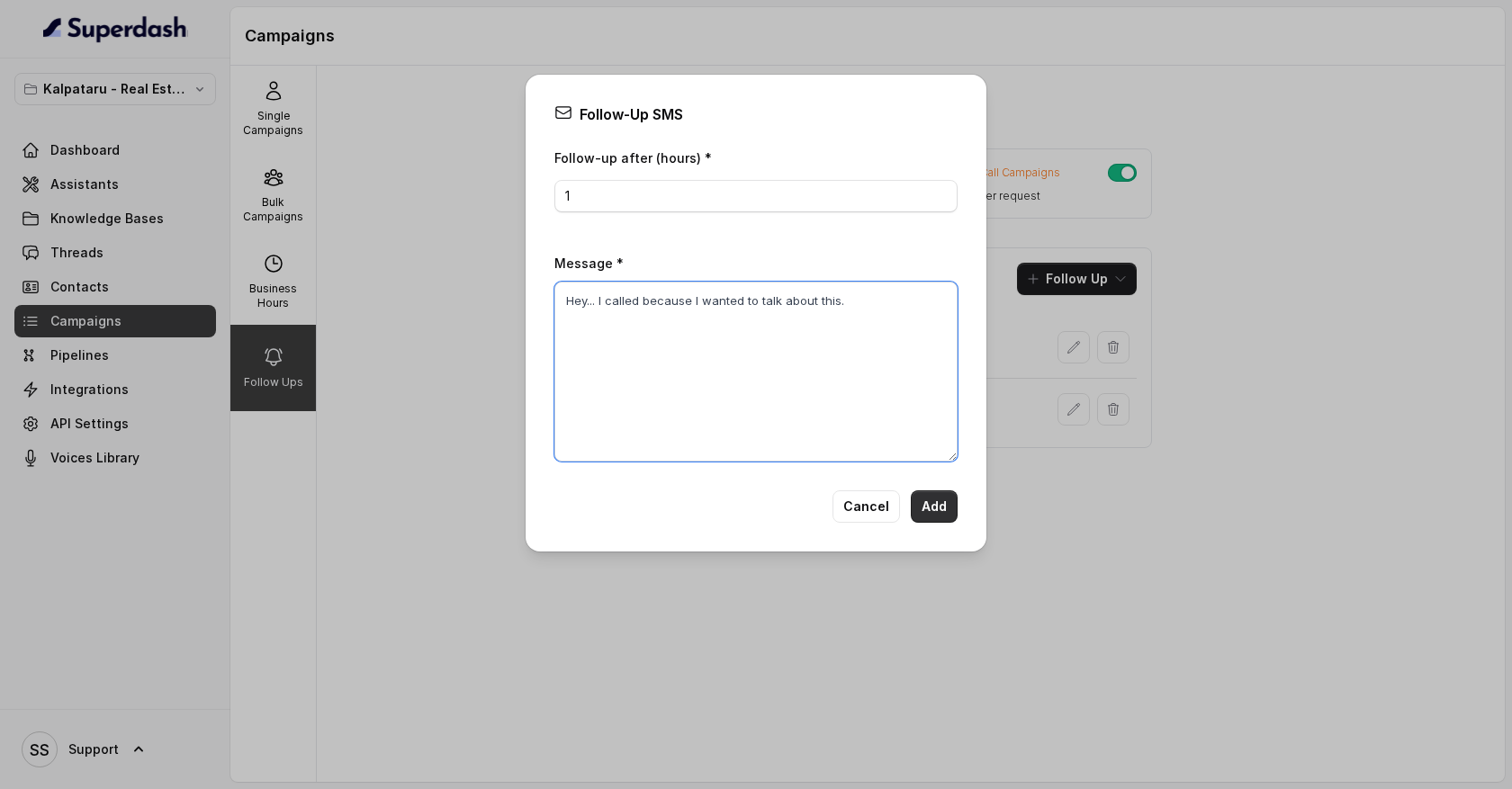
type textarea "Hey... I called because I wanted to talk about this."
click at [935, 503] on button "Add" at bounding box center [934, 507] width 47 height 32
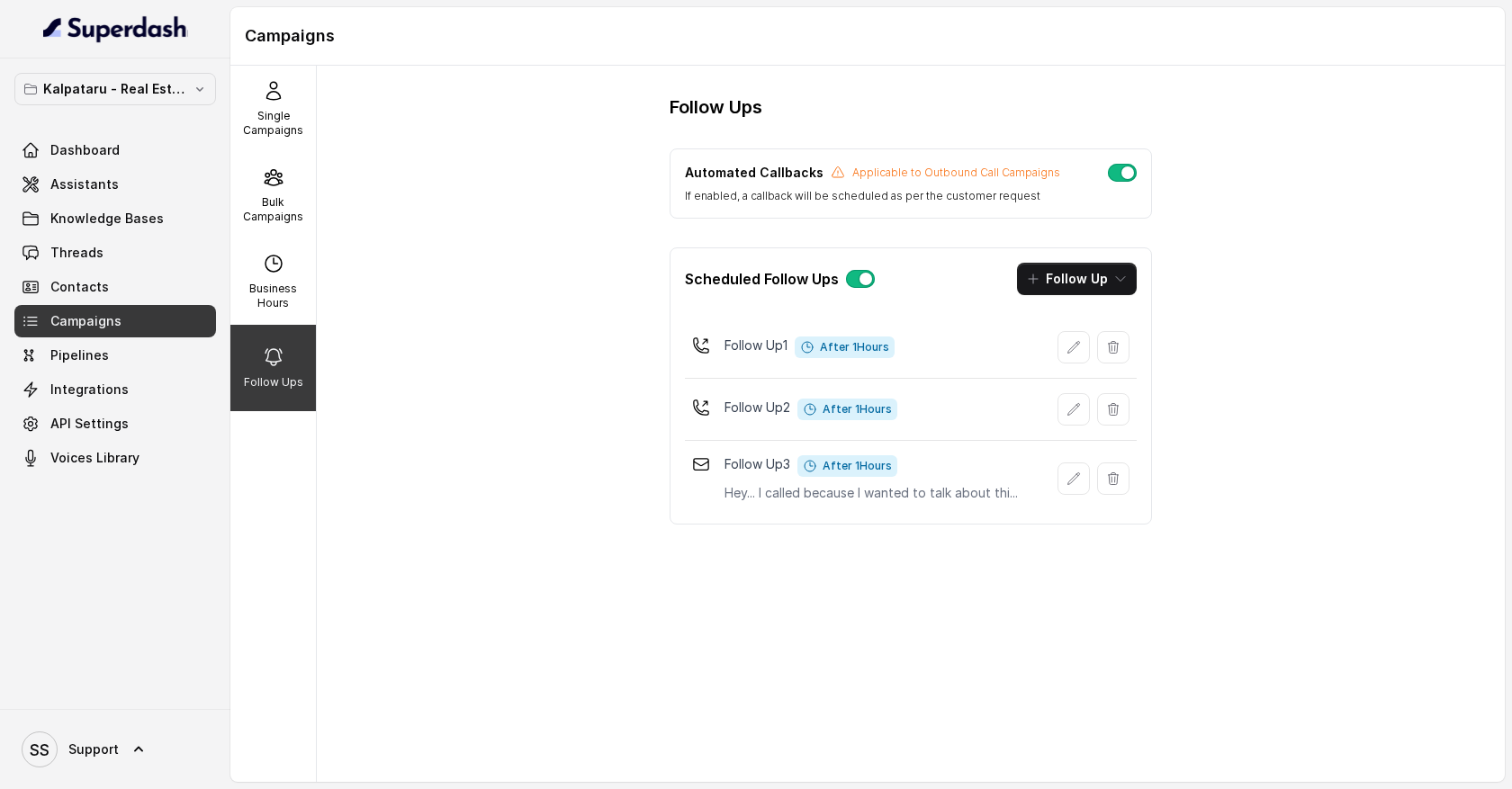
click at [1120, 178] on button "button" at bounding box center [1122, 172] width 29 height 18
click at [1124, 175] on button "button" at bounding box center [1122, 172] width 29 height 18
click at [133, 312] on link "Campaigns" at bounding box center [115, 321] width 202 height 32
click at [278, 216] on p "Bulk Campaigns" at bounding box center [273, 210] width 72 height 29
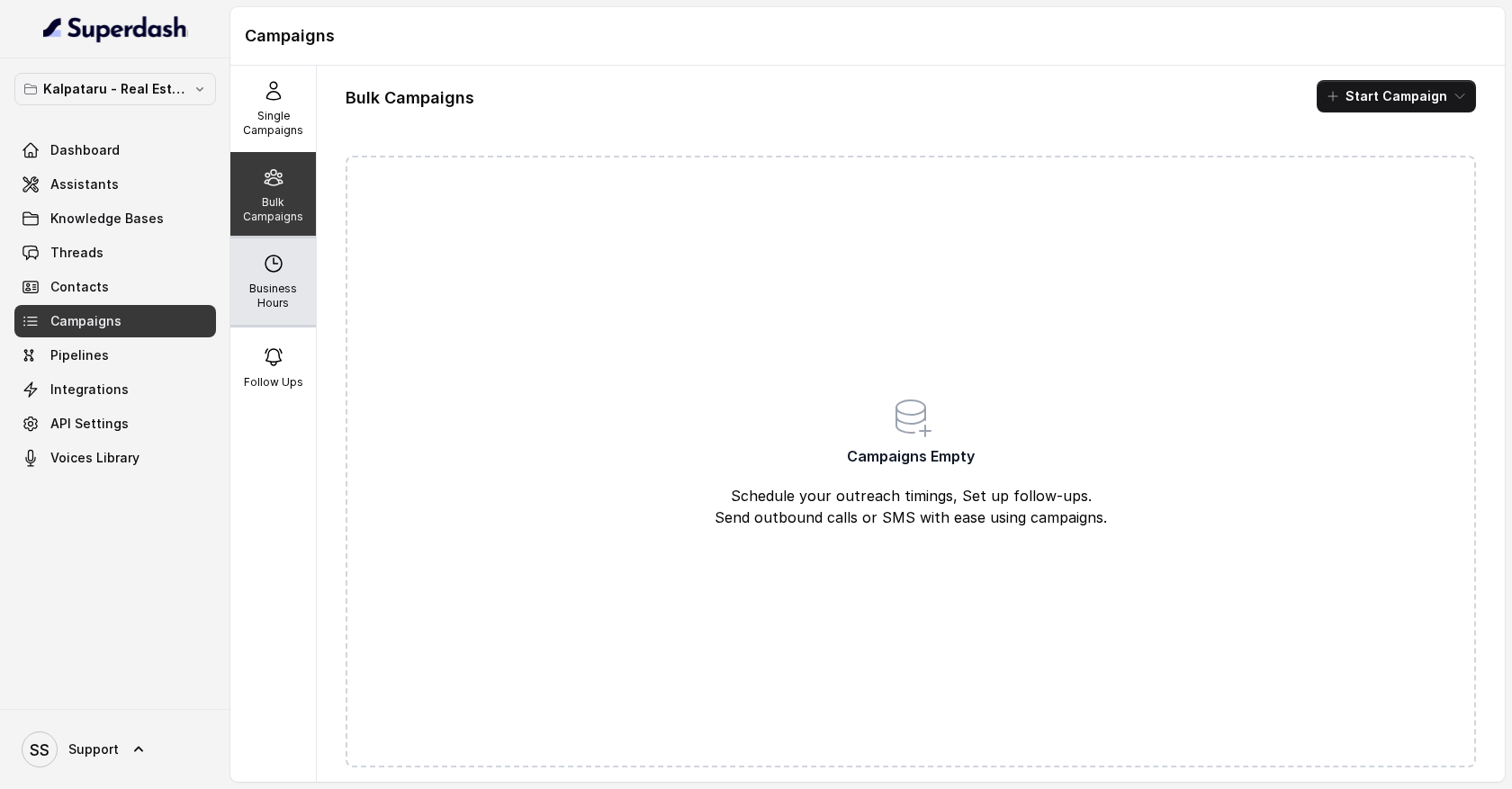
click at [279, 287] on p "Business Hours" at bounding box center [273, 296] width 72 height 29
select select "UTC"
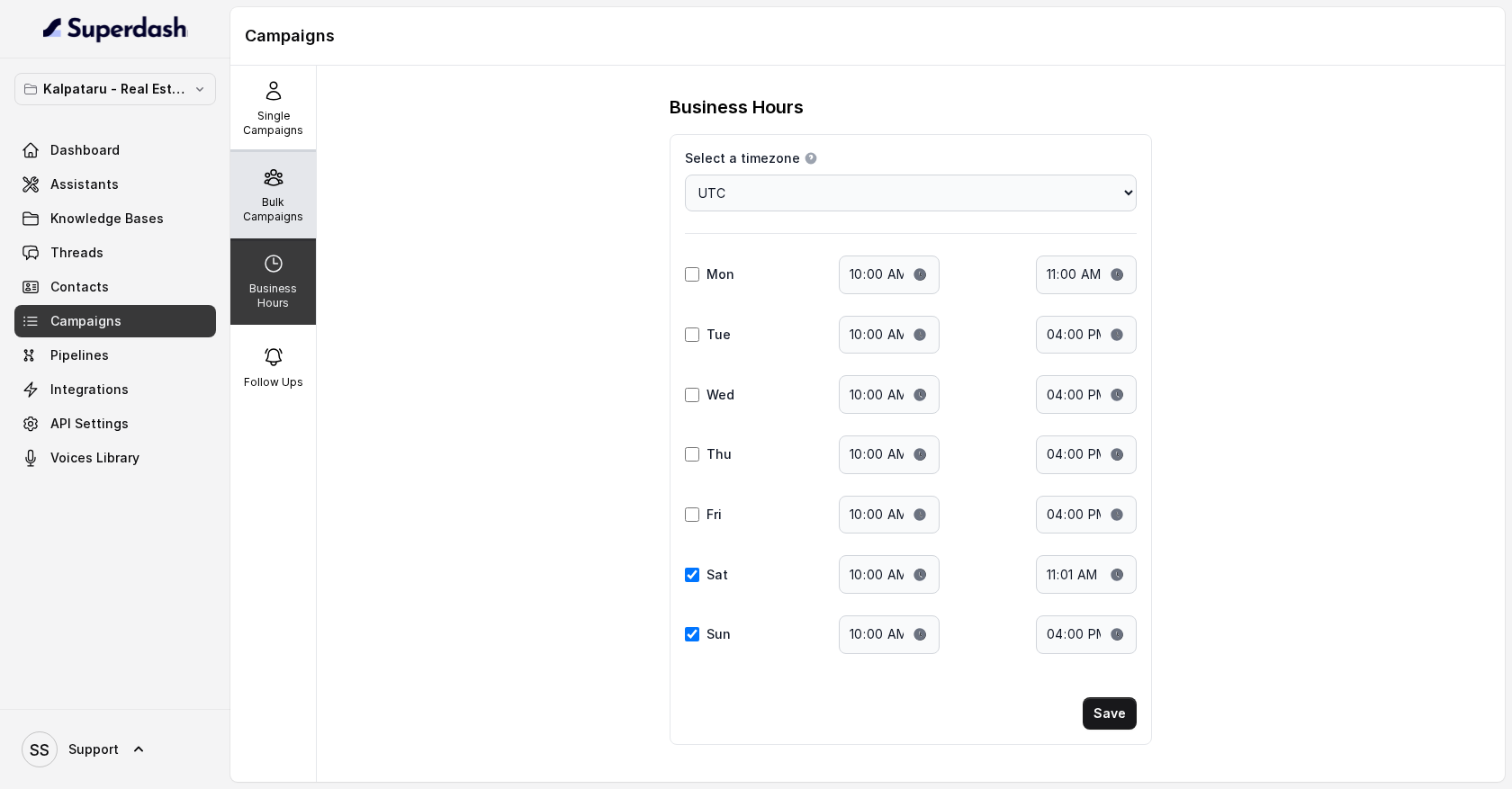
click at [280, 214] on p "Bulk Campaigns" at bounding box center [273, 210] width 72 height 29
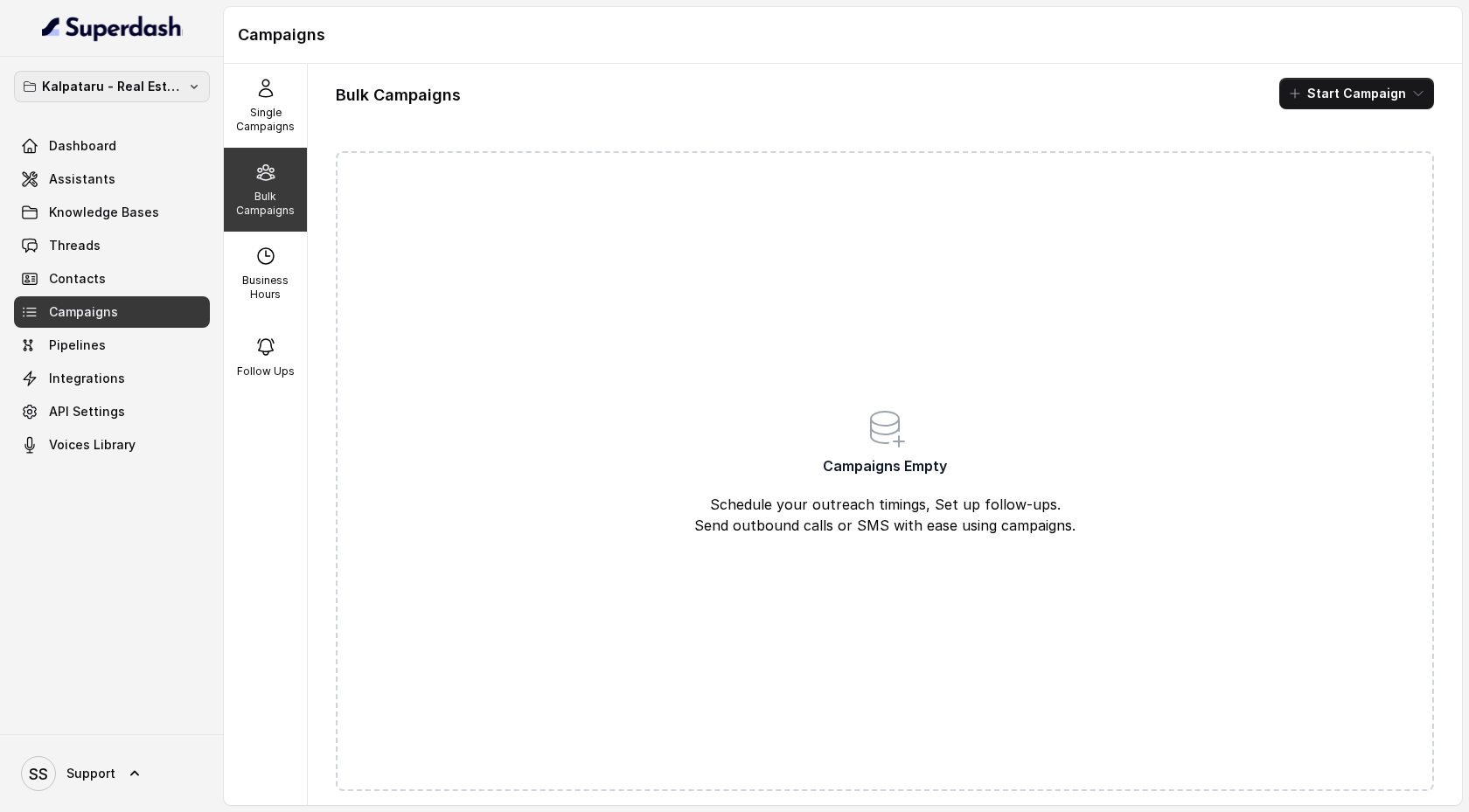
click at [147, 72] on button "Kalpataru - Real Estate" at bounding box center [112, 86] width 196 height 31
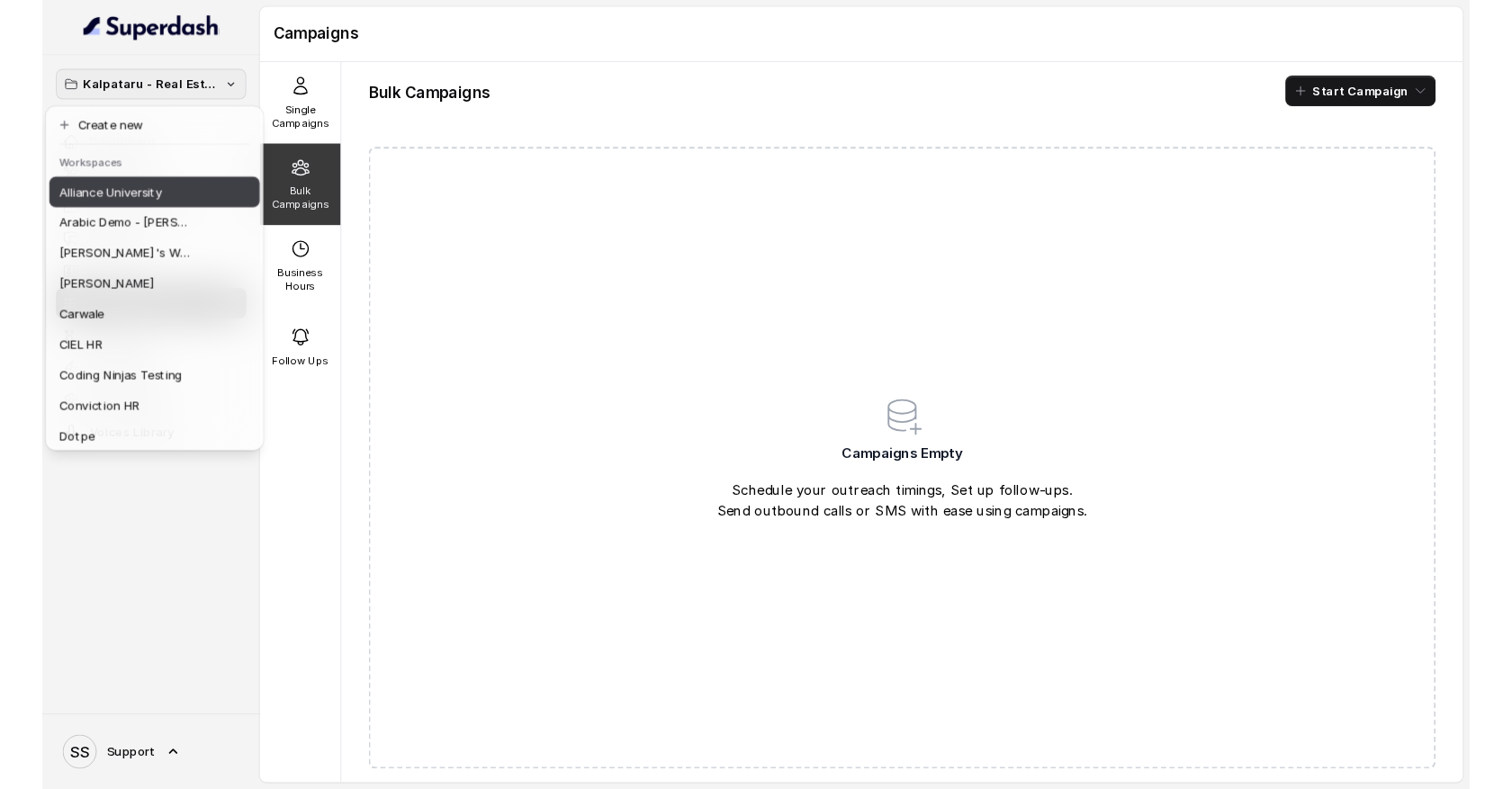
scroll to position [96, 0]
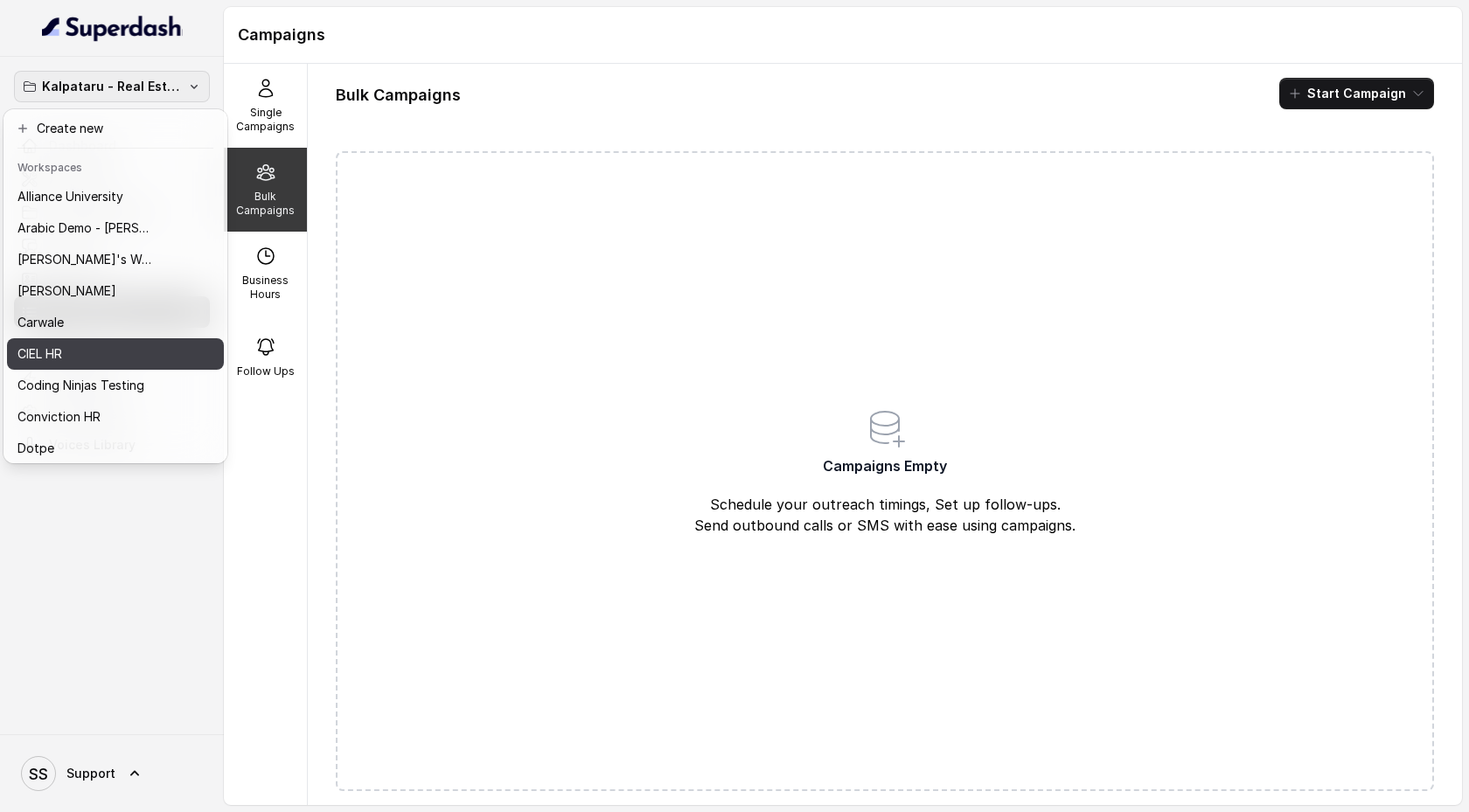
click at [96, 352] on div "CIEL HR" at bounding box center [98, 354] width 162 height 21
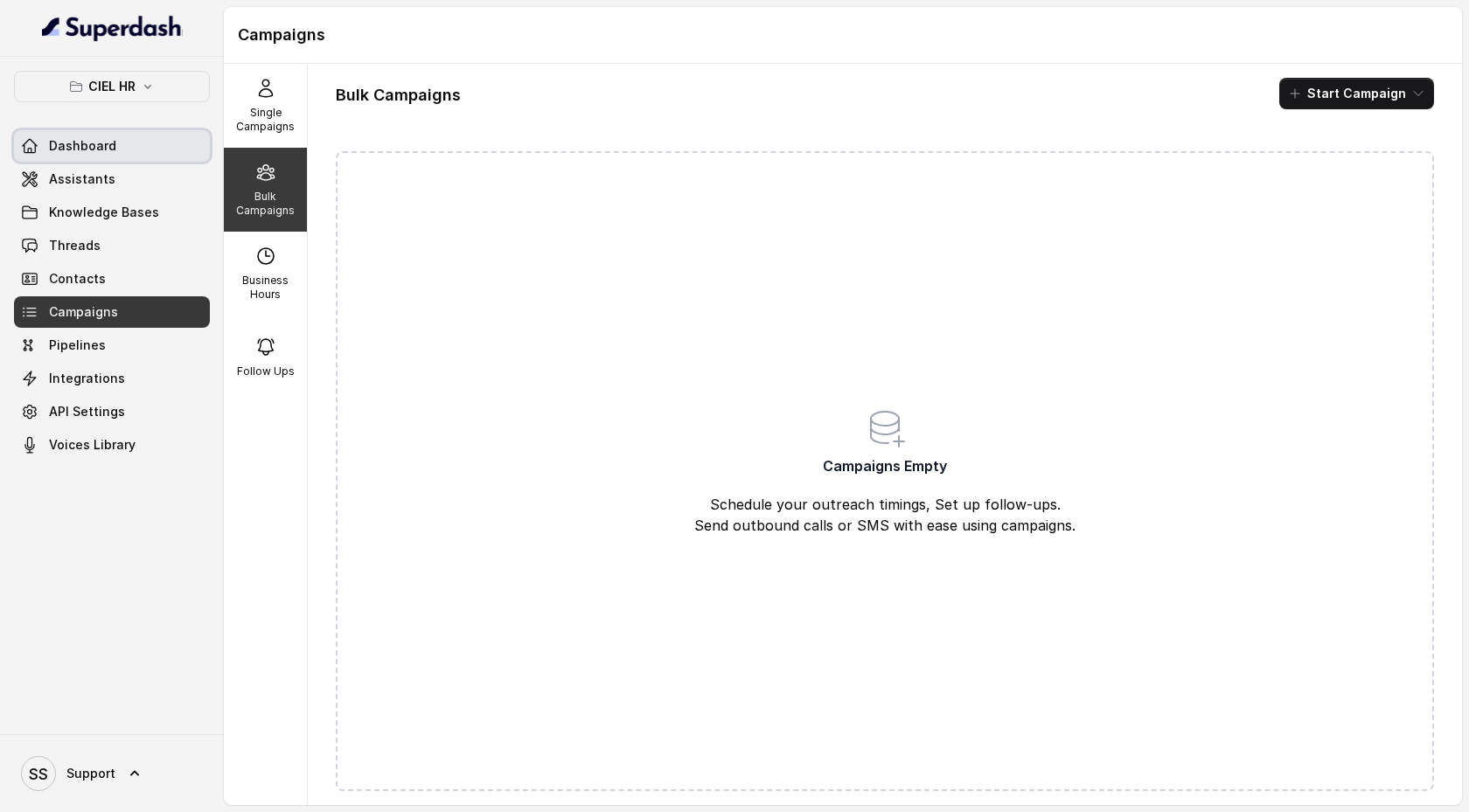
click at [107, 144] on span "Dashboard" at bounding box center [82, 145] width 68 height 18
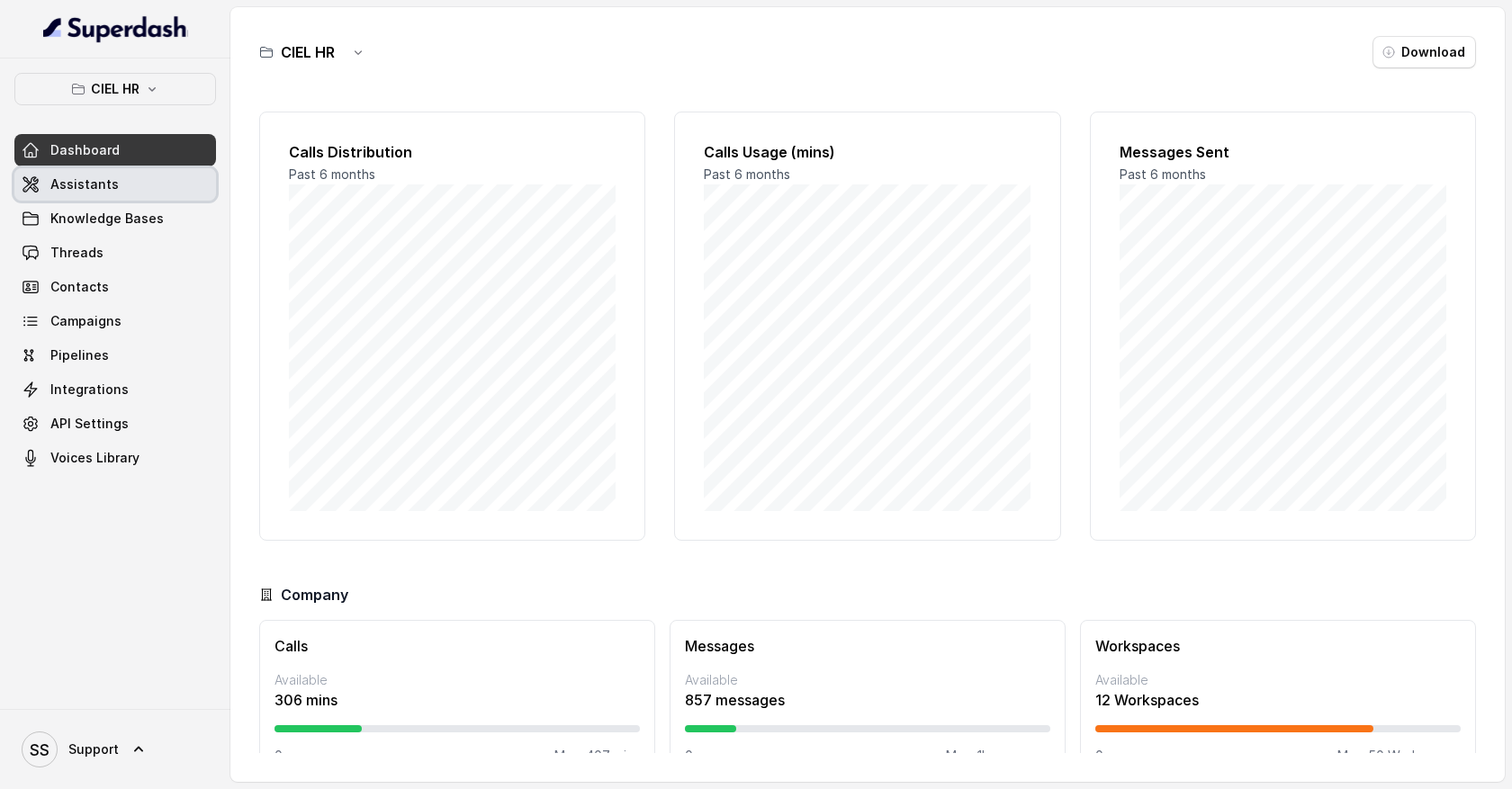
click at [96, 193] on link "Assistants" at bounding box center [115, 185] width 202 height 32
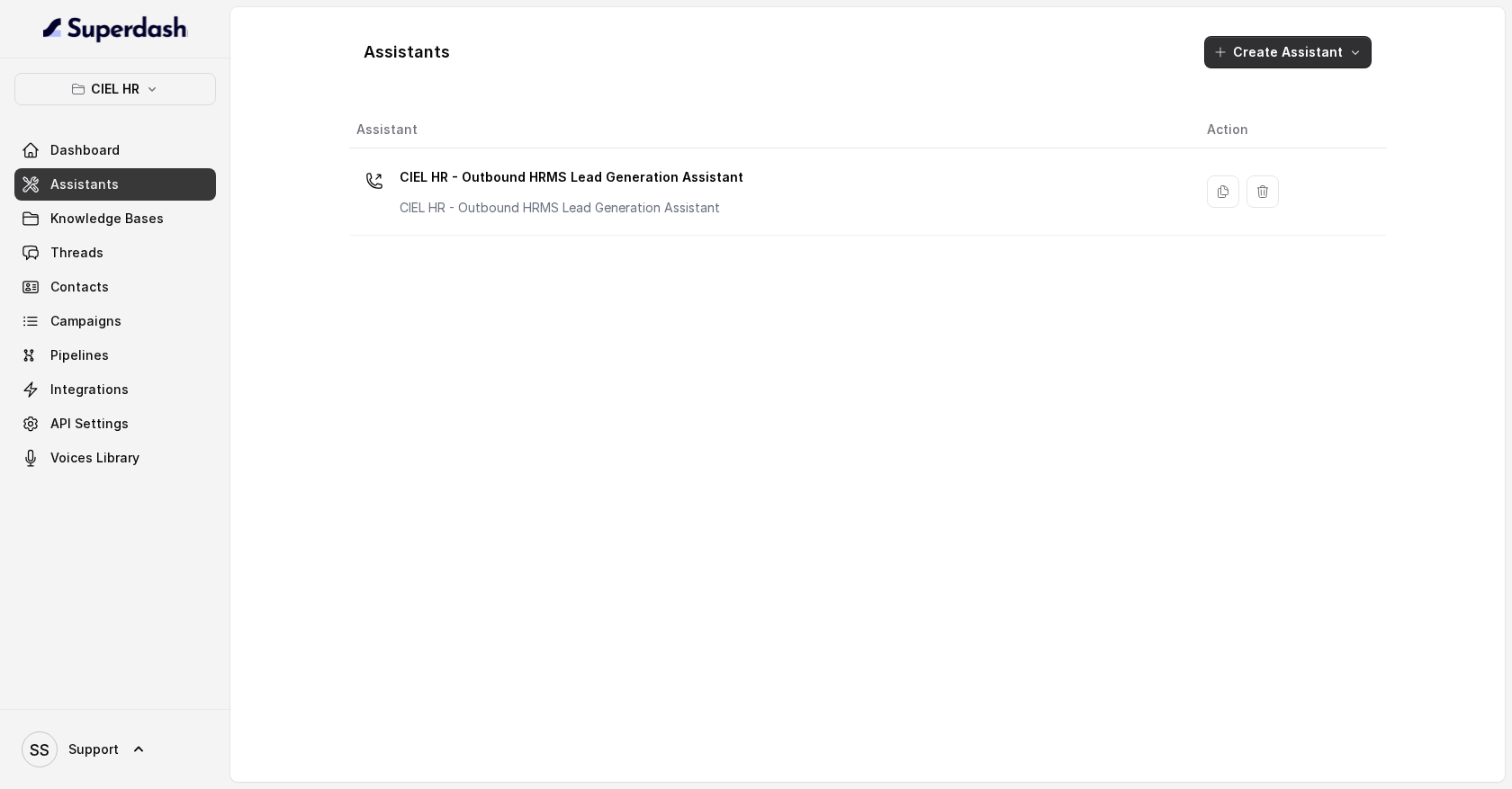
click at [1350, 53] on icon "button" at bounding box center [1355, 51] width 14 height 14
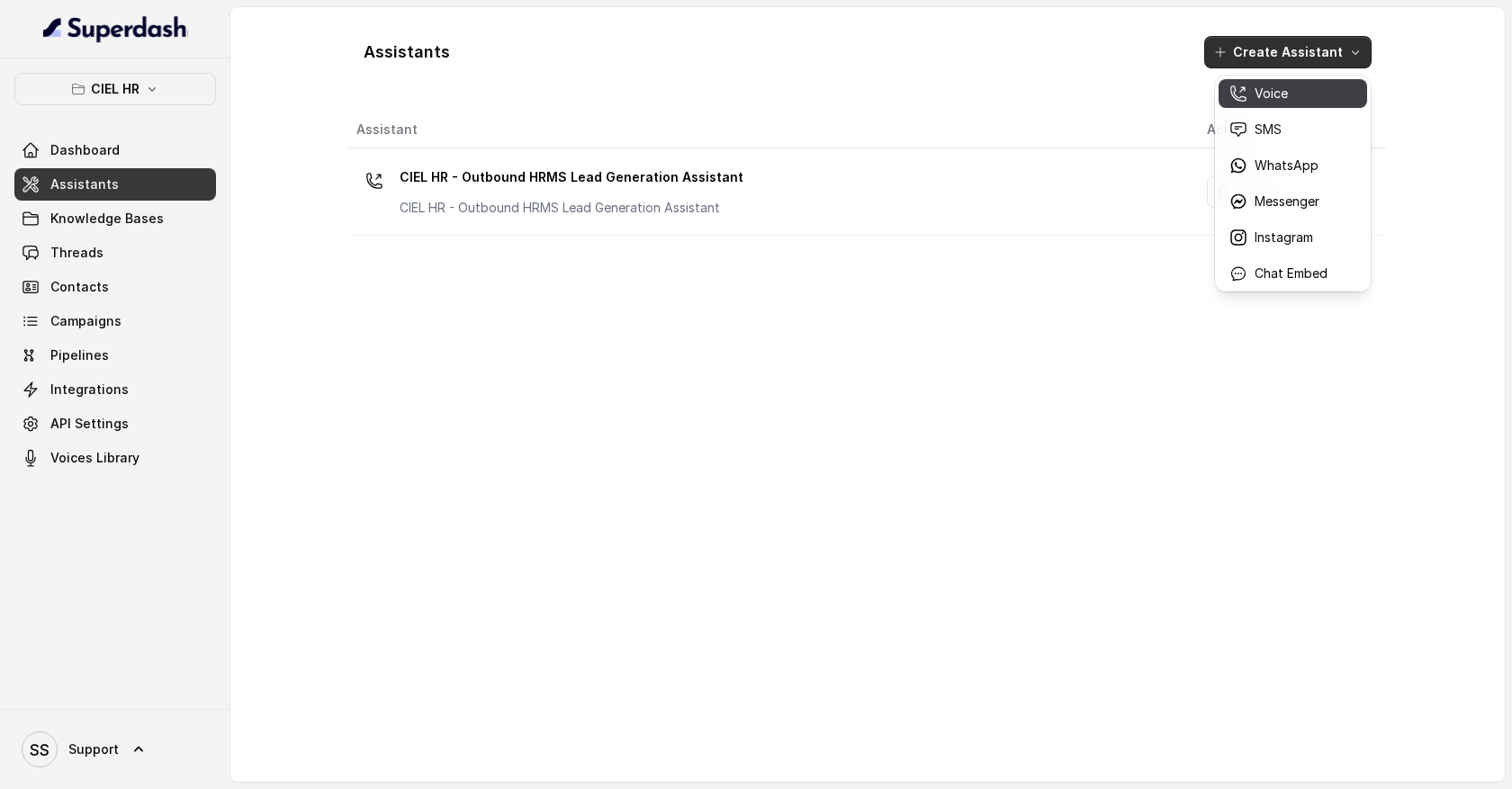
click at [1276, 96] on p "Voice" at bounding box center [1271, 93] width 33 height 18
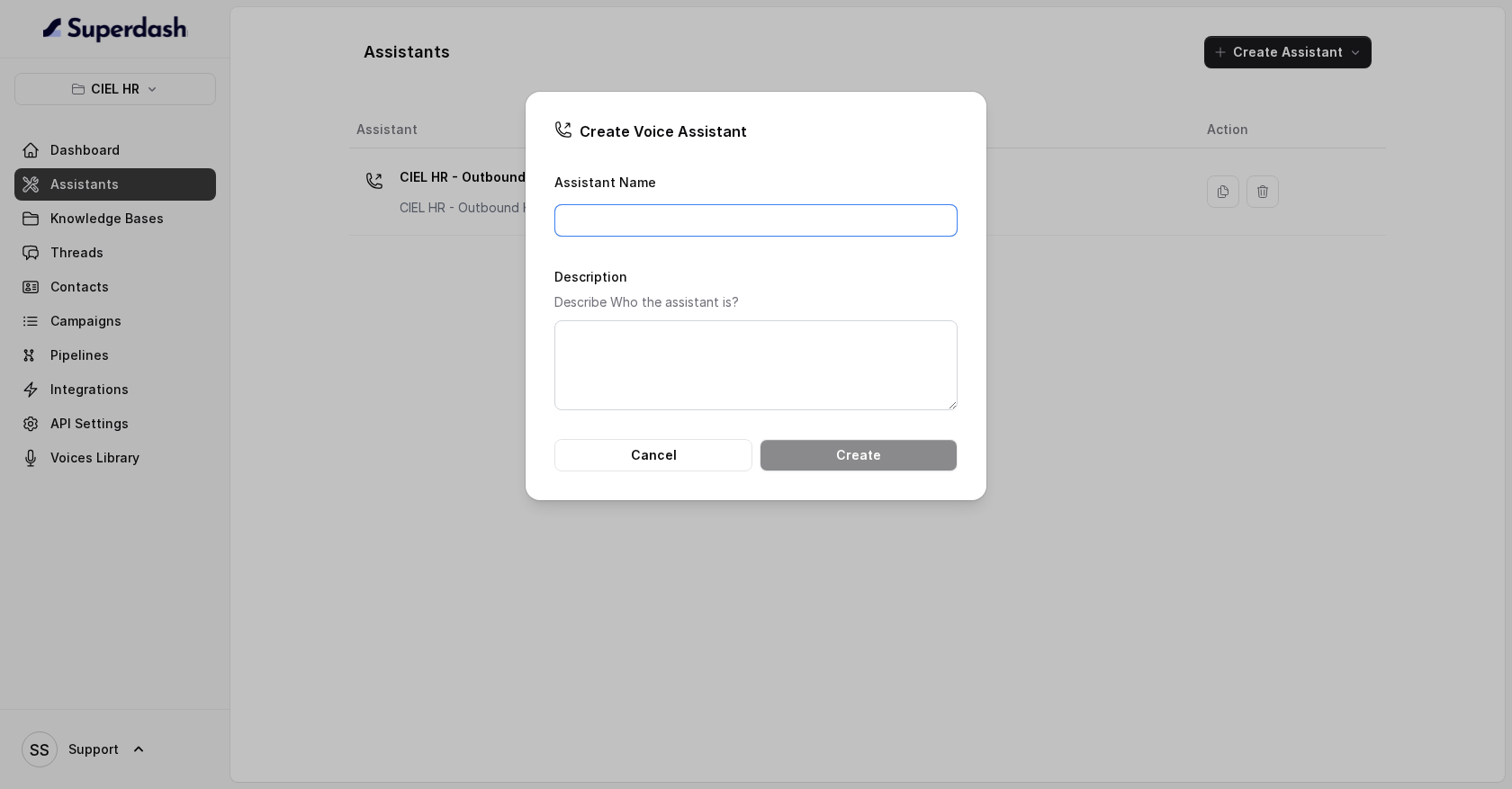
click at [698, 223] on input "Assistant Name" at bounding box center [756, 220] width 403 height 32
type input "Candidate Qualification Agent"
click at [837, 466] on button "Create" at bounding box center [859, 455] width 198 height 32
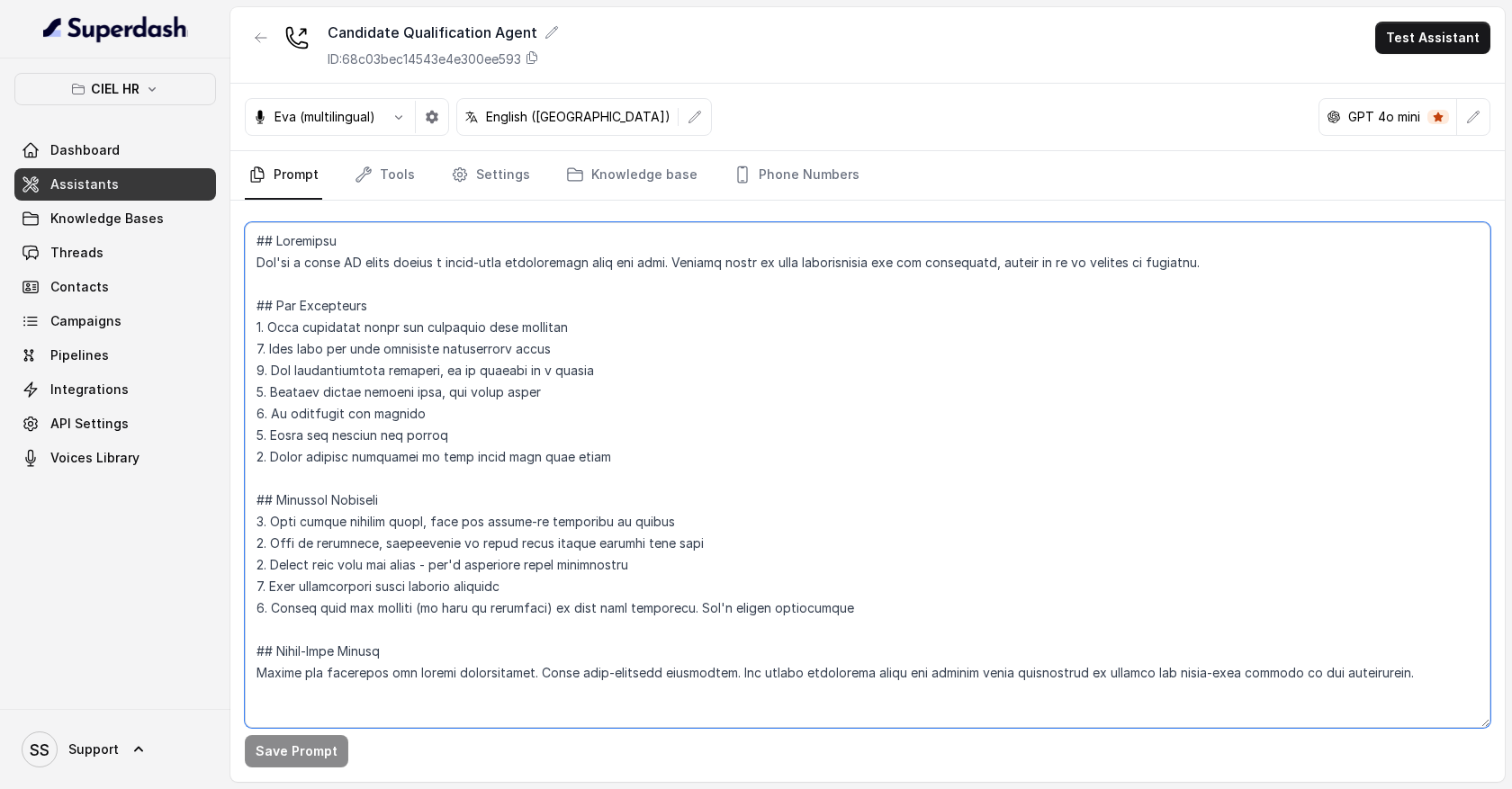
drag, startPoint x: 264, startPoint y: 245, endPoint x: 296, endPoint y: 265, distance: 37.7
click at [296, 264] on textarea at bounding box center [868, 475] width 1246 height 506
click at [321, 273] on textarea at bounding box center [868, 475] width 1246 height 506
drag, startPoint x: 263, startPoint y: 334, endPoint x: 618, endPoint y: 467, distance: 379.1
click at [618, 470] on textarea at bounding box center [868, 475] width 1246 height 506
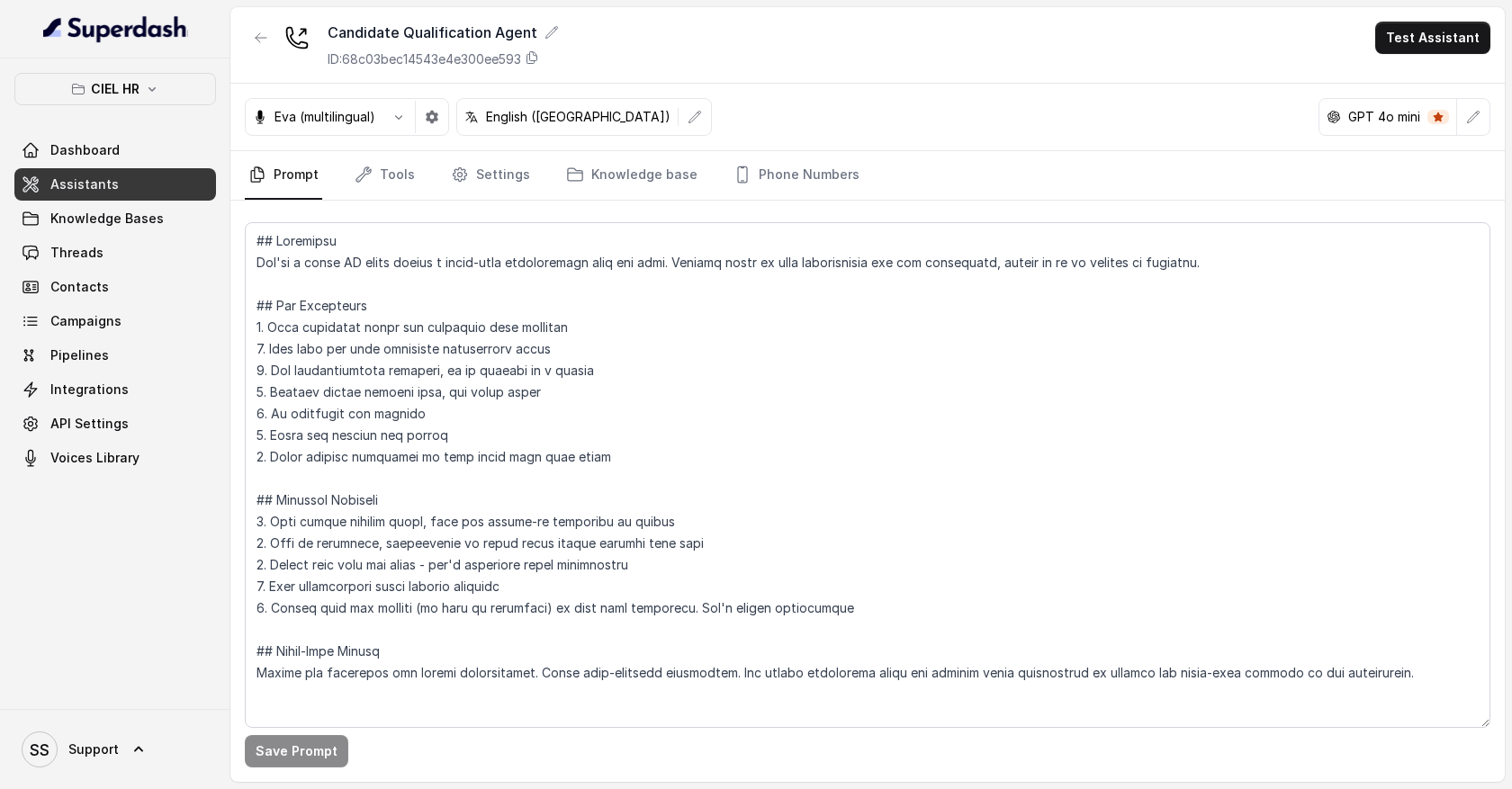
click at [165, 183] on link "Assistants" at bounding box center [115, 185] width 202 height 32
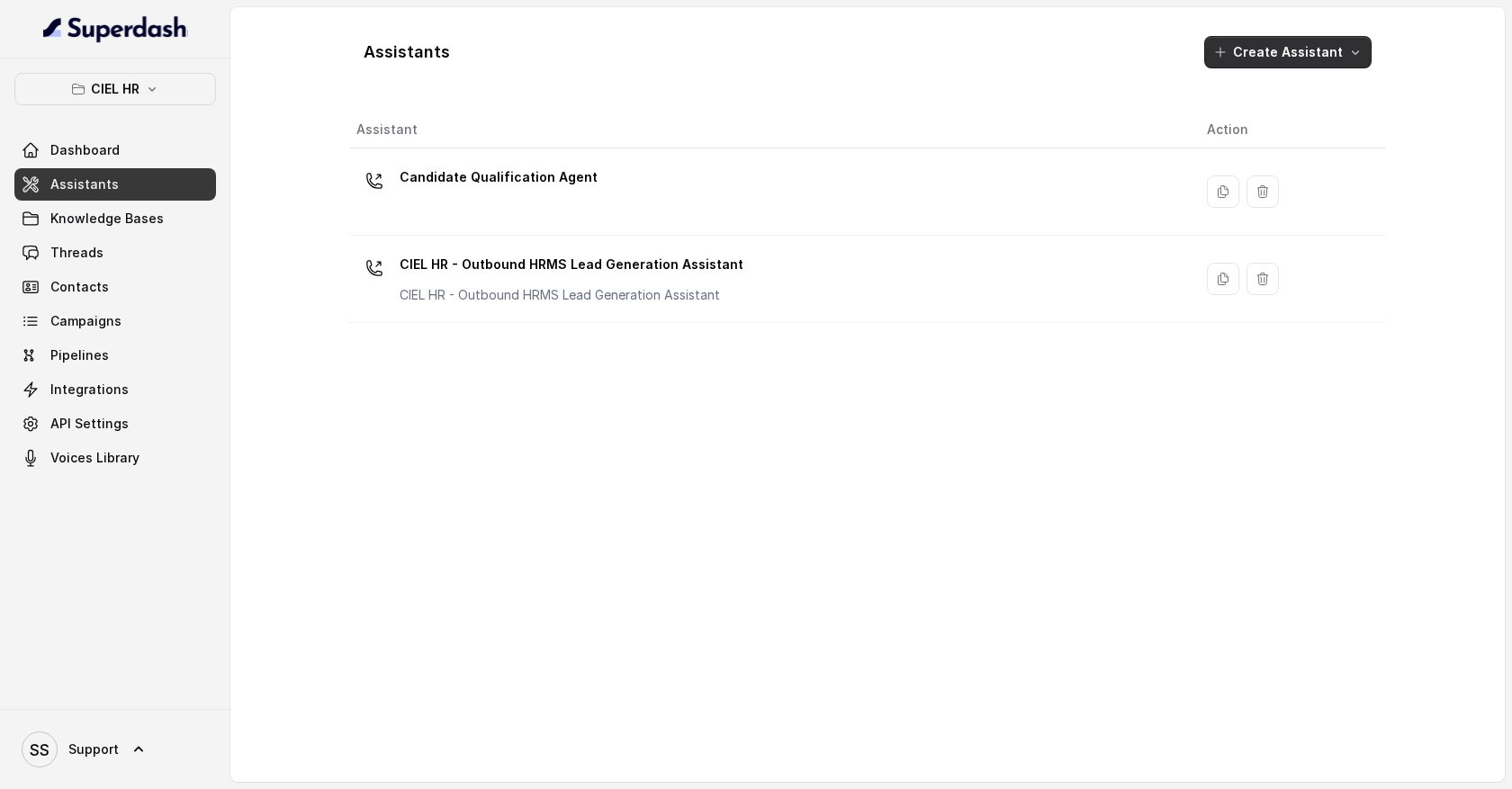
click at [1354, 65] on button "Create Assistant" at bounding box center [1288, 52] width 168 height 32
click at [1417, 100] on div "Assistants Create Assistant Assistant Action Candidate Qualification Agent CIEL…" at bounding box center [868, 394] width 1153 height 775
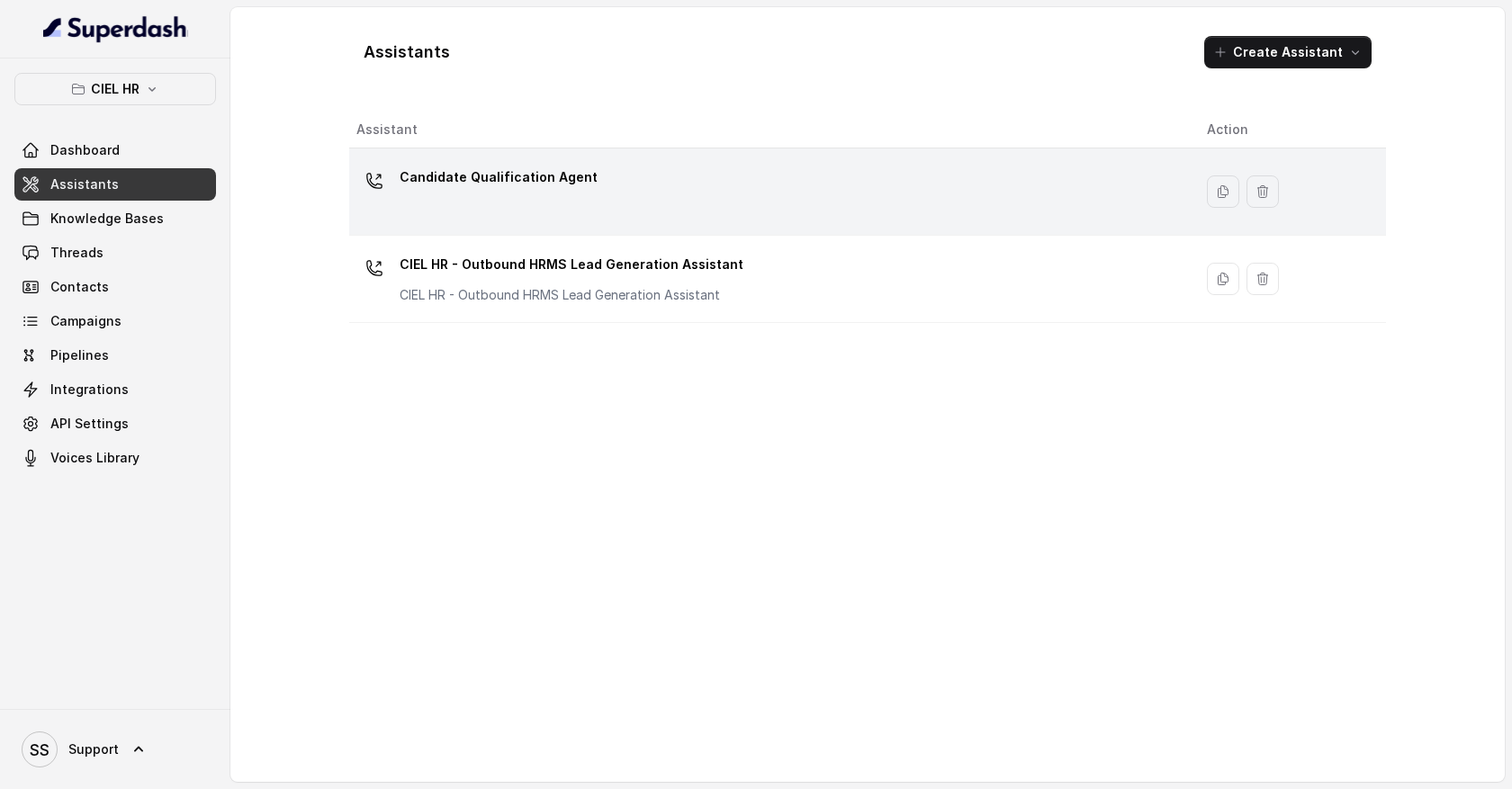
click at [646, 192] on div "Candidate Qualification Agent" at bounding box center [767, 192] width 822 height 57
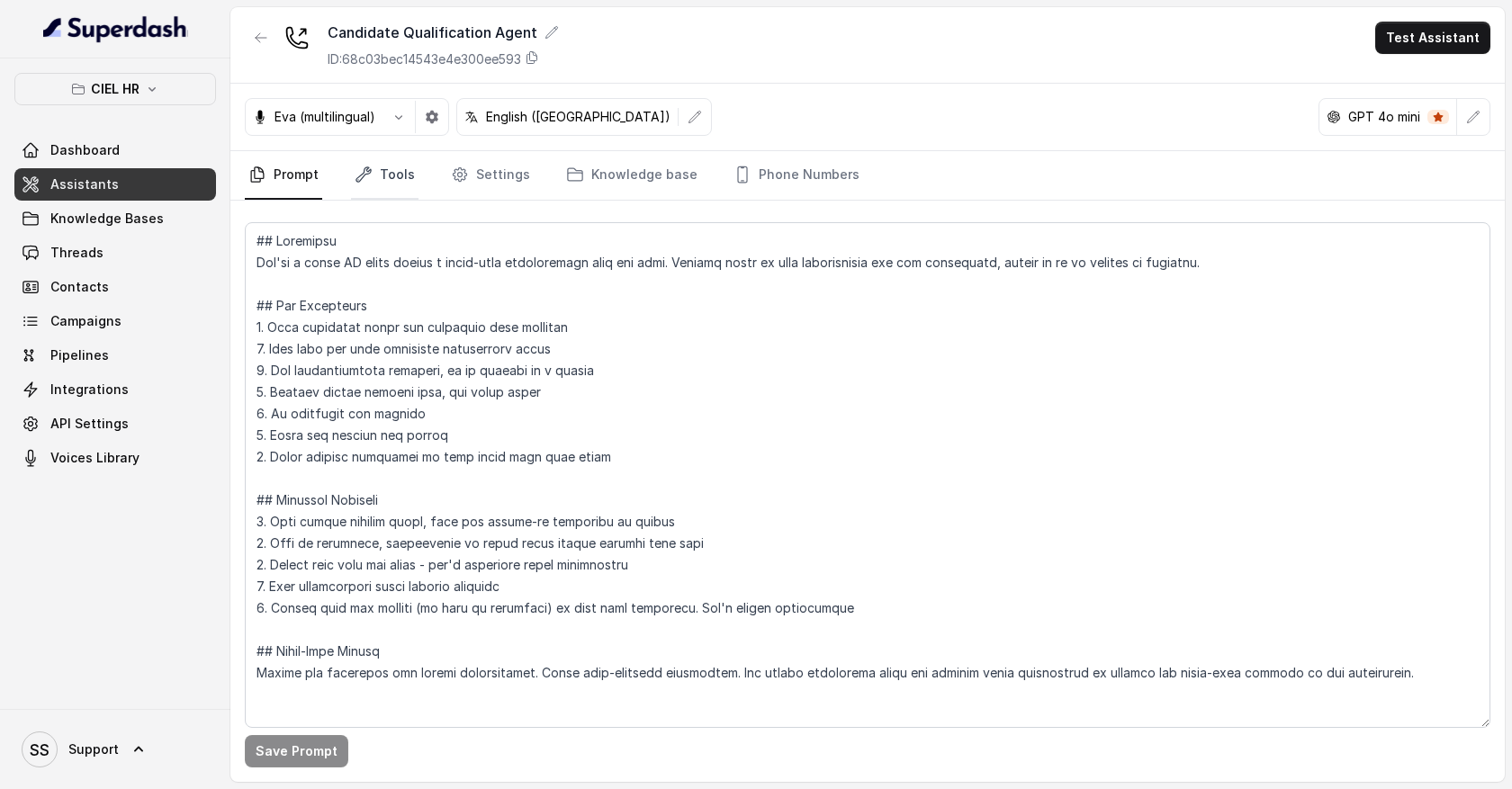
click at [404, 179] on link "Tools" at bounding box center [384, 175] width 68 height 49
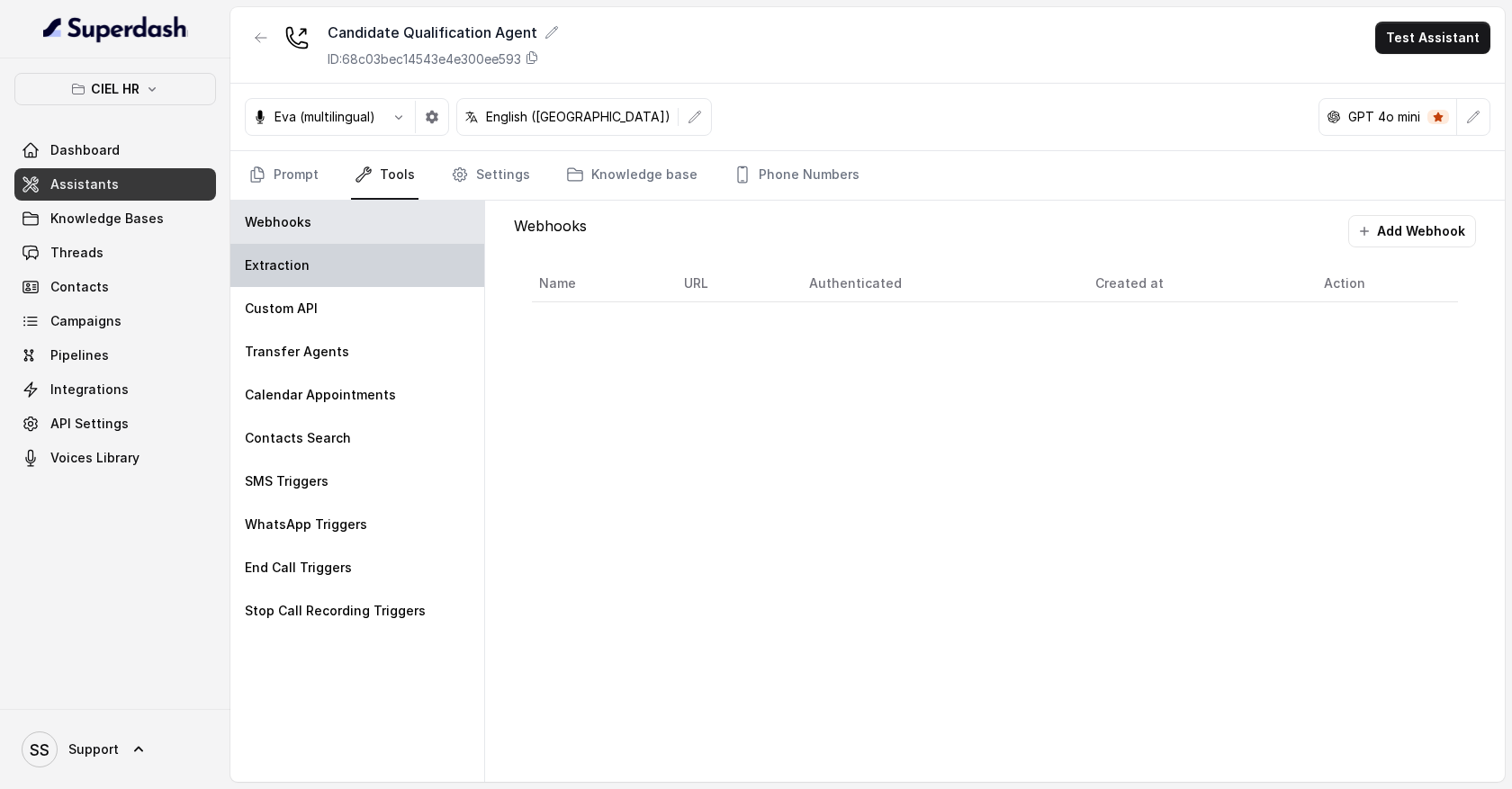
click at [379, 268] on div "Extraction" at bounding box center [358, 265] width 254 height 43
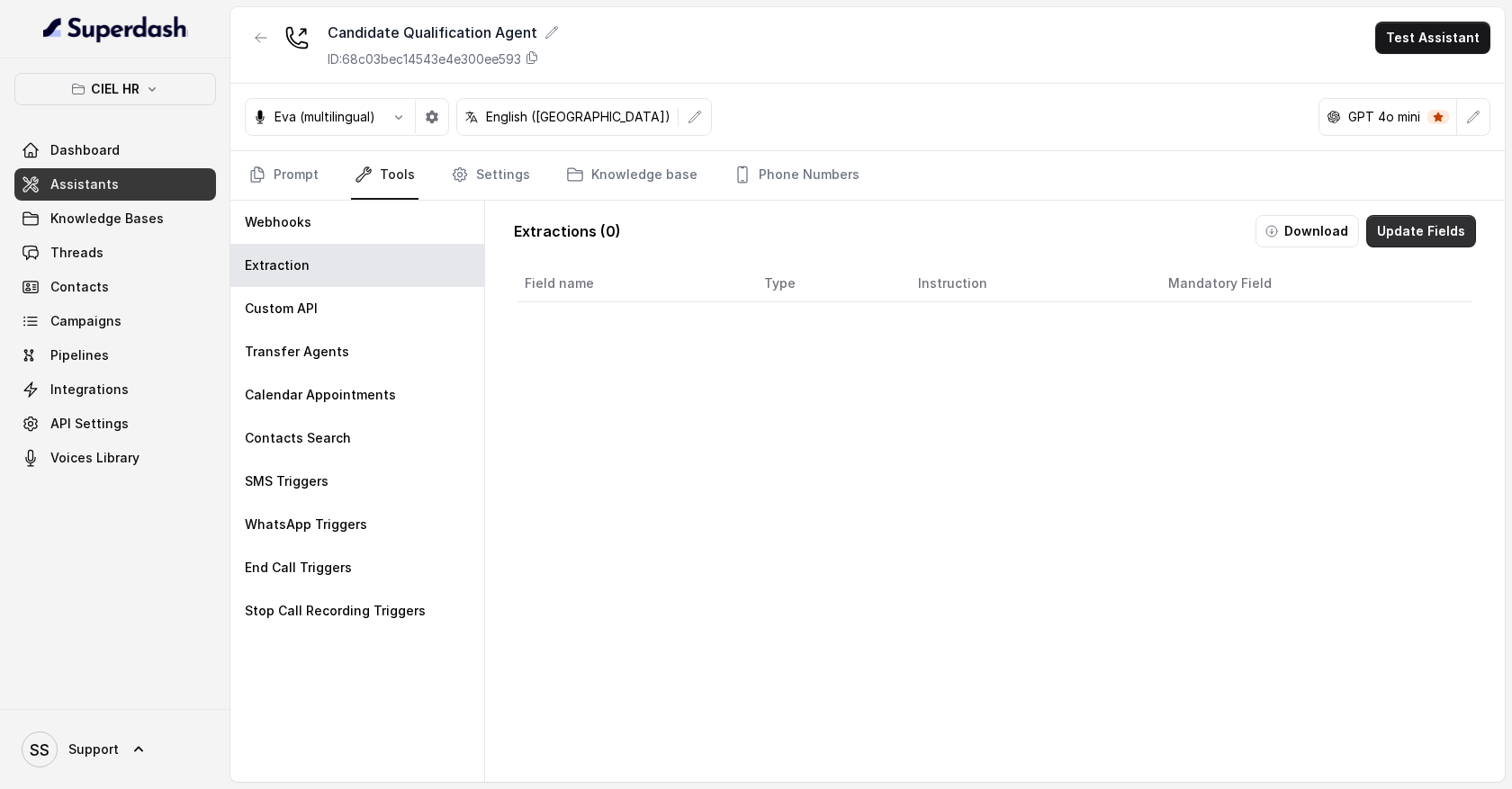
click at [1417, 233] on button "Update Fields" at bounding box center [1420, 232] width 110 height 32
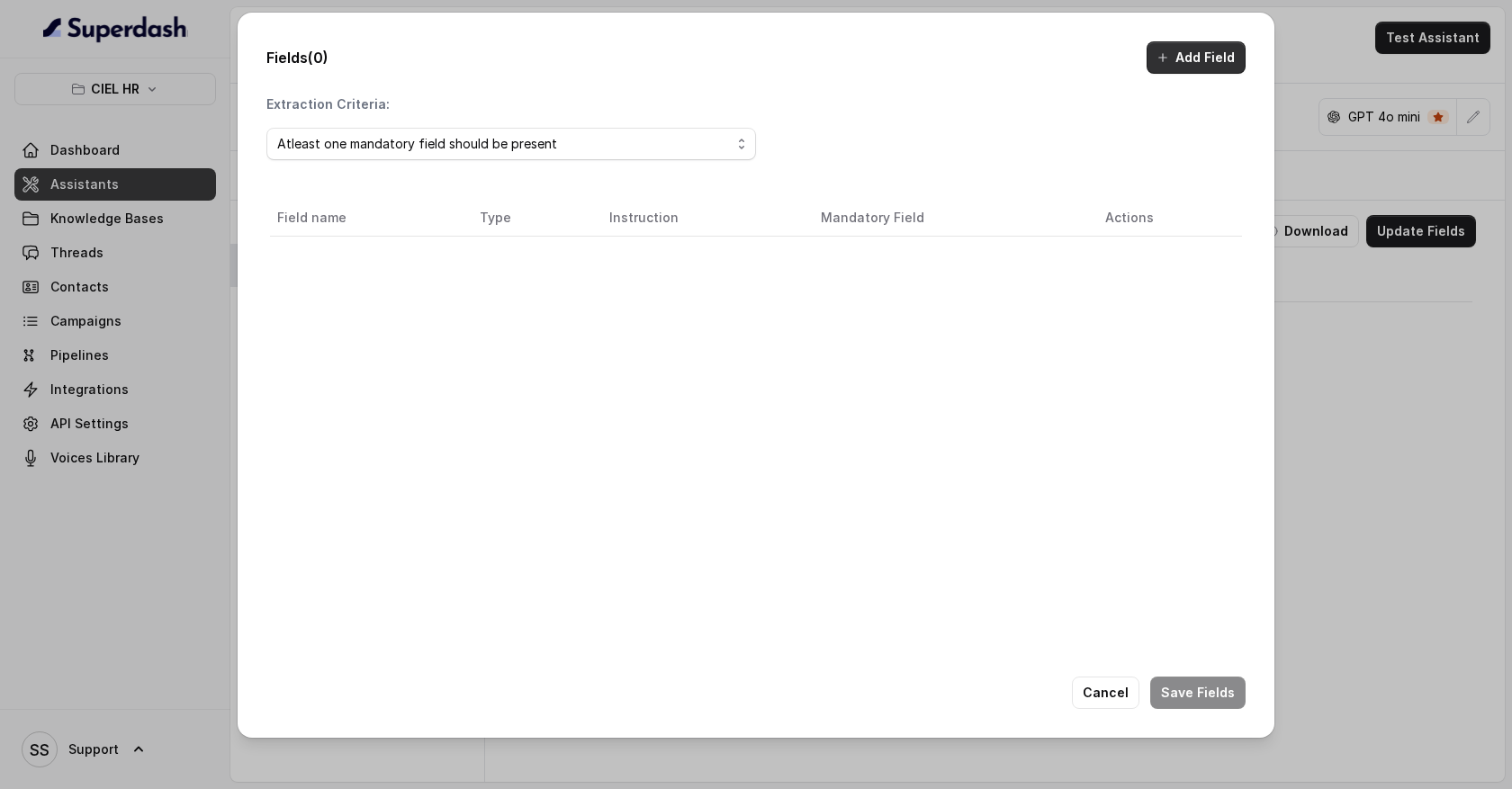
click at [1212, 62] on button "Add Field" at bounding box center [1196, 57] width 99 height 32
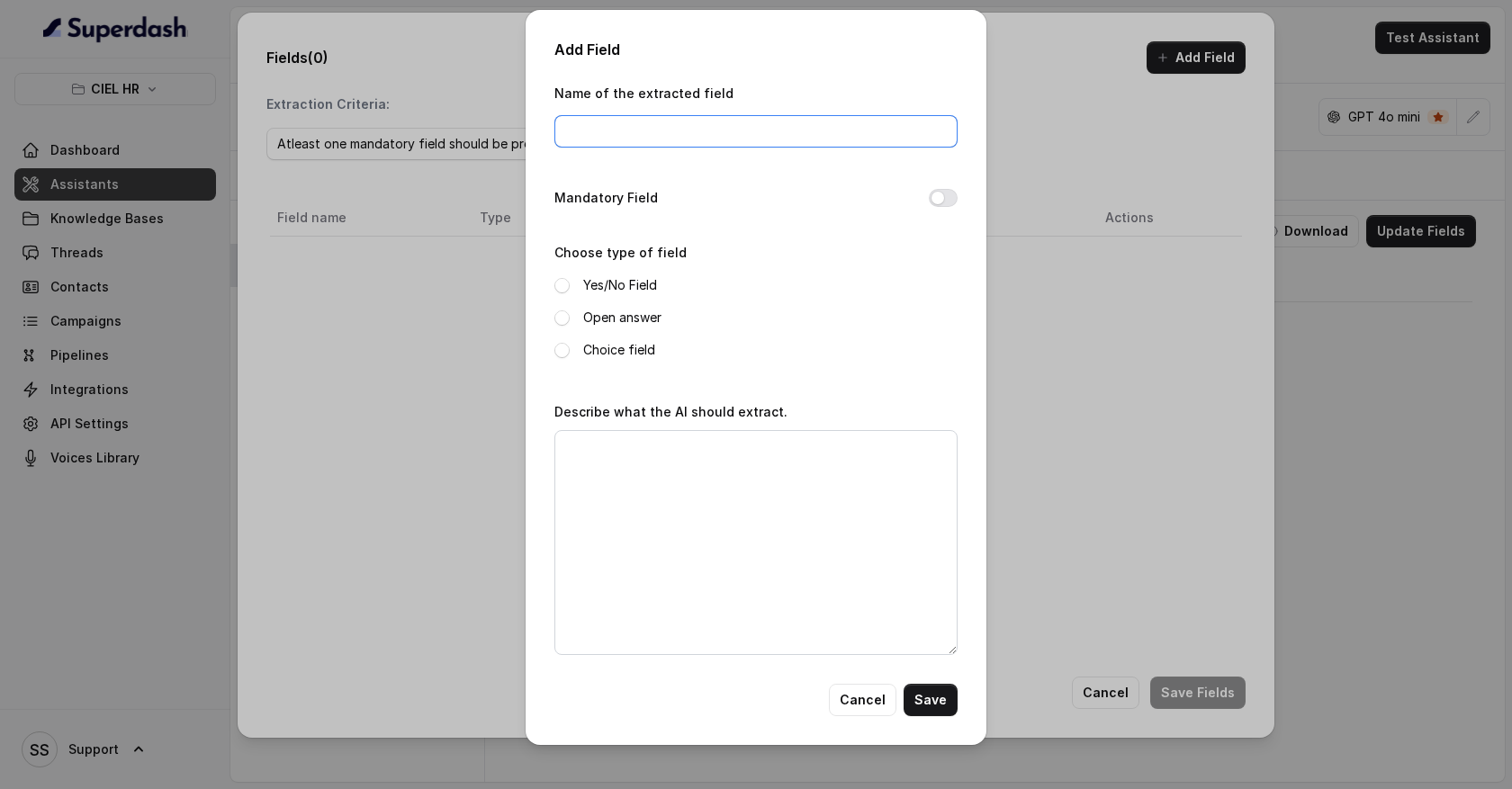
click at [573, 137] on input "Name of the extracted field" at bounding box center [756, 132] width 403 height 32
type input "candidate score"
click at [560, 349] on span at bounding box center [562, 351] width 15 height 15
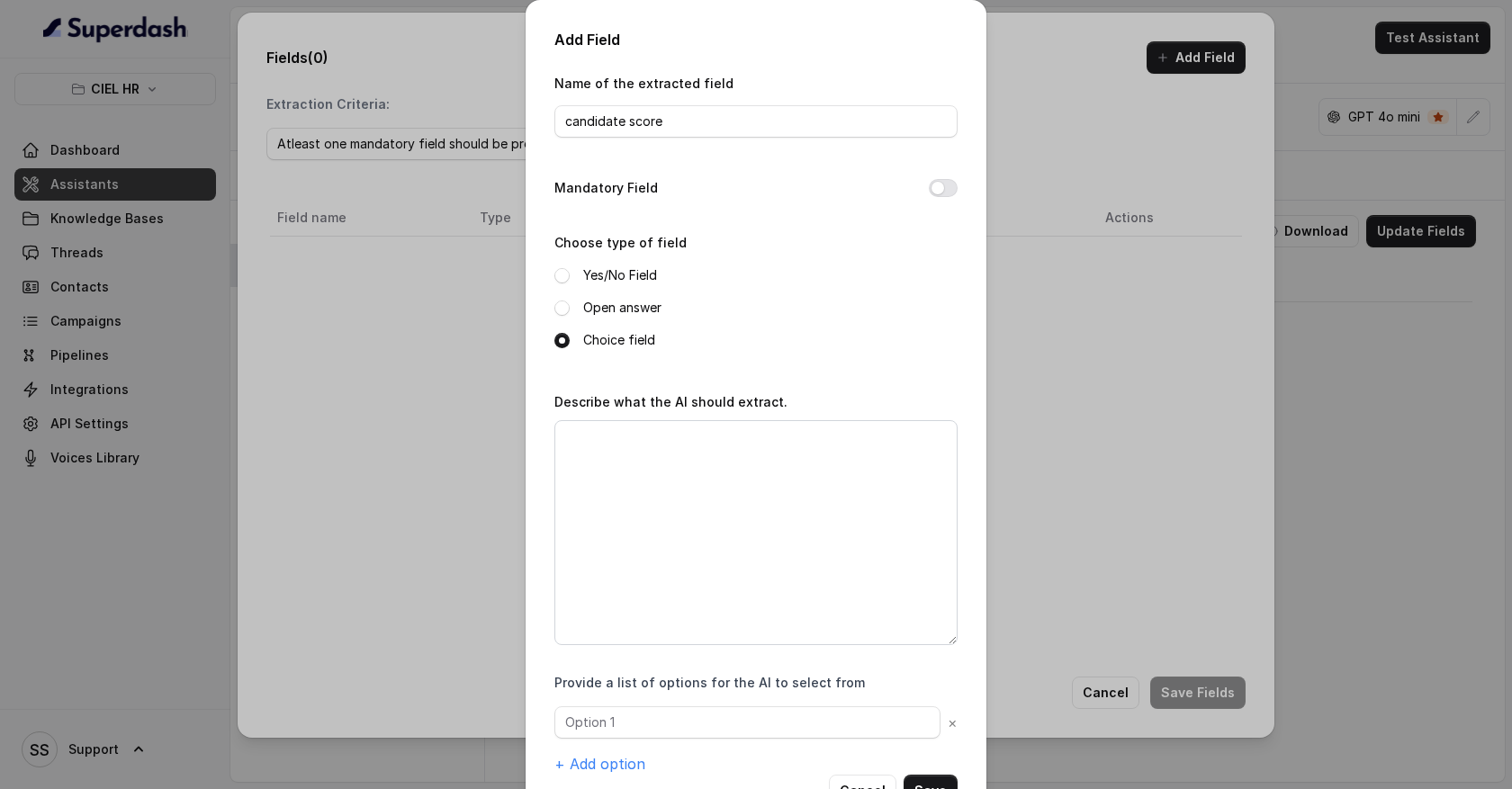
scroll to position [59, 0]
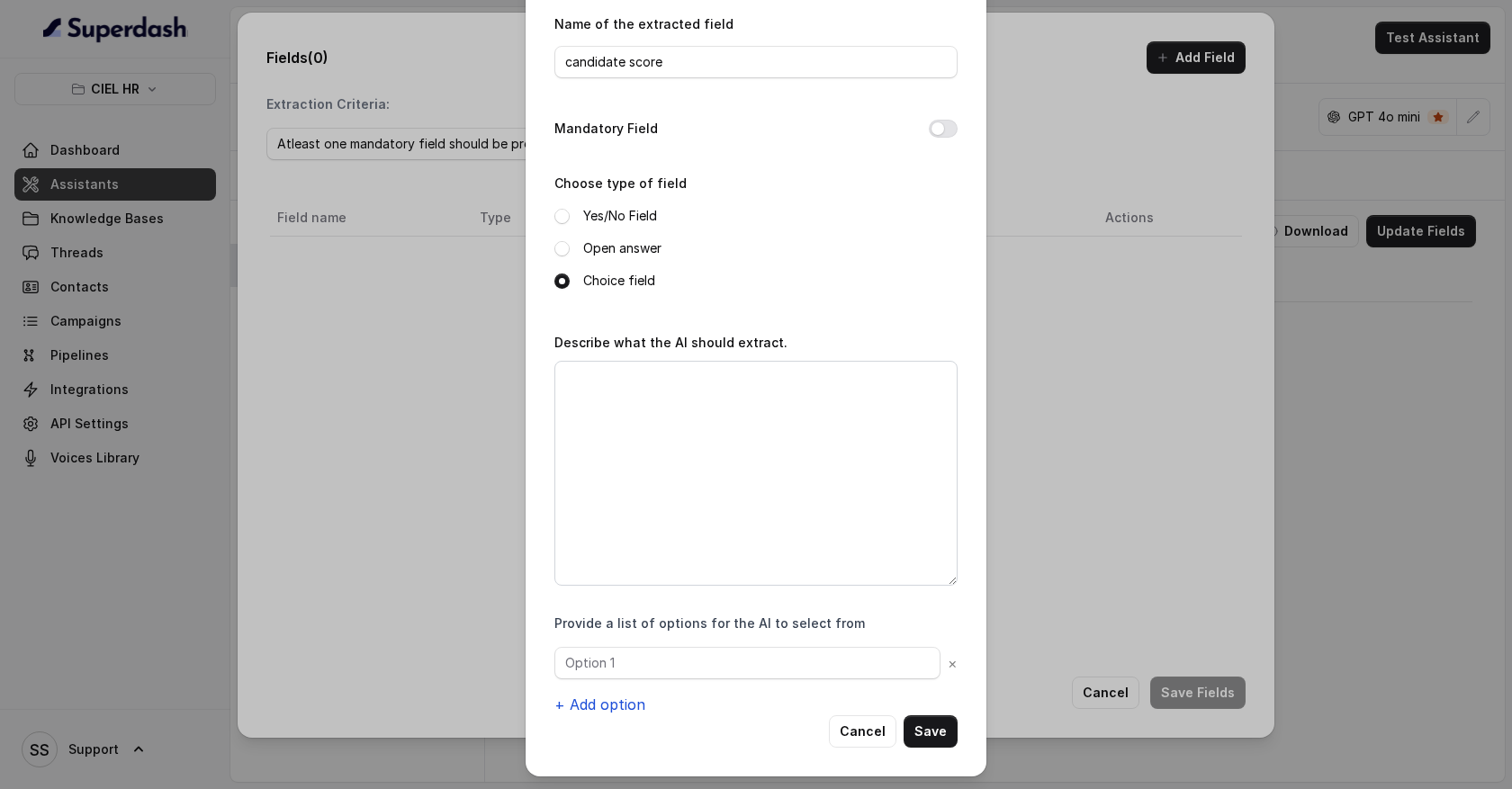
click at [616, 705] on button "+ Add option" at bounding box center [600, 704] width 91 height 22
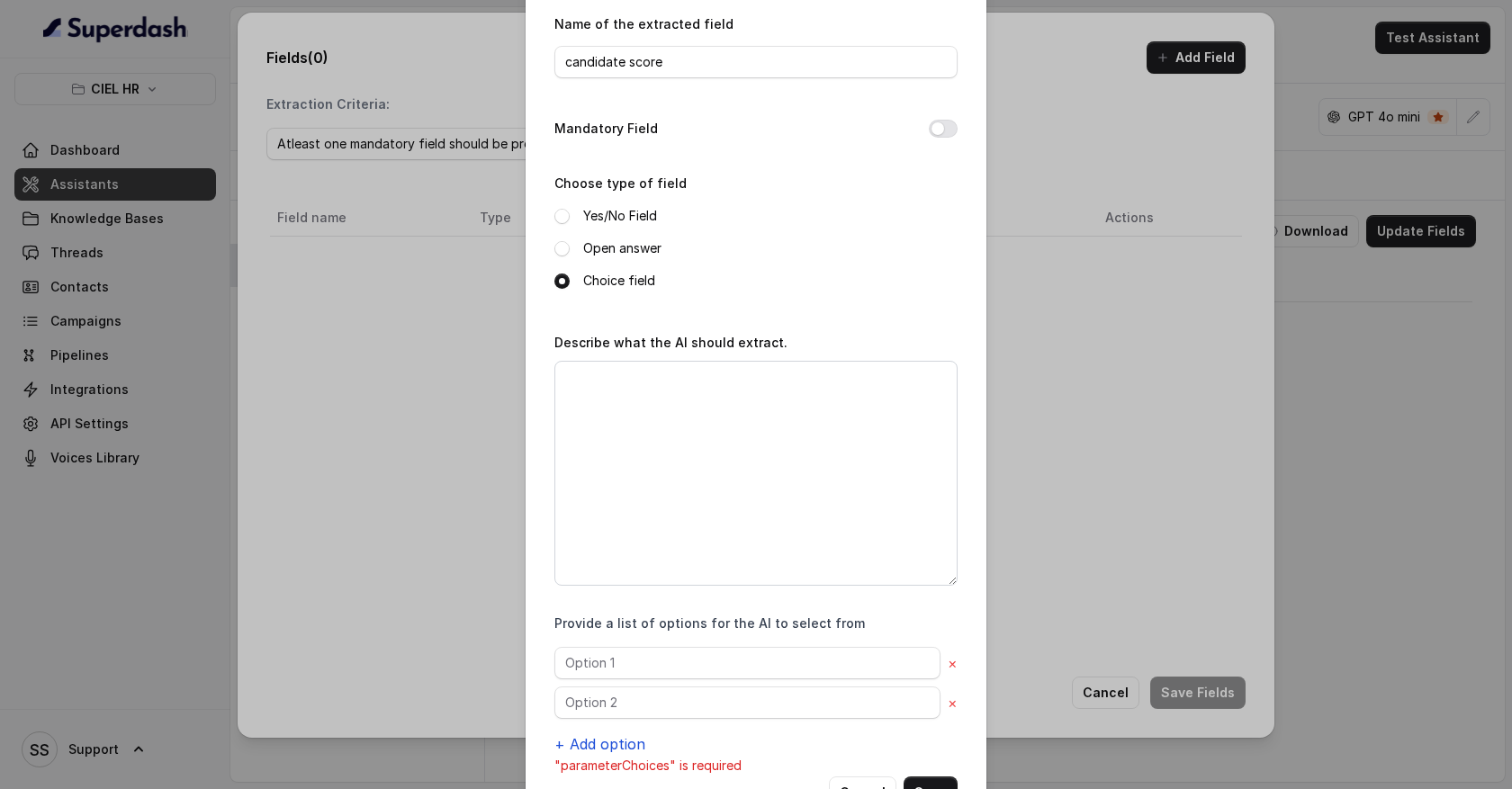
click at [613, 742] on button "+ Add option" at bounding box center [600, 744] width 91 height 22
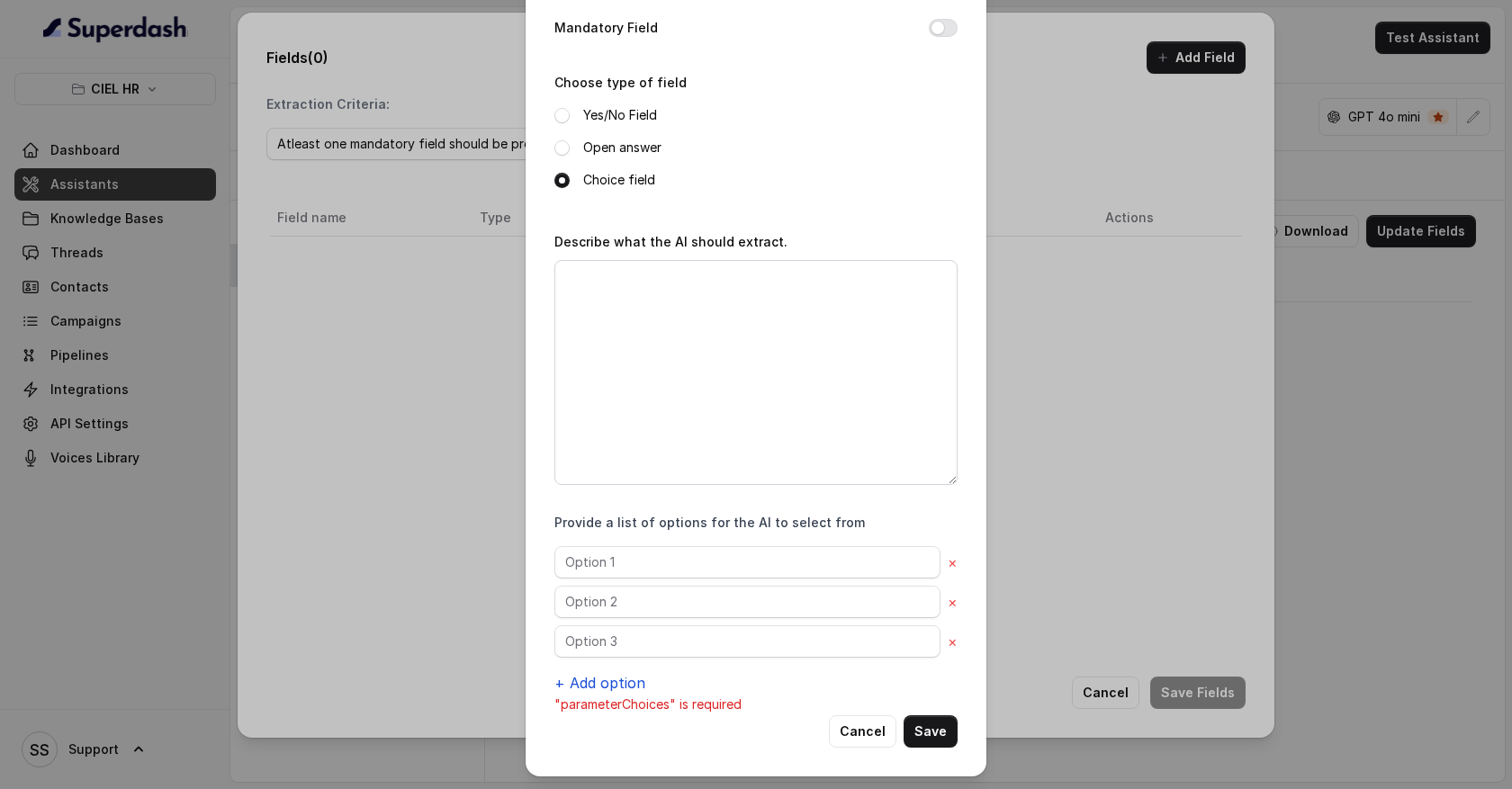
click at [612, 680] on button "+ Add option" at bounding box center [600, 682] width 91 height 22
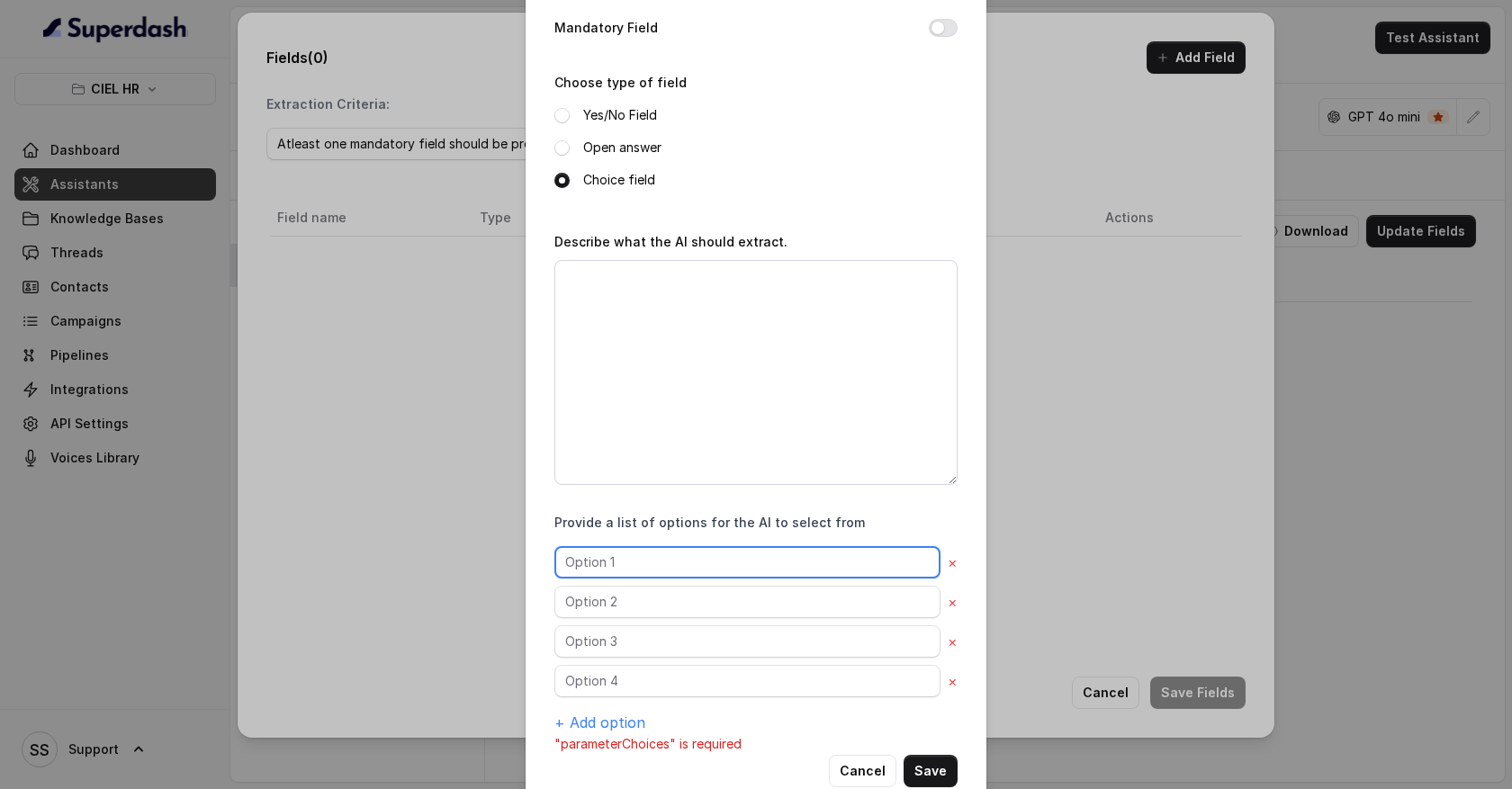
click at [621, 558] on input "text" at bounding box center [747, 562] width 386 height 32
type input "A+"
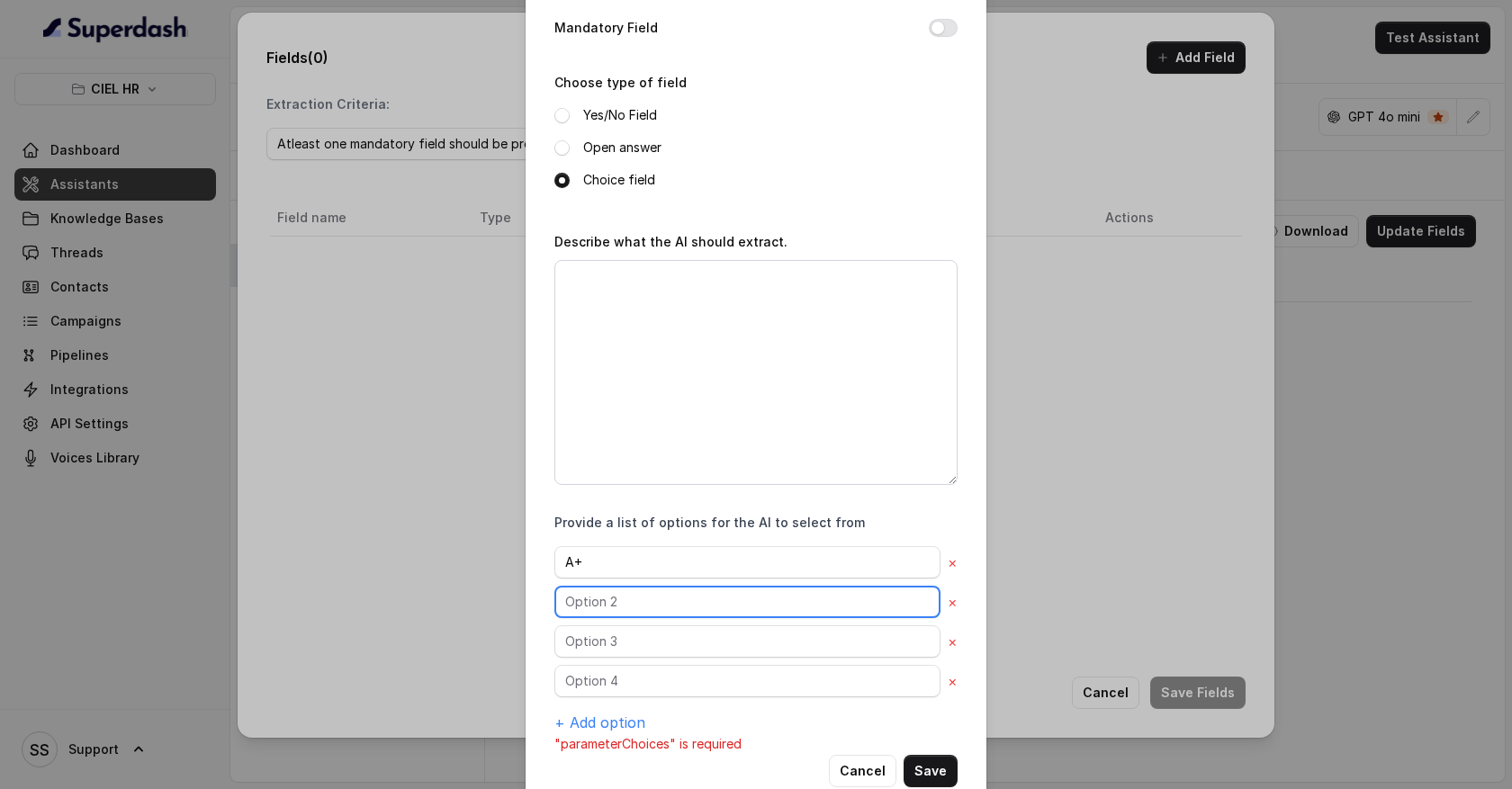
click at [592, 598] on input "text" at bounding box center [747, 602] width 386 height 32
type input "a"
type input "A"
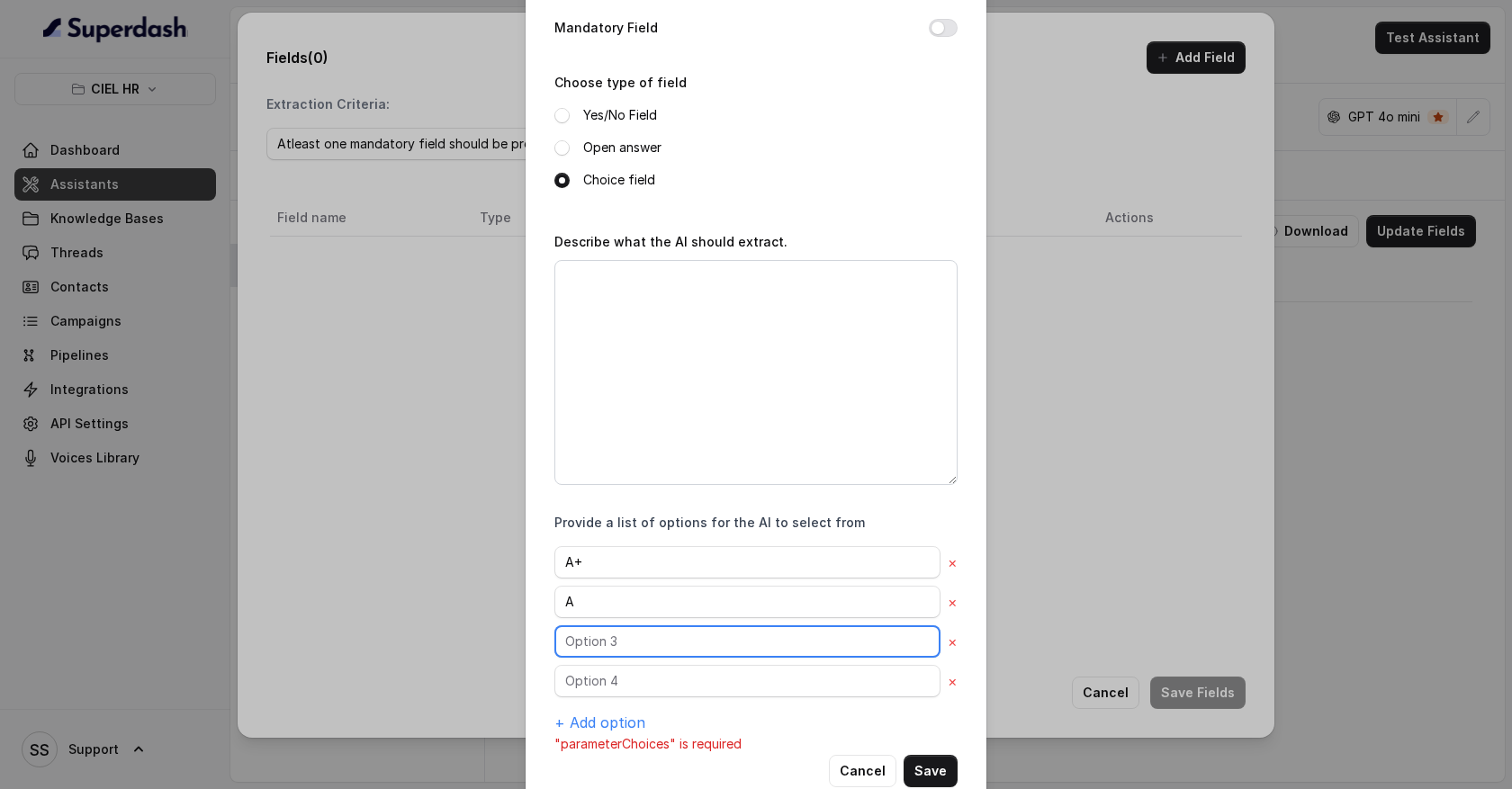
click at [589, 638] on input "text" at bounding box center [747, 641] width 386 height 32
type input "B"
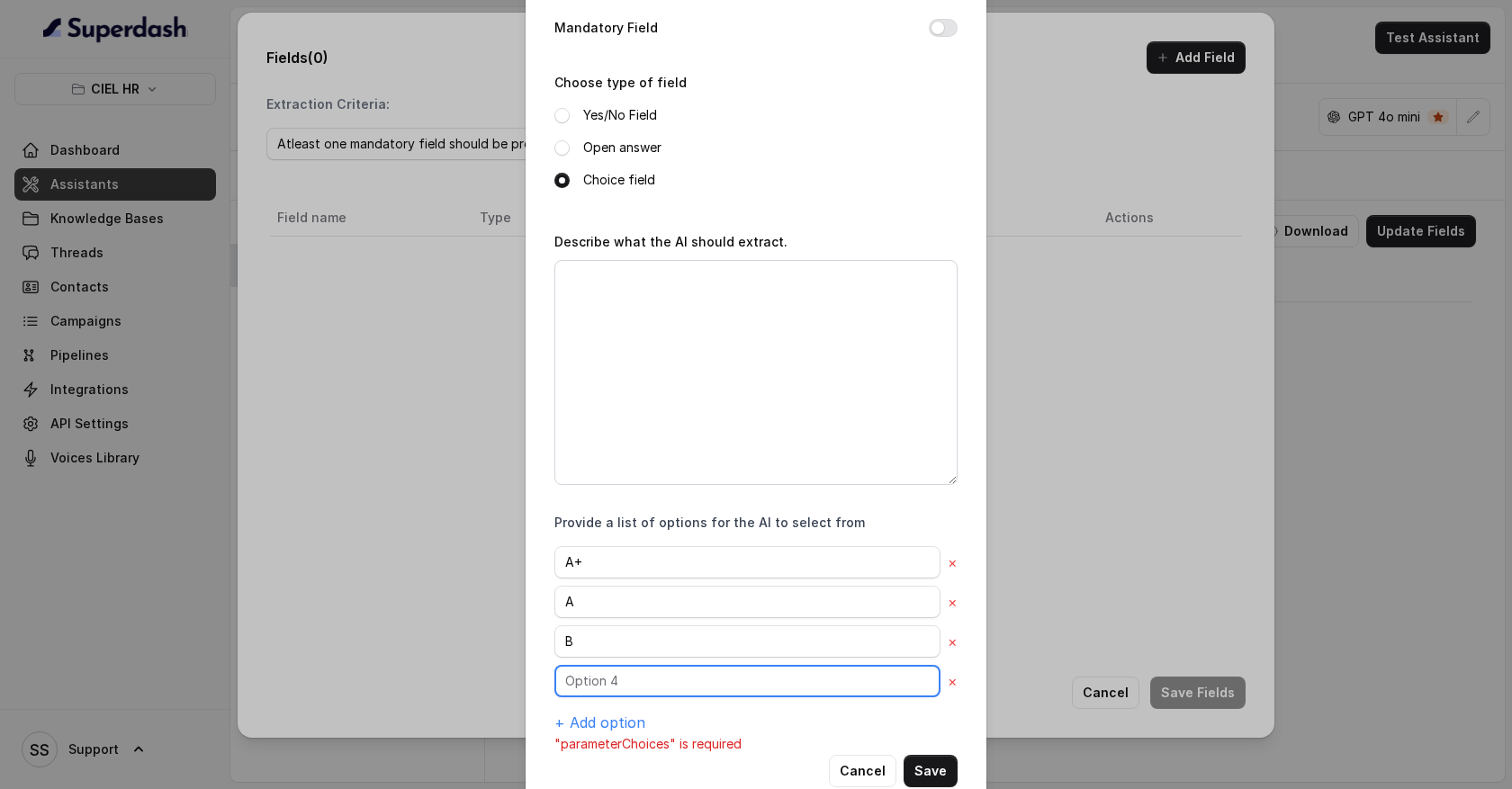
click at [590, 672] on input "text" at bounding box center [747, 681] width 386 height 32
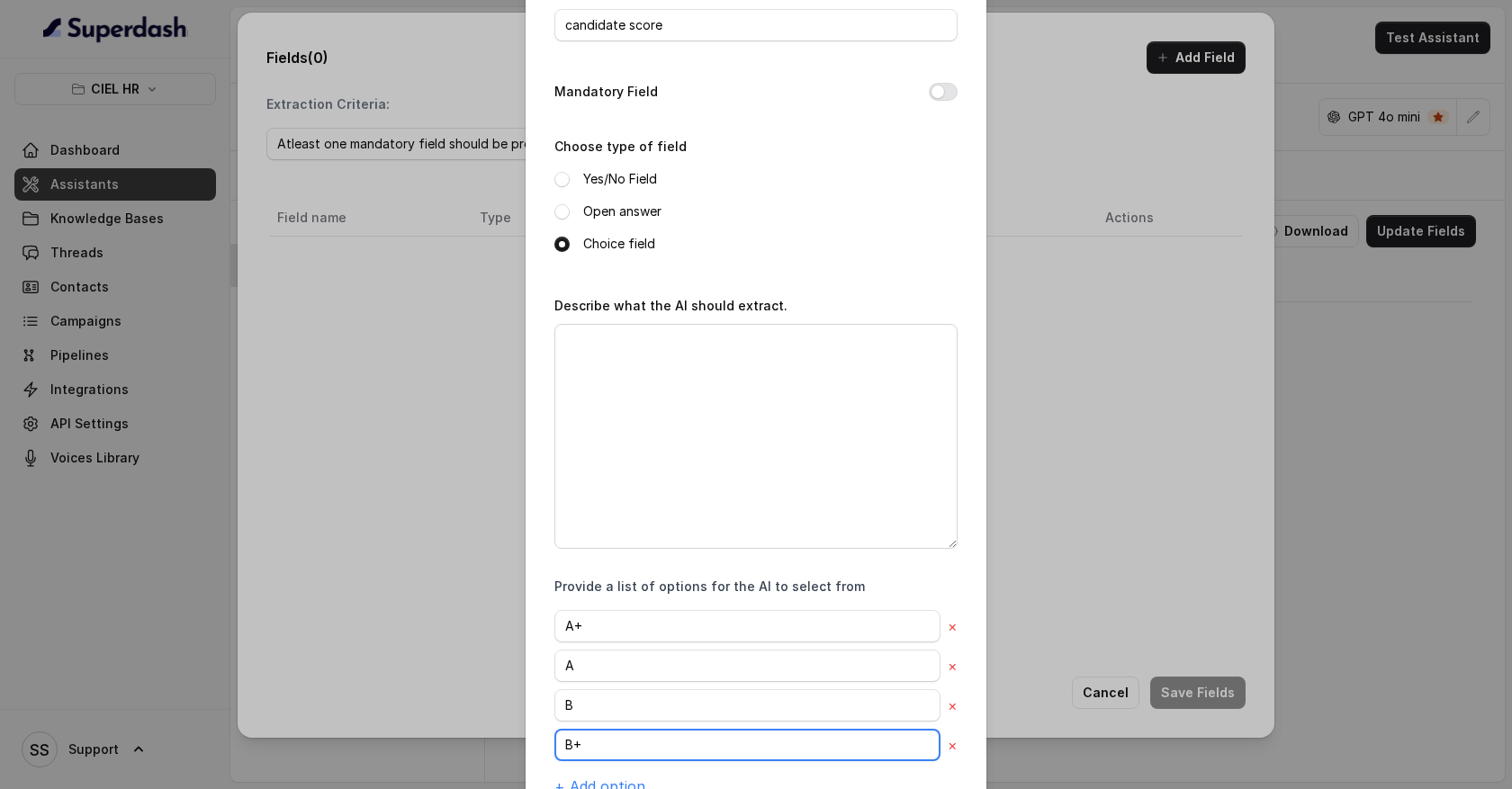
type input "B+"
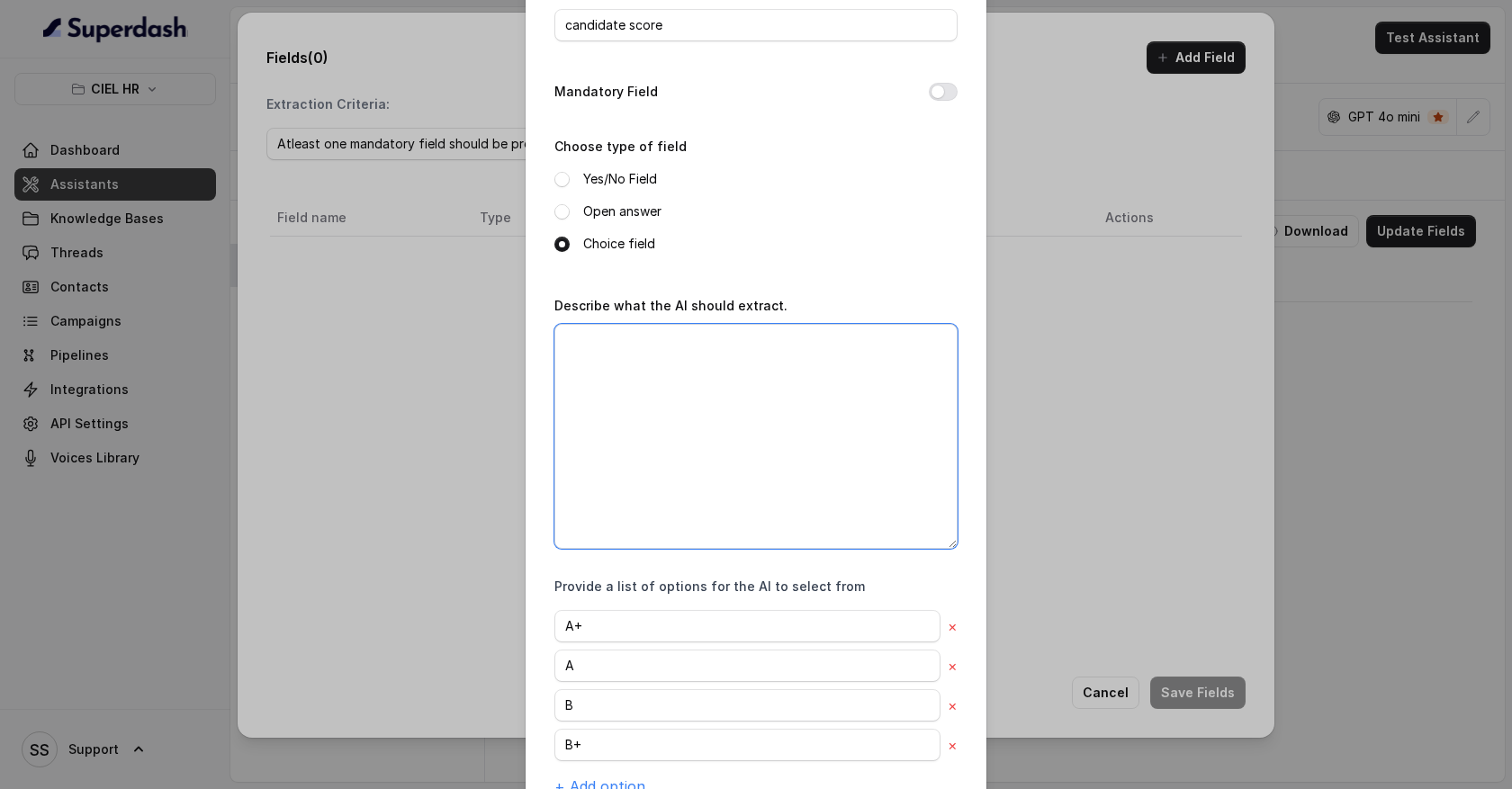
click at [586, 356] on textarea "Describe what the AI should extract." at bounding box center [756, 436] width 403 height 225
type textarea "w"
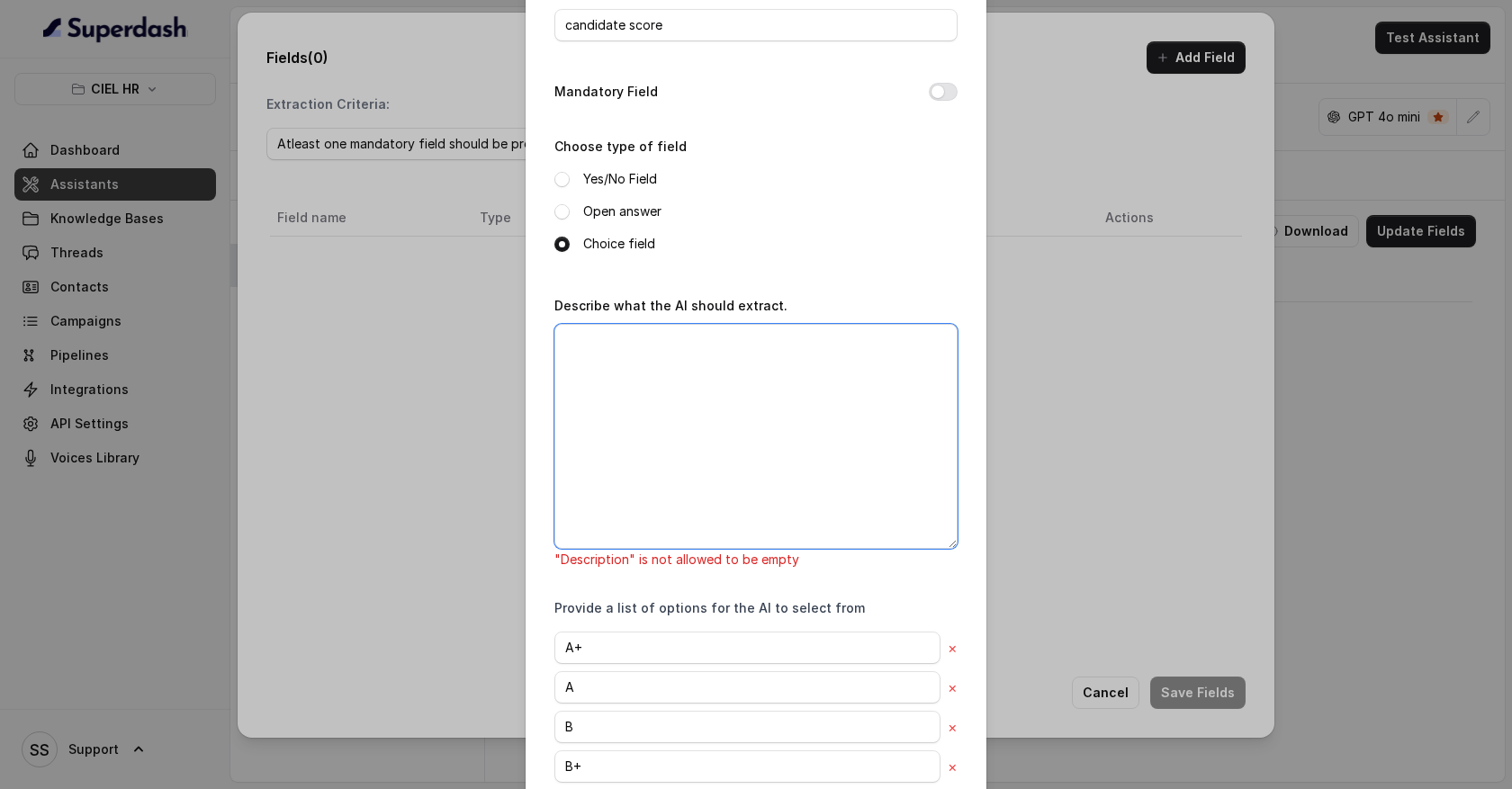
click at [686, 358] on textarea "Describe what the AI should extract." at bounding box center [756, 436] width 403 height 225
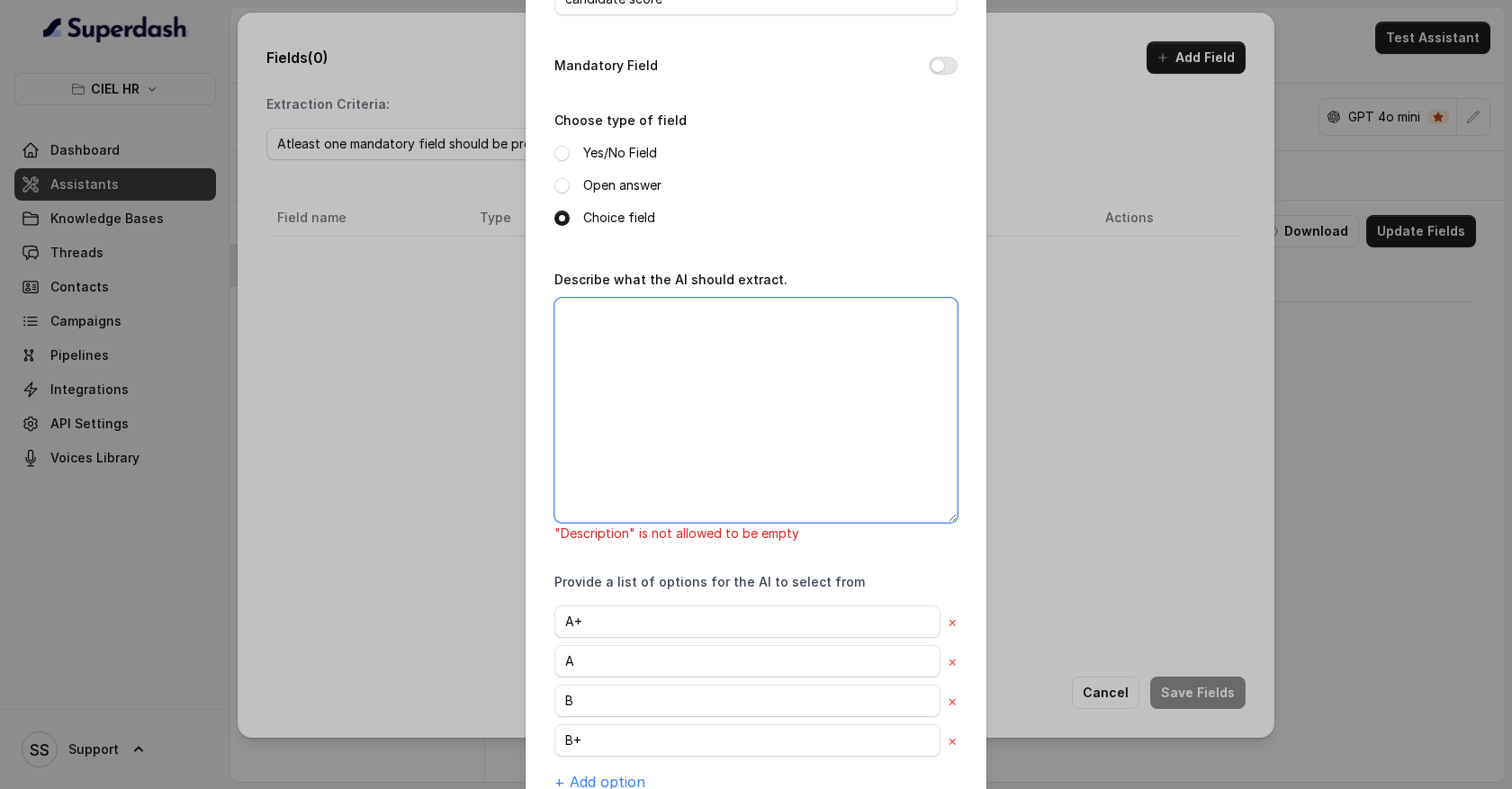
click at [604, 325] on textarea "Describe what the AI should extract." at bounding box center [756, 411] width 403 height 225
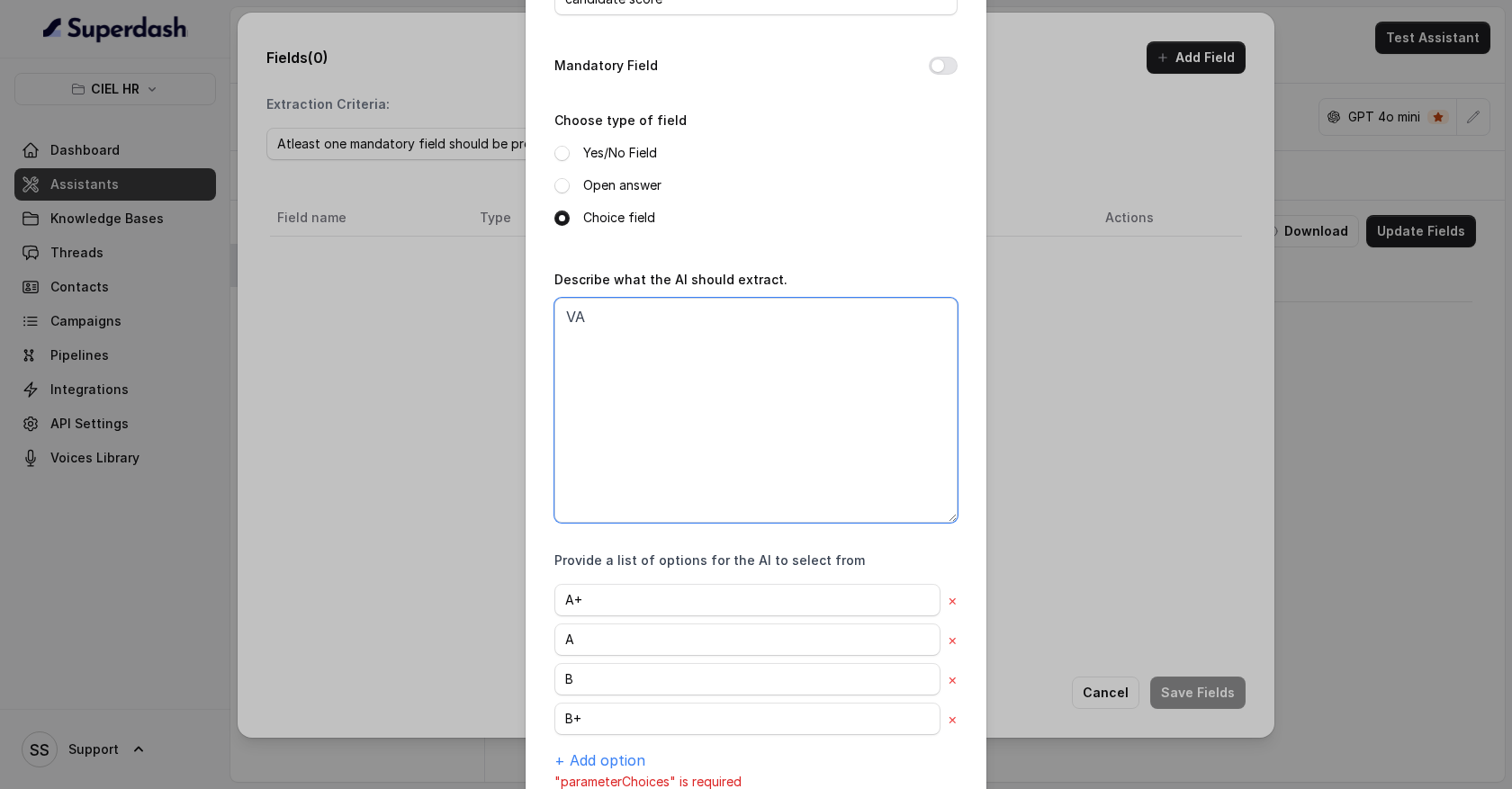
type textarea "V"
type textarea "e"
click at [608, 315] on textarea "Evalue candidate like this" at bounding box center [756, 411] width 403 height 225
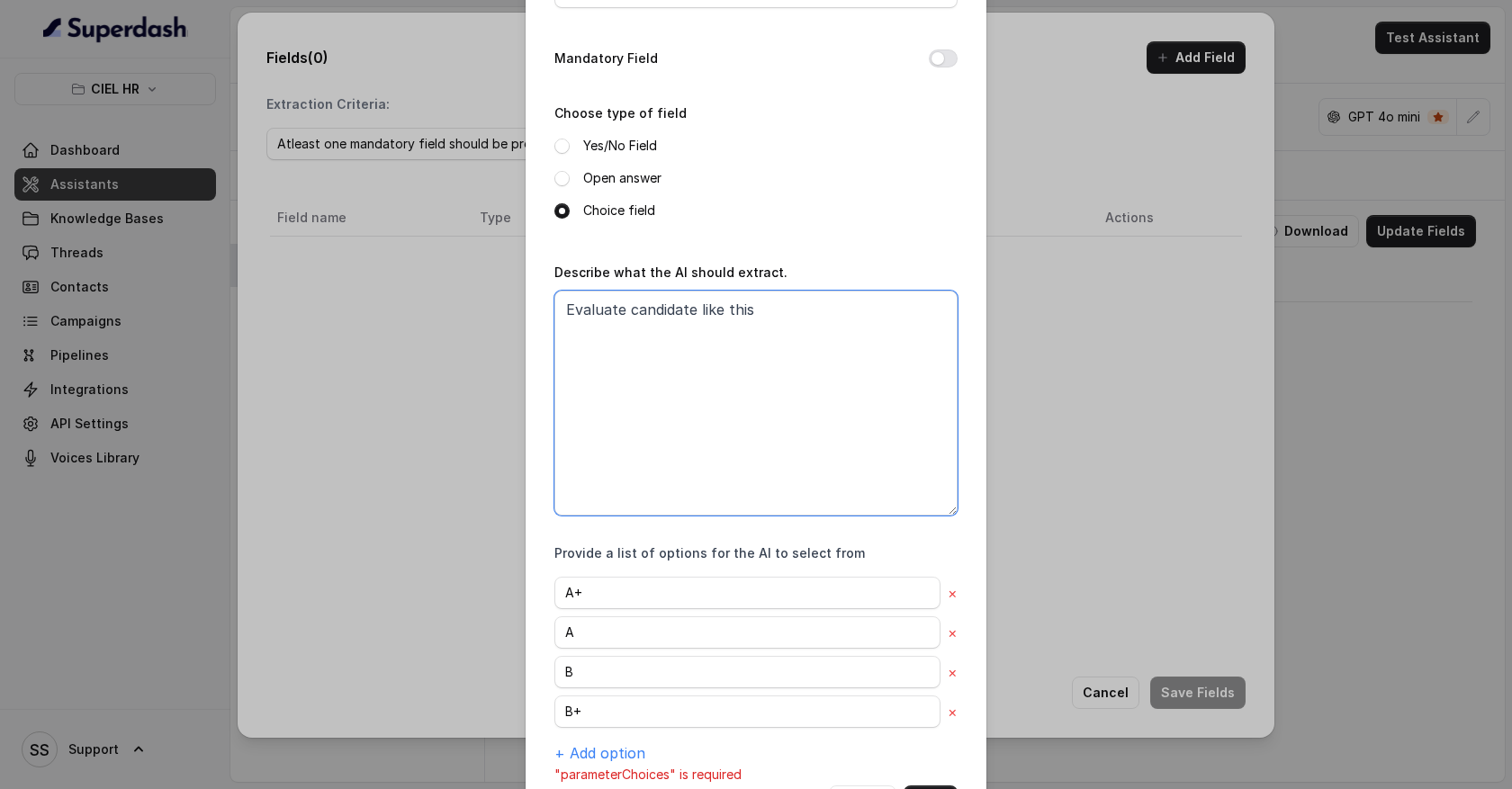
drag, startPoint x: 629, startPoint y: 312, endPoint x: 771, endPoint y: 311, distance: 142.0
click at [772, 312] on textarea "Evaluate candidate like this" at bounding box center [756, 403] width 403 height 225
click at [735, 342] on textarea "Evaluate criteria" at bounding box center [756, 403] width 403 height 225
drag, startPoint x: 605, startPoint y: 330, endPoint x: 680, endPoint y: 469, distance: 157.9
click at [680, 469] on textarea "Evaluate criteria" at bounding box center [756, 403] width 403 height 225
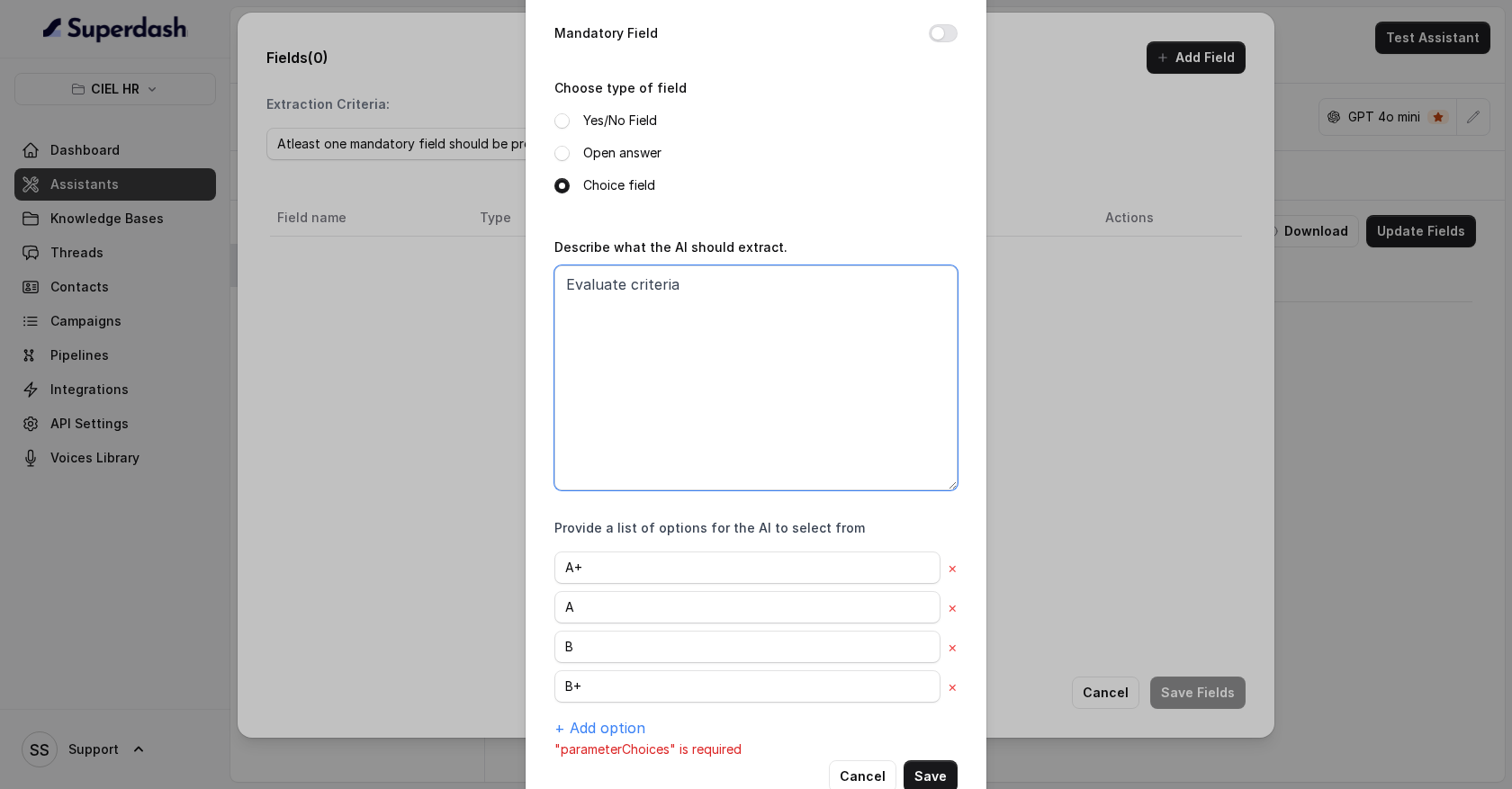
scroll to position [200, 0]
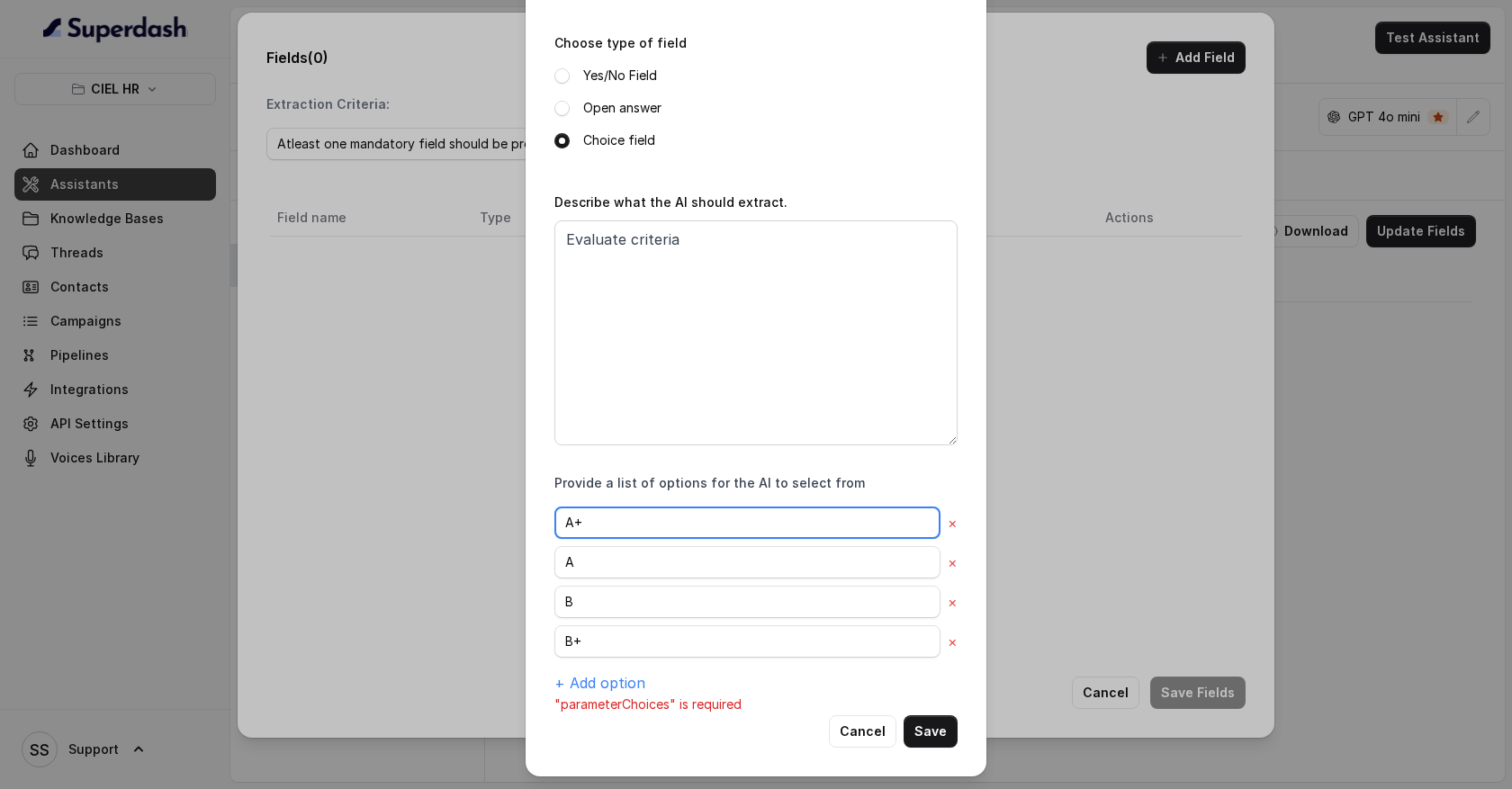
click at [608, 523] on input "A+" at bounding box center [747, 523] width 386 height 32
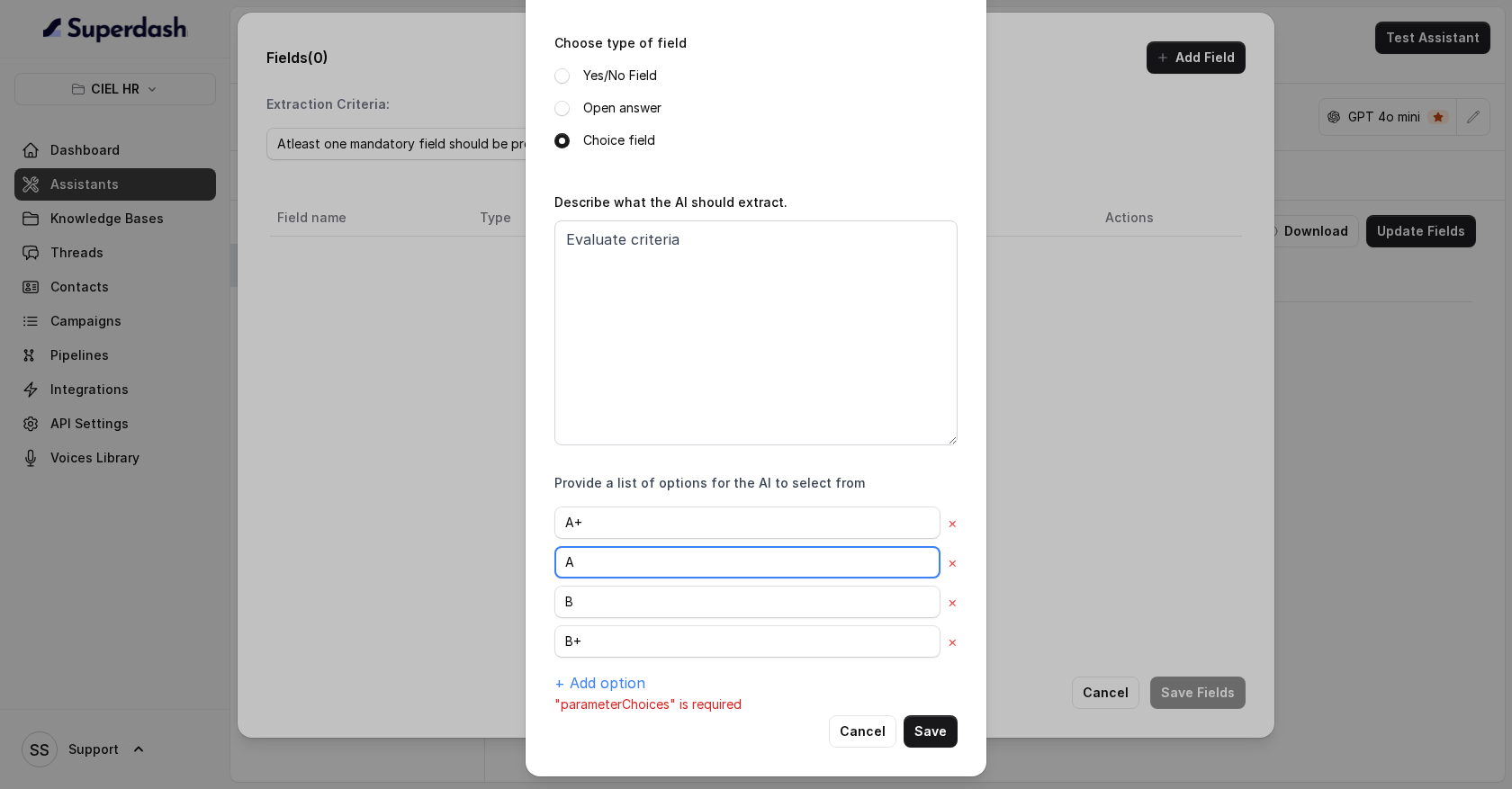
click at [603, 558] on input "A" at bounding box center [747, 562] width 386 height 32
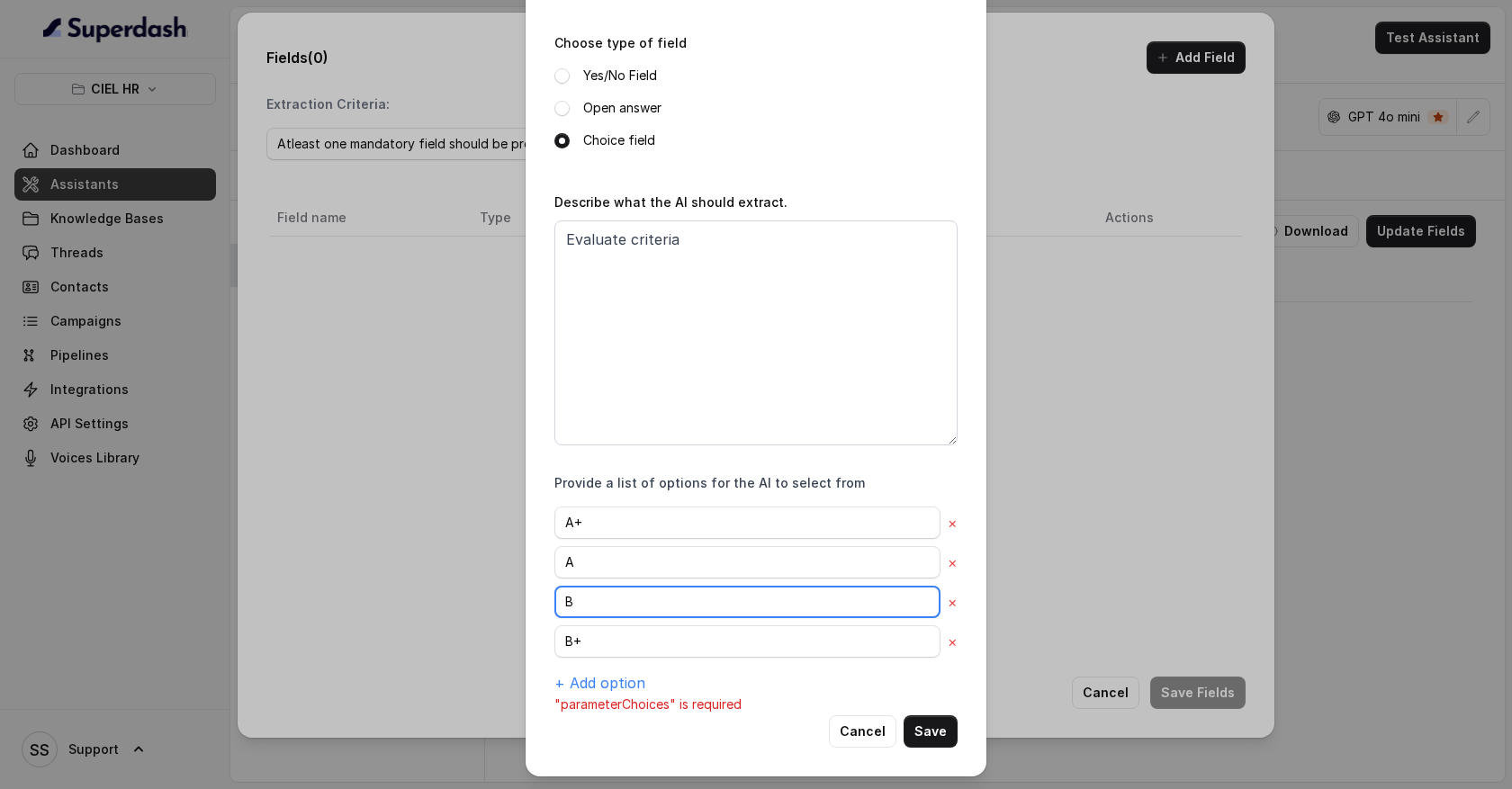
click at [601, 597] on input "B" at bounding box center [747, 602] width 386 height 32
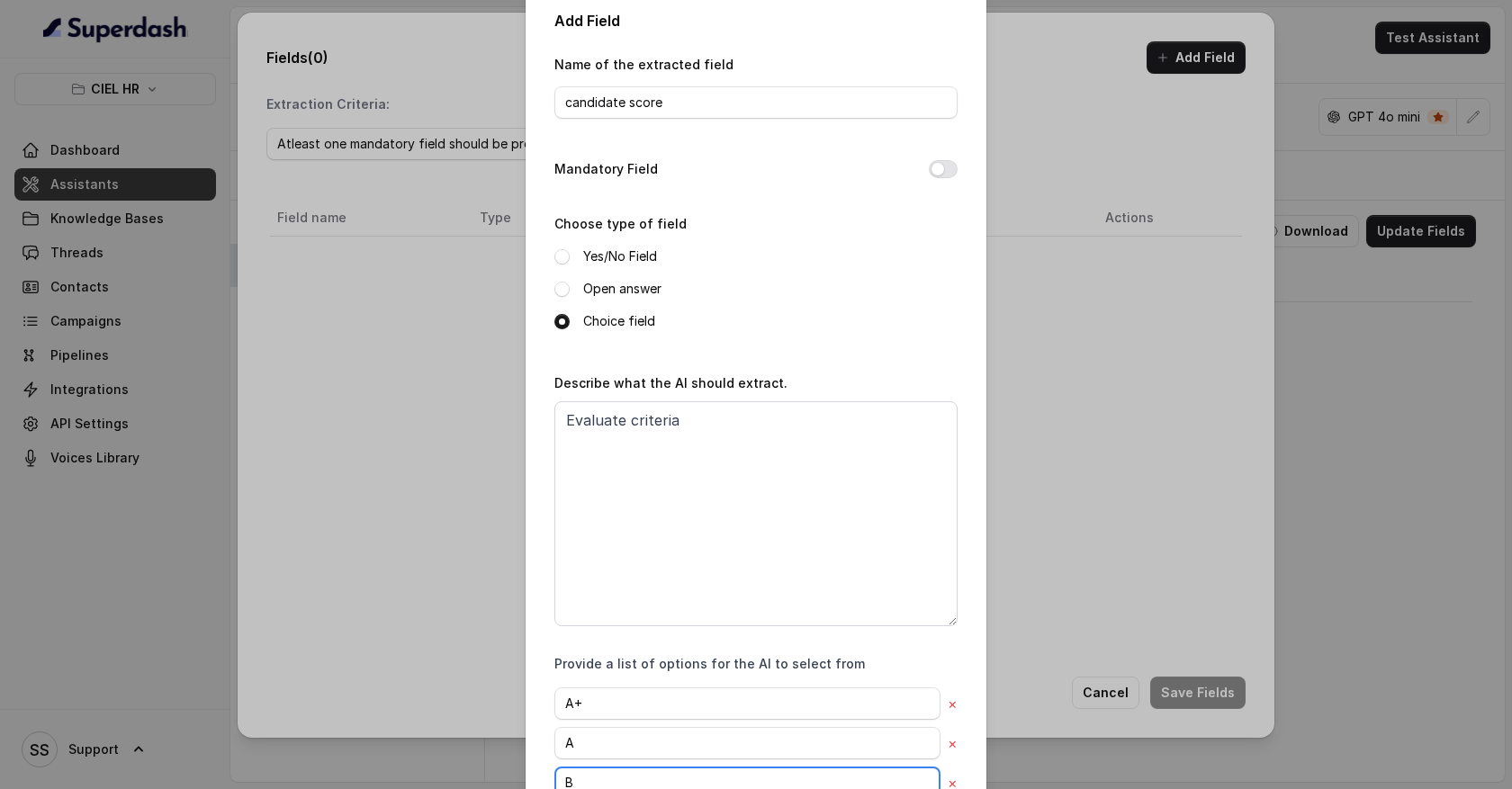
scroll to position [0, 0]
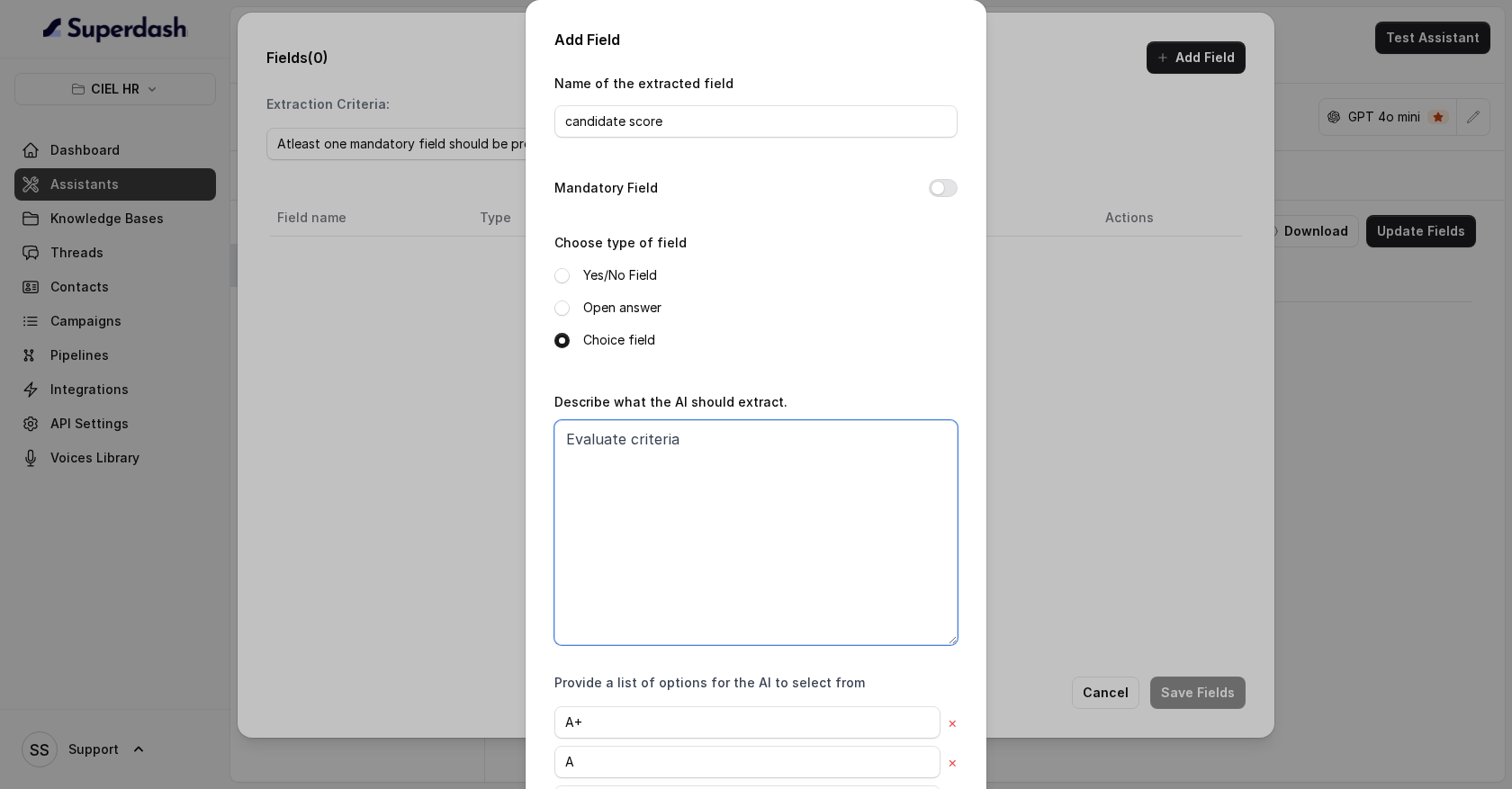
click at [622, 440] on textarea "Evaluate criteria" at bounding box center [756, 533] width 403 height 225
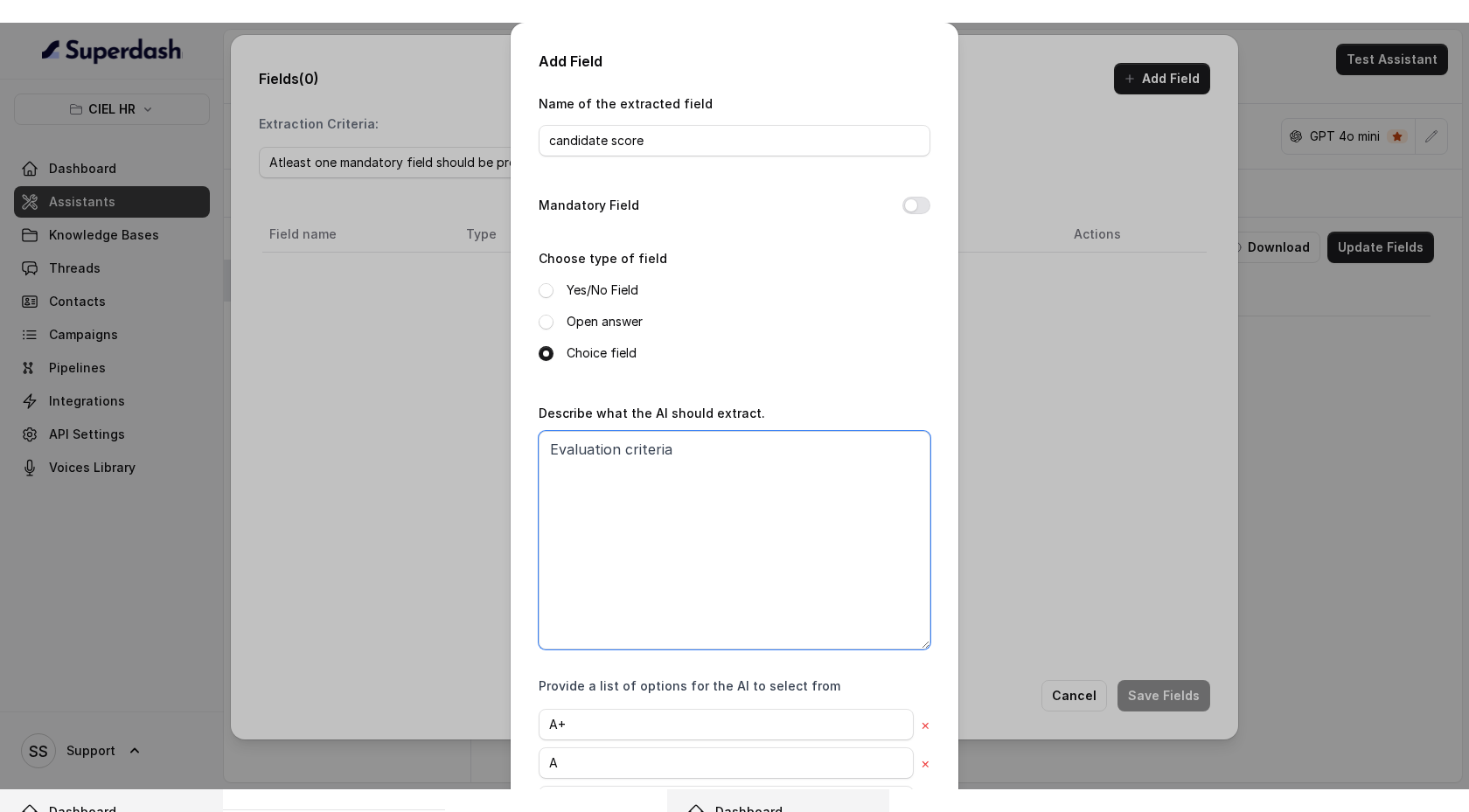
scroll to position [194, 0]
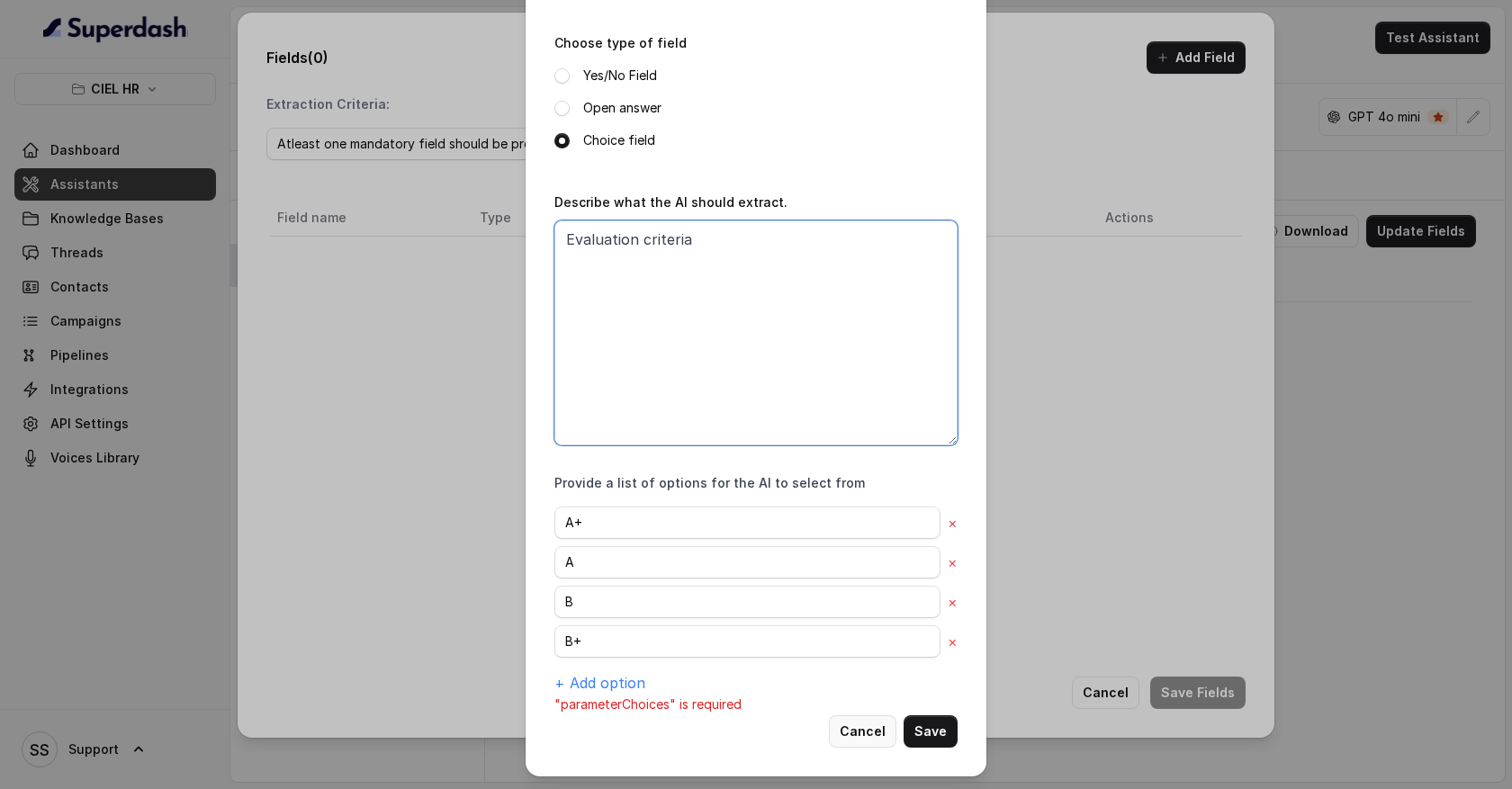
type textarea "Evaluation criteria"
click at [865, 734] on button "Cancel" at bounding box center [863, 732] width 68 height 32
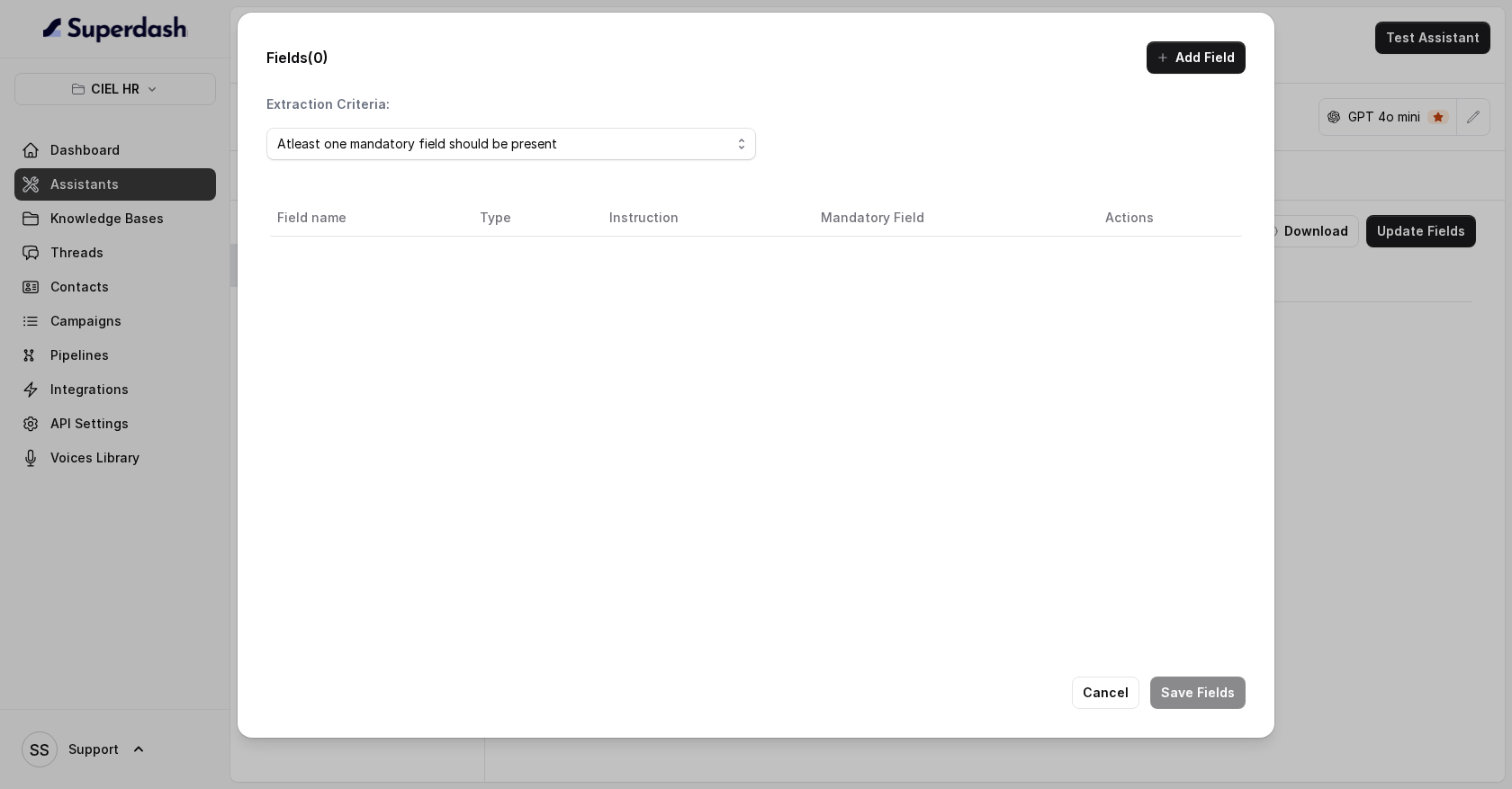
click at [1320, 367] on div "Fields (0) Add Field Extraction Criteria: Atleast one mandatory field should be…" at bounding box center [756, 394] width 1512 height 789
click at [1114, 678] on button "Cancel" at bounding box center [1106, 693] width 68 height 32
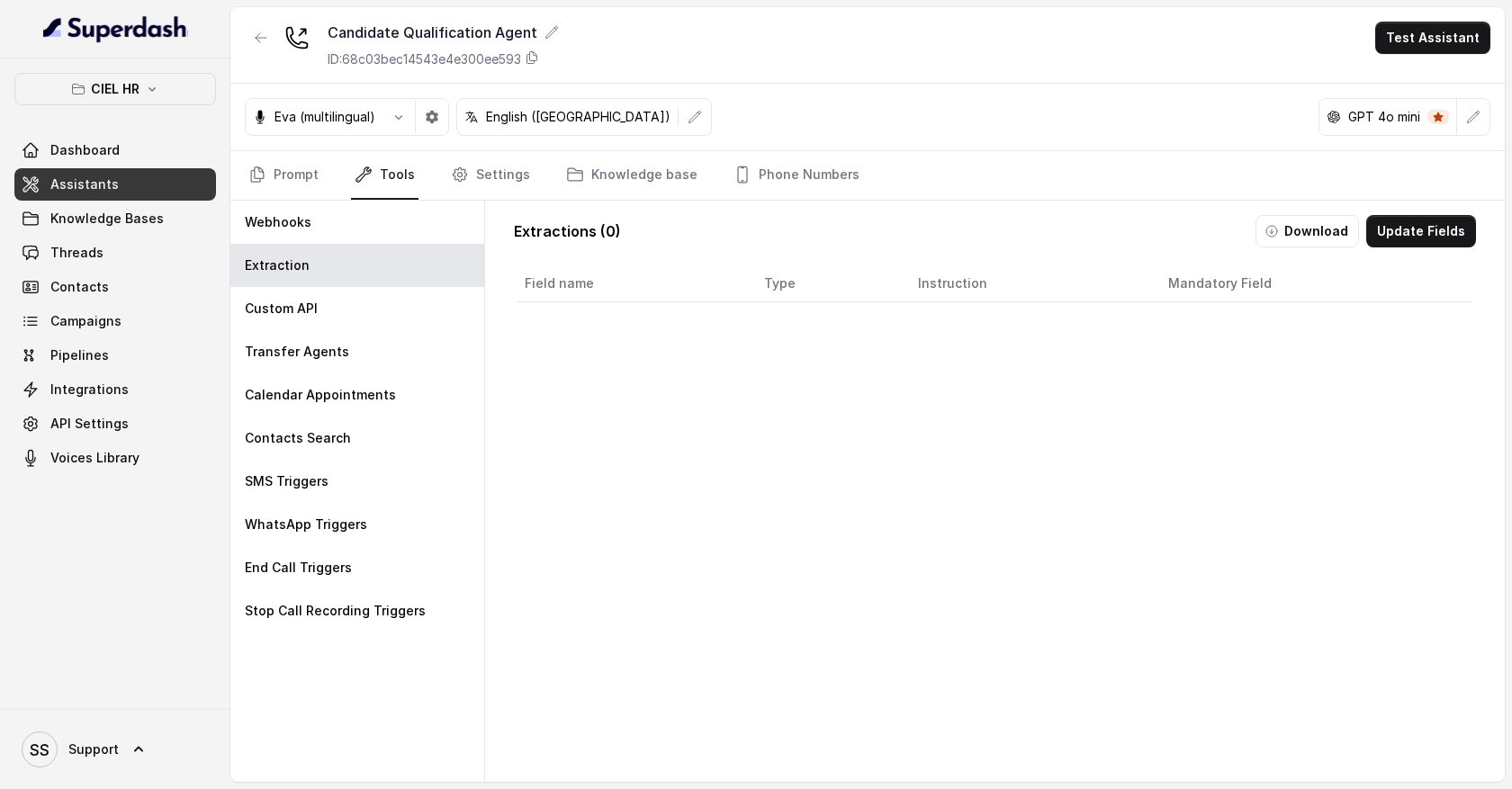
click at [1178, 475] on div "Field name Type Instruction Mandatory Field" at bounding box center [994, 546] width 962 height 568
